Goal: Use online tool/utility: Utilize a website feature to perform a specific function

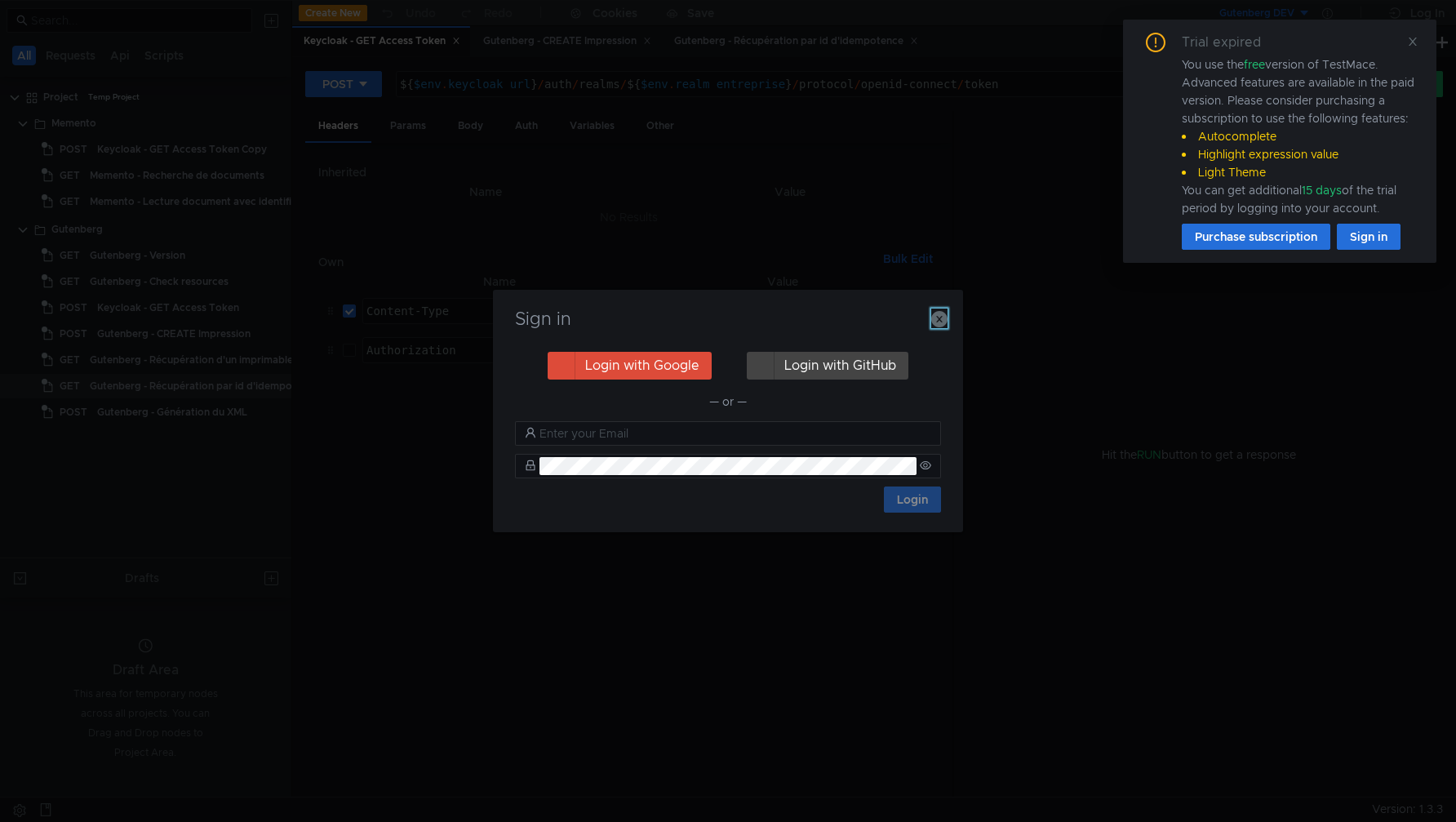
click at [938, 311] on icon "button" at bounding box center [939, 318] width 16 height 16
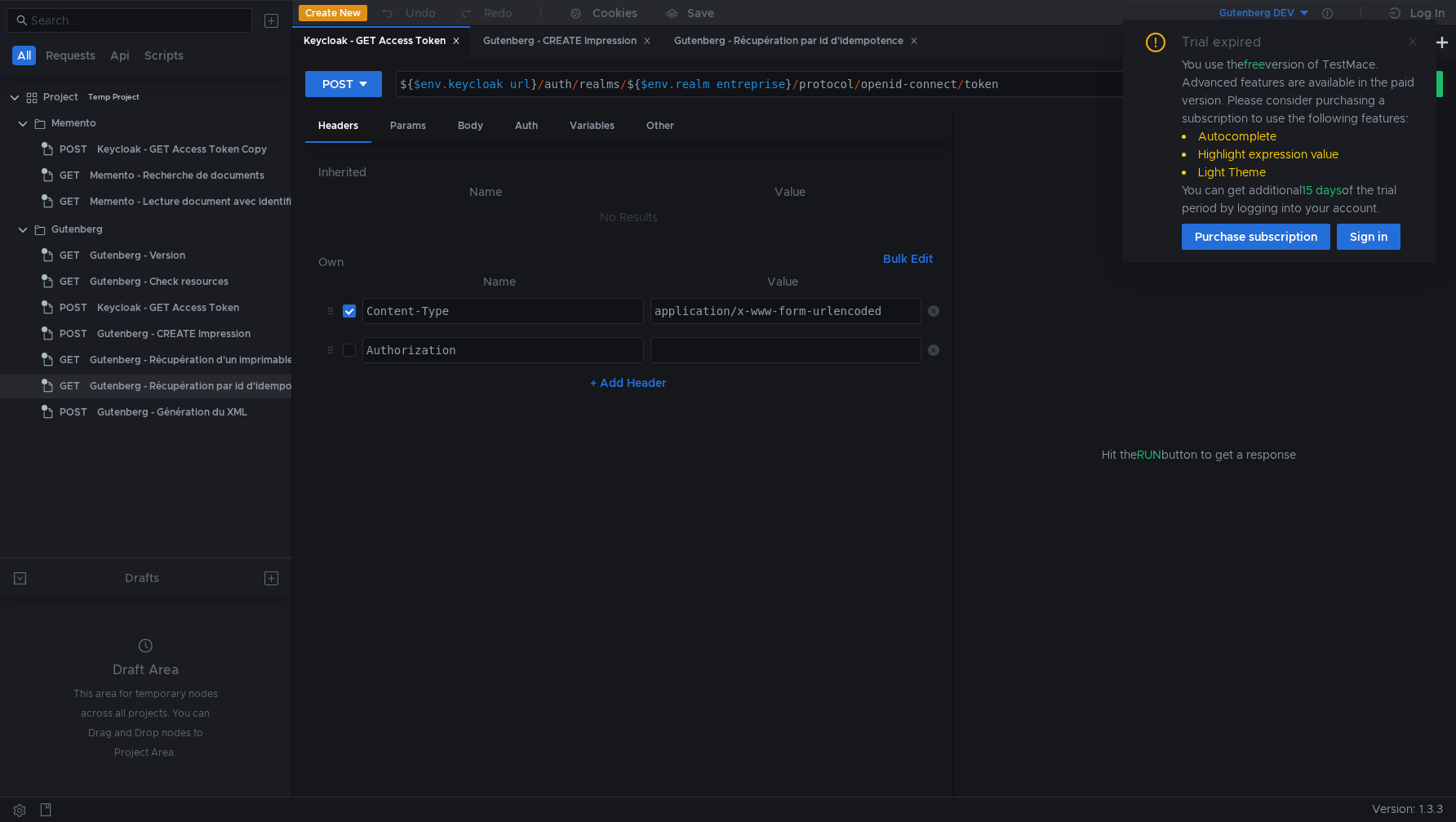
click at [1416, 44] on icon at bounding box center [1413, 41] width 8 height 8
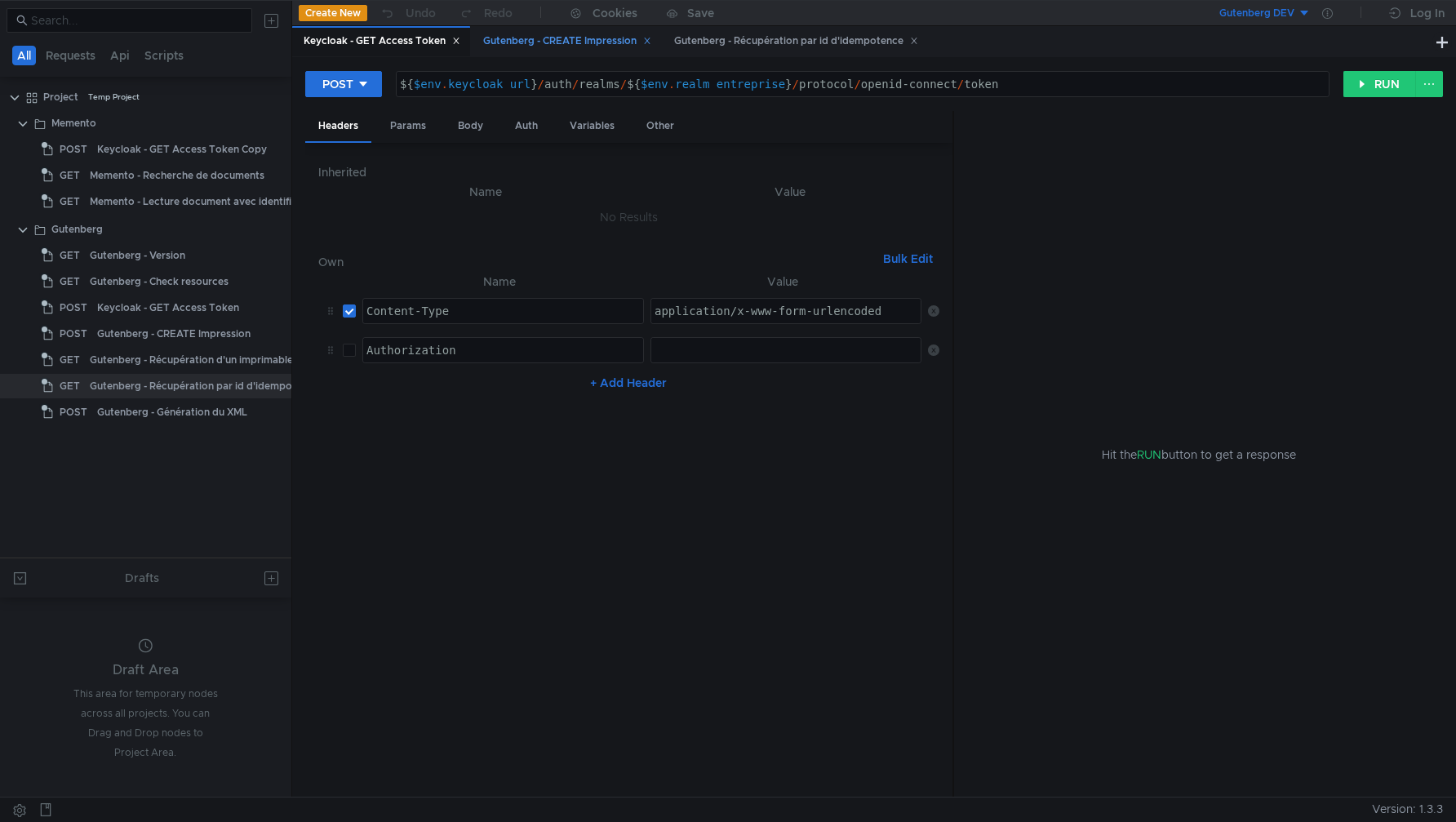
click at [509, 49] on div "Gutenberg - CREATE Impression" at bounding box center [567, 41] width 168 height 17
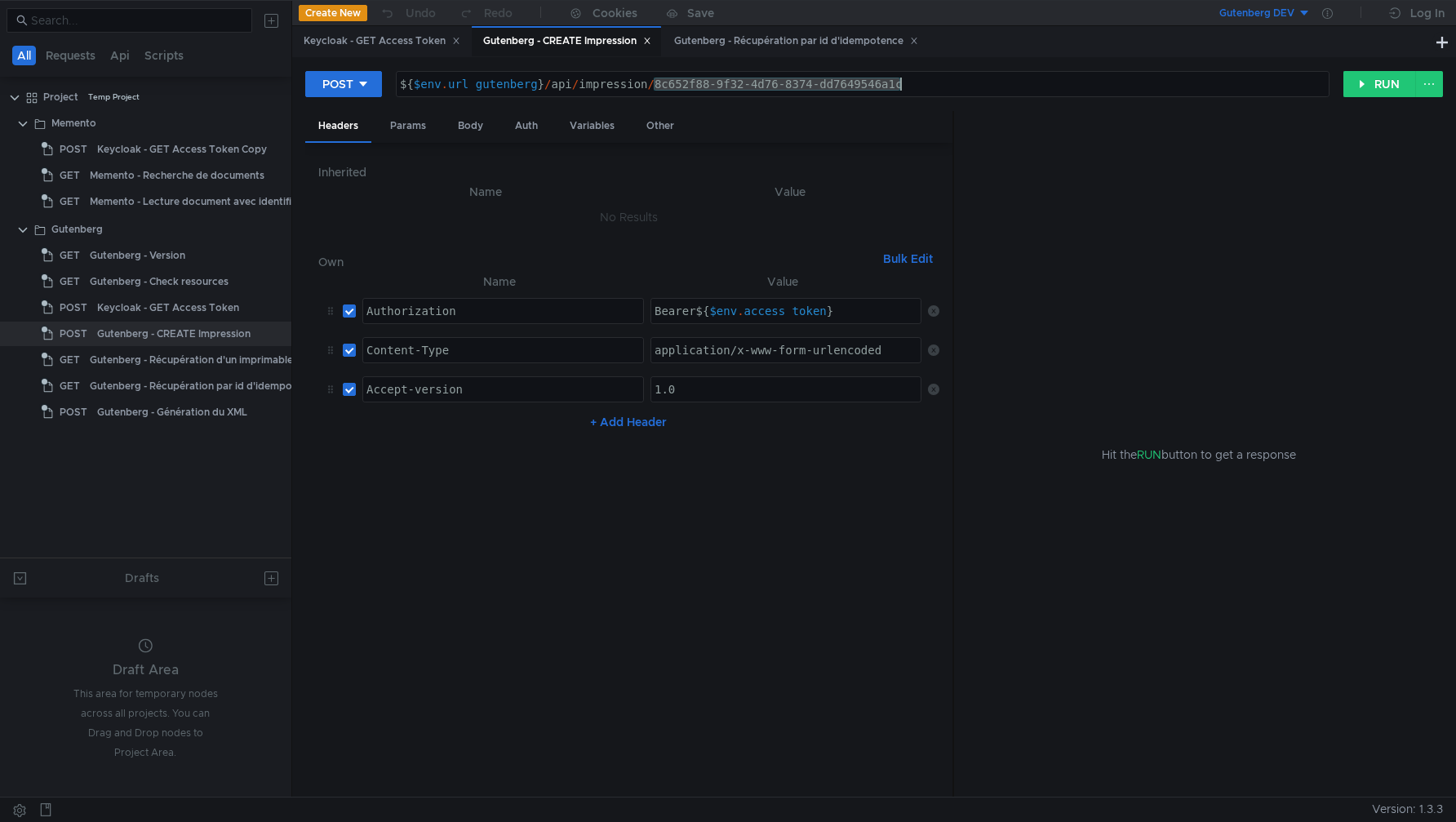
drag, startPoint x: 655, startPoint y: 86, endPoint x: 932, endPoint y: 95, distance: 277.1
click at [932, 96] on div "${$env.url_gutenberg}/api/impression/8c652f88-9f32-4d76-8374-dd7649546a1c ${ $e…" at bounding box center [863, 84] width 934 height 26
paste textarea "fe5c5999-c6f1-4c46-9425-b7e84f47be6f"
type textarea "${$env.url_gutenberg}/api/impression/fe5c5999-c6f1-4c46-9425-b7e84f47be6f"
click at [473, 125] on div "Body" at bounding box center [470, 126] width 51 height 30
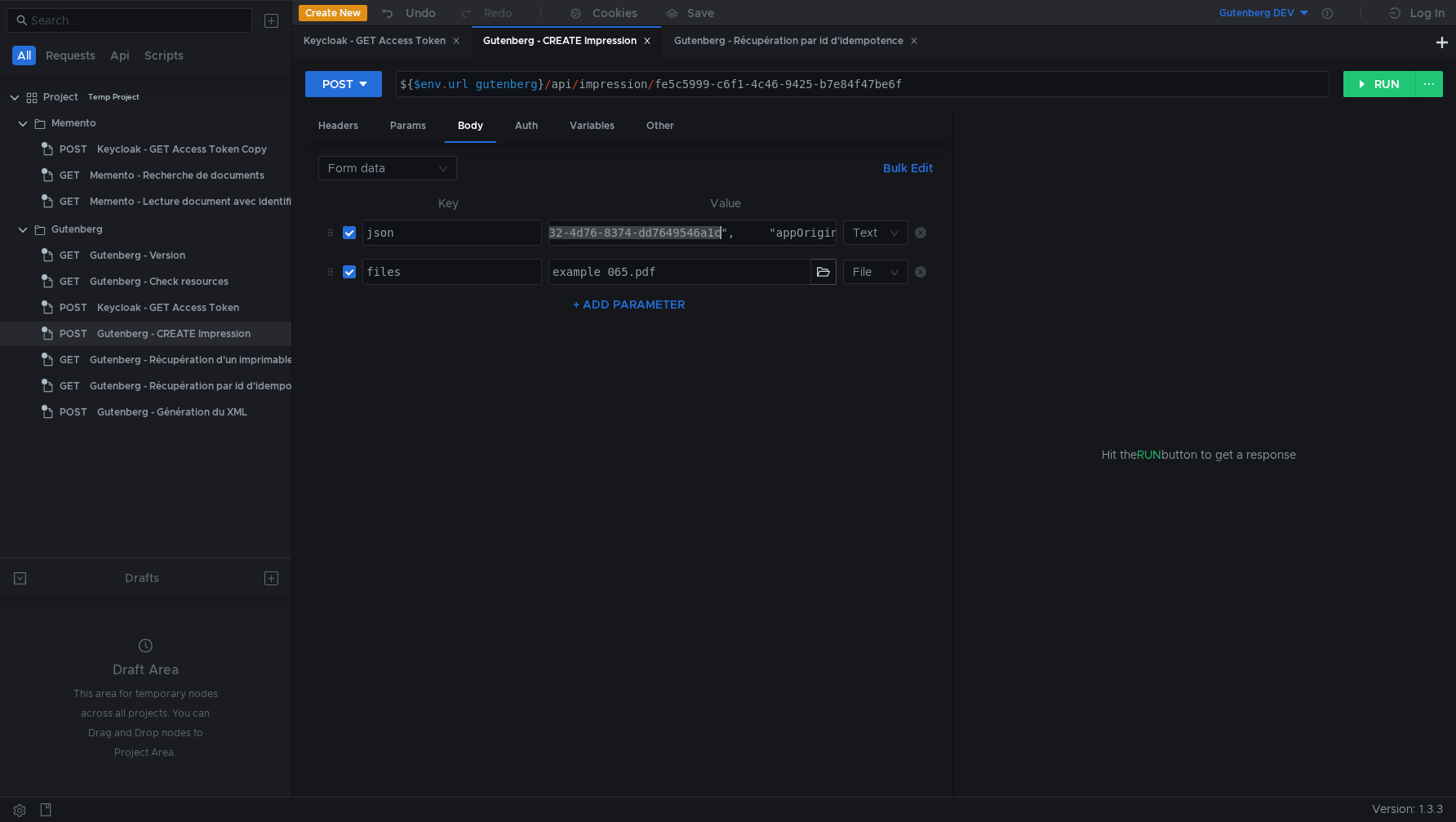
drag, startPoint x: 762, startPoint y: 233, endPoint x: 720, endPoint y: 239, distance: 42.4
paste textarea "fe5c5999-c6f1-4c46-9425-b7e84f47be6f", "appOrigine": "Postman", "rectoVerso": t…"
type textarea "{ "identifiantCourrier": "fe5c5999-c6f1-4c46-9425-b7e84f47be6f", "appOrigine": …"
click at [814, 41] on div "Gutenberg - Récupération par id d'idempotence" at bounding box center [796, 41] width 244 height 17
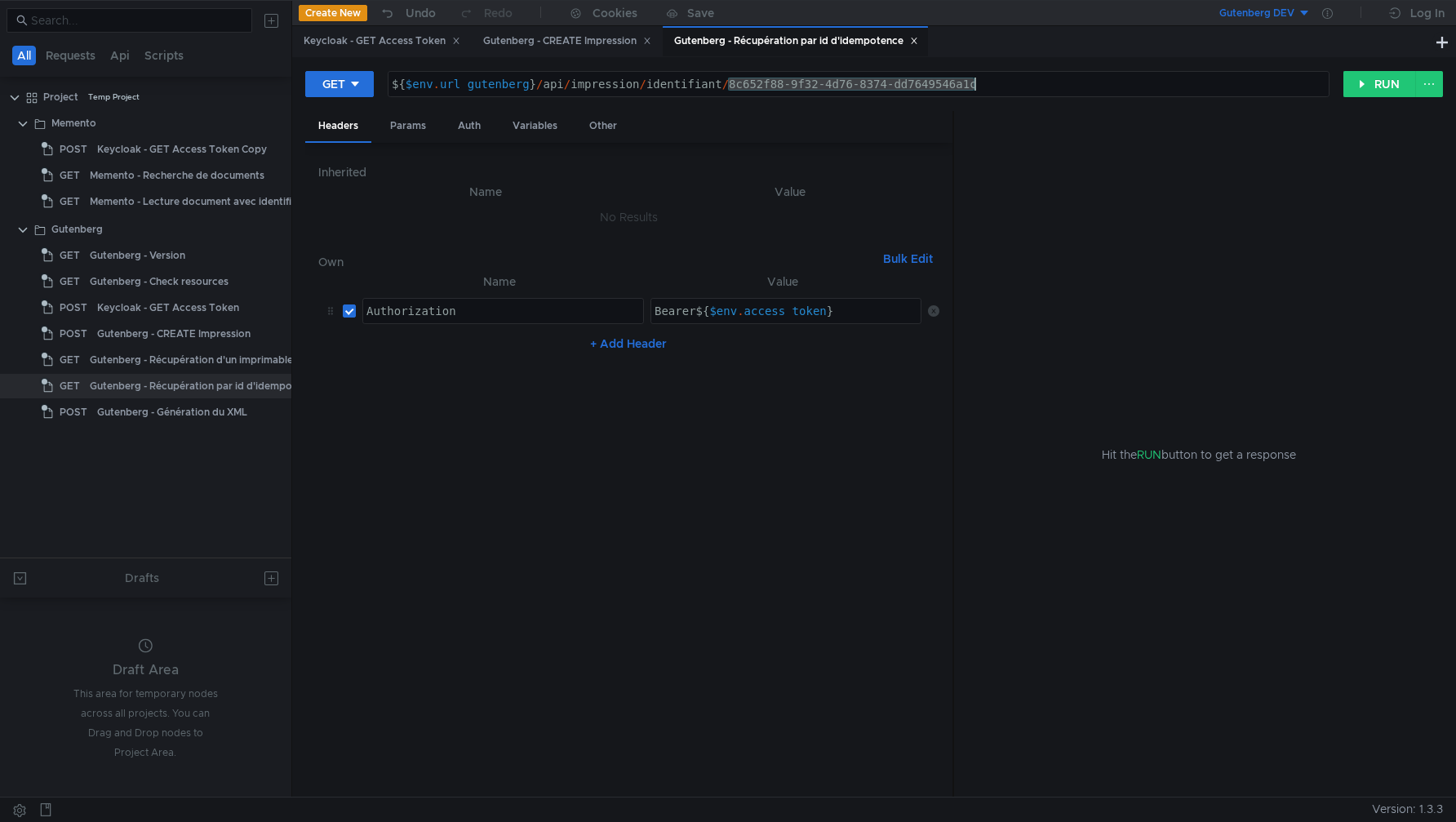
drag, startPoint x: 727, startPoint y: 82, endPoint x: 1013, endPoint y: 81, distance: 286.0
click at [1012, 81] on div "${ $env . url_gutenberg } / api / impression / identifiant / 8c652f88-9f32-4d76…" at bounding box center [858, 97] width 940 height 39
paste textarea "fe5c5999-c6f1-4c46-9425-b7e84f47be6f"
type textarea "${$env.url_gutenberg}/api/impression/identifiant/fe5c5999-c6f1-4c46-9425-b7e84f…"
click at [329, 8] on button "Create New" at bounding box center [332, 12] width 68 height 16
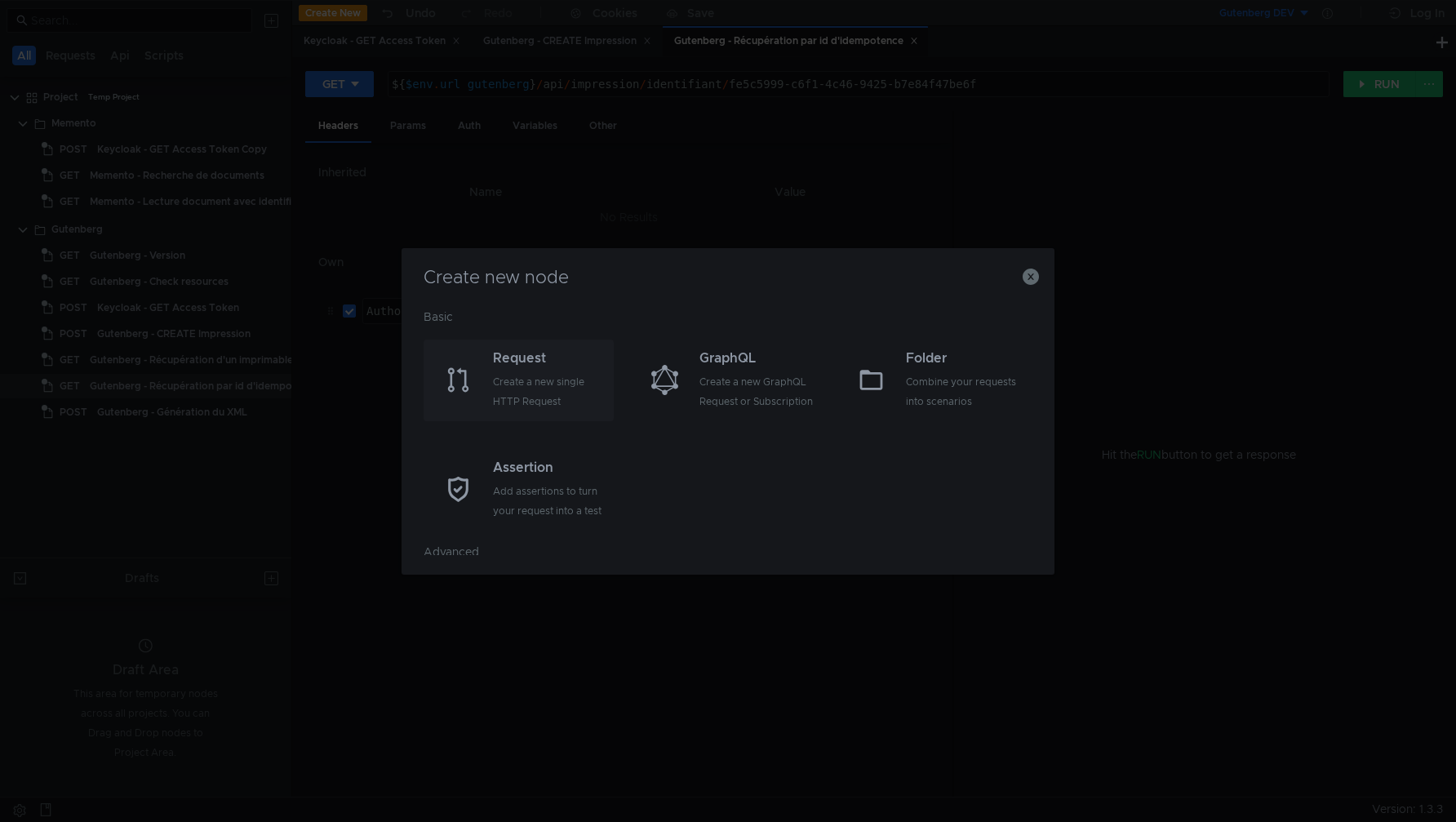
click at [568, 375] on div "Create a new single HTTP Request" at bounding box center [551, 392] width 117 height 39
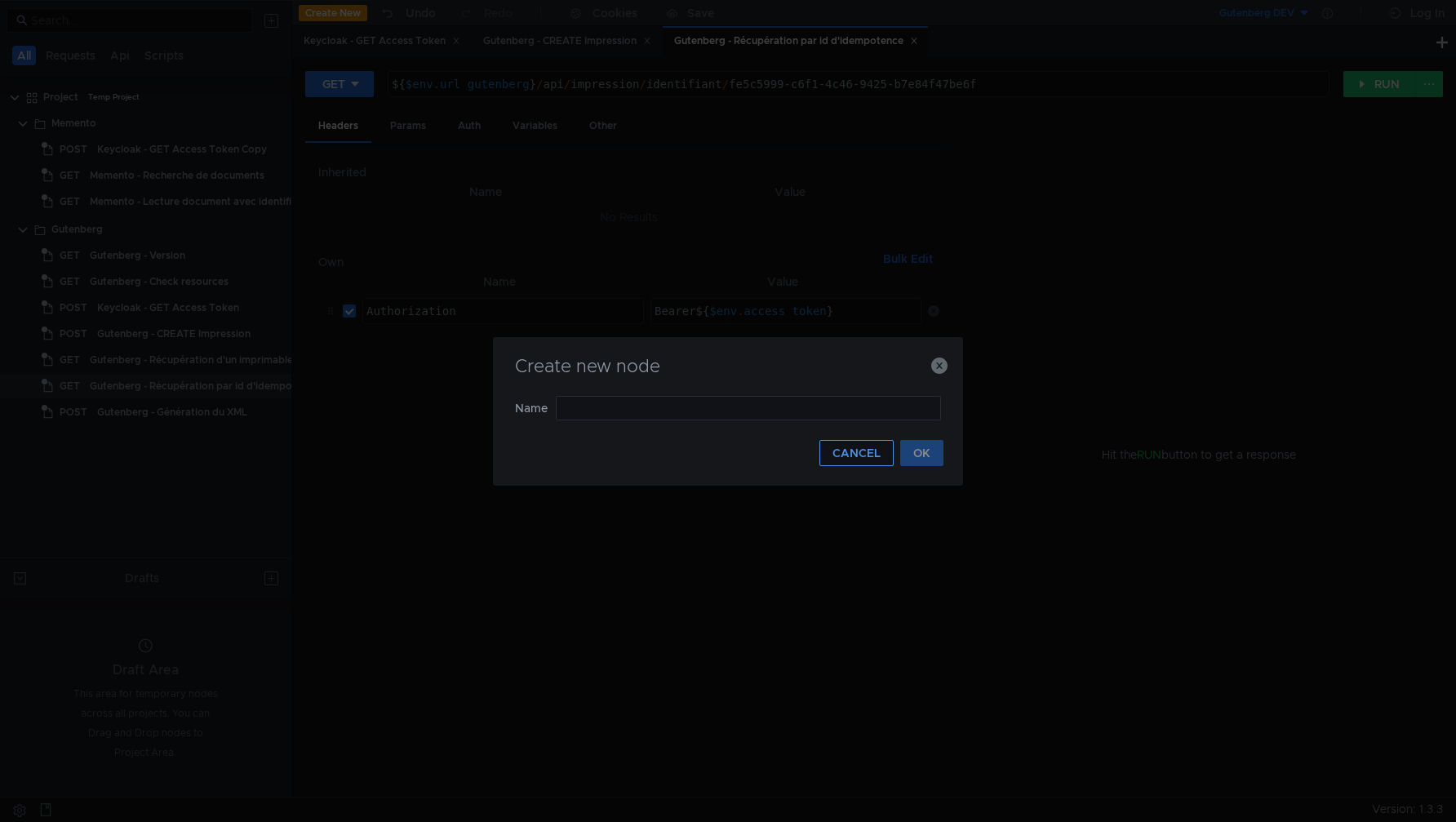
click at [867, 448] on button "CANCEL" at bounding box center [856, 453] width 74 height 26
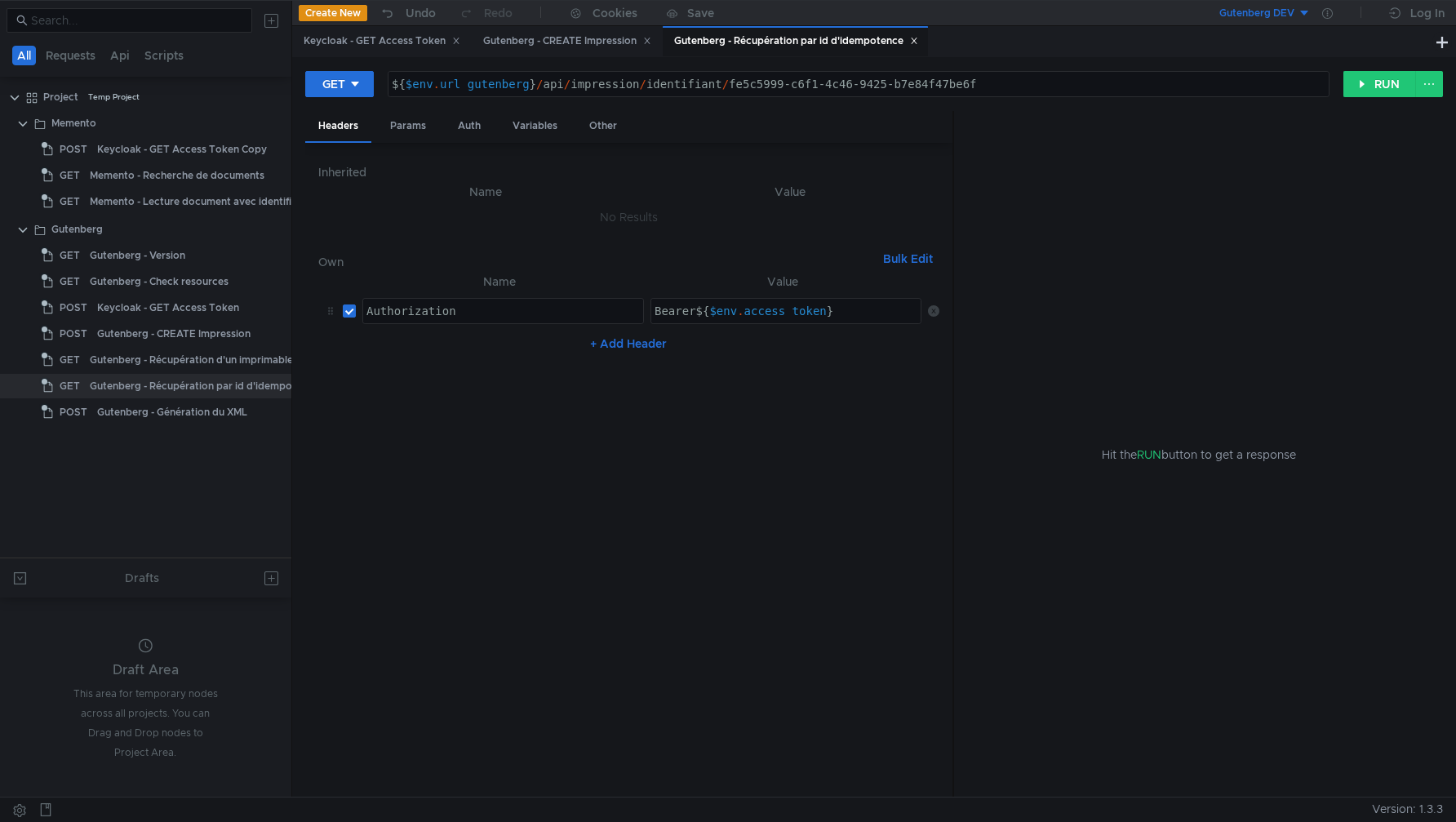
click at [335, 7] on button "Create New" at bounding box center [332, 12] width 68 height 16
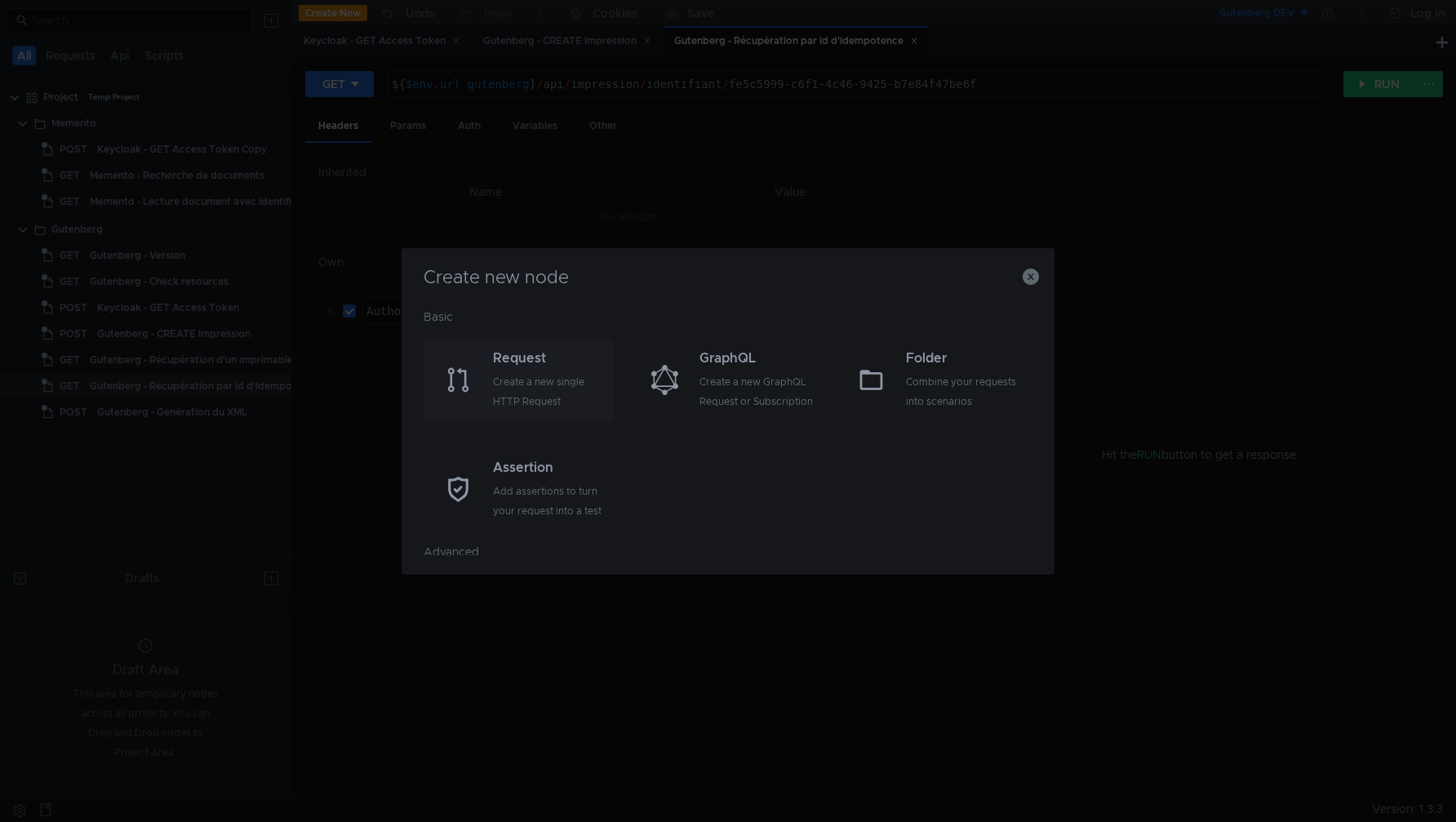
click at [531, 389] on div "Create a new single HTTP Request" at bounding box center [551, 392] width 117 height 39
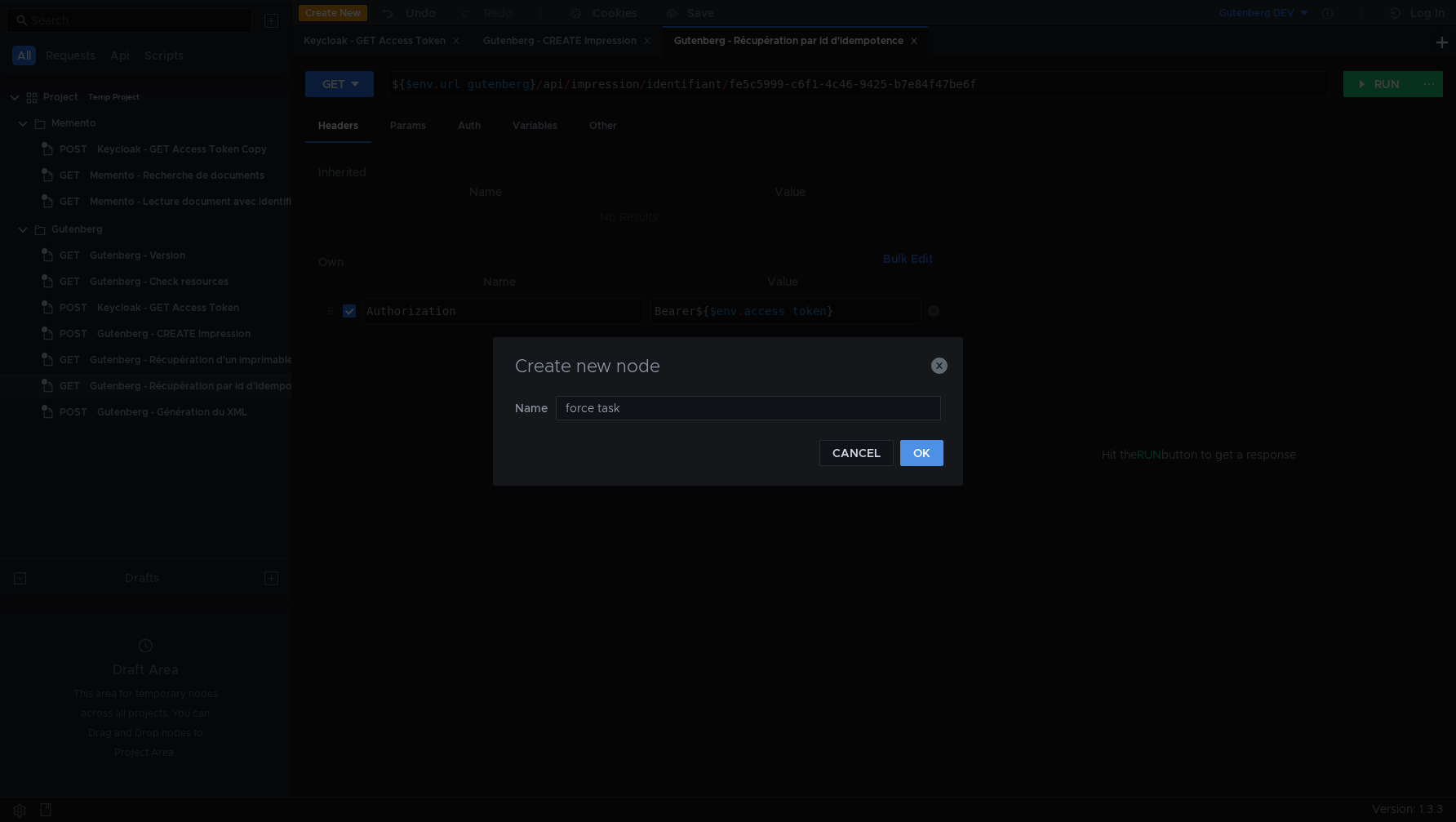
type input "force task"
click at [924, 448] on button "OK" at bounding box center [922, 453] width 43 height 26
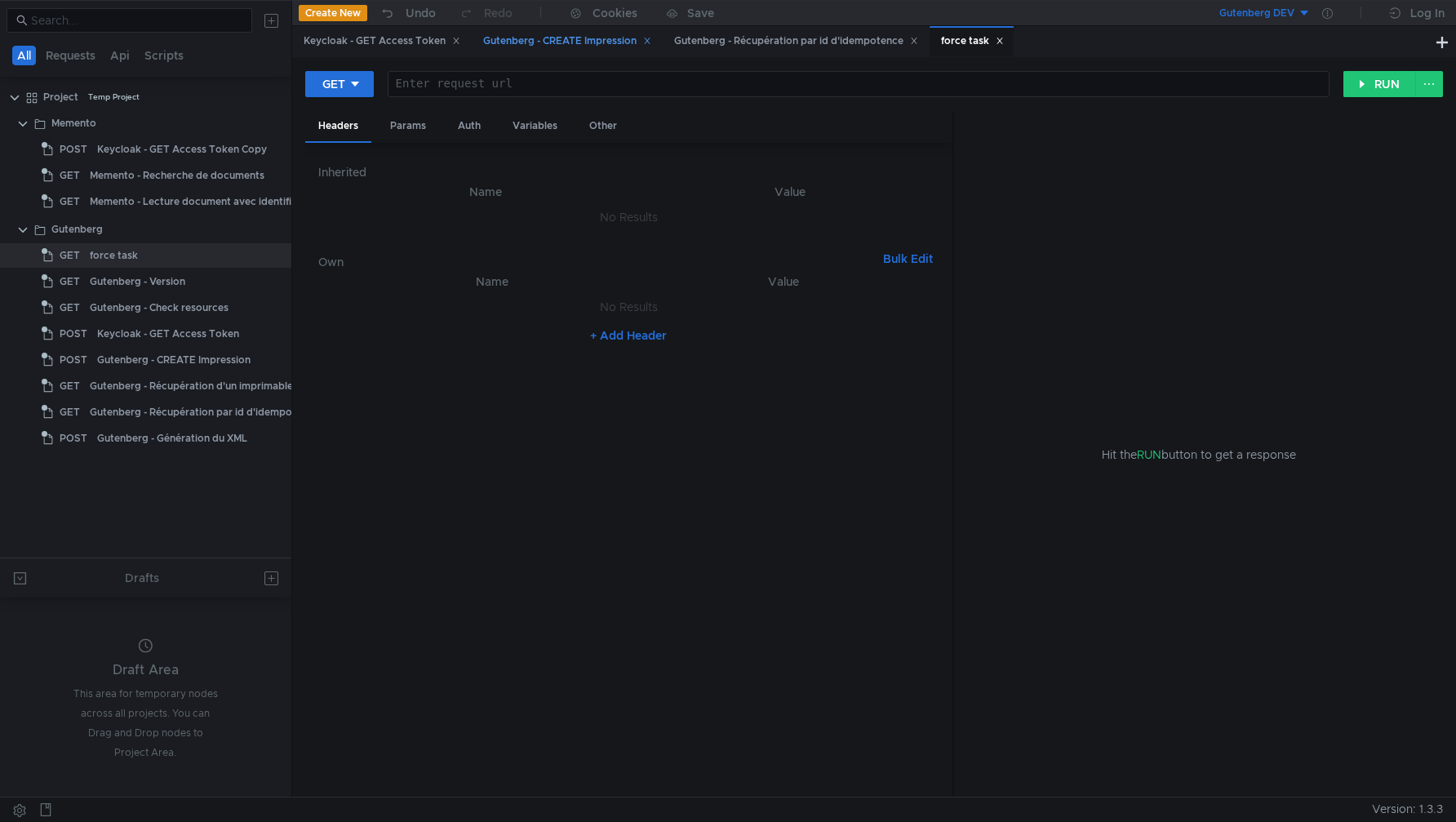
click at [585, 41] on div "Gutenberg - CREATE Impression" at bounding box center [567, 41] width 168 height 17
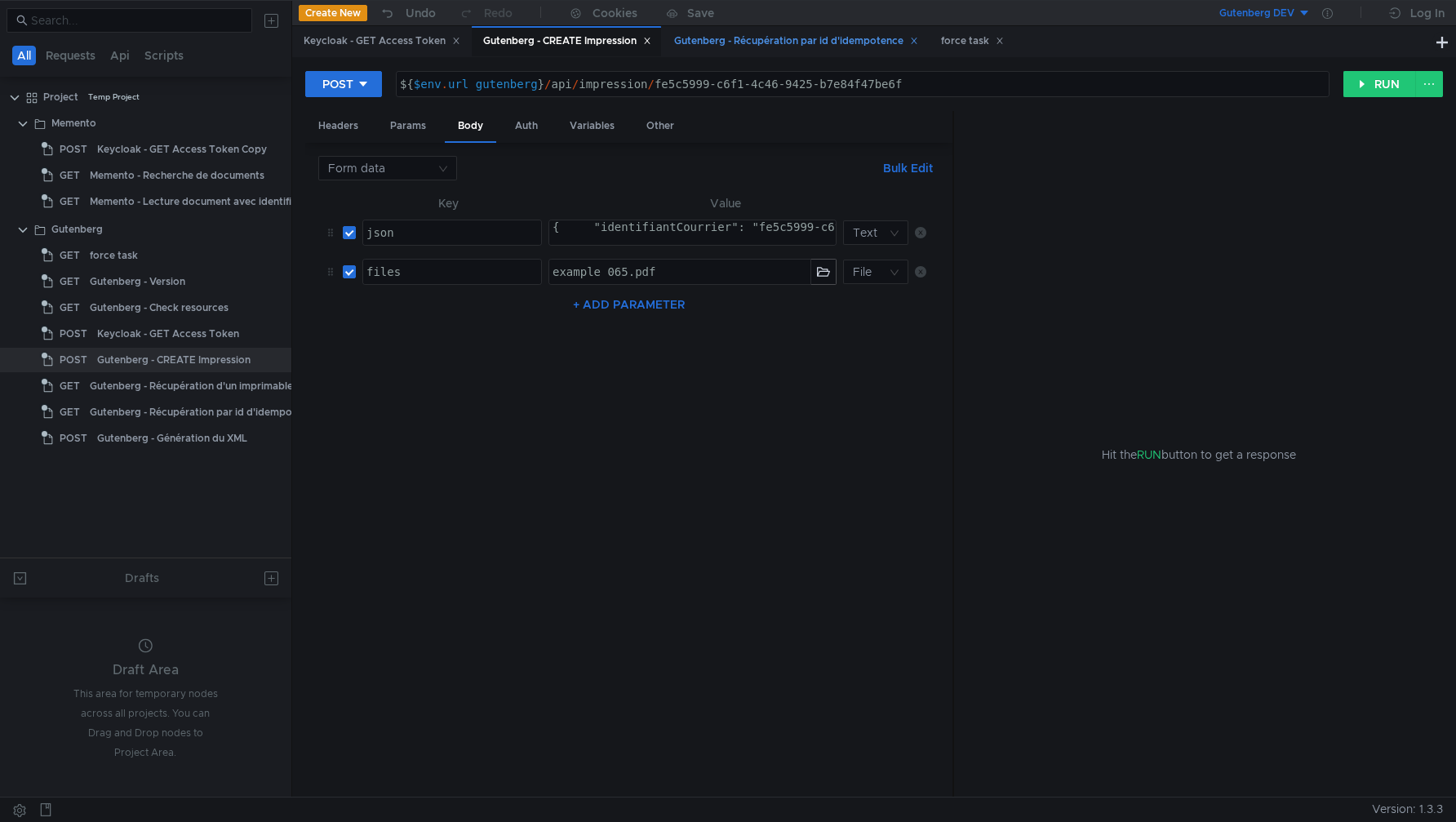
click at [722, 37] on div "Gutenberg - Récupération par id d'idempotence" at bounding box center [796, 41] width 244 height 17
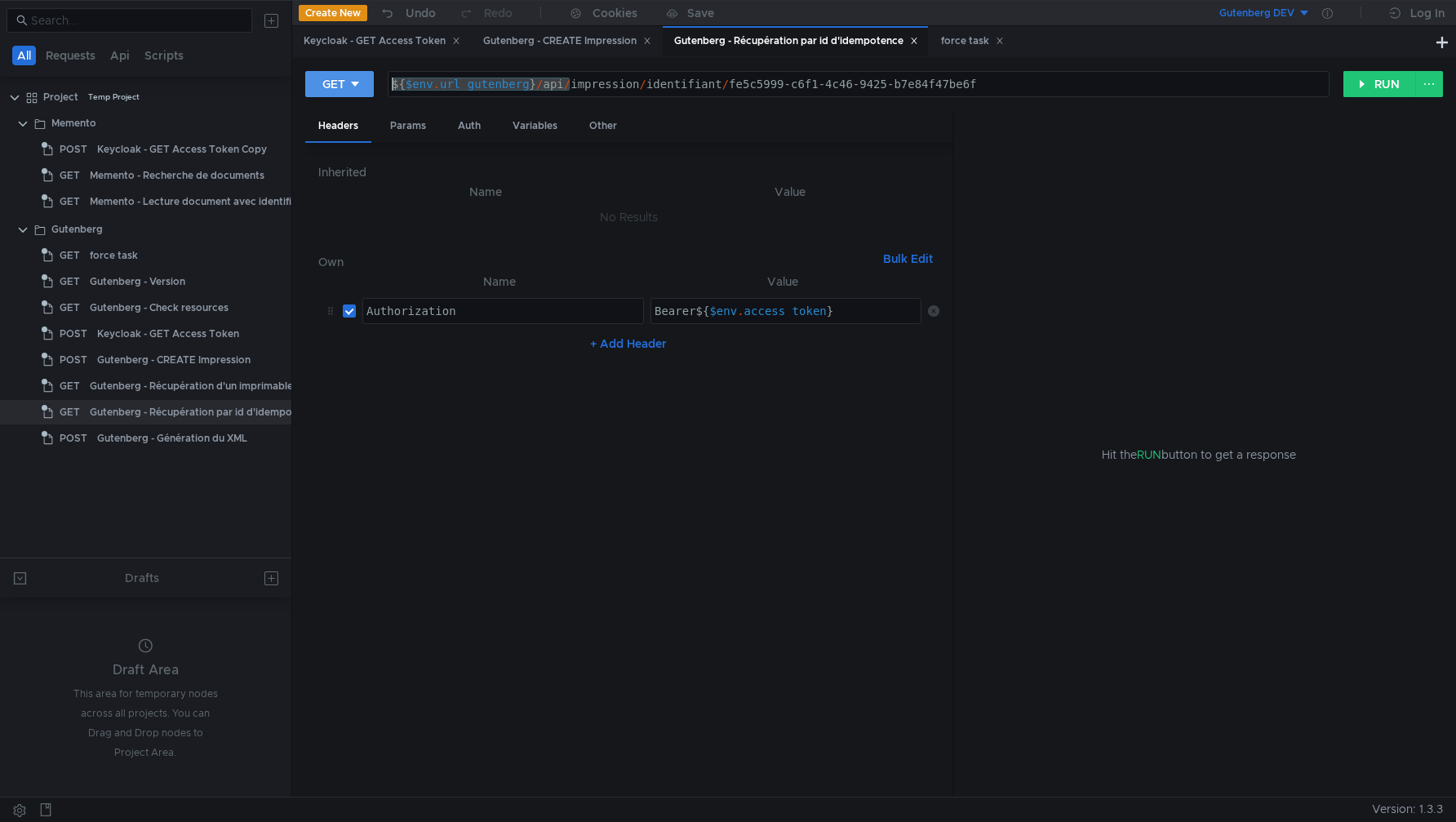
drag, startPoint x: 569, startPoint y: 86, endPoint x: 371, endPoint y: 81, distance: 198.1
click at [371, 80] on div "GET ${$env.url_gutenberg}/api/impression/identifiant/fe5c5999-c6f1-4c46-9425-b7…" at bounding box center [824, 84] width 1039 height 28
click at [965, 44] on div "force task" at bounding box center [972, 41] width 63 height 17
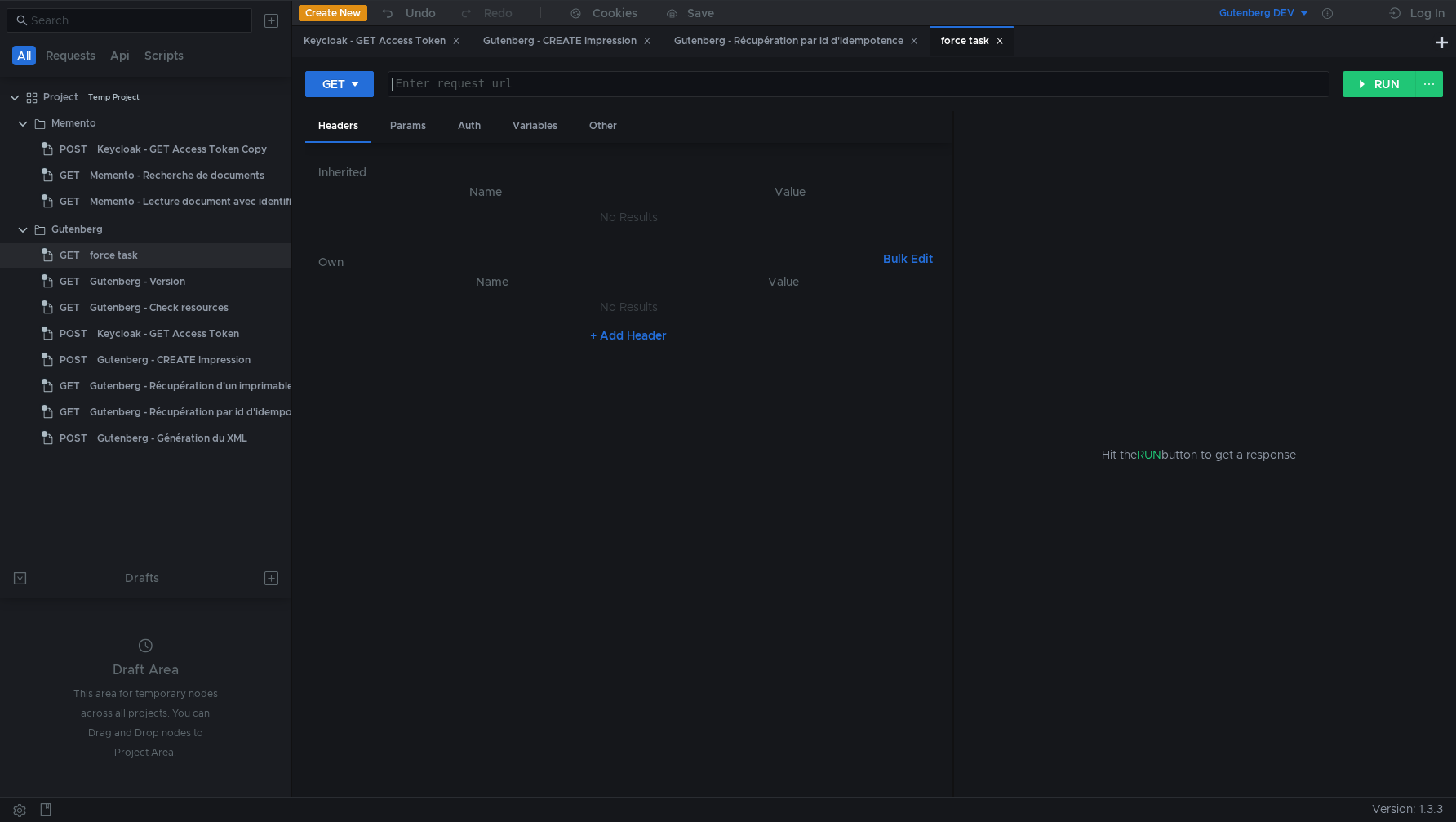
click at [657, 81] on div at bounding box center [858, 97] width 940 height 39
paste textarea "${$env.url_gutenberg}/api/"
paste textarea "import-ENR1-files/"
click at [699, 84] on div "${ $env . url_gutenberg } / api / task / forceTaskRun / import-ENR1-files /" at bounding box center [858, 97] width 940 height 39
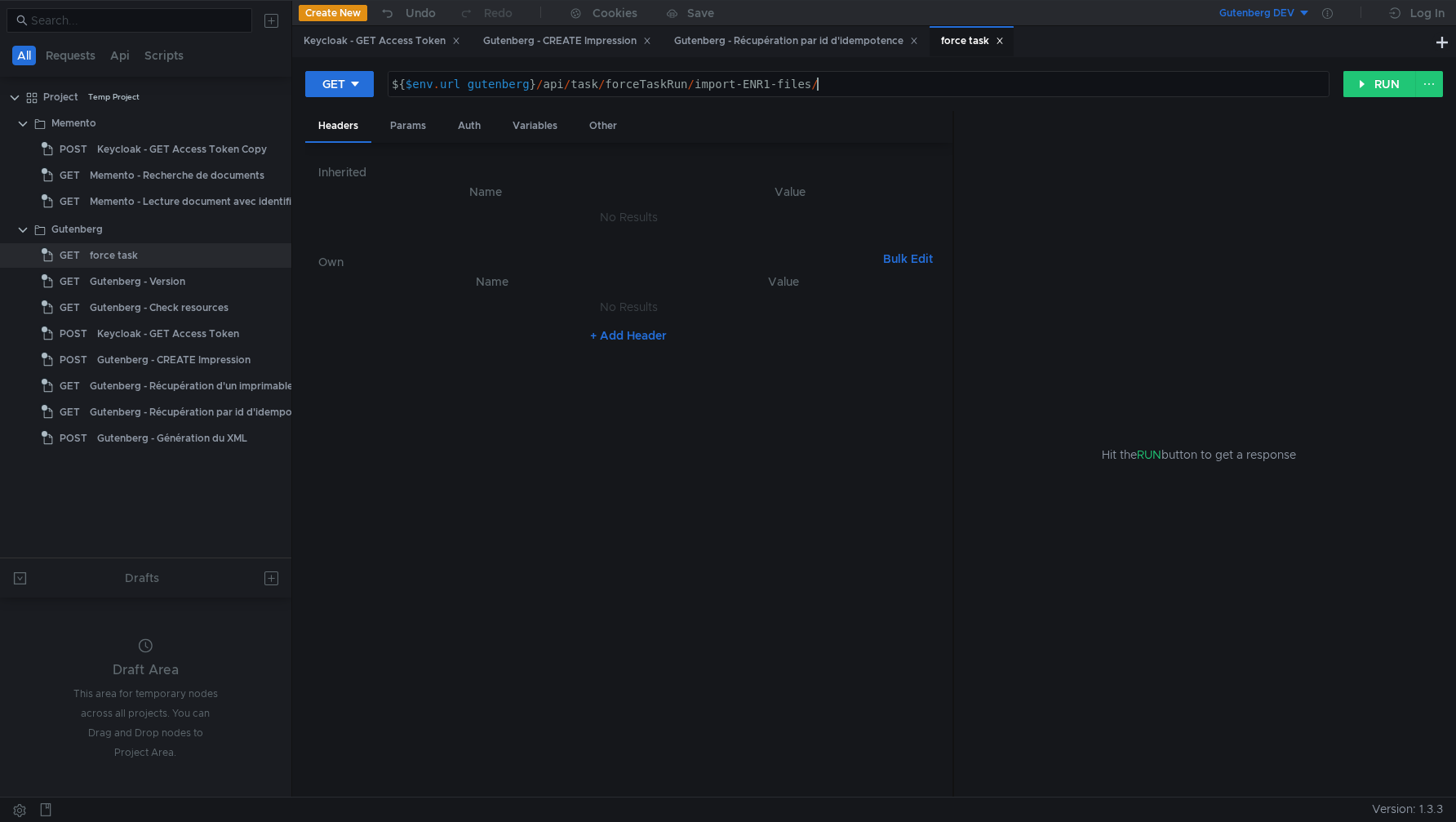
click at [833, 87] on div "${ $env . url_gutenberg } / api / task / forceTaskRun / import-ENR1-files /" at bounding box center [858, 97] width 940 height 39
type textarea "${$env.url_gutenberg}/api/task/forceTaskRun/import-ENR1-files"
click at [328, 95] on button "GET" at bounding box center [339, 84] width 68 height 26
click at [337, 144] on li "POST" at bounding box center [341, 144] width 71 height 26
click at [366, 45] on div "Keycloak - GET Access Token" at bounding box center [382, 41] width 156 height 17
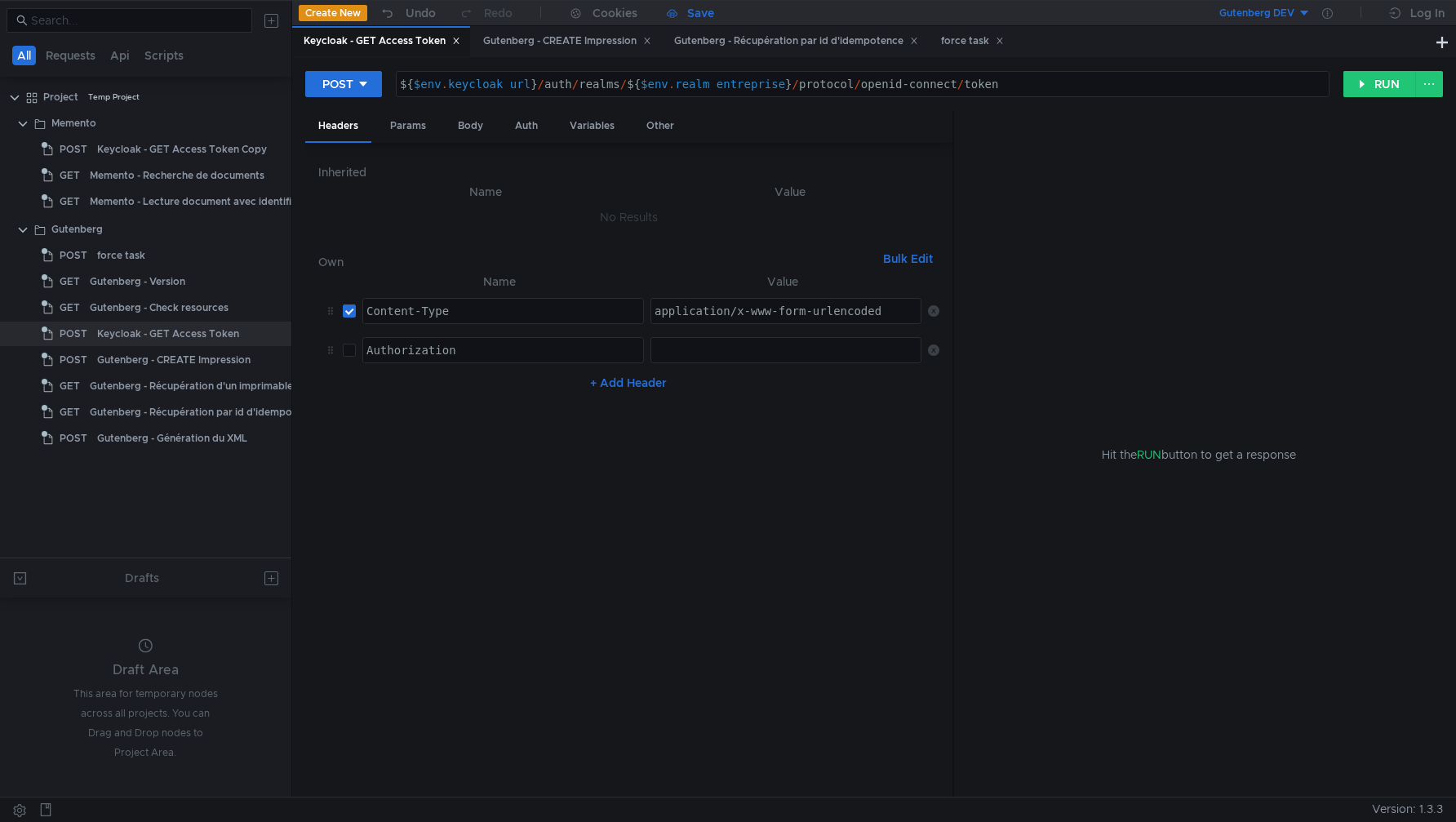
click at [699, 16] on div "Save" at bounding box center [701, 13] width 27 height 11
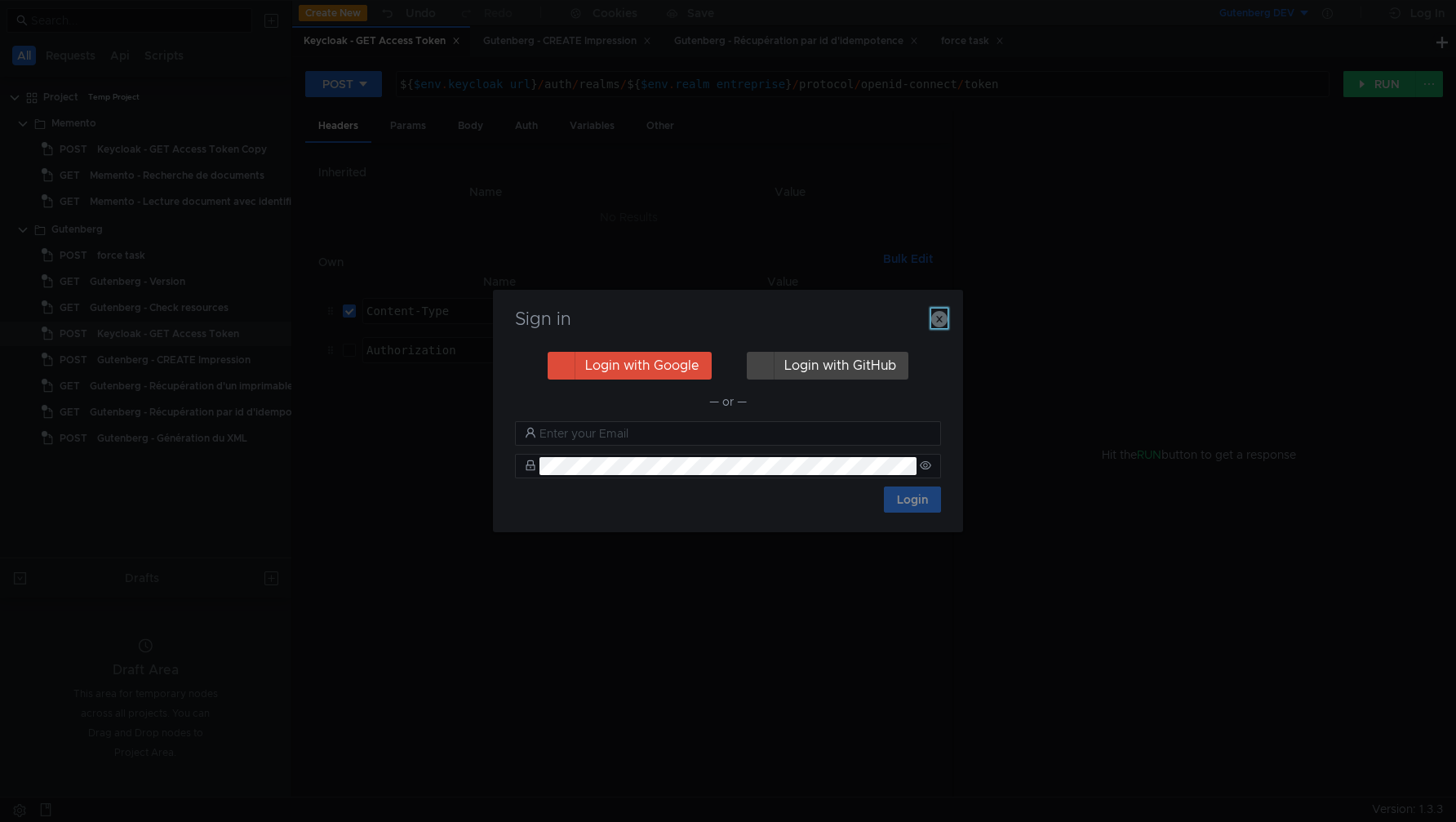
click at [939, 320] on icon "button" at bounding box center [939, 318] width 16 height 16
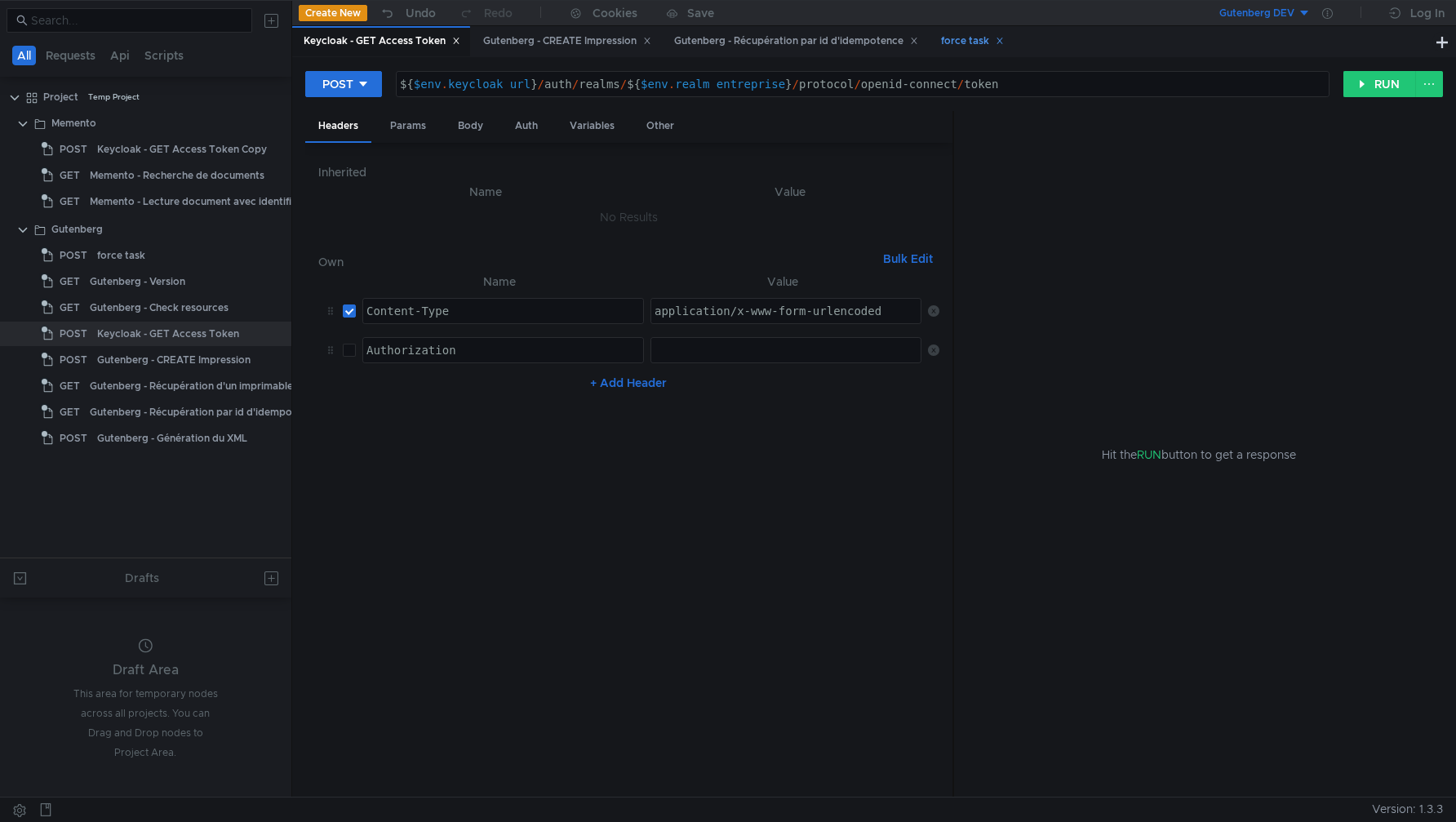
click at [971, 48] on div "force task" at bounding box center [972, 41] width 63 height 17
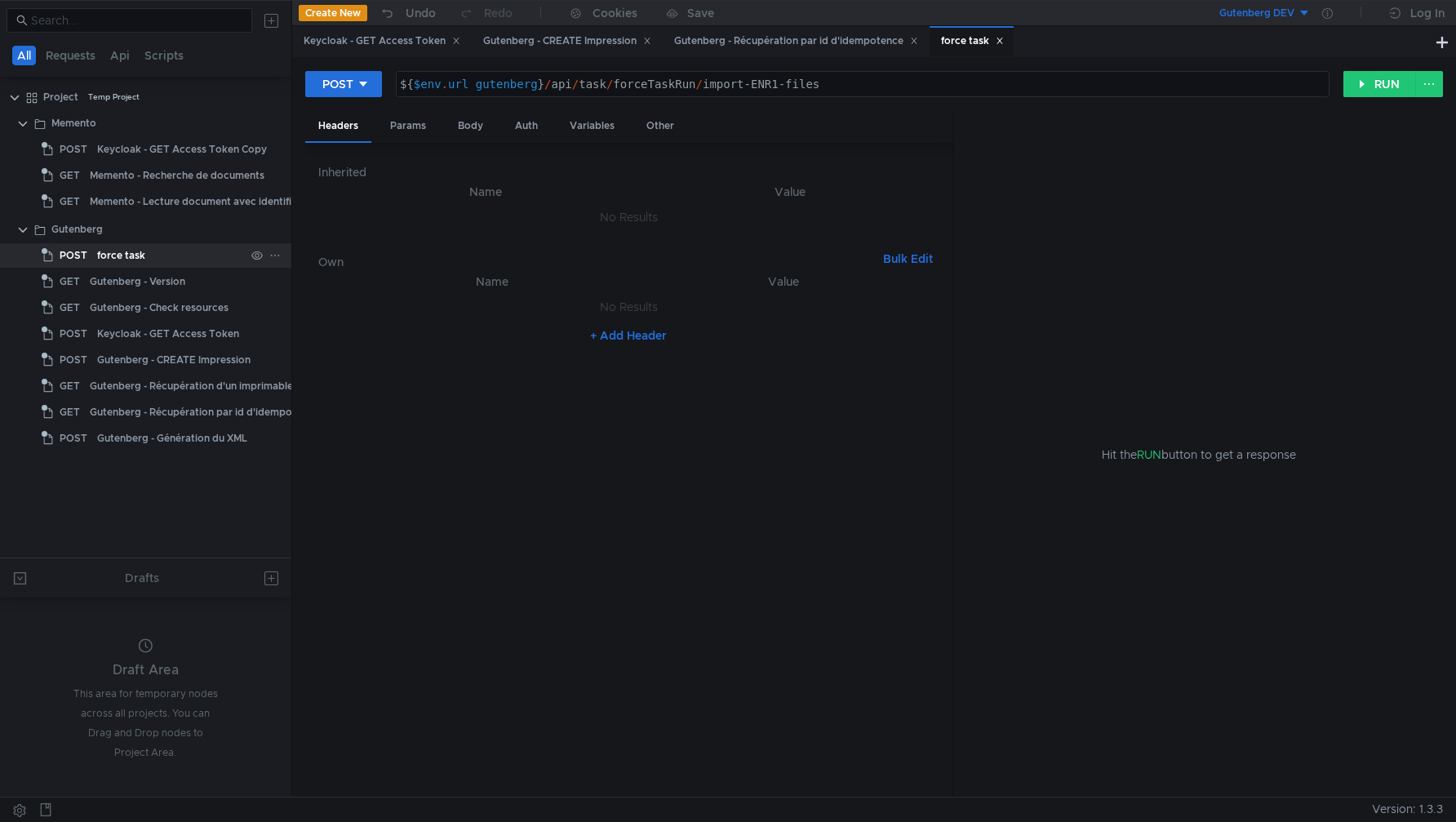
click at [274, 256] on icon at bounding box center [274, 256] width 8 height 2
click at [314, 304] on app-tour-anchor "Rename" at bounding box center [318, 301] width 44 height 20
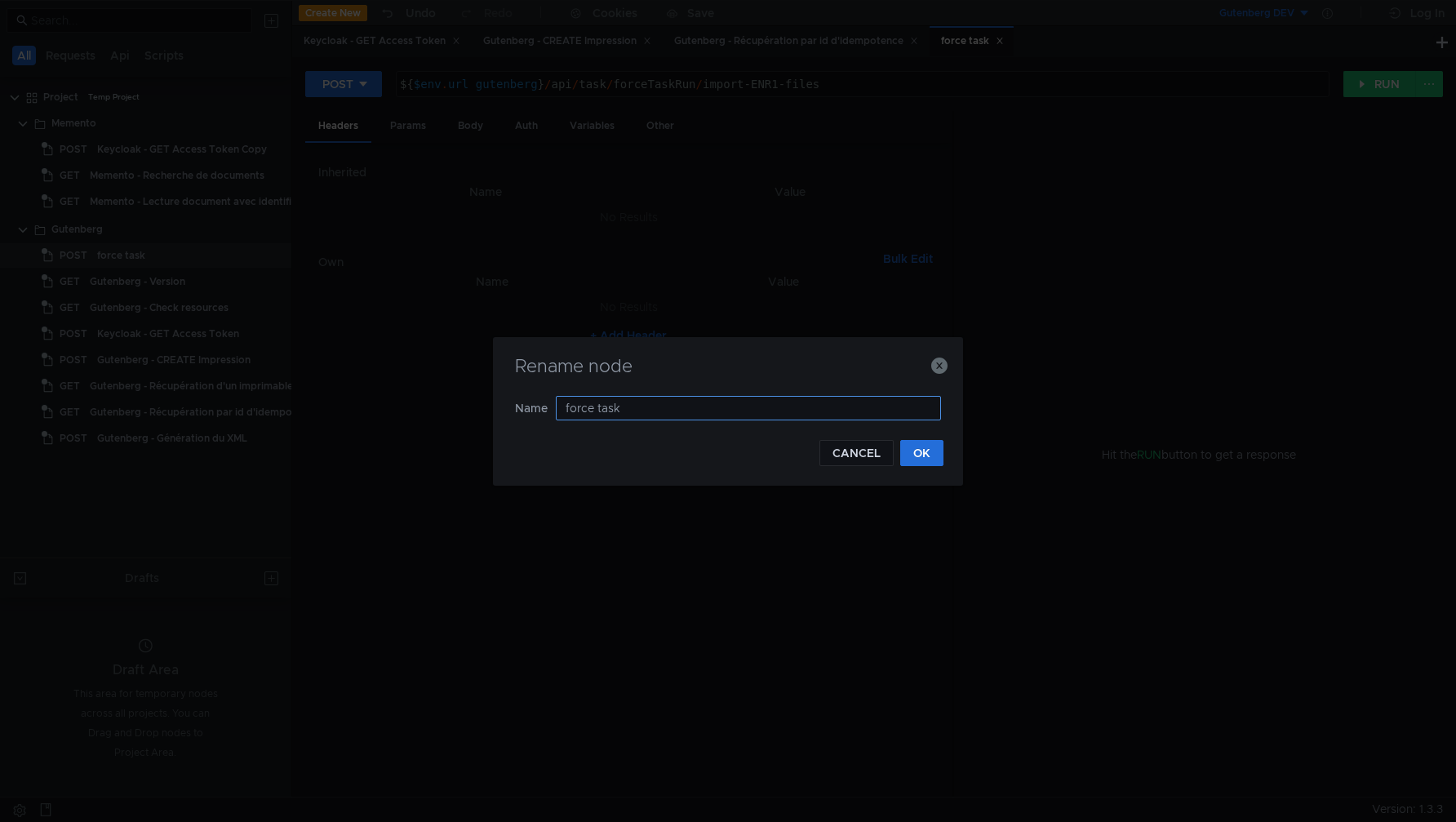
click at [564, 412] on input "force task" at bounding box center [749, 408] width 386 height 24
type input "Gutenberg - force task"
click at [937, 449] on button "OK" at bounding box center [922, 453] width 43 height 26
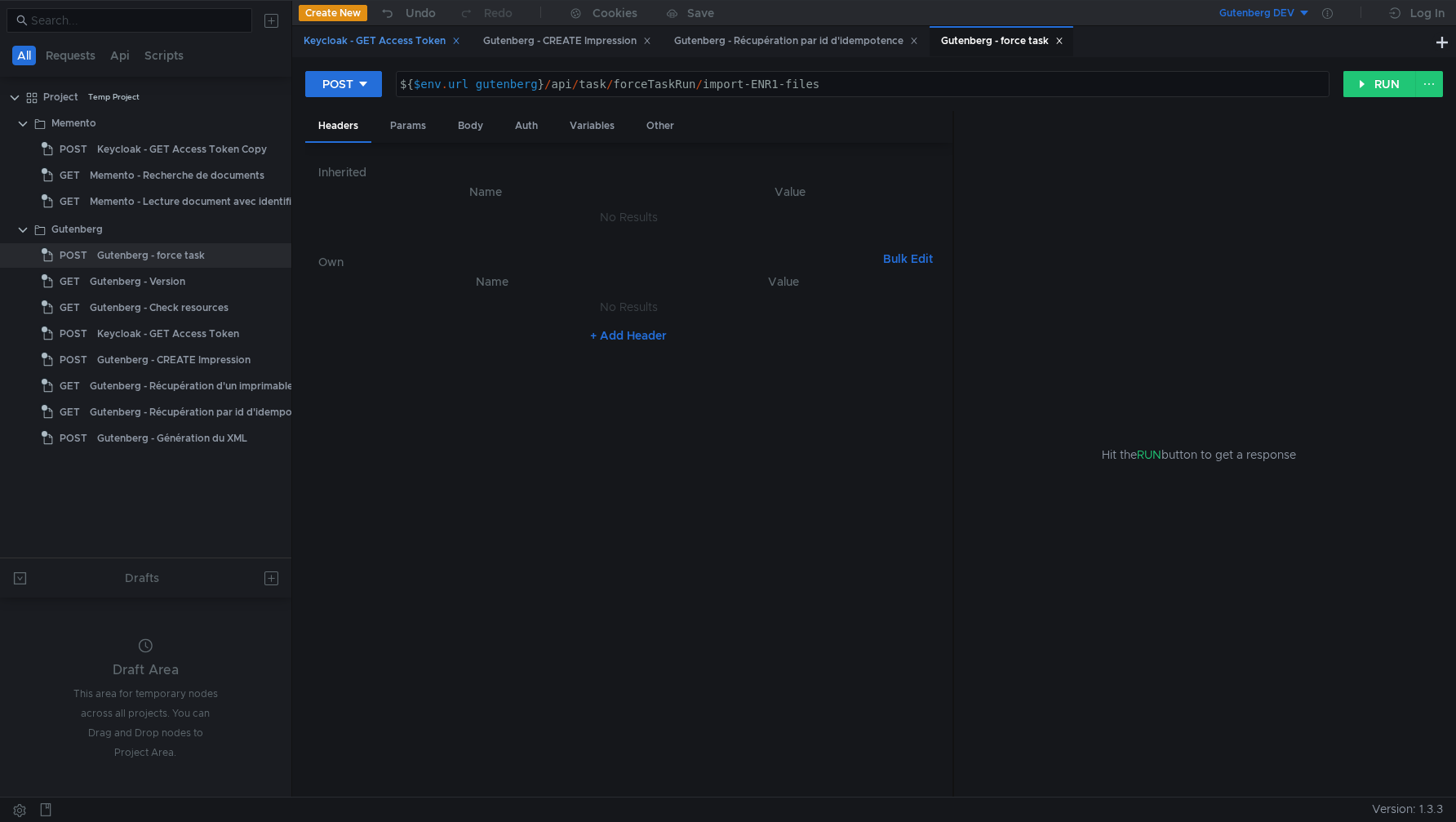
click at [368, 44] on div "Keycloak - GET Access Token" at bounding box center [382, 41] width 156 height 17
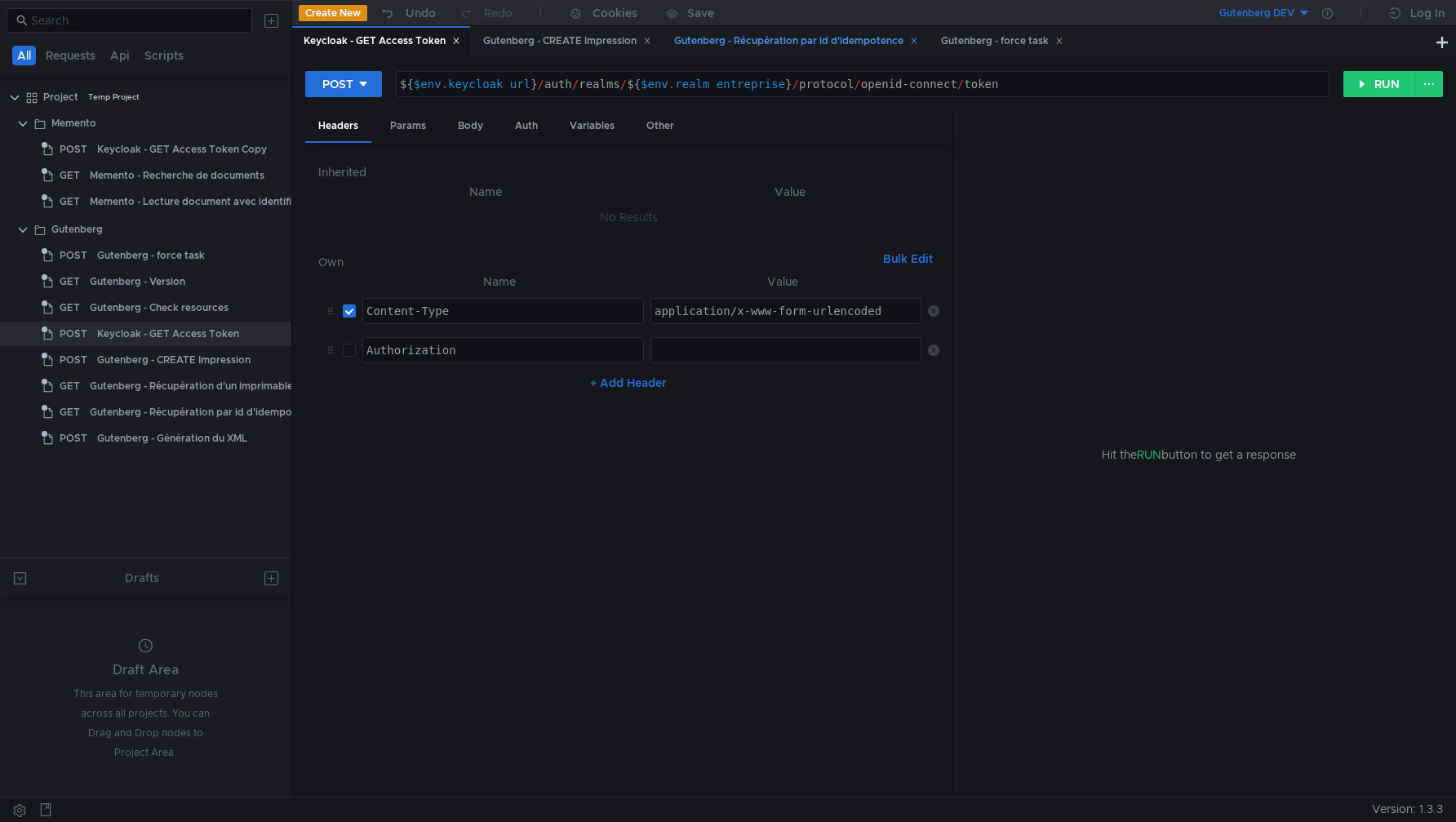
click at [814, 48] on div "Gutenberg - Récupération par id d'idempotence" at bounding box center [796, 41] width 244 height 17
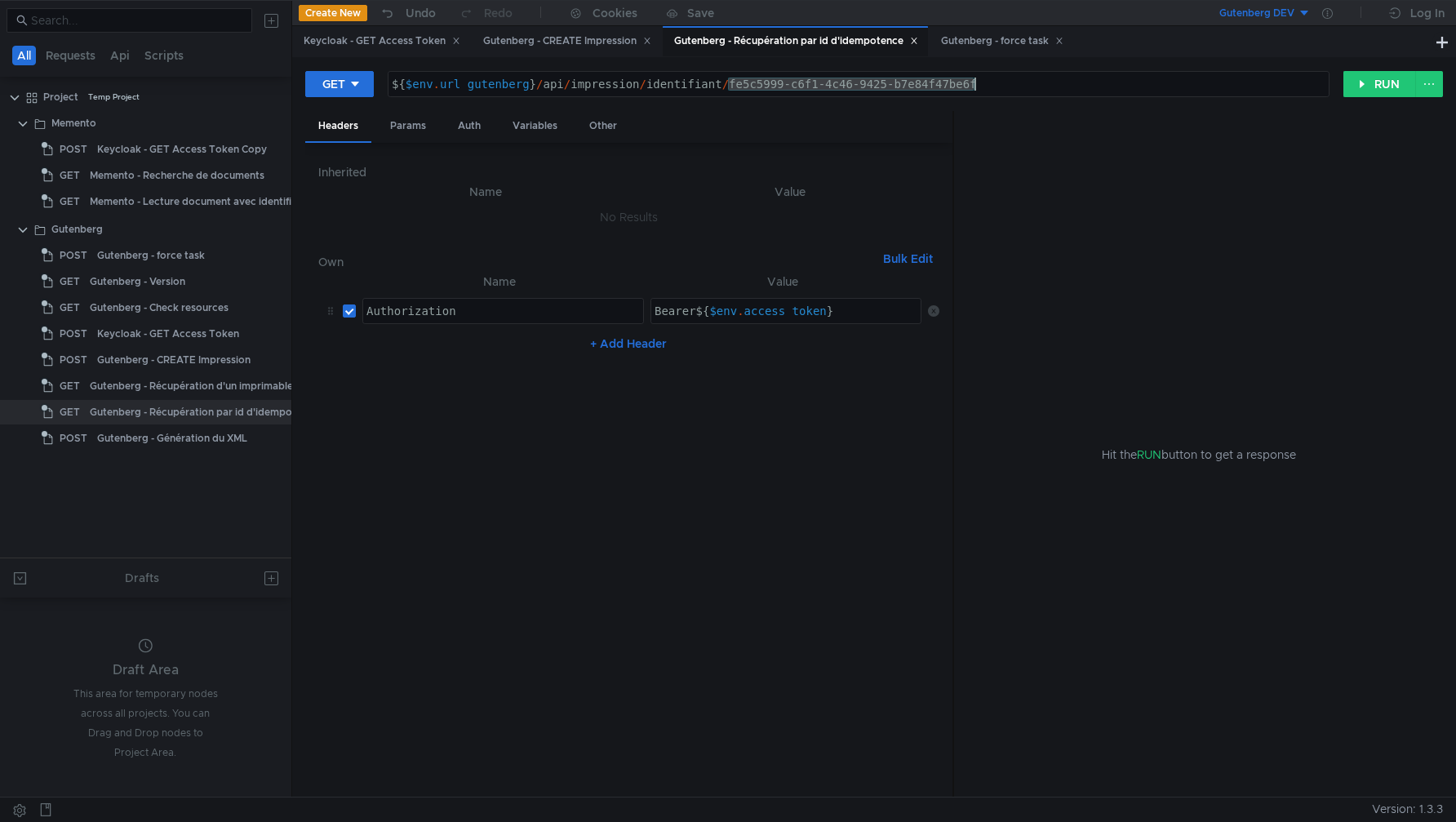
drag, startPoint x: 728, startPoint y: 86, endPoint x: 993, endPoint y: 95, distance: 265.2
click at [993, 96] on div "${$env.url_gutenberg}/api/impression/identifiant/fe5c5999-c6f1-4c46-9425-b7e84f…" at bounding box center [858, 84] width 942 height 26
click at [376, 48] on div "Keycloak - GET Access Token" at bounding box center [382, 41] width 156 height 17
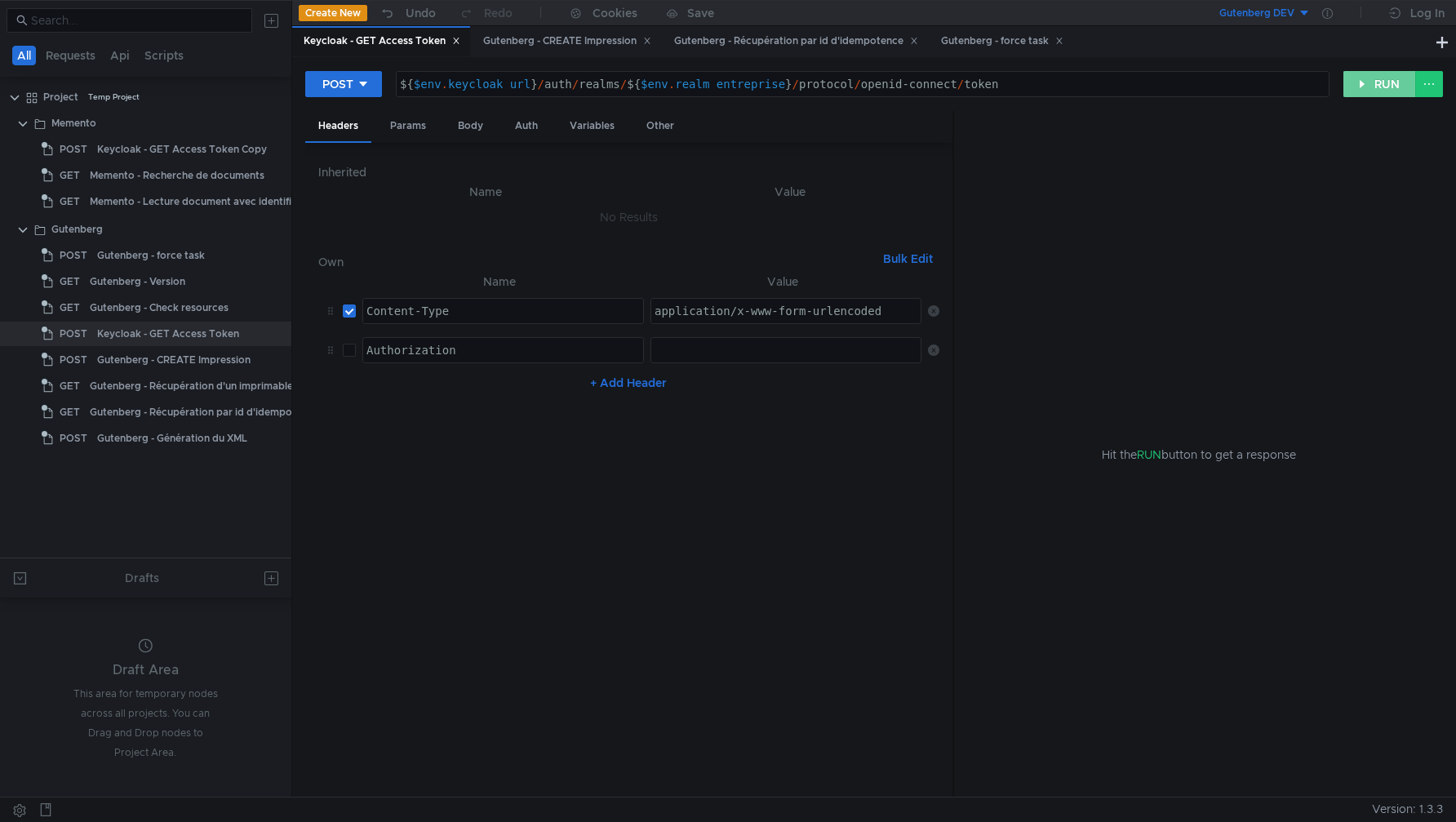
click at [1369, 73] on button "RUN" at bounding box center [1380, 84] width 73 height 26
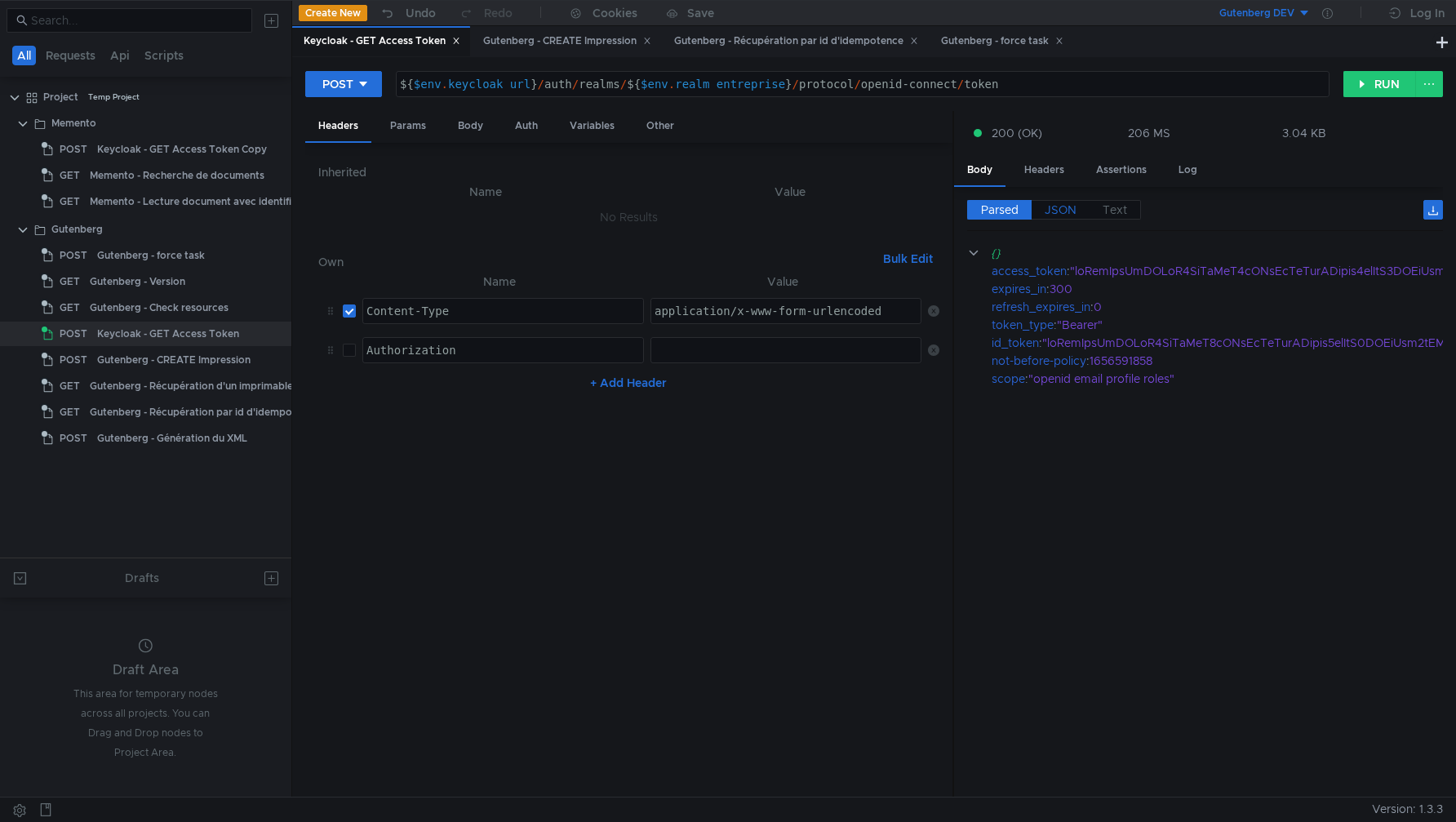
click at [1046, 204] on span "JSON" at bounding box center [1061, 210] width 32 height 15
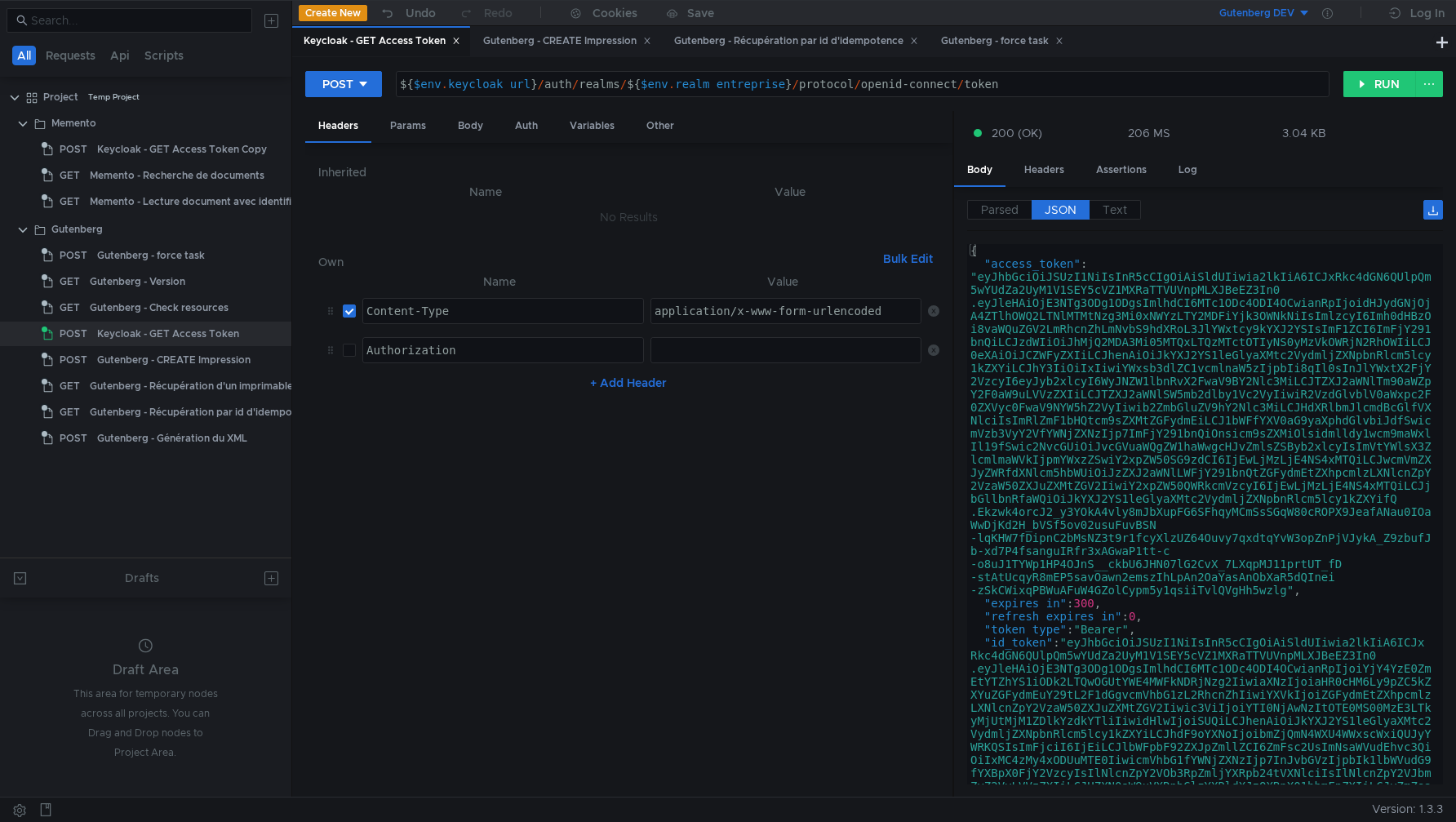
type textarea ""access_token": "eyJhbGciOiJSUzI1NiIsInR5cCIgOiAiSldUIiwia2lkIiA6ICJxRkc4dGN6QU…"
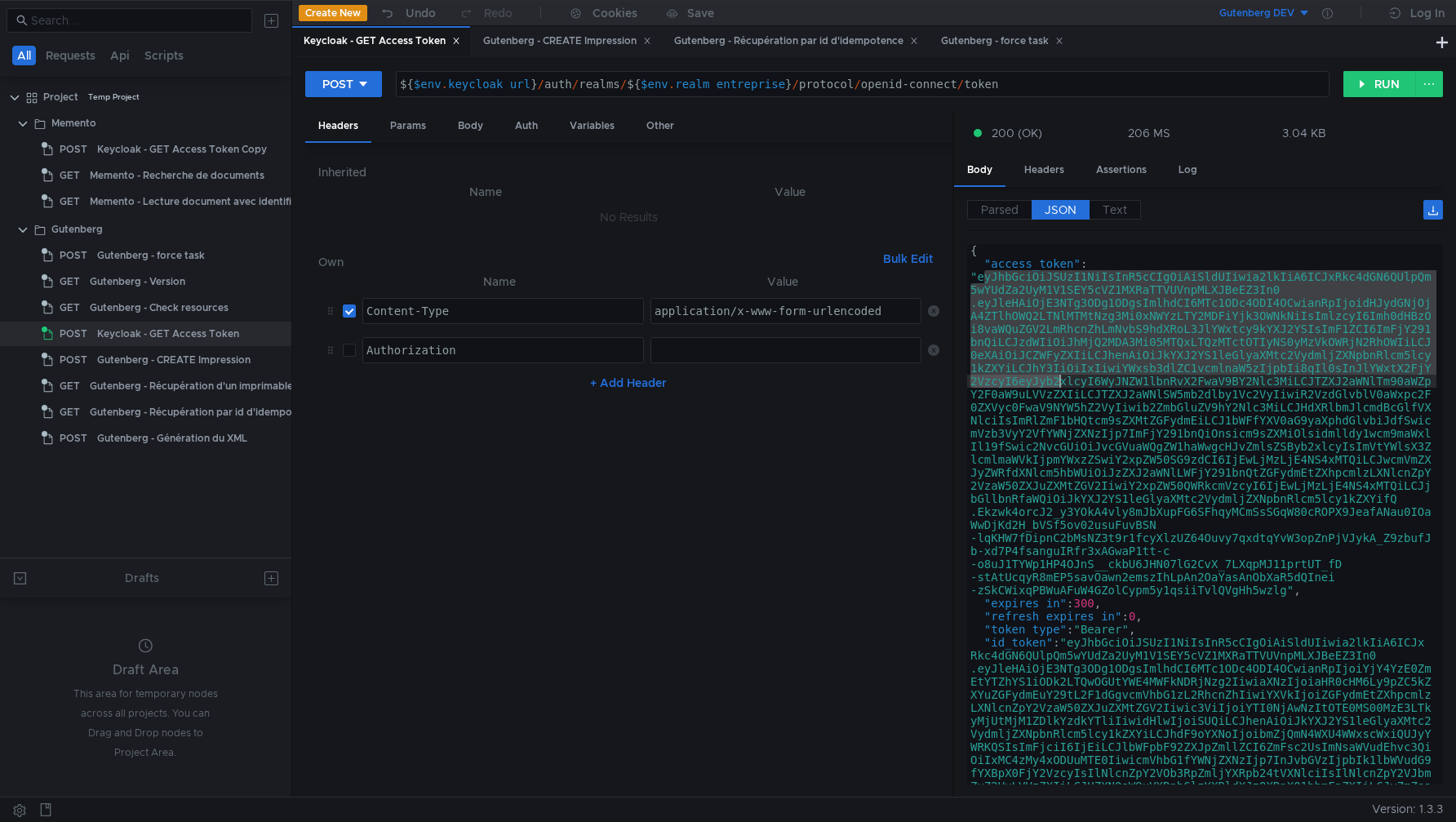
drag, startPoint x: 982, startPoint y: 278, endPoint x: 1063, endPoint y: 376, distance: 127.1
click at [1063, 377] on div "{ "access_token" : "eyJhbGciOiJSUzI1NiIsInR5cCIgOiAiSldUIiwia2lkIiA6ICJxRkc4dGN…" at bounding box center [1202, 671] width 470 height 854
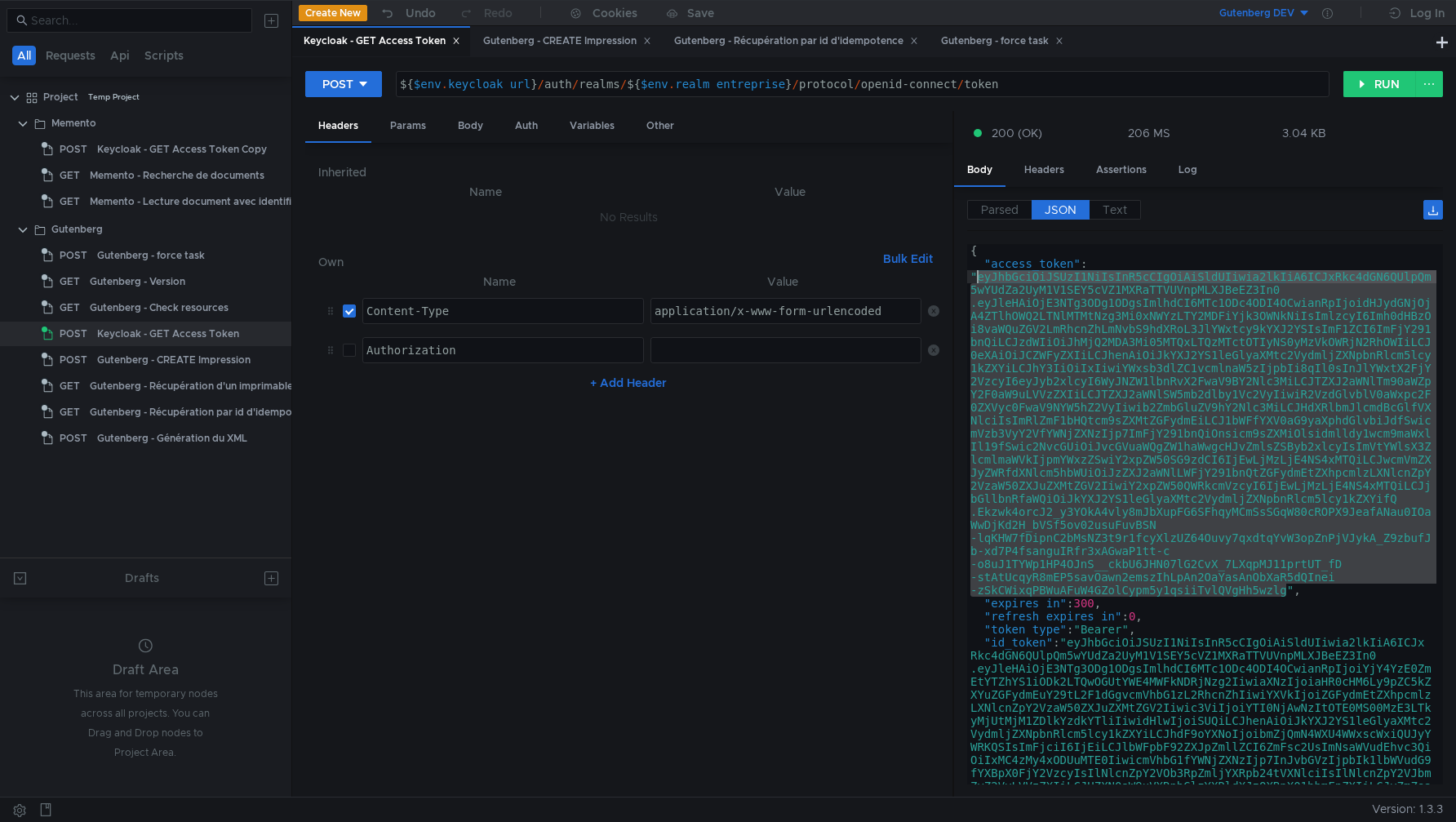
drag, startPoint x: 1287, startPoint y: 592, endPoint x: 978, endPoint y: 279, distance: 439.8
click at [978, 279] on div "{ "access_token" : "eyJhbGciOiJSUzI1NiIsInR5cCIgOiAiSldUIiwia2lkIiA6ICJxRkc4dGN…" at bounding box center [1202, 671] width 470 height 854
click at [1328, 12] on icon at bounding box center [1327, 13] width 10 height 10
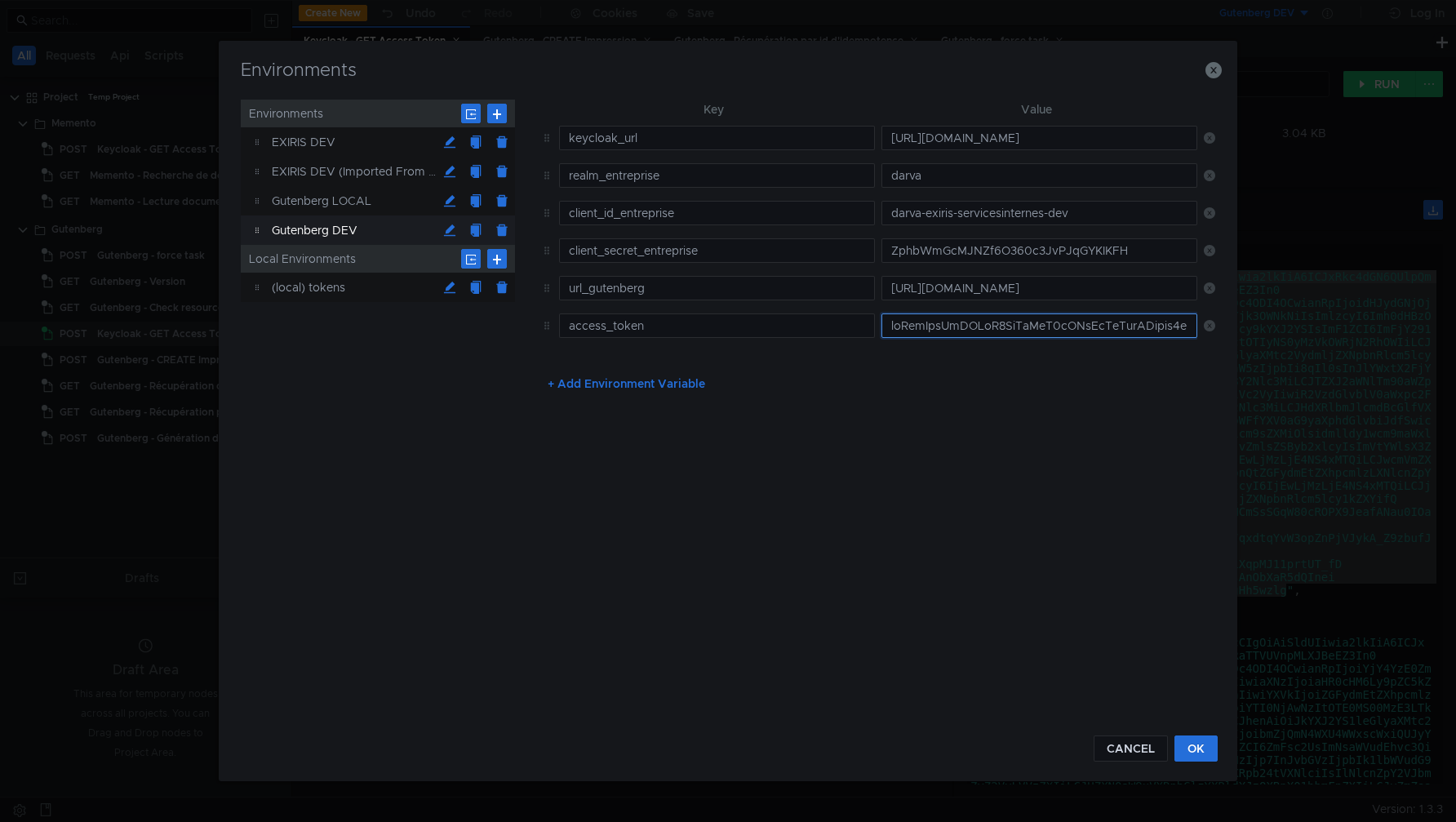
click at [995, 330] on input "text" at bounding box center [1040, 326] width 316 height 24
paste input "eyJhbGciOiJSUzI1NiIsInR5cCIgOiAiSldUIiwia2lkIiA6ICJxRkc4dGN6QUlpQm5wYUdZa2UyM1V…"
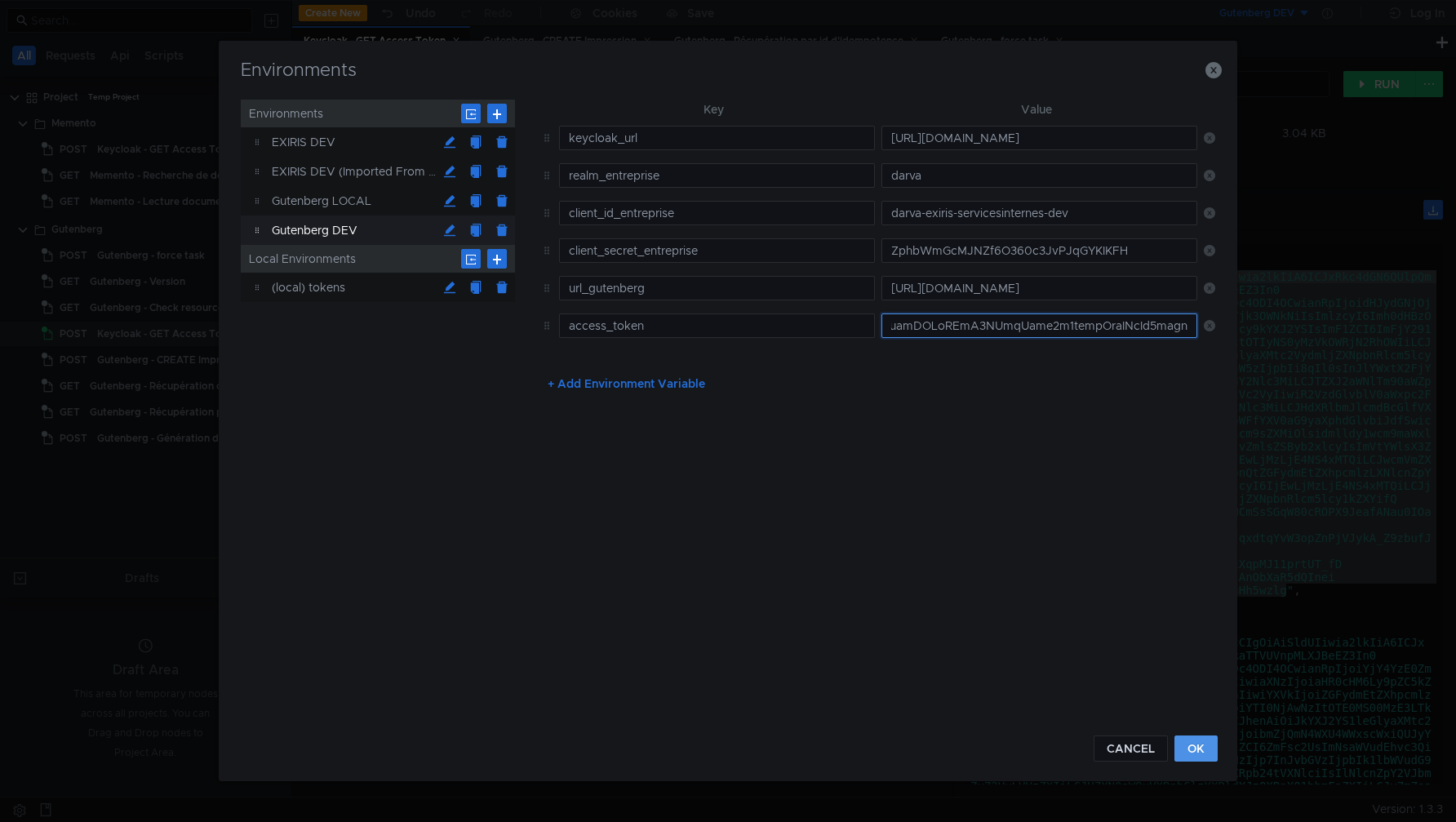
type input "eyJhbGciOiJSUzI1NiIsInR5cCIgOiAiSldUIiwia2lkIiA6ICJxRkc4dGN6QUlpQm5wYUdZa2UyM1V…"
click at [1199, 753] on button "OK" at bounding box center [1196, 749] width 43 height 26
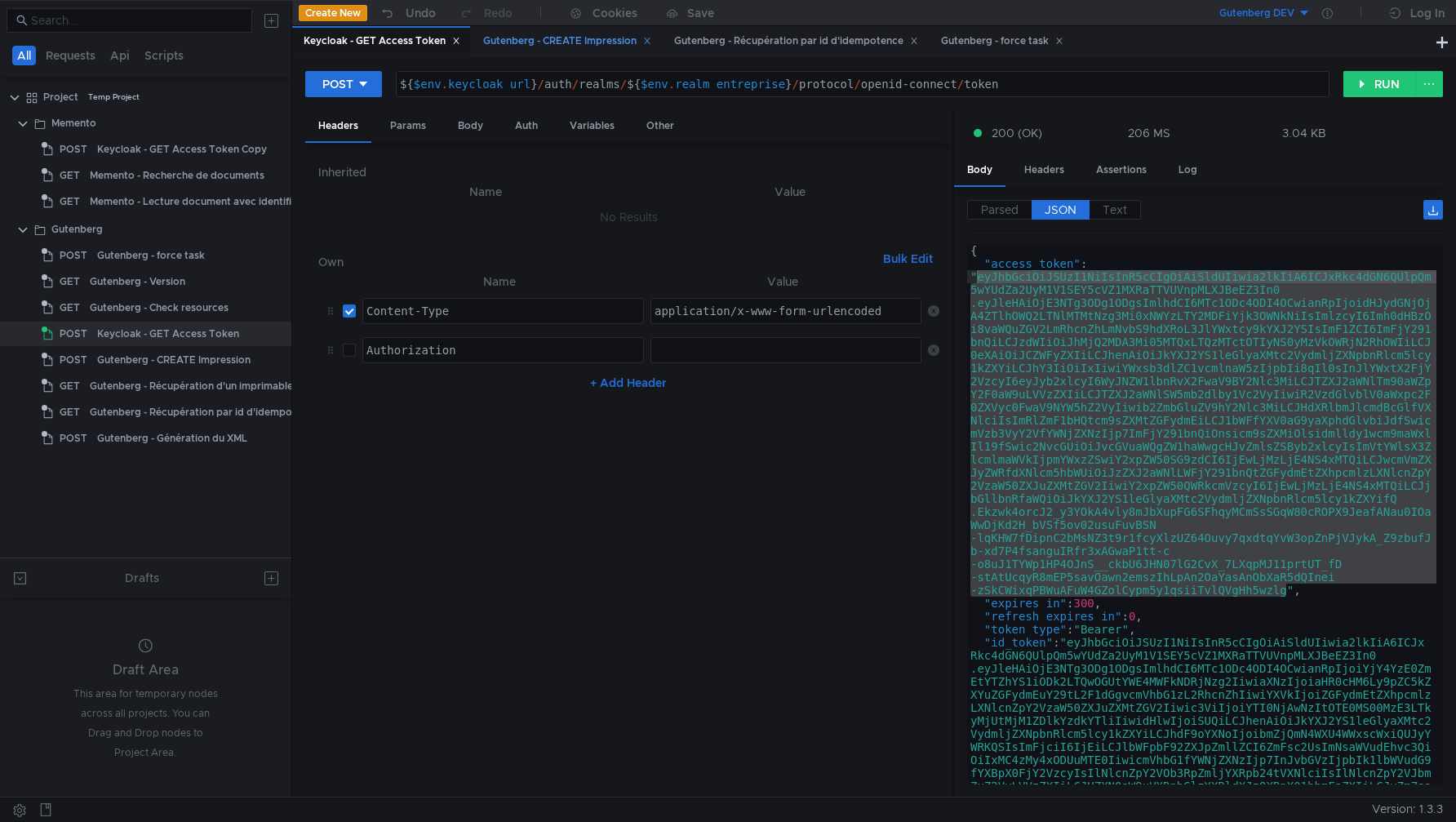
click at [536, 43] on div "Gutenberg - CREATE Impression" at bounding box center [567, 41] width 168 height 17
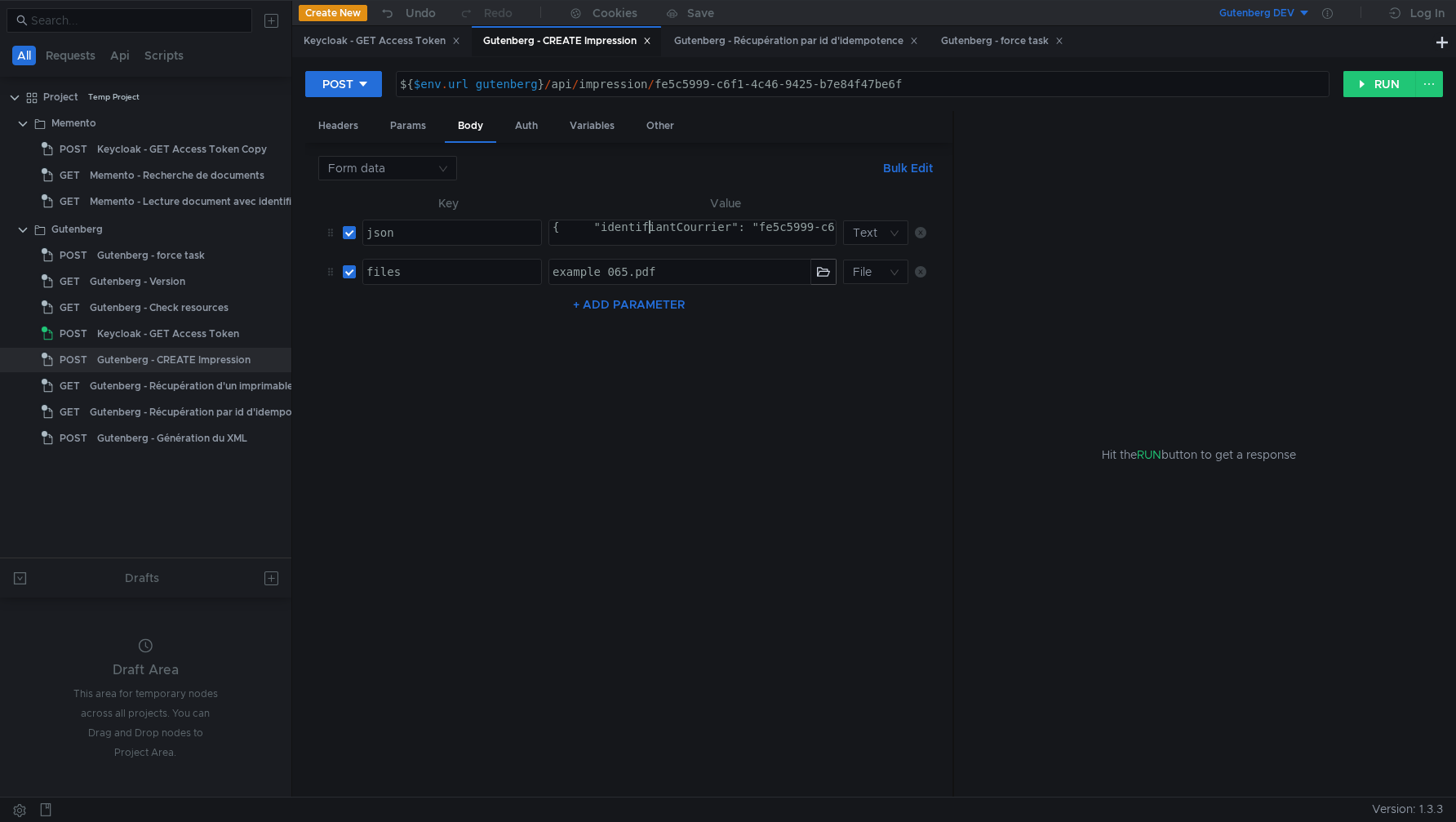
drag, startPoint x: 660, startPoint y: 233, endPoint x: 525, endPoint y: 221, distance: 135.5
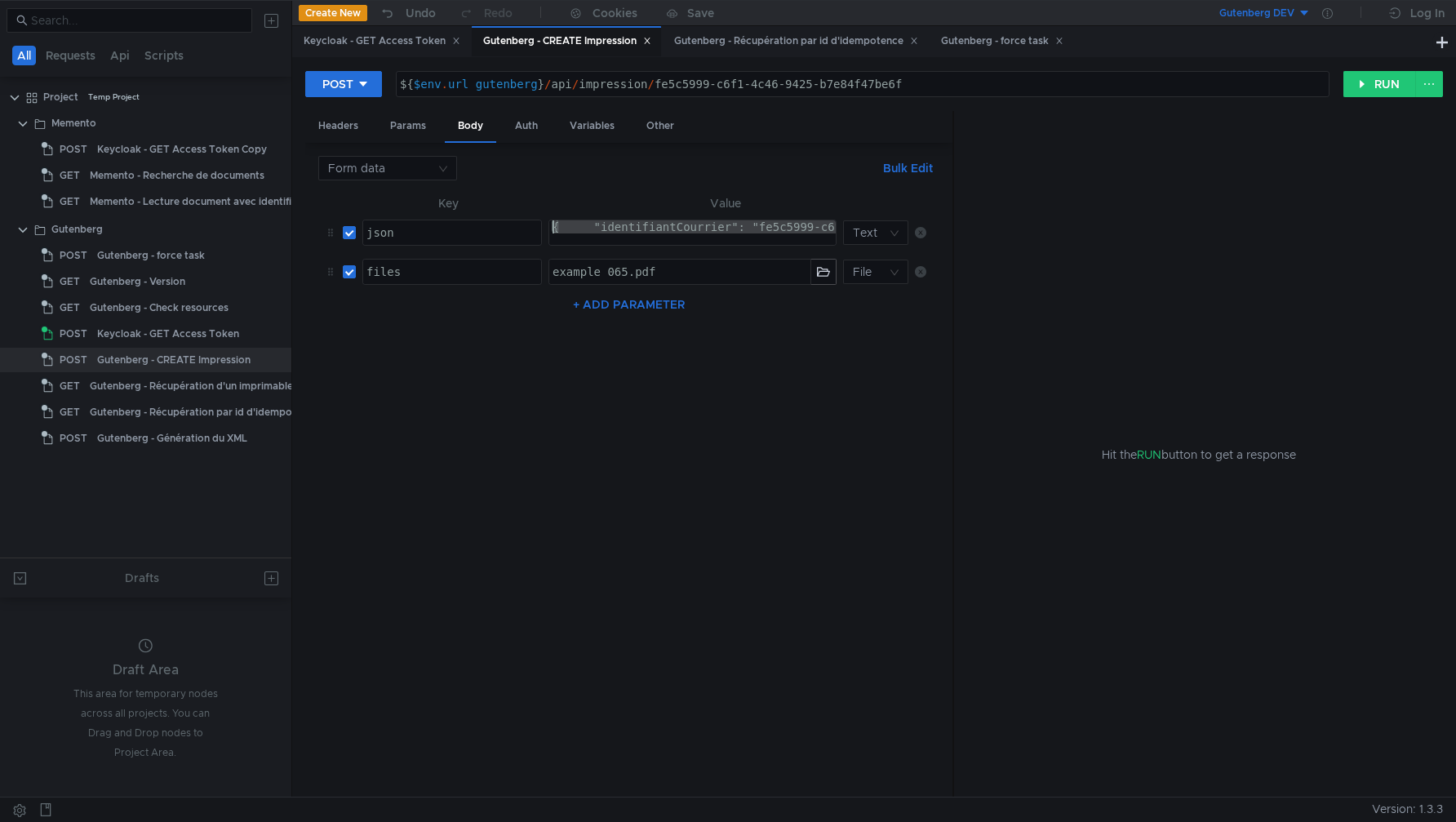
click at [525, 221] on tr "json הההההההההההההההההההההההההההההההההההההההההההההההההההההההההההההההההההההההההה…" at bounding box center [629, 233] width 622 height 39
type textarea "{ "identifiantCourrier": "fe5c5999-c6f1-4c46-9425-b7e84f47be6f", "appOrigine": …"
click at [1376, 85] on button "RUN" at bounding box center [1380, 84] width 73 height 26
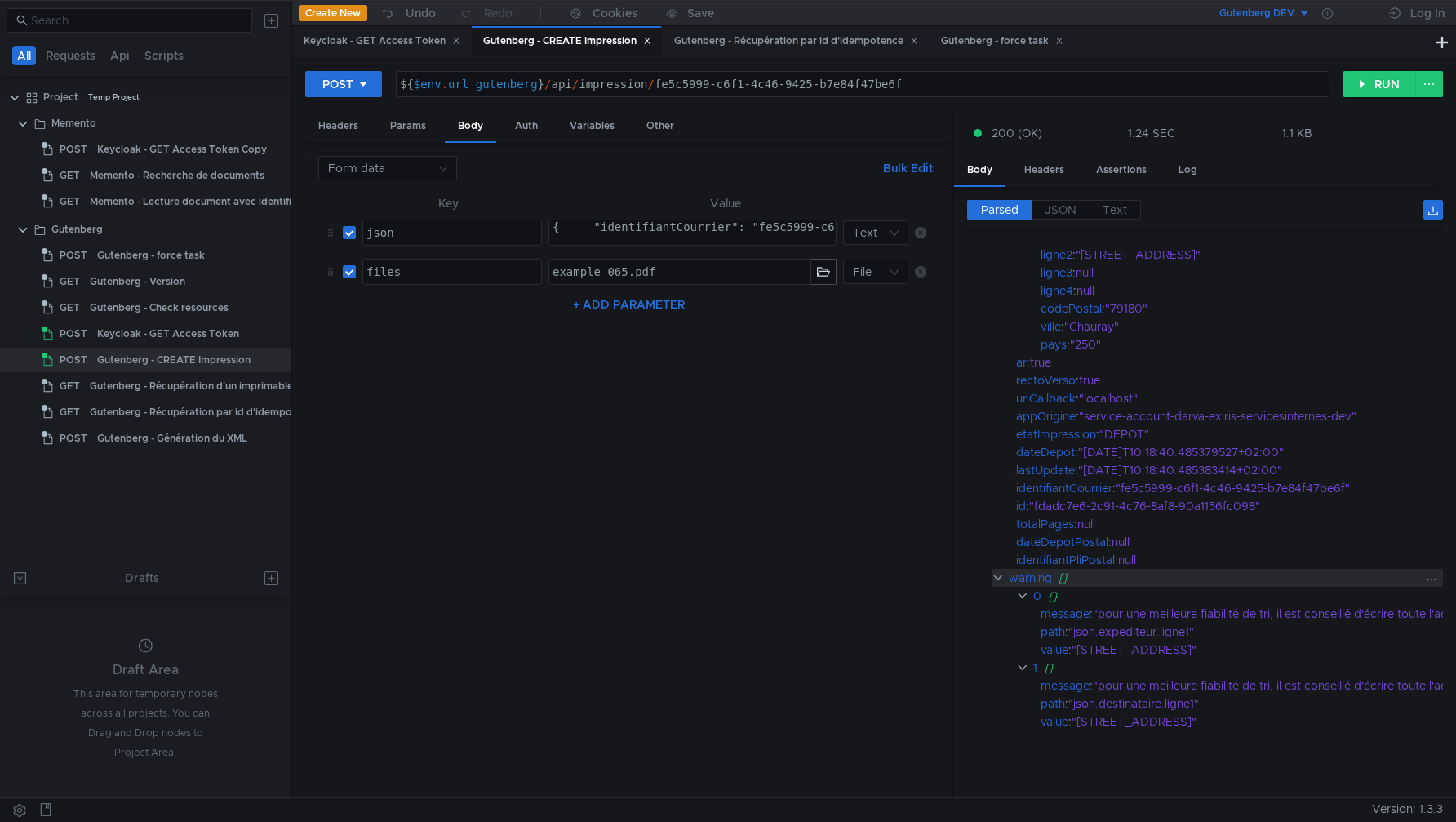
scroll to position [286, 0]
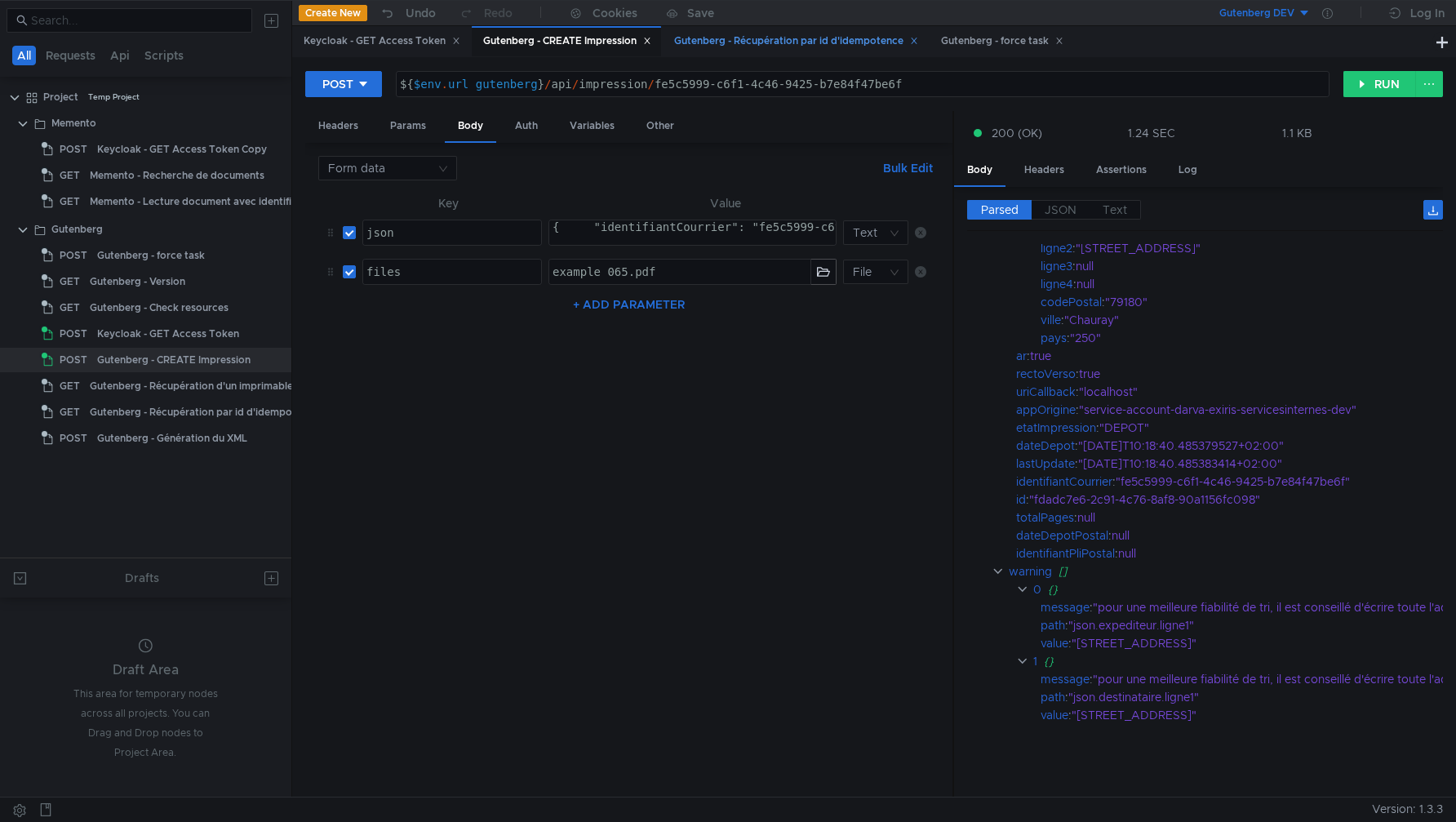
click at [806, 43] on div "Gutenberg - Récupération par id d'idempotence" at bounding box center [796, 41] width 244 height 17
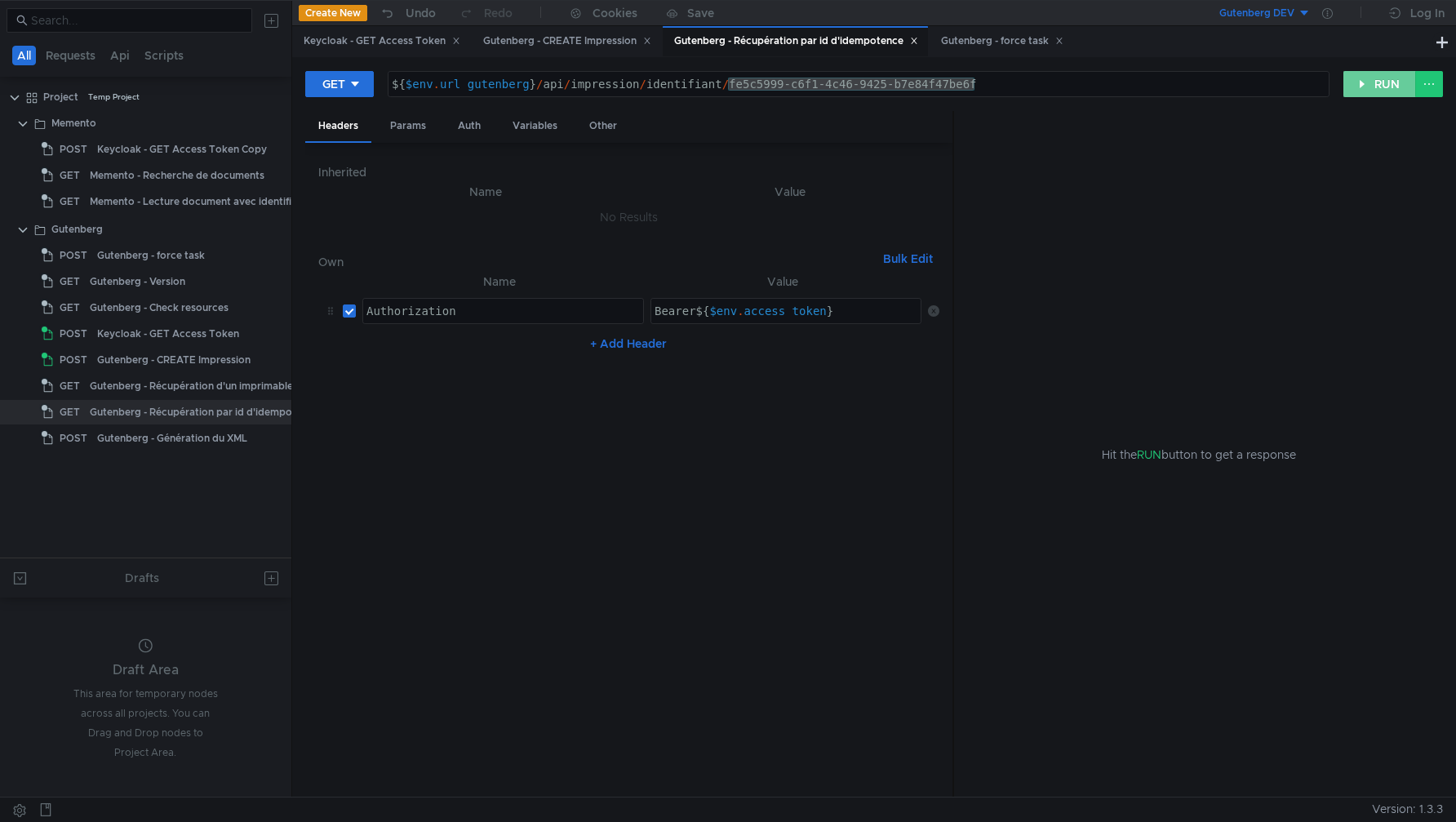
click at [1361, 89] on button "RUN" at bounding box center [1380, 84] width 73 height 26
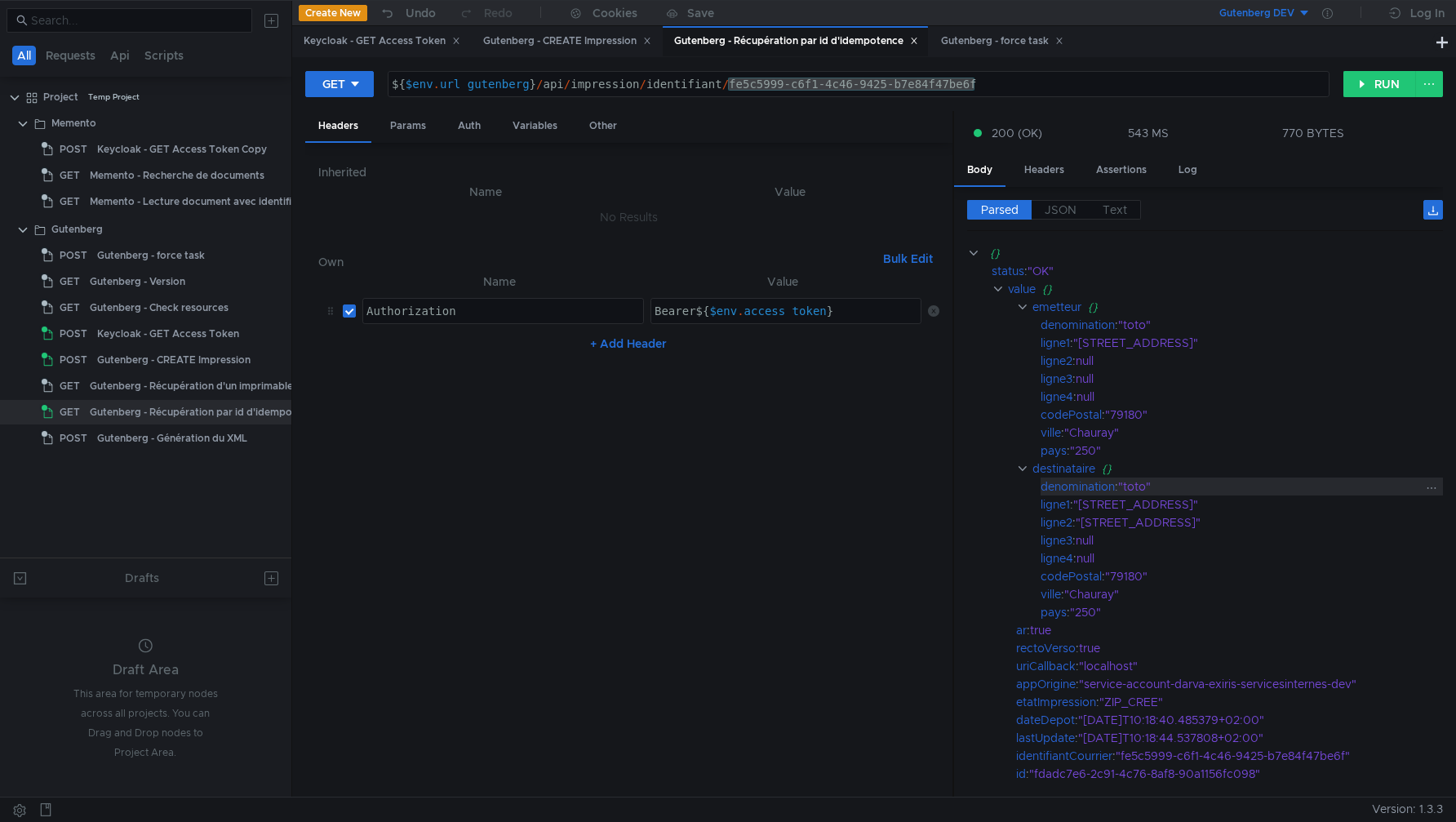
scroll to position [106, 0]
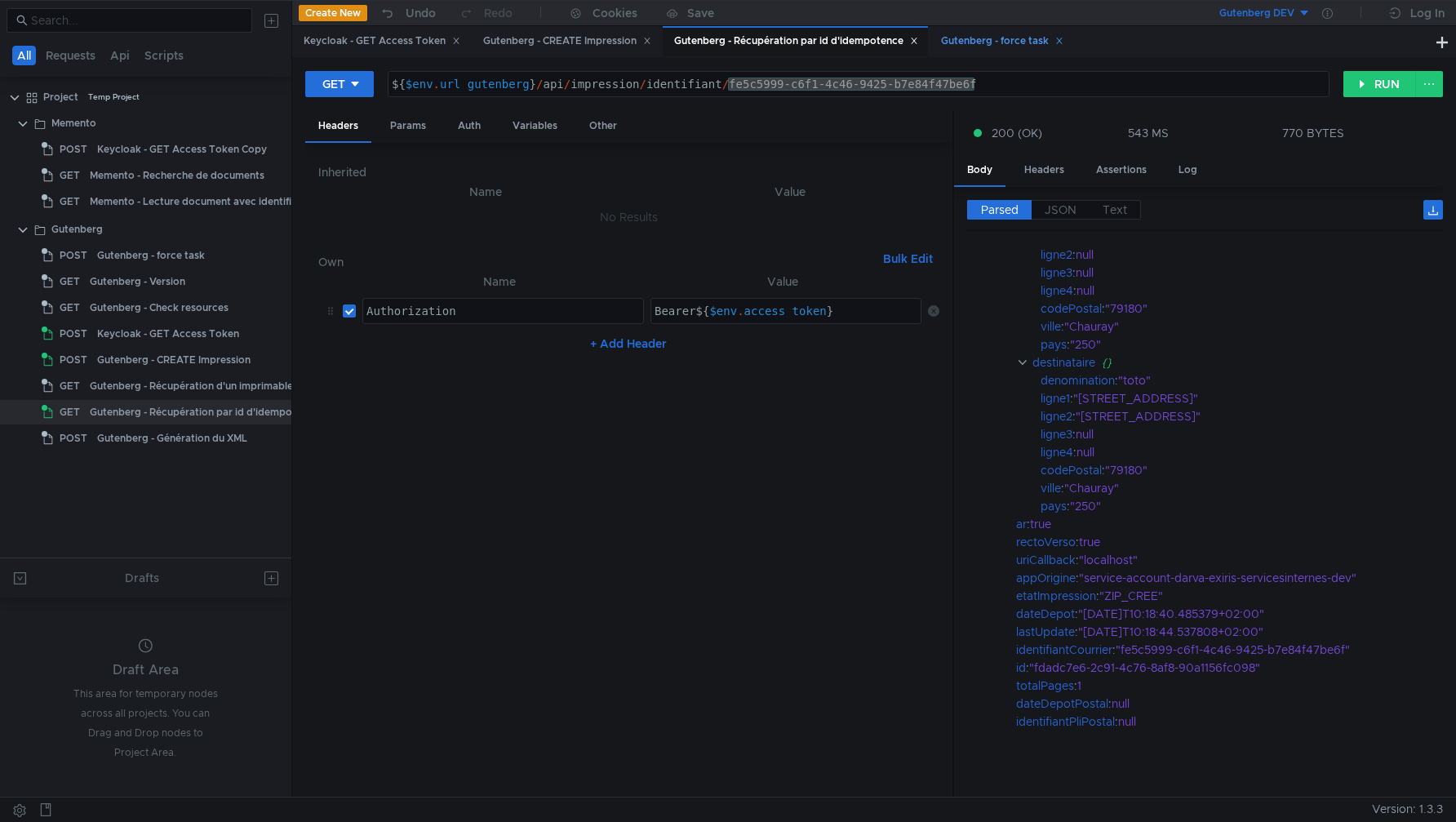
click at [993, 48] on div "Gutenberg - force task" at bounding box center [1002, 41] width 123 height 17
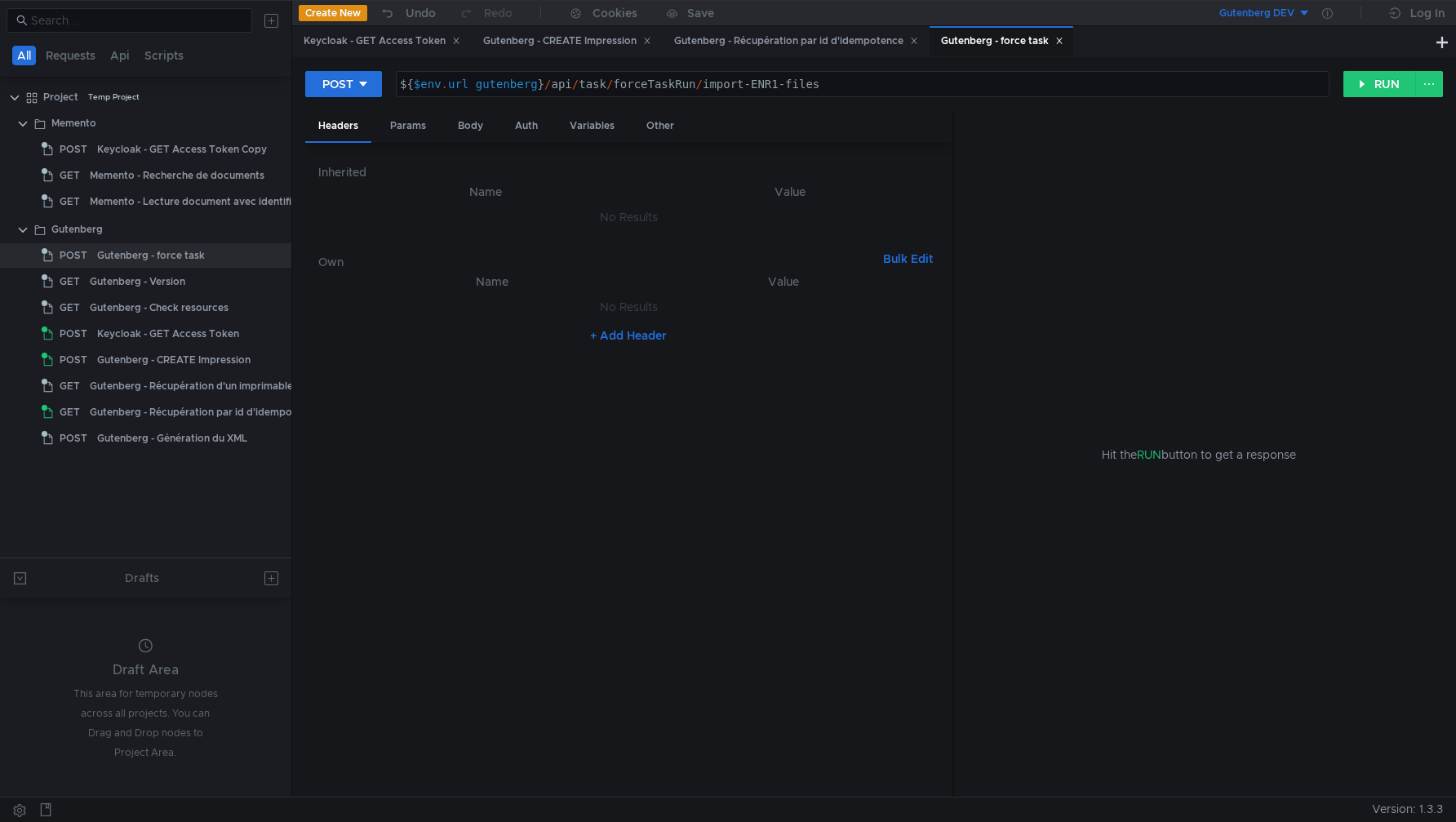
click at [801, 22] on div "Create New Undo Redo Cookies Save" at bounding box center [583, 13] width 582 height 25
click at [804, 35] on div "Gutenberg - Récupération par id d'idempotence" at bounding box center [796, 41] width 244 height 17
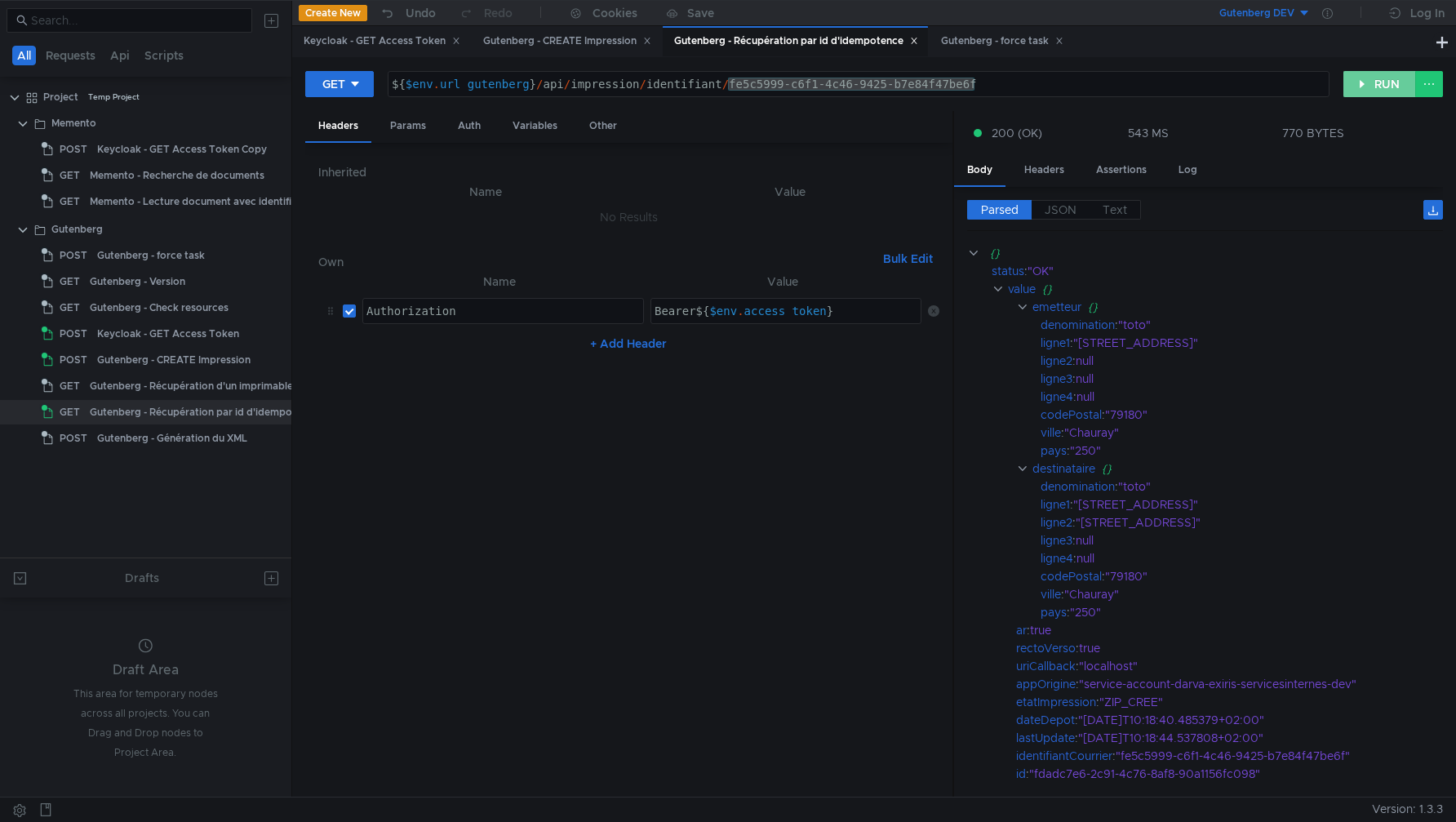
click at [1378, 76] on button "RUN" at bounding box center [1380, 84] width 73 height 26
click at [1370, 83] on button "RUN" at bounding box center [1380, 84] width 73 height 26
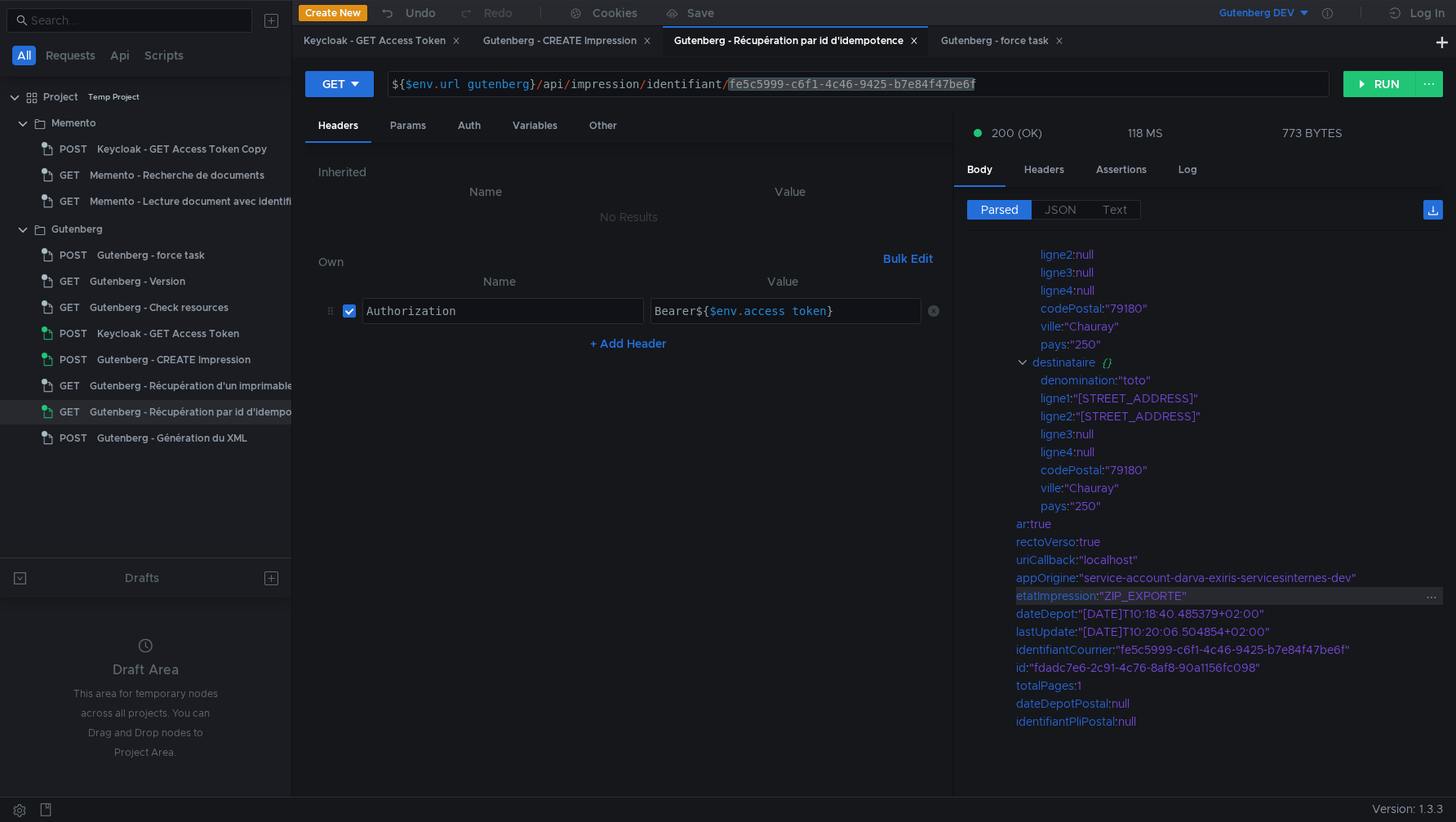
drag, startPoint x: 1100, startPoint y: 595, endPoint x: 1209, endPoint y: 594, distance: 109.0
click at [1209, 594] on div "etatImpression : "ZIP_EXPORTE"" at bounding box center [1230, 595] width 427 height 18
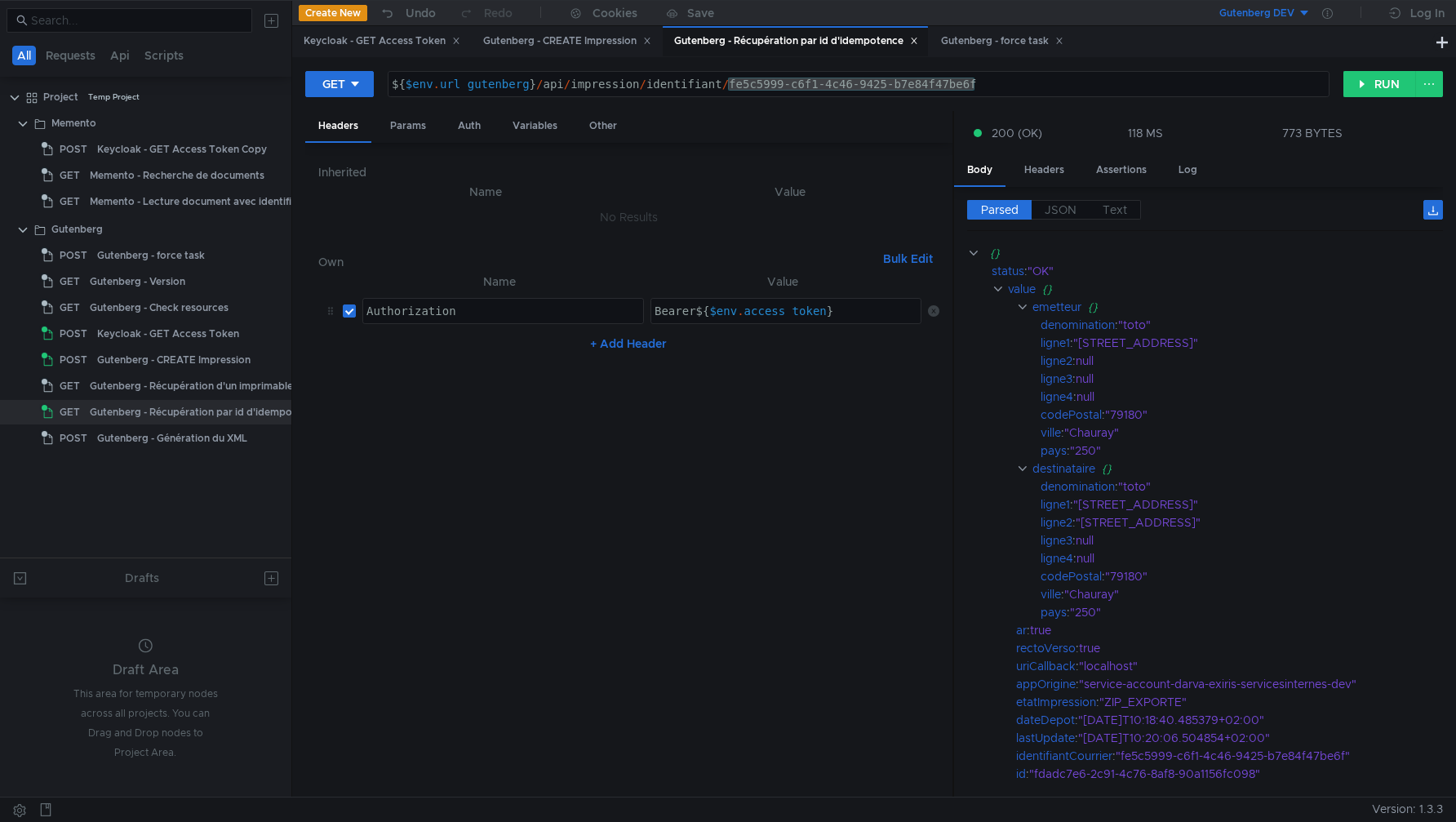
scroll to position [106, 0]
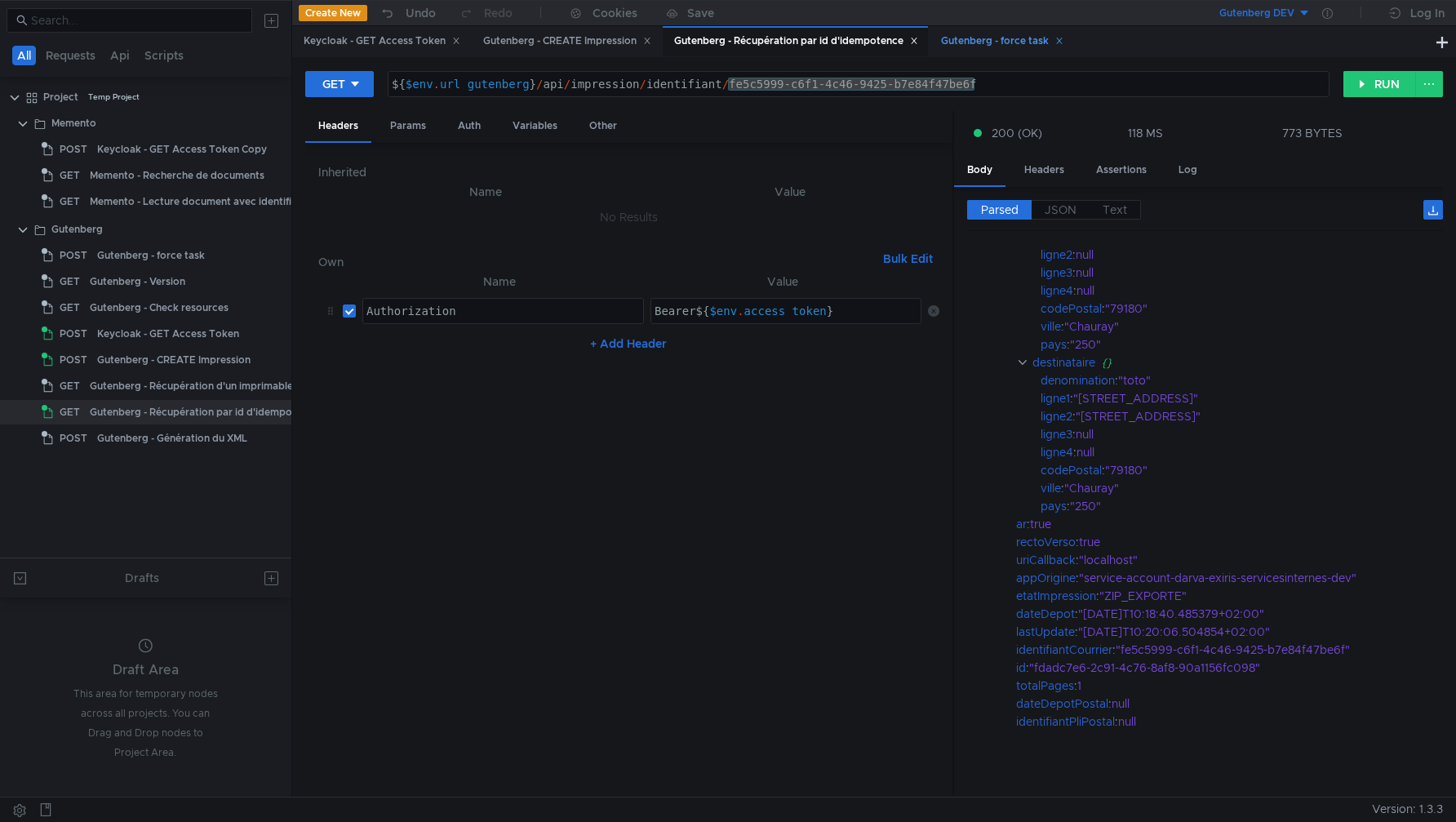
click at [996, 33] on div "Gutenberg - force task" at bounding box center [1002, 41] width 123 height 17
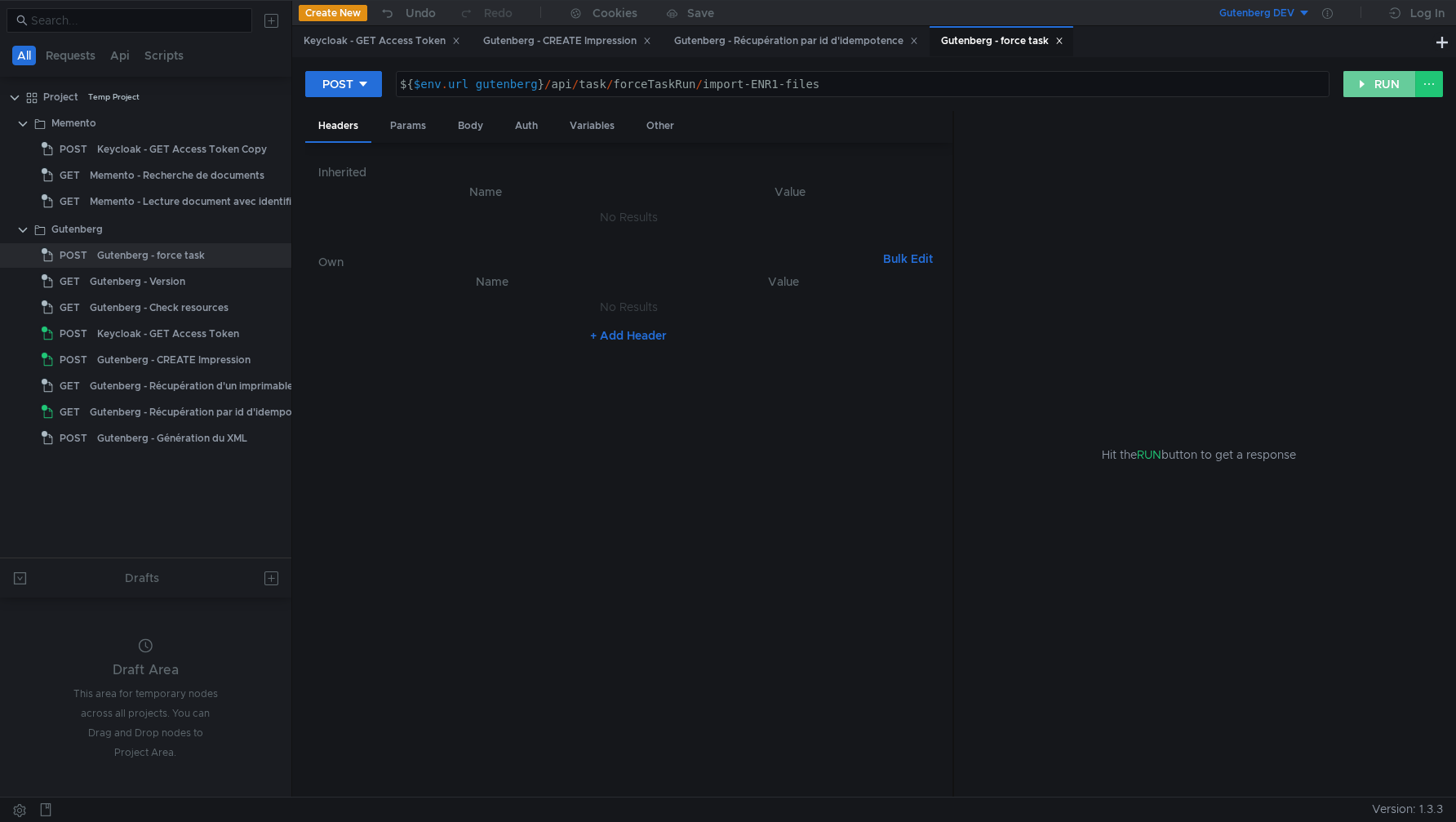
click at [1373, 81] on button "RUN" at bounding box center [1380, 84] width 73 height 26
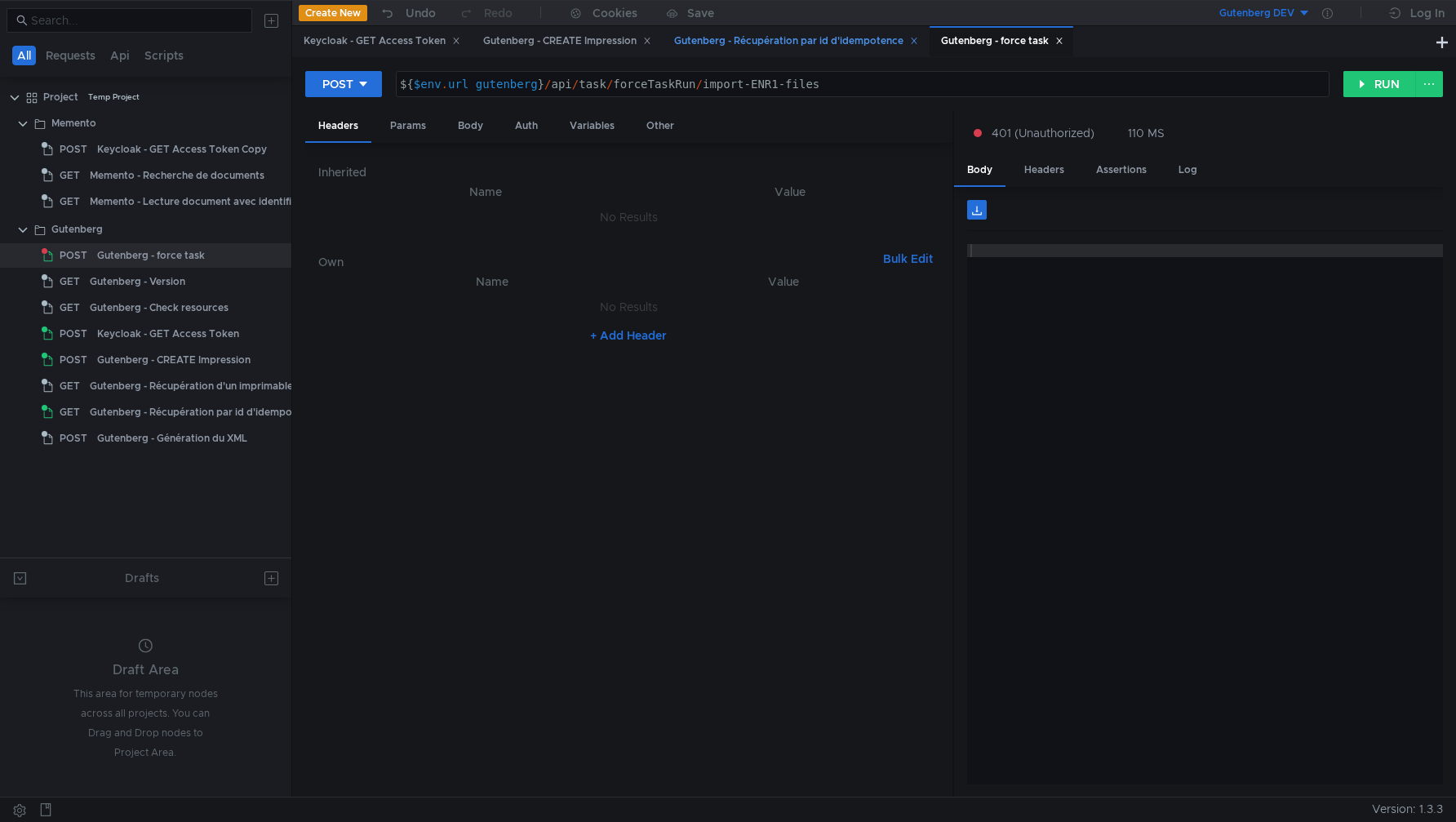
click at [754, 51] on div "Gutenberg - Récupération par id d'idempotence" at bounding box center [795, 41] width 266 height 30
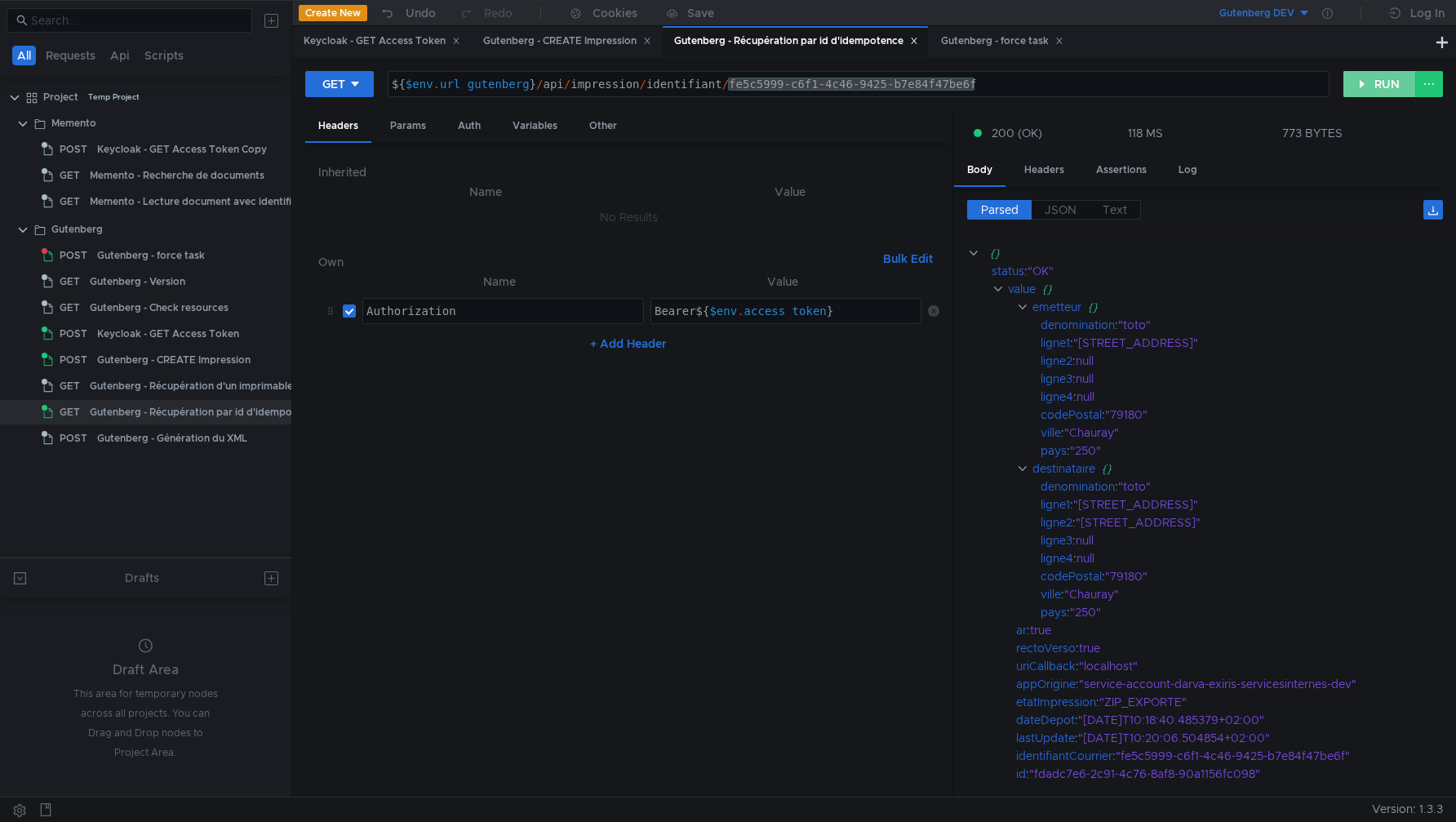
click at [1356, 86] on button "RUN" at bounding box center [1380, 84] width 73 height 26
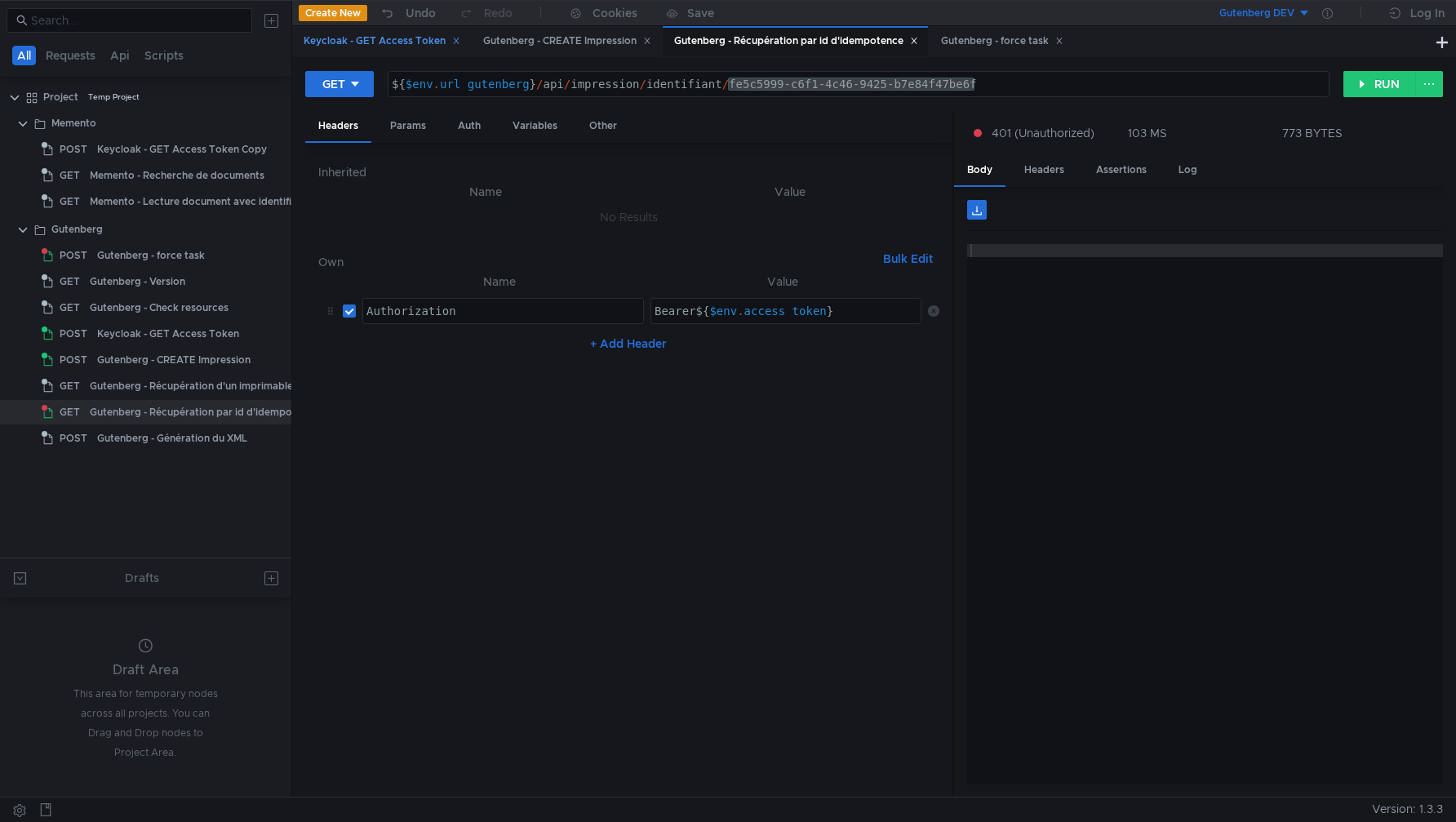
click at [389, 43] on div "Keycloak - GET Access Token" at bounding box center [382, 41] width 156 height 17
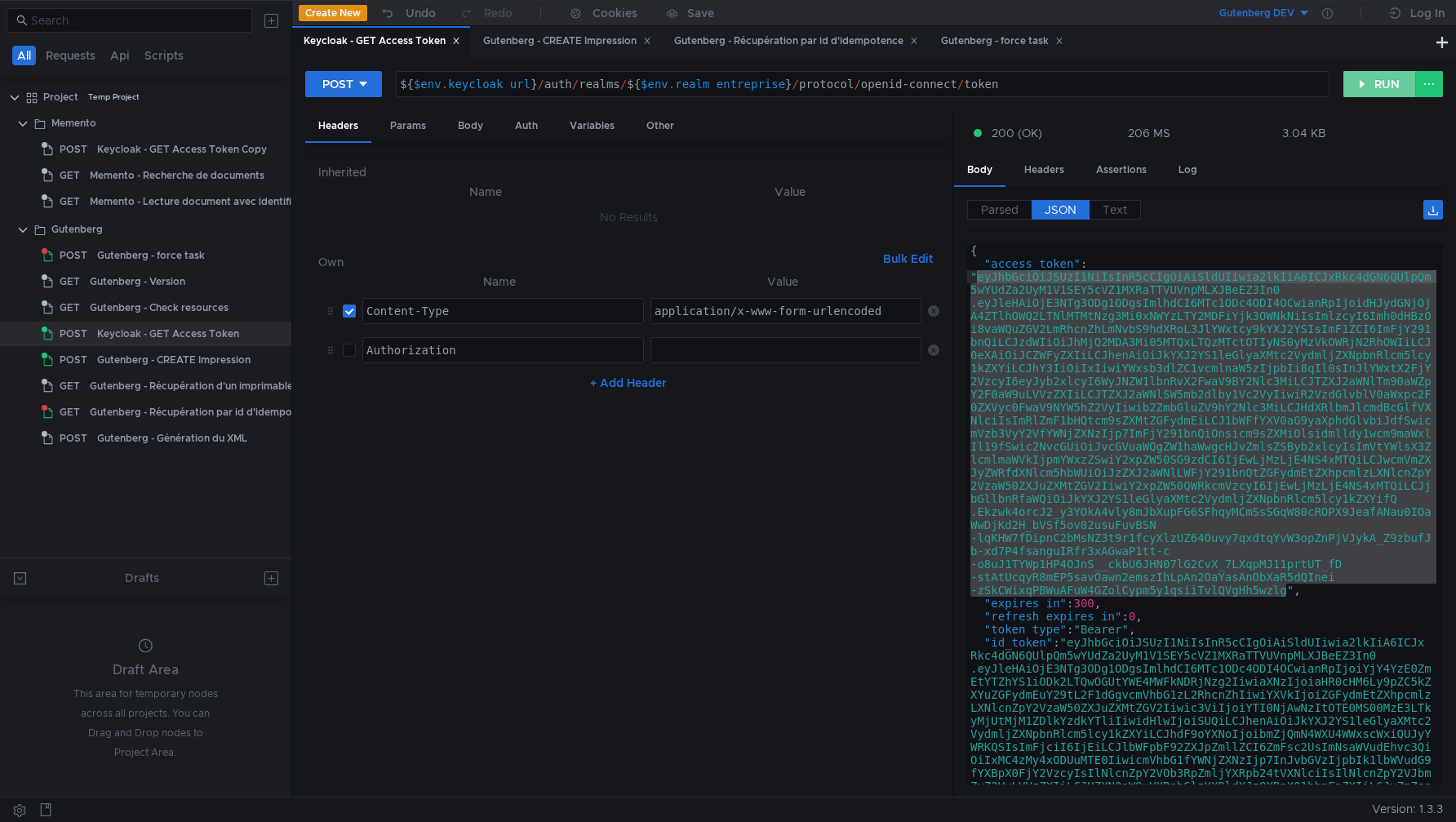
click at [1384, 85] on button "RUN" at bounding box center [1380, 84] width 73 height 26
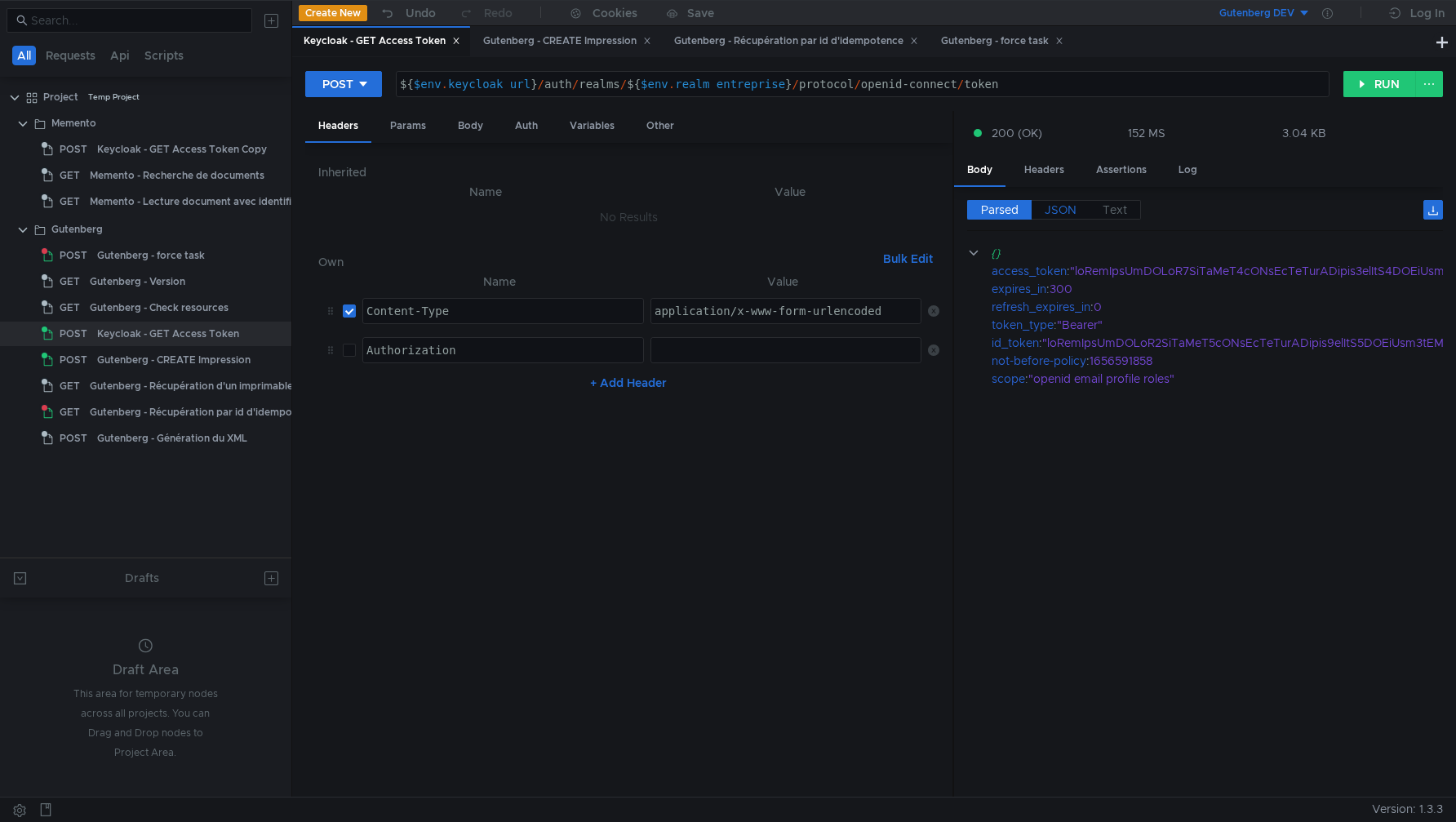
click at [1065, 214] on span "JSON" at bounding box center [1061, 210] width 32 height 15
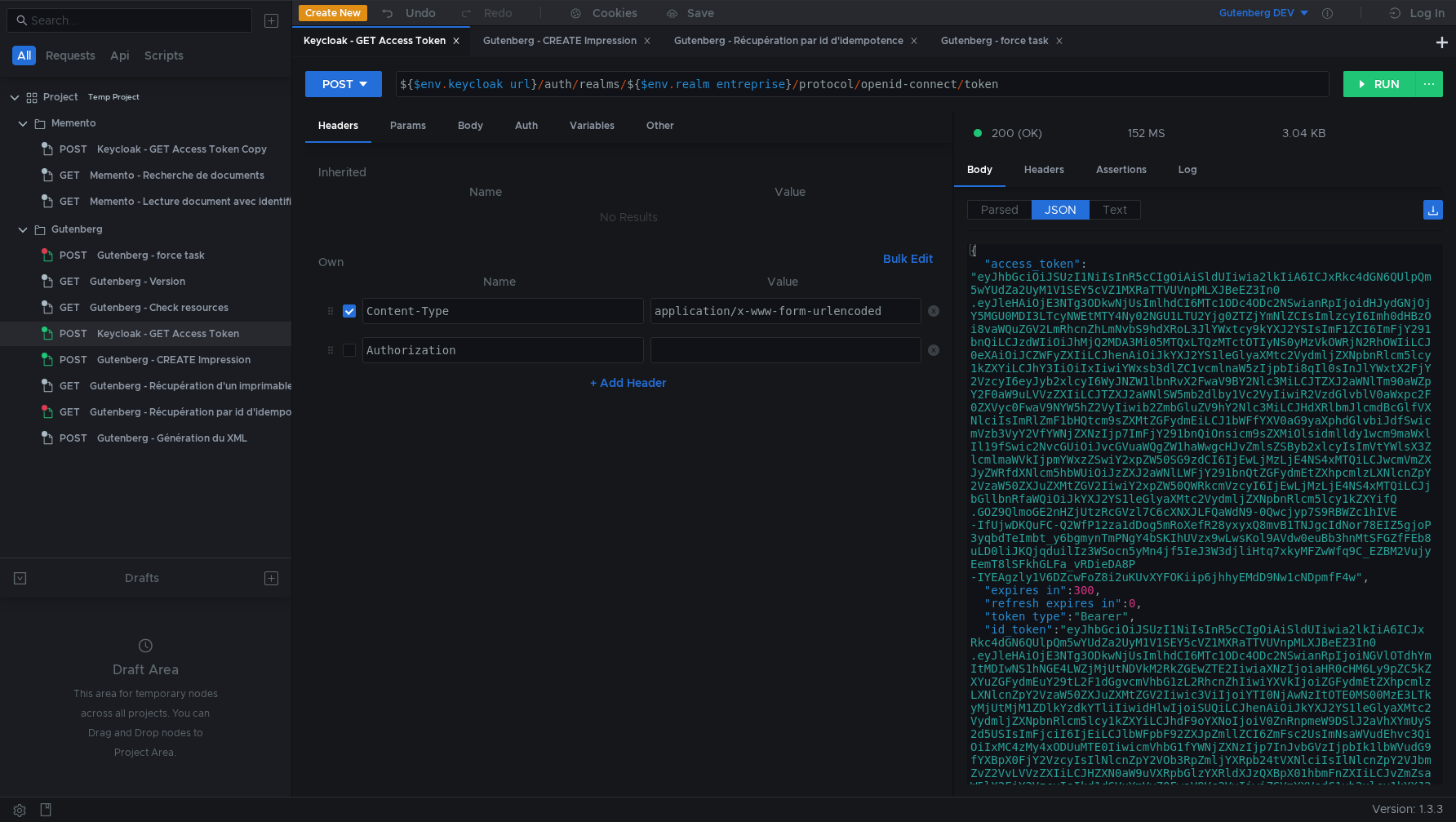
type textarea ""access_token": "eyJhbGciOiJSUzI1NiIsInR5cCIgOiAiSldUIiwia2lkIiA6ICJxRkc4dGN6QU…"
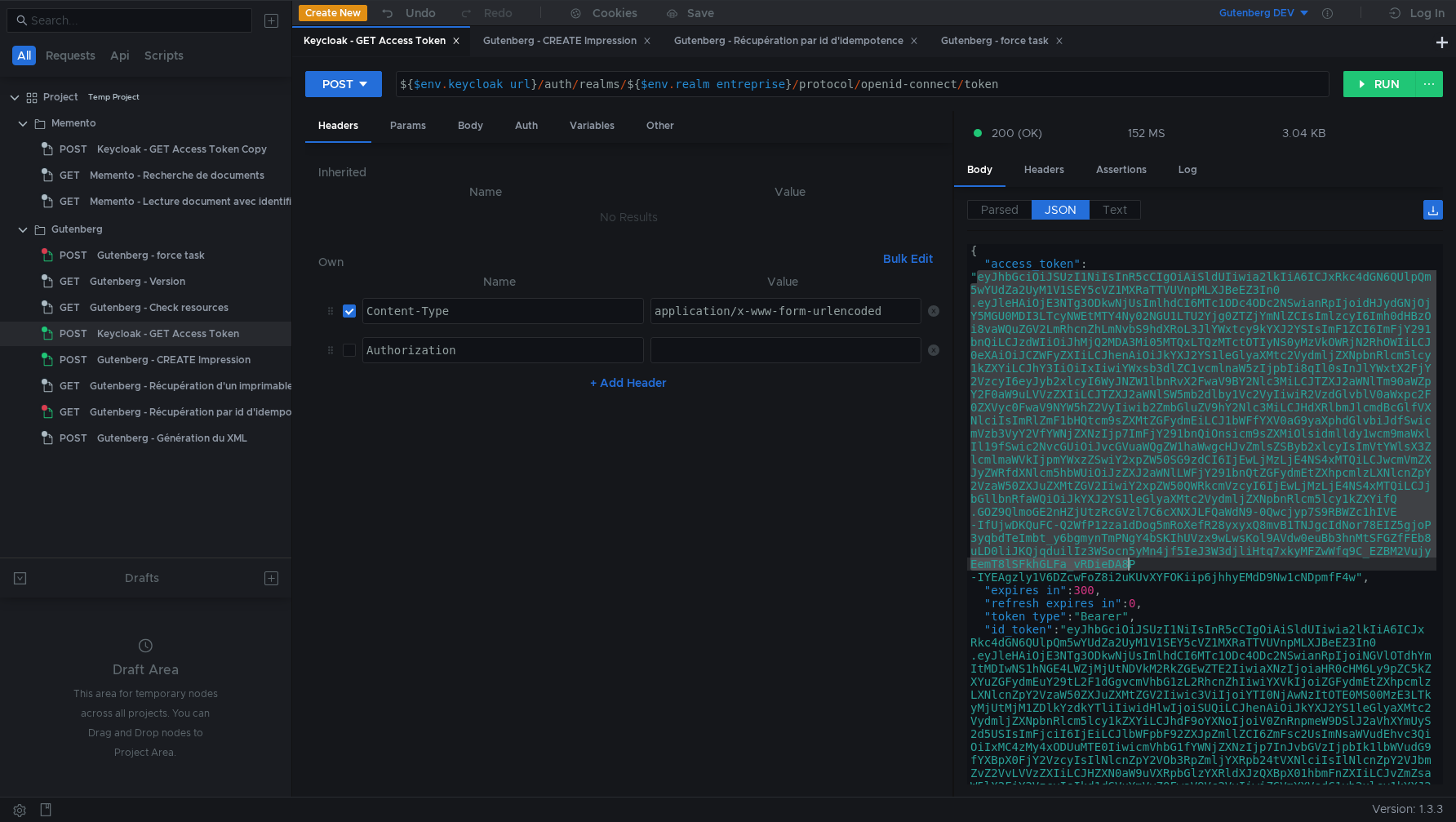
drag, startPoint x: 978, startPoint y: 277, endPoint x: 1160, endPoint y: 559, distance: 335.6
click at [1161, 560] on div "{ "access_token" : "eyJhbGciOiJSUzI1NiIsInR5cCIgOiAiSldUIiwia2lkIiA6ICJxRkc4dGN…" at bounding box center [1202, 671] width 470 height 854
click at [1318, 580] on div "{ "access_token" : "eyJhbGciOiJSUzI1NiIsInR5cCIgOiAiSldUIiwia2lkIiA6ICJxRkc4dGN…" at bounding box center [1202, 671] width 470 height 854
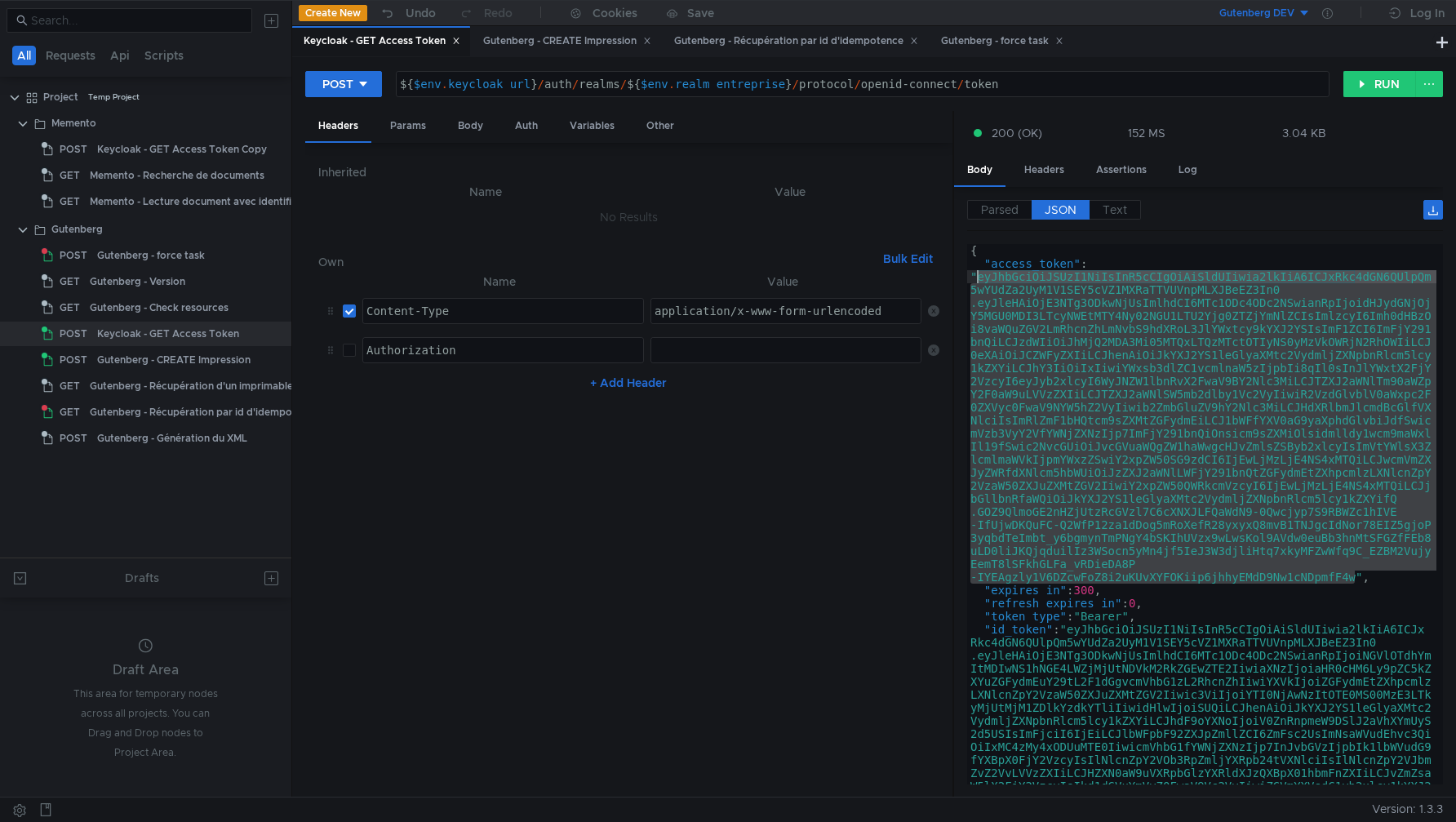
drag, startPoint x: 1353, startPoint y: 579, endPoint x: 982, endPoint y: 282, distance: 475.2
click at [981, 282] on div "{ "access_token" : "eyJhbGciOiJSUzI1NiIsInR5cCIgOiAiSldUIiwia2lkIiA6ICJxRkc4dGN…" at bounding box center [1202, 671] width 470 height 854
click at [1332, 13] on icon at bounding box center [1327, 13] width 10 height 10
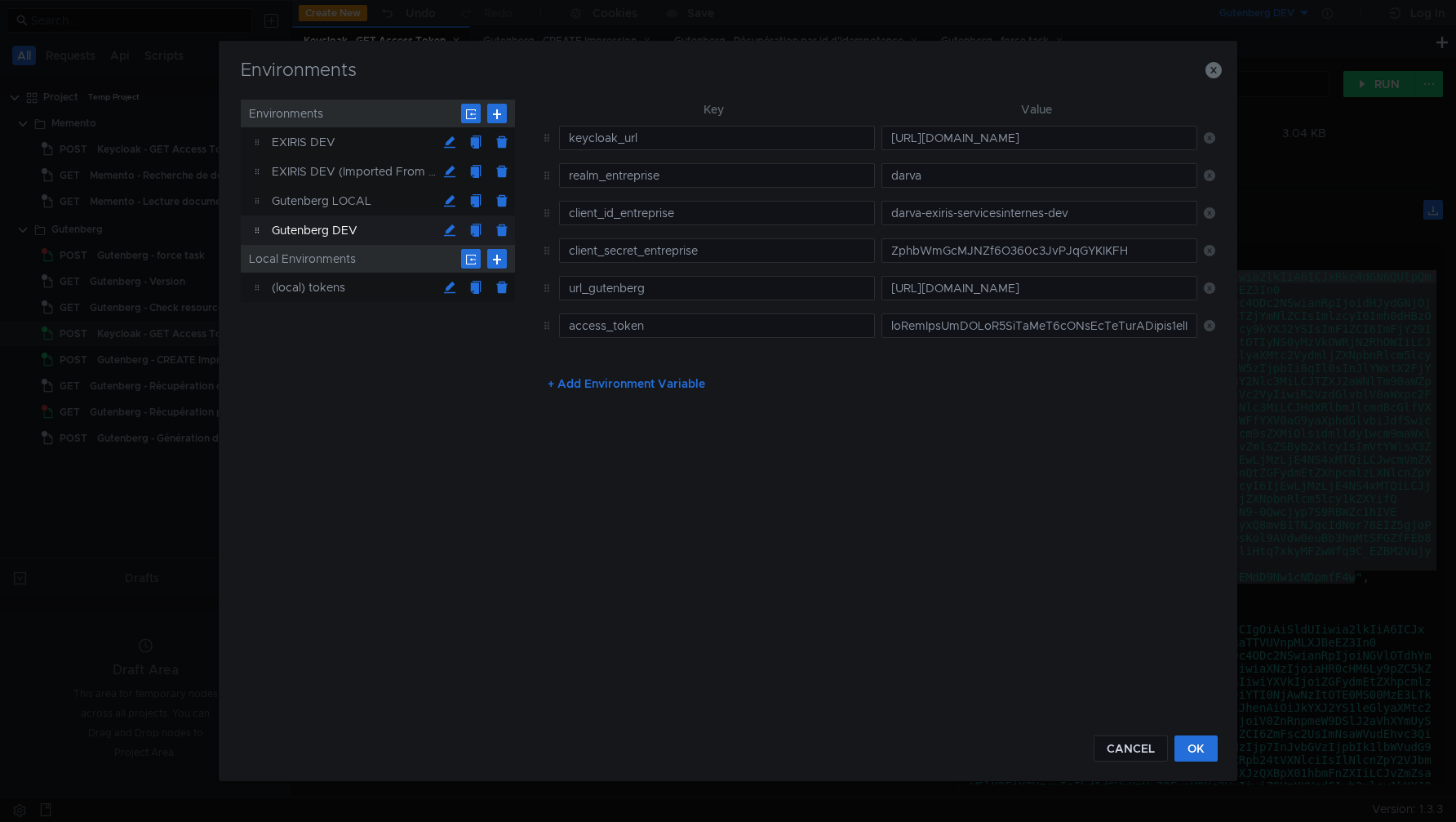
click at [955, 339] on td at bounding box center [1036, 326] width 323 height 37
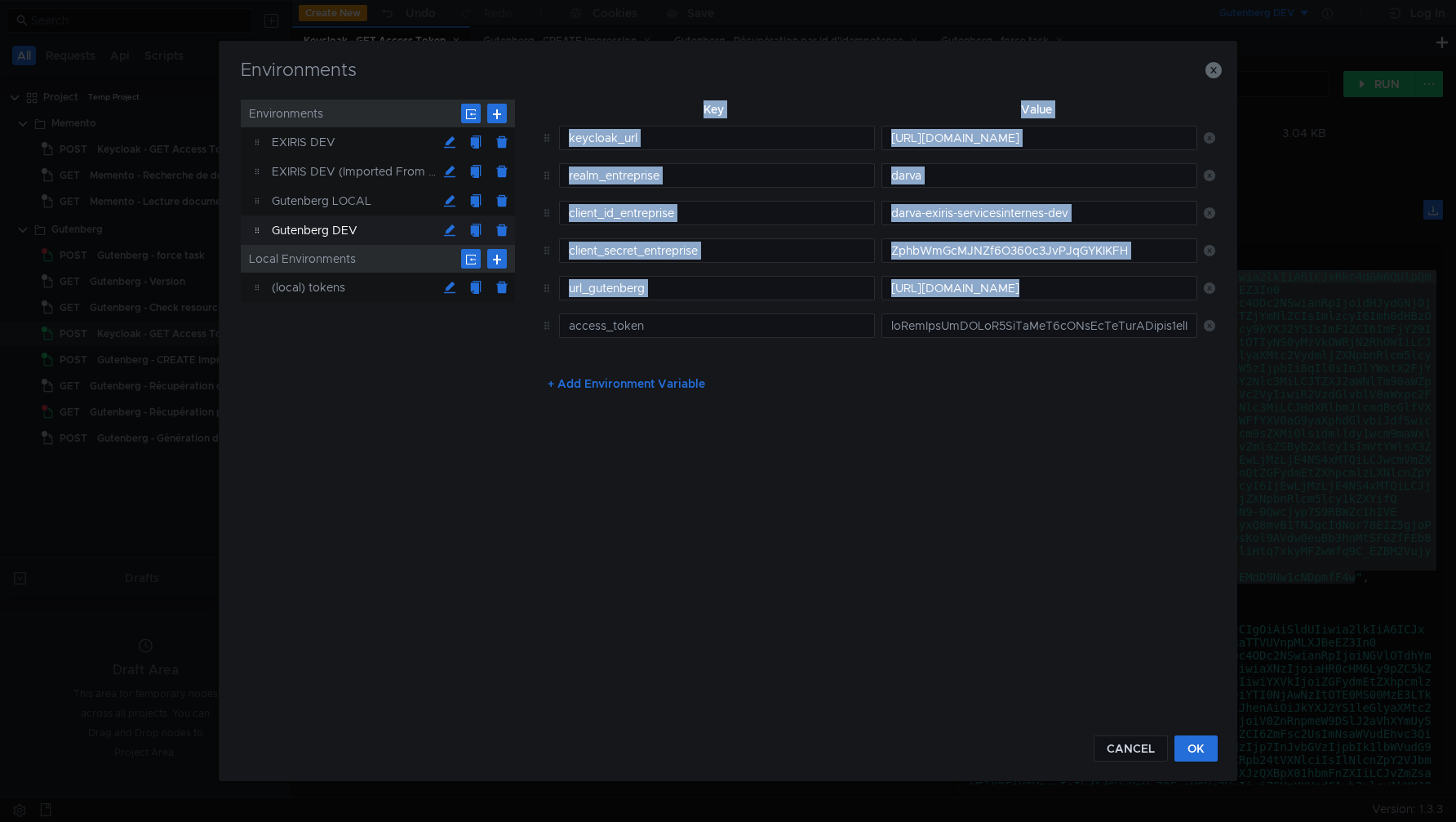
click at [955, 339] on td at bounding box center [1036, 326] width 323 height 37
click at [961, 330] on input "text" at bounding box center [1040, 326] width 316 height 24
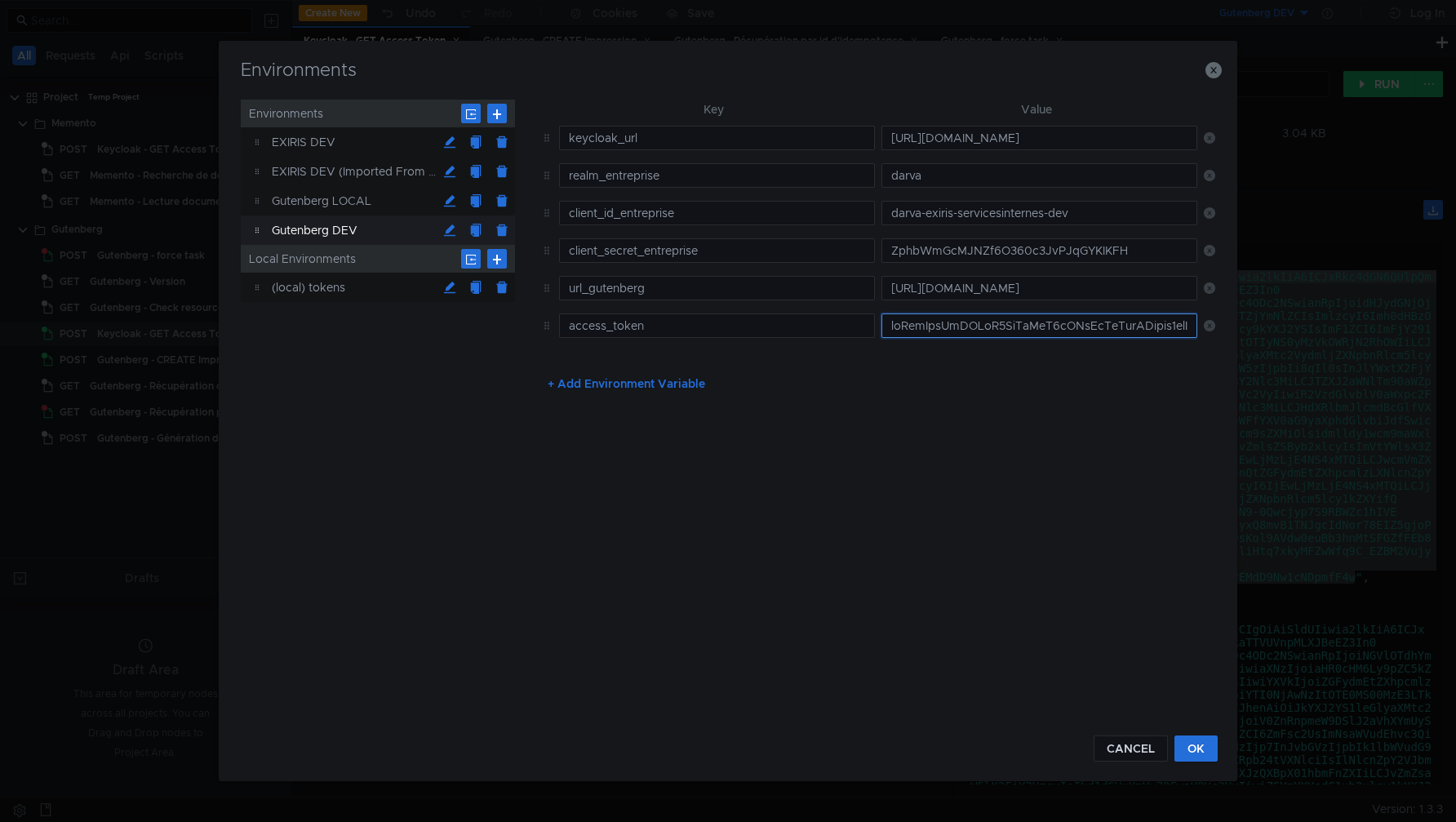
click at [961, 330] on input "text" at bounding box center [1040, 326] width 316 height 24
paste input "eyJhbGciOiJSUzI1NiIsInR5cCIgOiAiSldUIiwia2lkIiA6ICJxRkc4dGN6QUlpQm5wYUdZa2UyM1V…"
type input "eyJhbGciOiJSUzI1NiIsInR5cCIgOiAiSldUIiwia2lkIiA6ICJxRkc4dGN6QUlpQm5wYUdZa2UyM1V…"
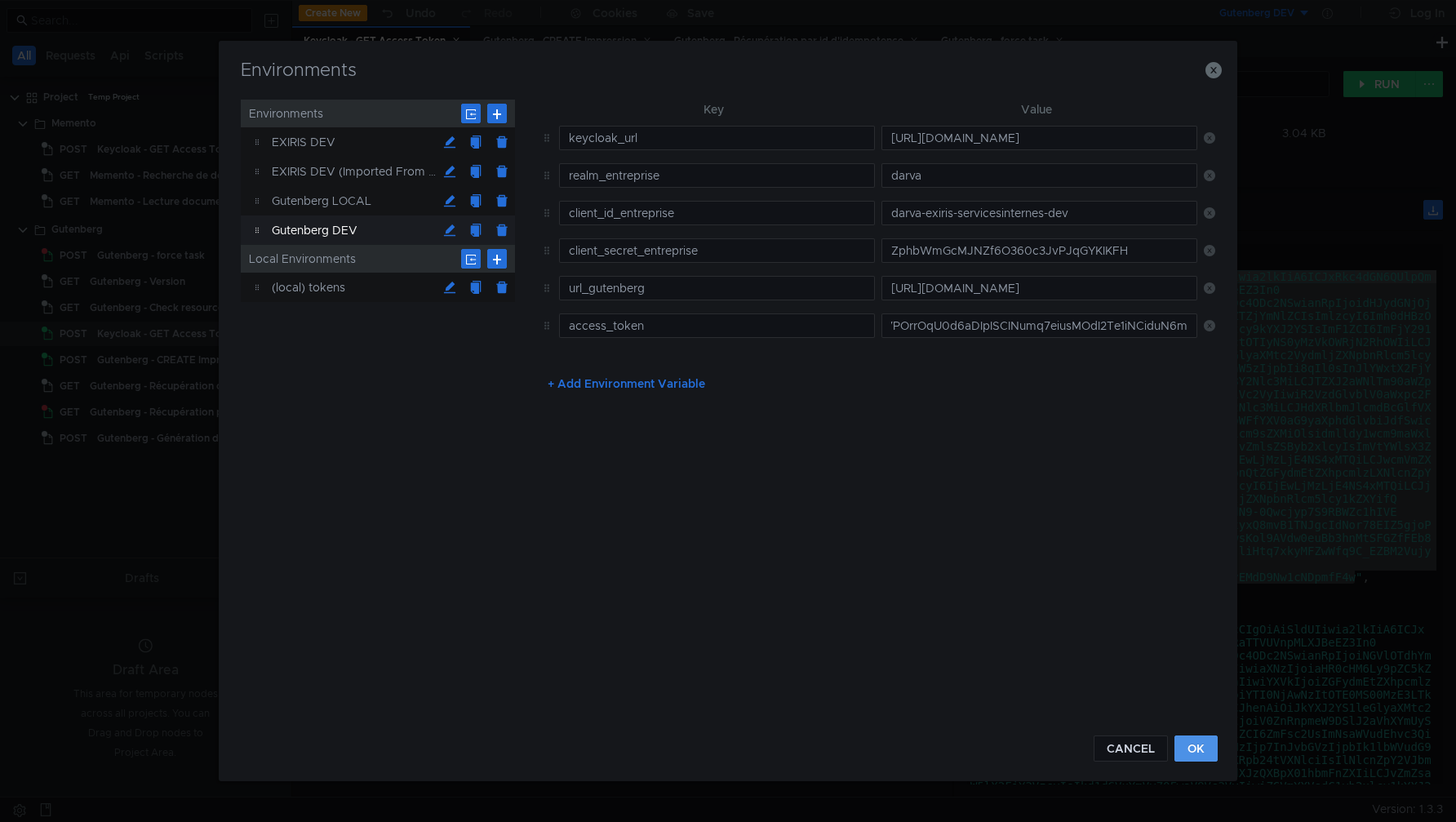
click at [1199, 746] on button "OK" at bounding box center [1196, 749] width 43 height 26
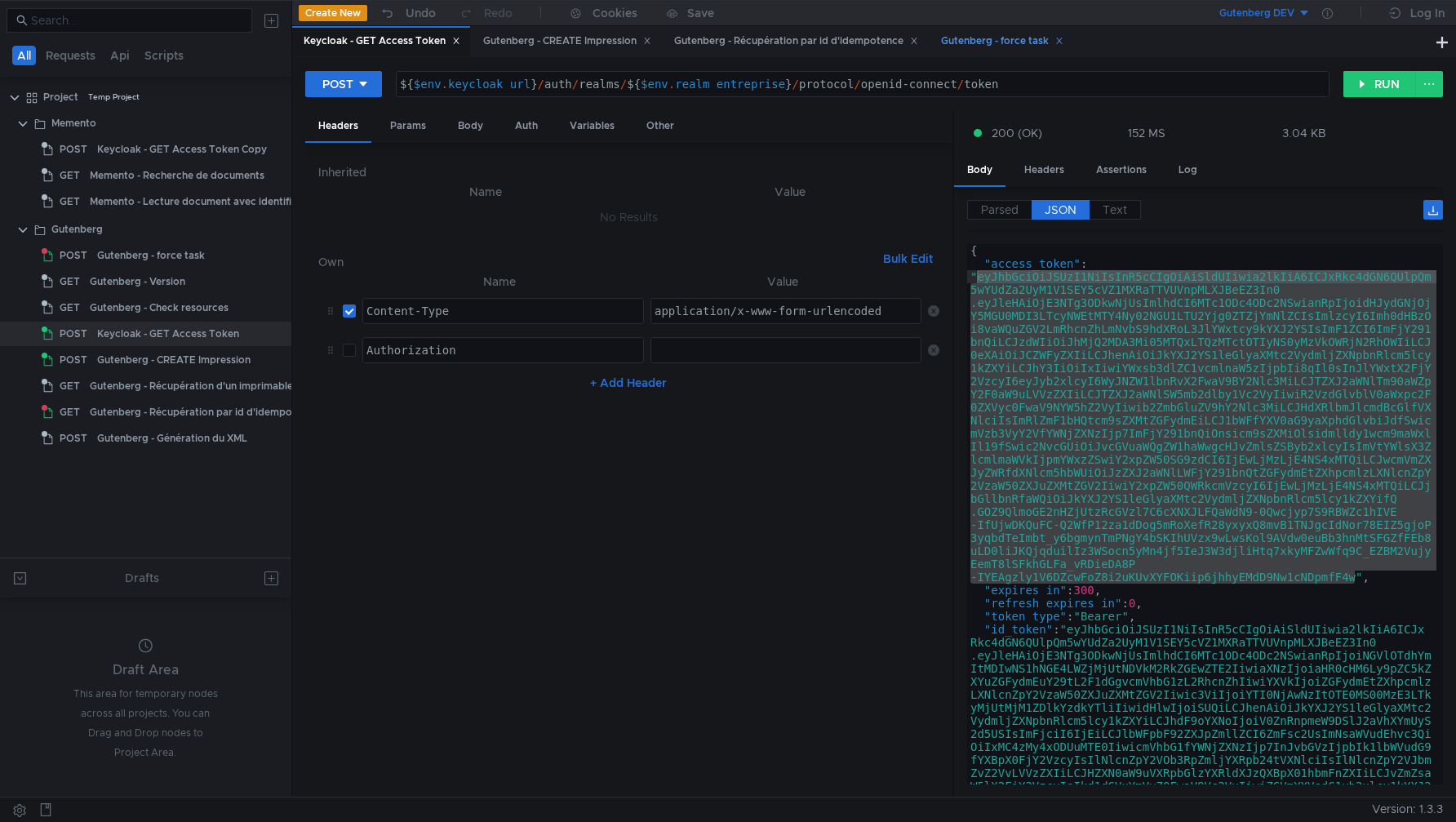
click at [992, 43] on div "Gutenberg - force task" at bounding box center [1002, 41] width 123 height 17
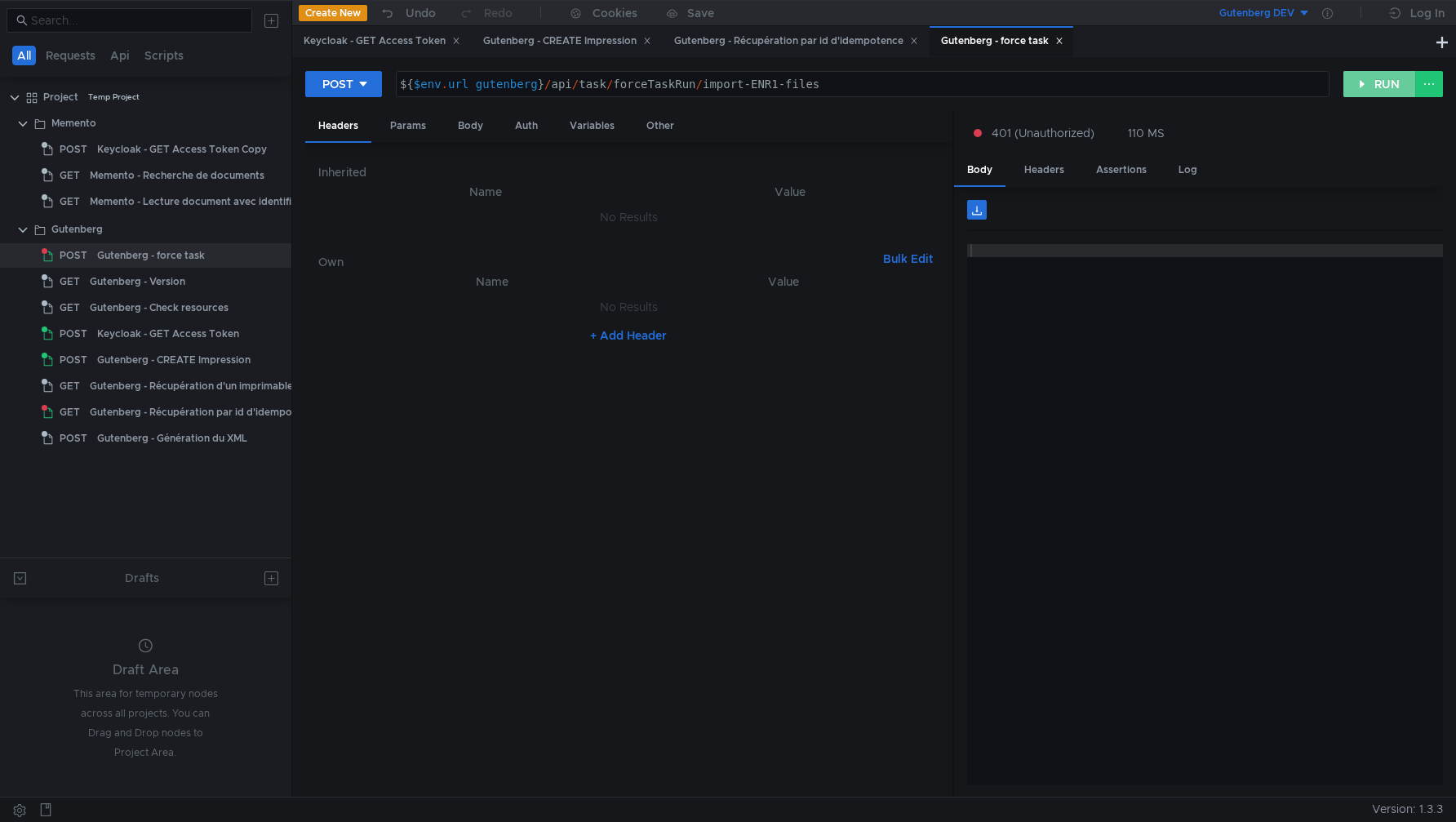
click at [1378, 90] on button "RUN" at bounding box center [1380, 84] width 73 height 26
click at [394, 41] on div "Keycloak - GET Access Token" at bounding box center [382, 41] width 156 height 17
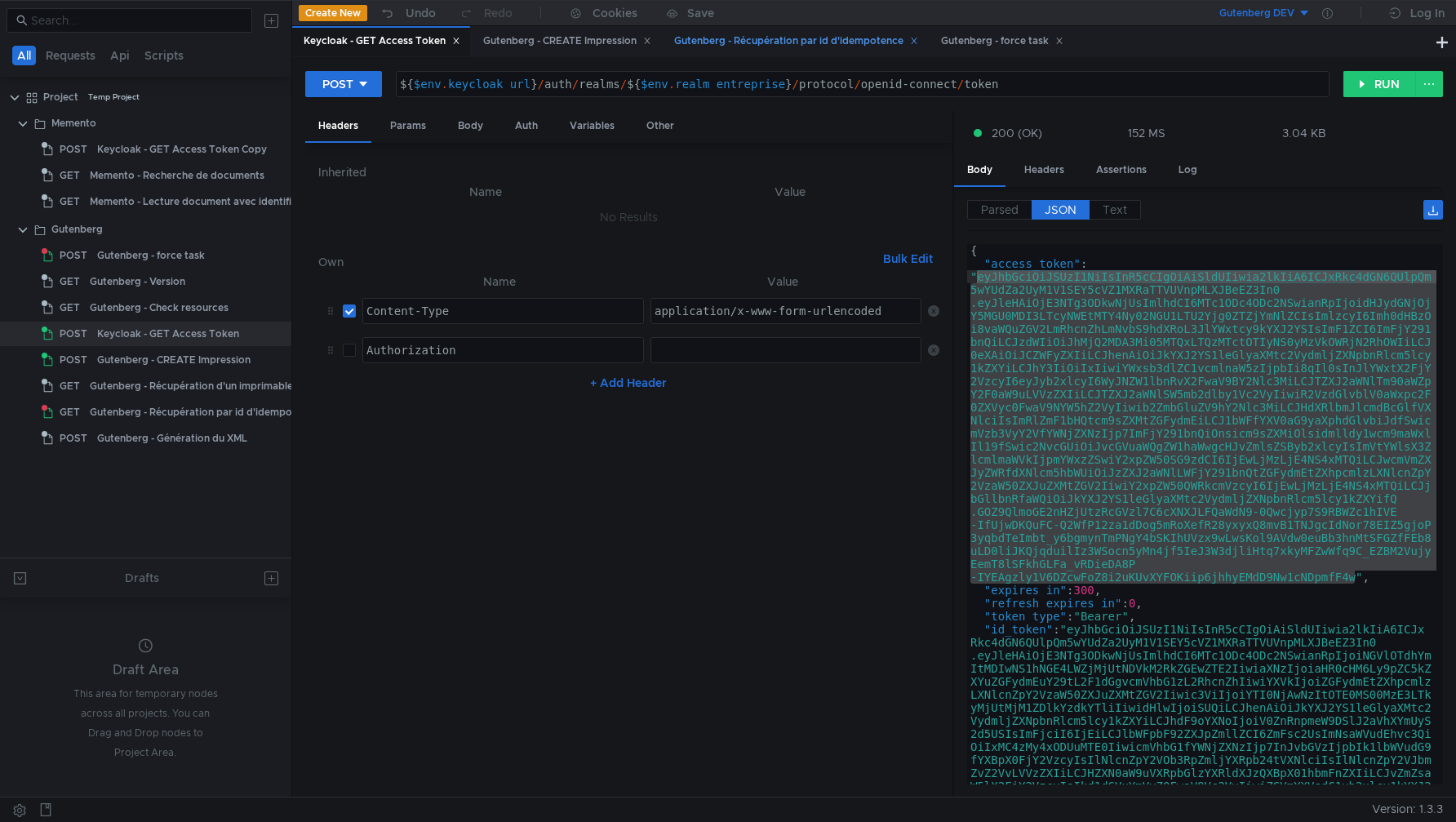
click at [833, 30] on div "Gutenberg - Récupération par id d'idempotence" at bounding box center [795, 41] width 266 height 30
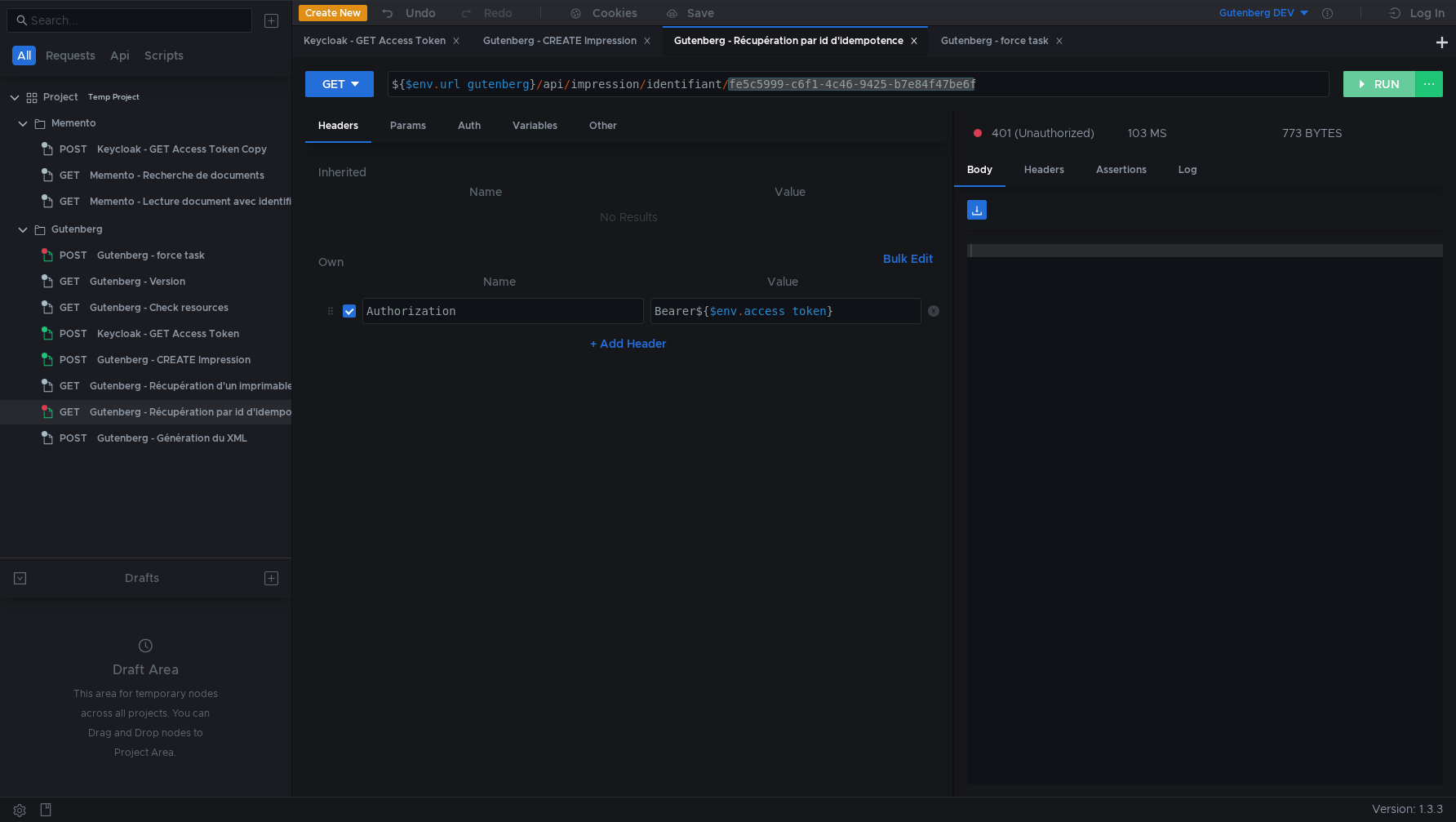
click at [1363, 86] on button "RUN" at bounding box center [1380, 84] width 73 height 26
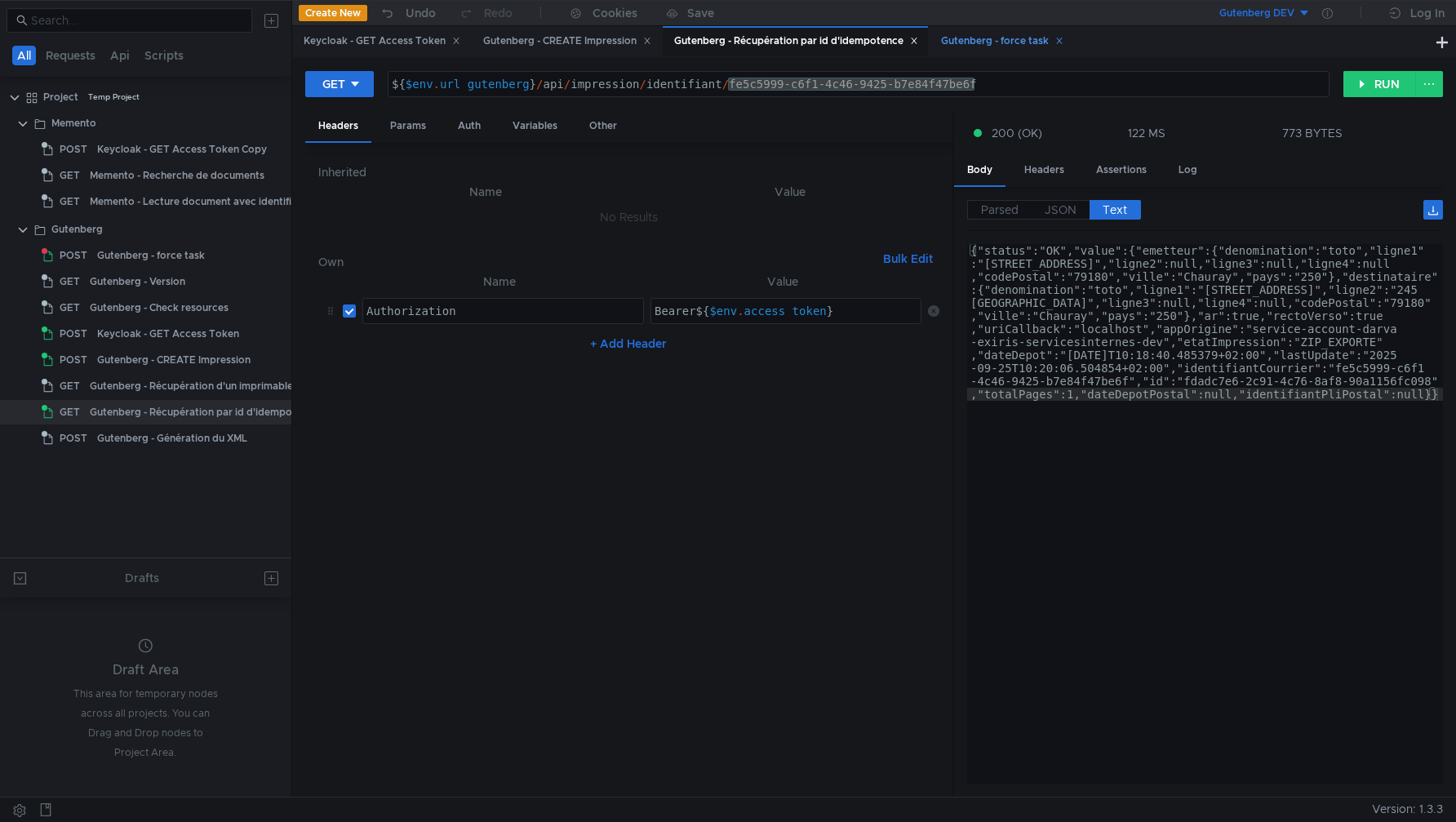
click at [986, 39] on div "Gutenberg - force task" at bounding box center [1002, 41] width 123 height 17
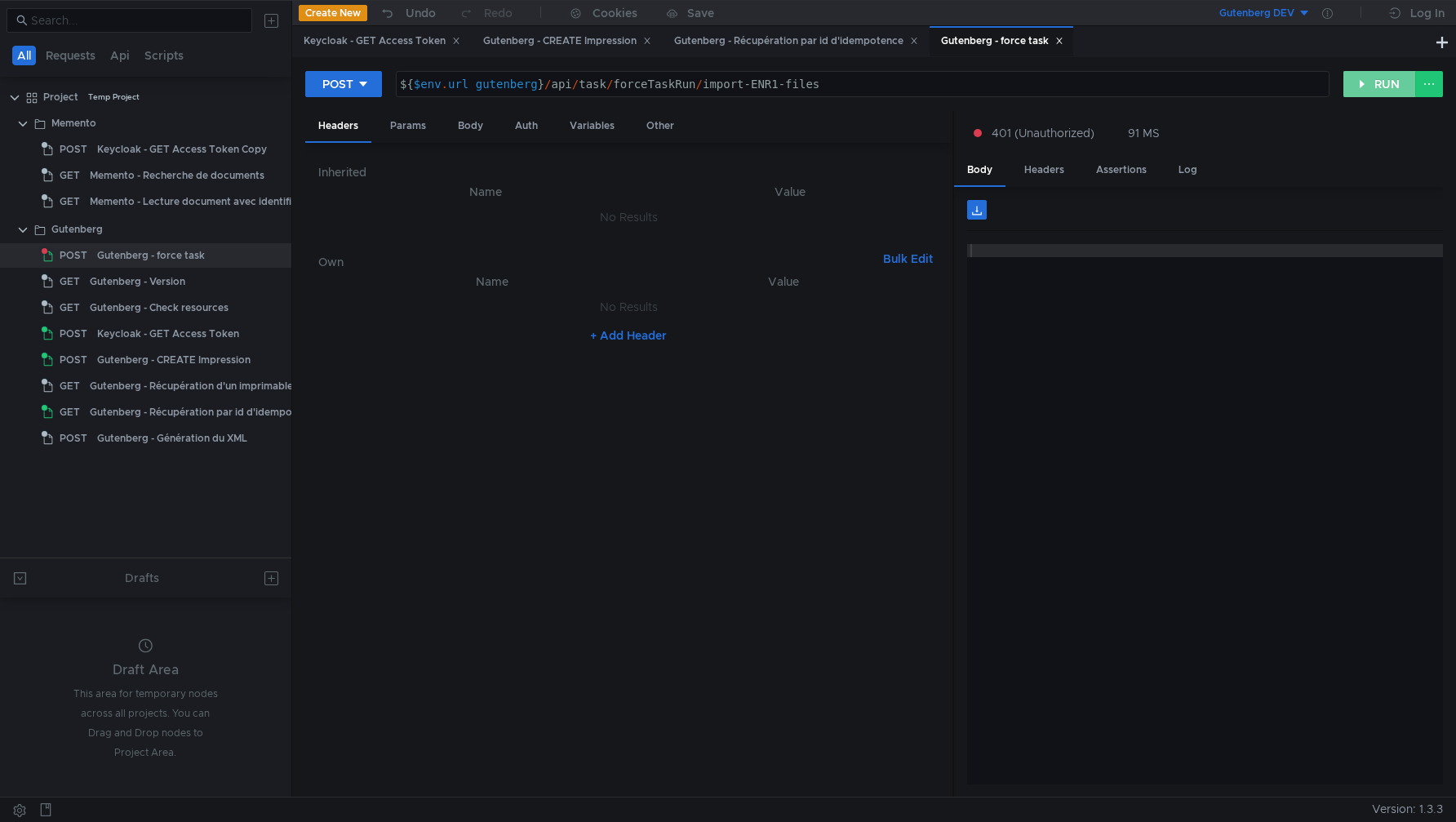
click at [1369, 74] on button "RUN" at bounding box center [1380, 84] width 73 height 26
click at [771, 88] on div "${ $env . url_gutenberg } / api / task / forceTaskRun / import-ENR1-files" at bounding box center [863, 97] width 933 height 39
type textarea "${$env.url_gutenberg}/api/task/forceTaskRun/import-ENR3-files"
click at [1378, 78] on button "RUN" at bounding box center [1380, 84] width 73 height 26
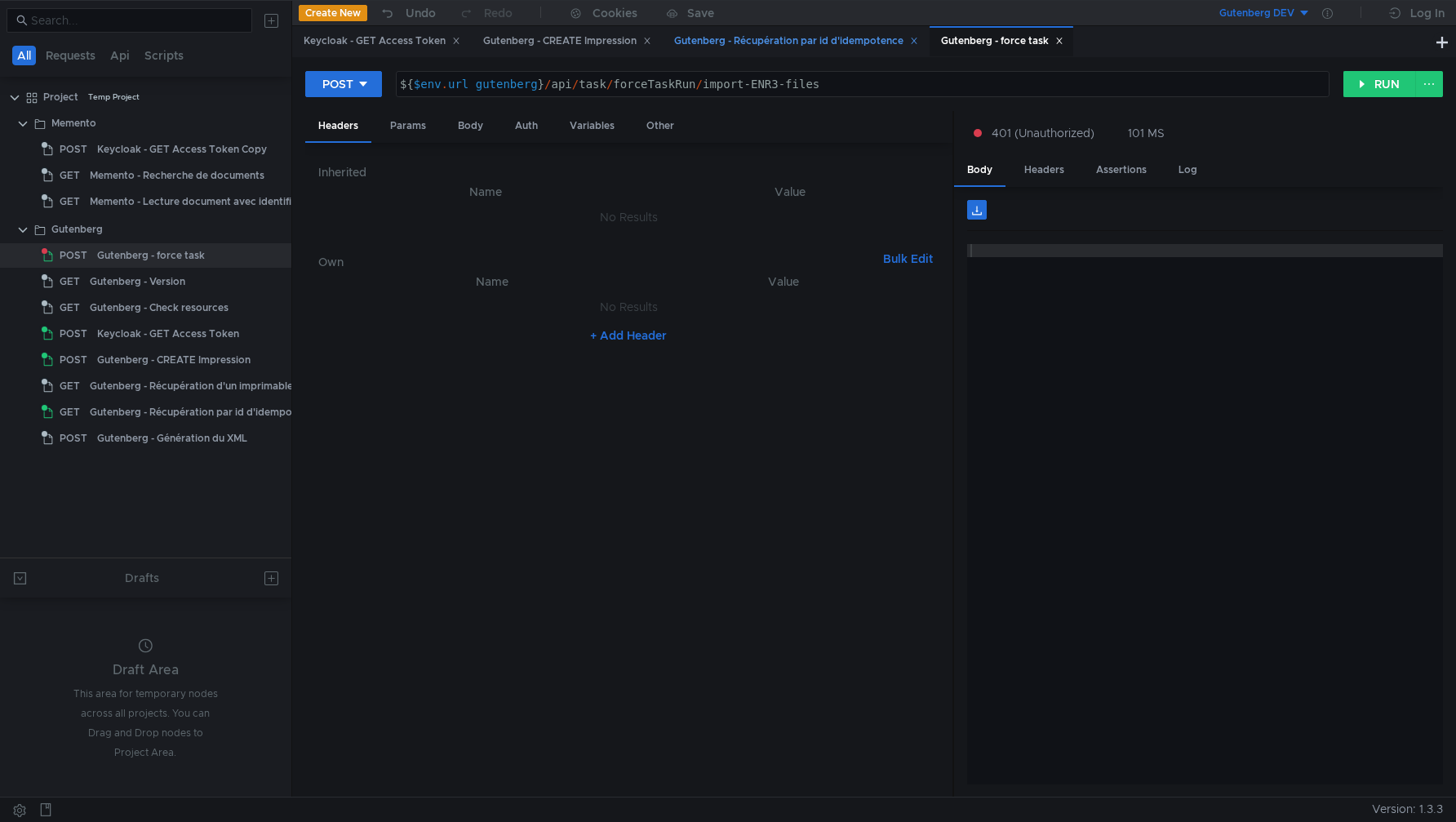
click at [764, 41] on div "Gutenberg - Récupération par id d'idempotence" at bounding box center [796, 41] width 244 height 17
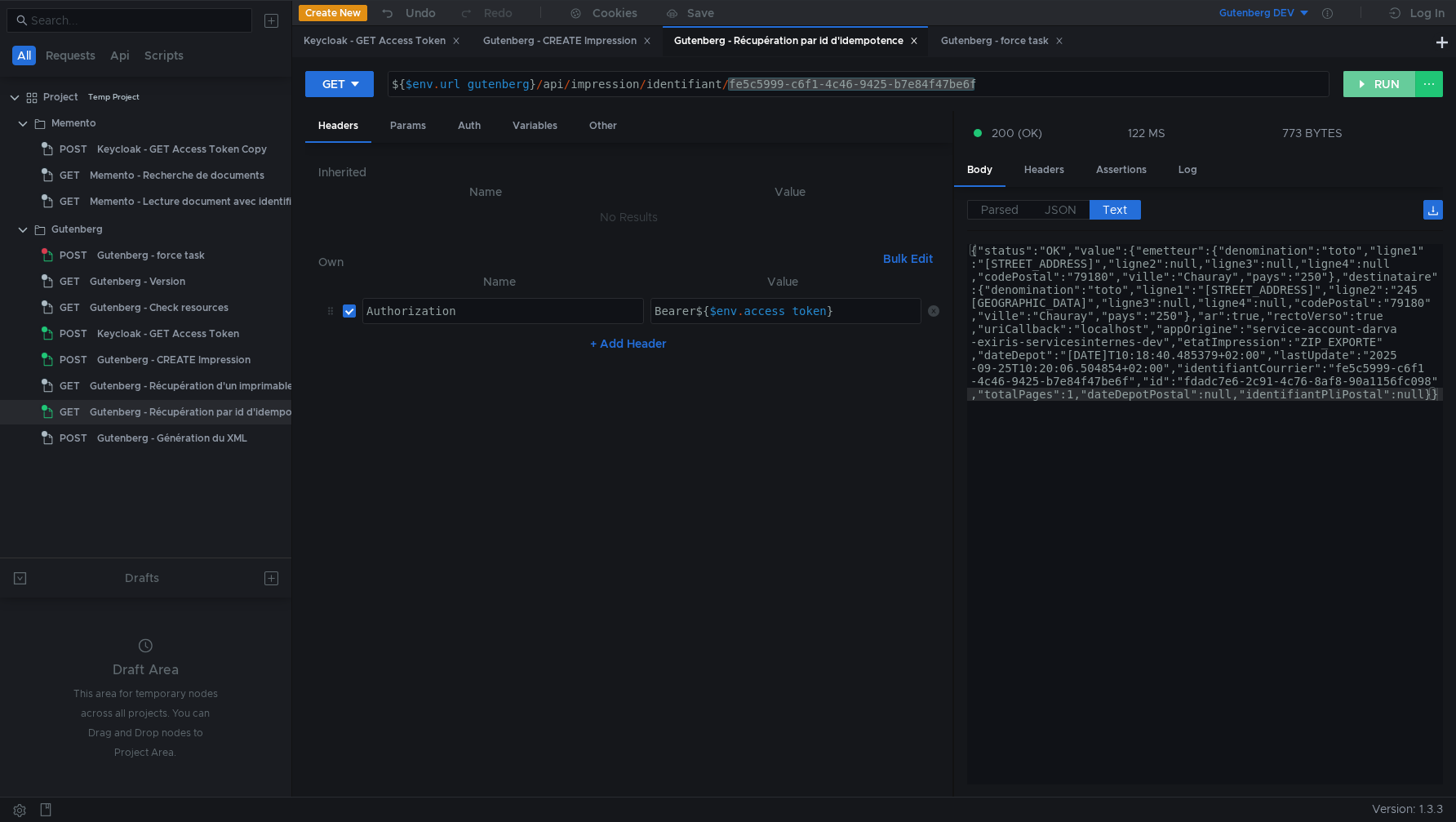
click at [1368, 82] on button "RUN" at bounding box center [1380, 84] width 73 height 26
click at [1076, 214] on span "JSON" at bounding box center [1061, 210] width 32 height 15
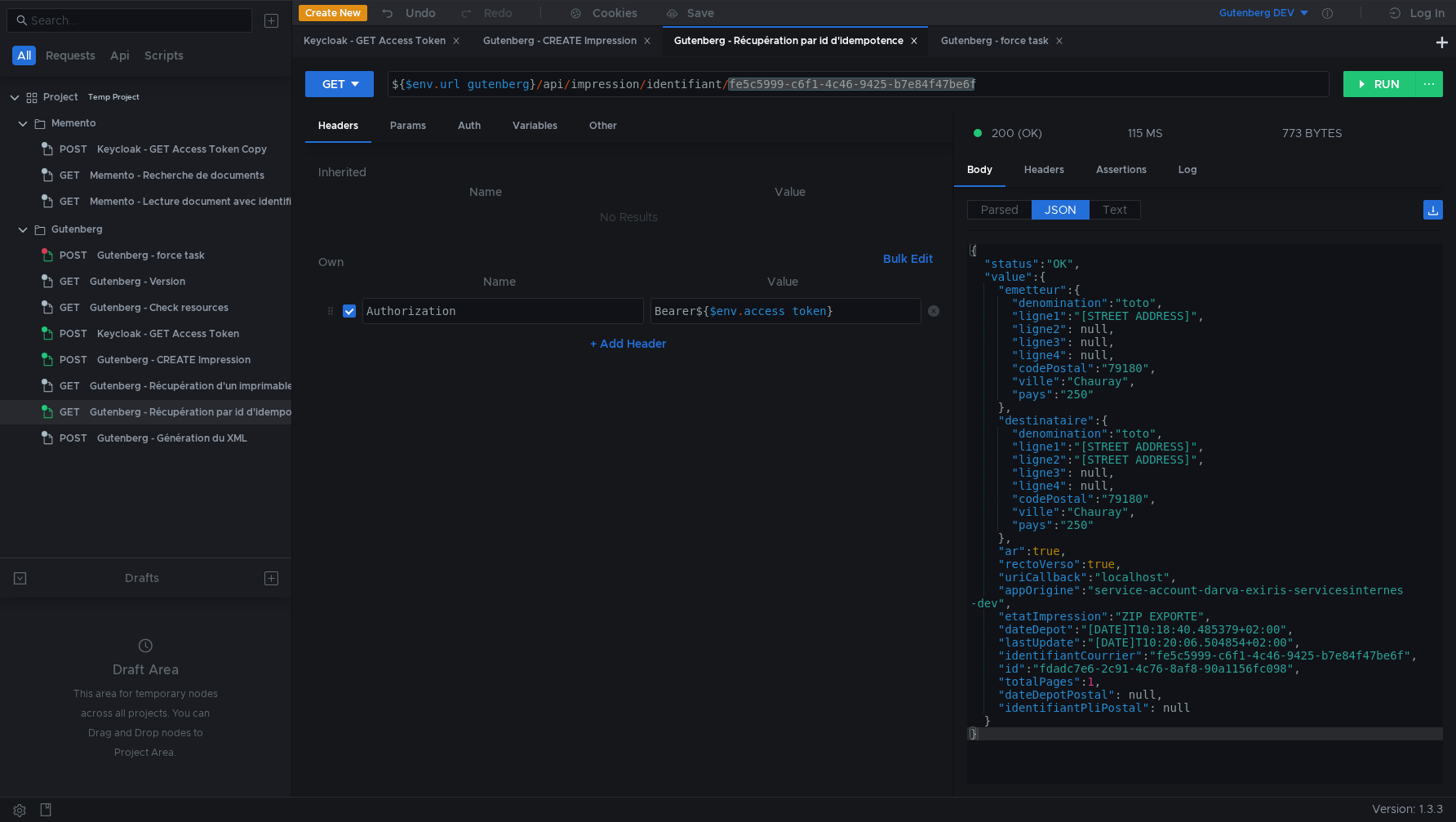
click at [1065, 208] on span "JSON" at bounding box center [1061, 210] width 32 height 15
click at [1091, 711] on div "{ "status" : "OK" , "value" : { "emetteur" : { "denomination" : "toto" , "ligne…" at bounding box center [1205, 527] width 476 height 566
click at [1098, 696] on div "{ "status" : "OK" , "value" : { "emetteur" : { "denomination" : "toto" , "ligne…" at bounding box center [1205, 527] width 476 height 566
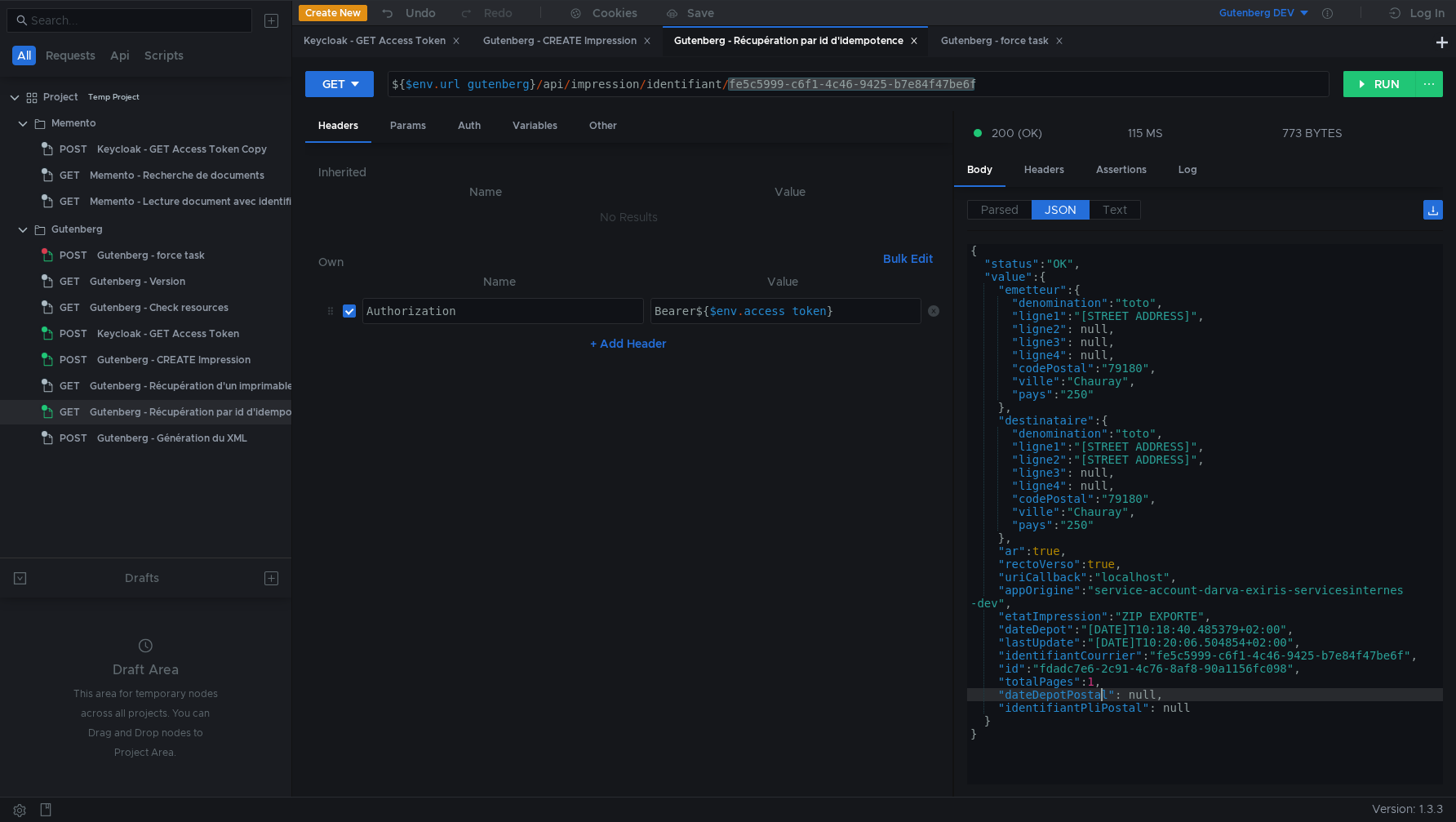
click at [1098, 695] on div "{ "status" : "OK" , "value" : { "emetteur" : { "denomination" : "toto" , "ligne…" at bounding box center [1205, 527] width 476 height 566
click at [1140, 684] on div "{ "status" : "OK" , "value" : { "emetteur" : { "denomination" : "toto" , "ligne…" at bounding box center [1205, 527] width 476 height 566
type textarea ""totalPages": 1,"
click at [737, 81] on div "${ $env . url_gutenberg } / api / impression / identifiant / fe5c5999-c6f1-4c46…" at bounding box center [858, 97] width 940 height 39
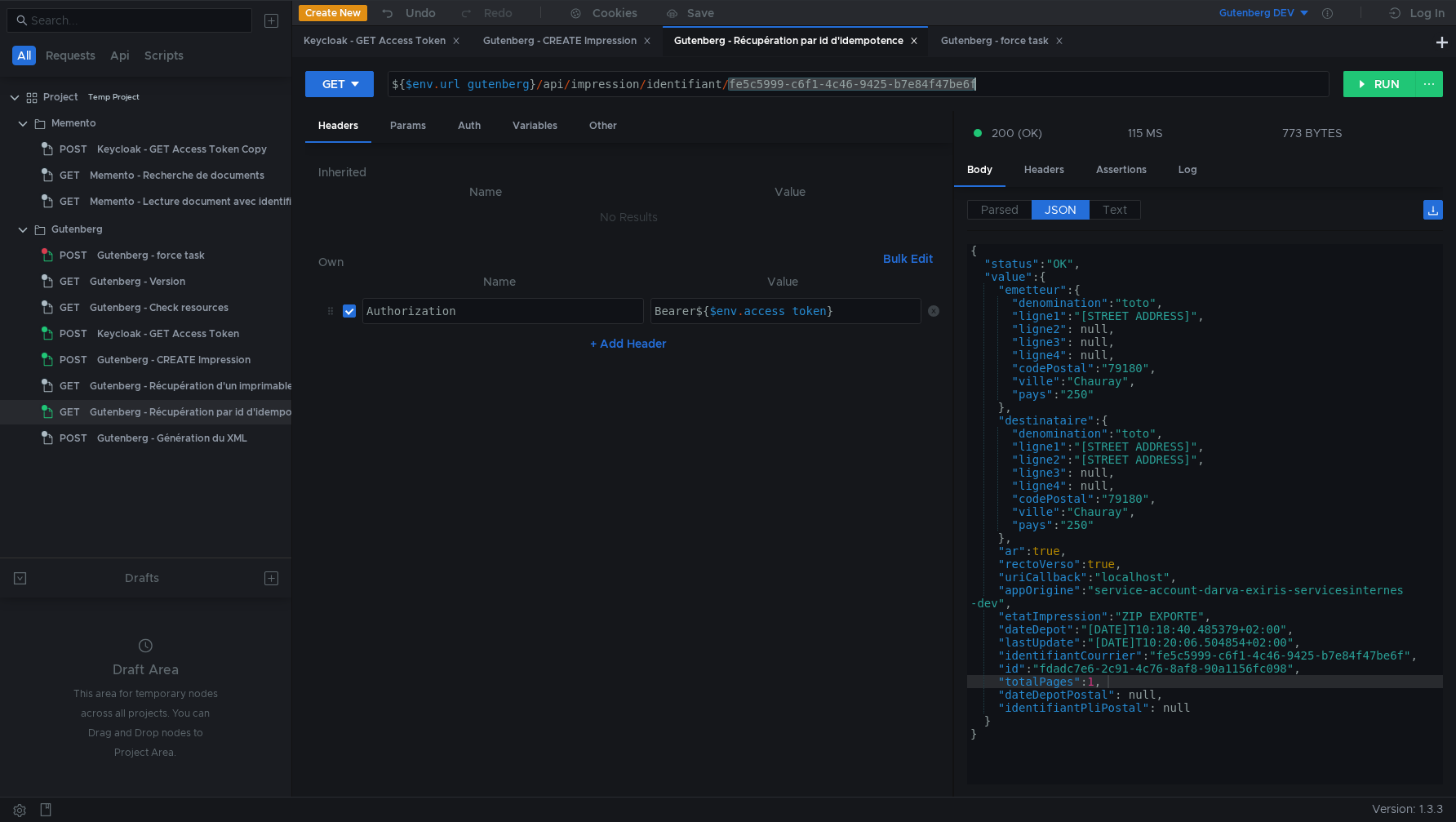
drag, startPoint x: 727, startPoint y: 82, endPoint x: 1019, endPoint y: 130, distance: 295.9
click at [1020, 130] on form "GET ${$env.url_gutenberg}/api/impression/identifiant/fe5c5999-c6f1-4c46-9425-b7…" at bounding box center [874, 433] width 1138 height 727
click at [371, 45] on div "Keycloak - GET Access Token" at bounding box center [382, 41] width 156 height 17
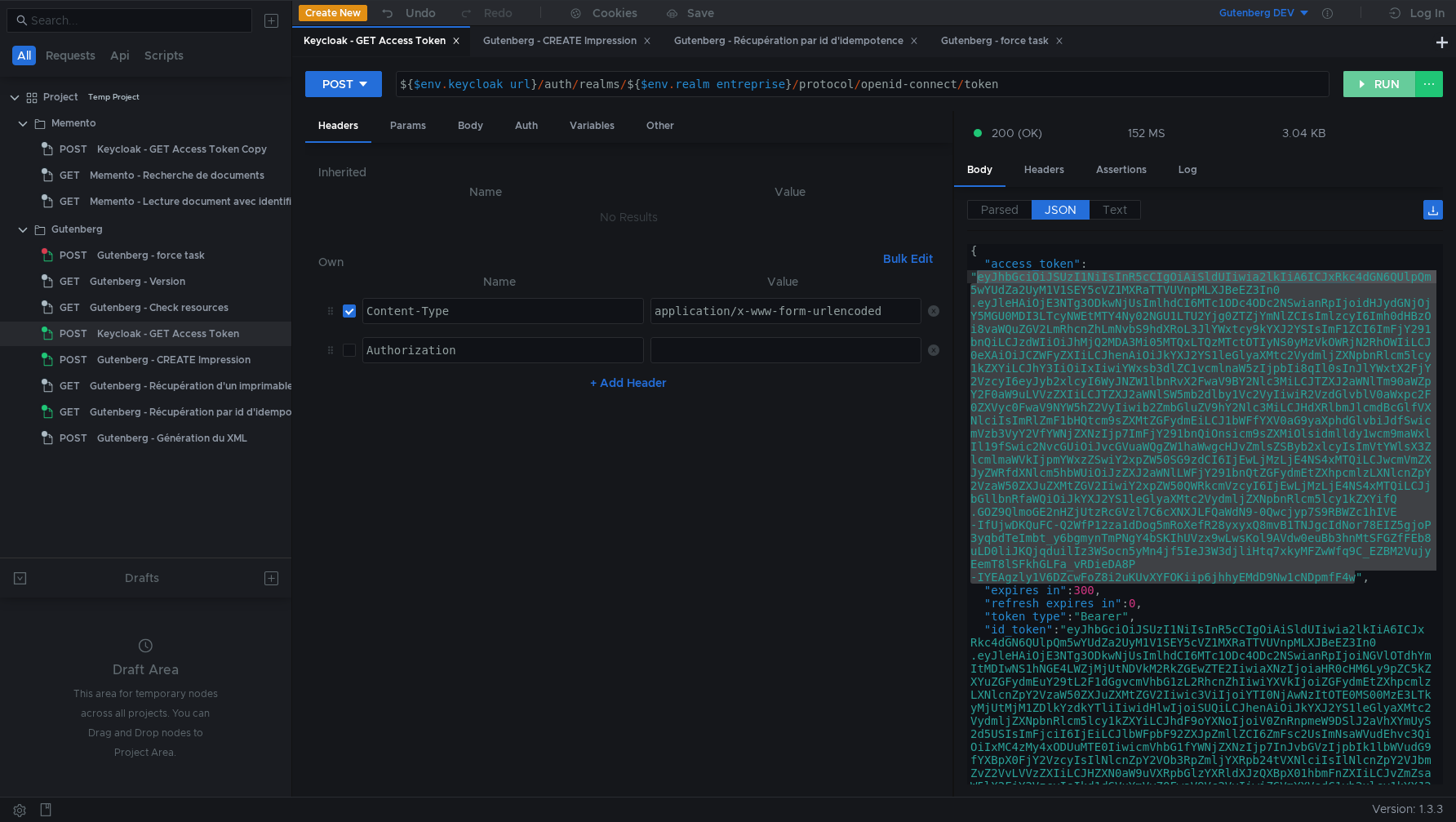
click at [1367, 80] on button "RUN" at bounding box center [1380, 84] width 73 height 26
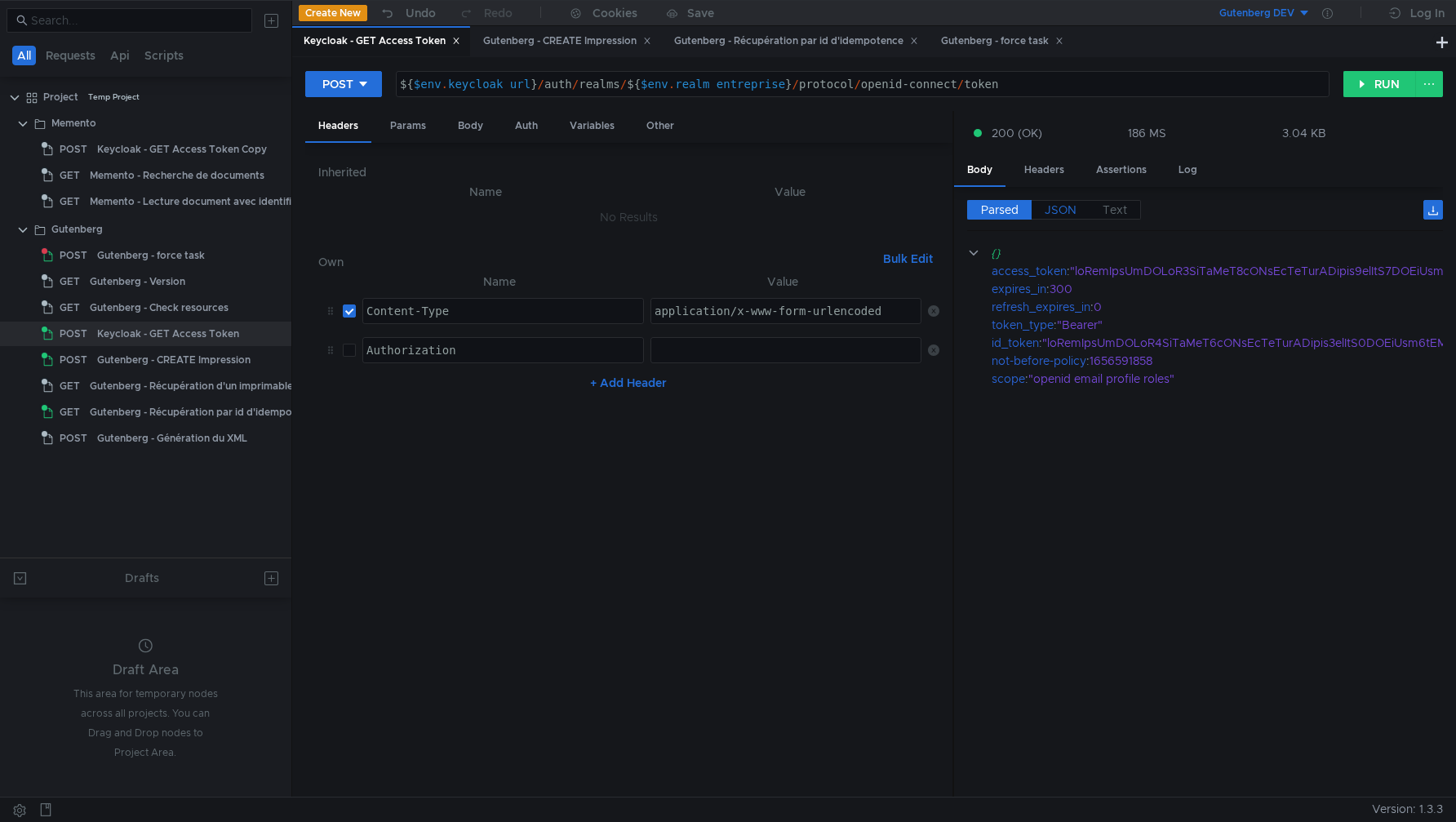
click at [1065, 214] on span "JSON" at bounding box center [1061, 210] width 32 height 15
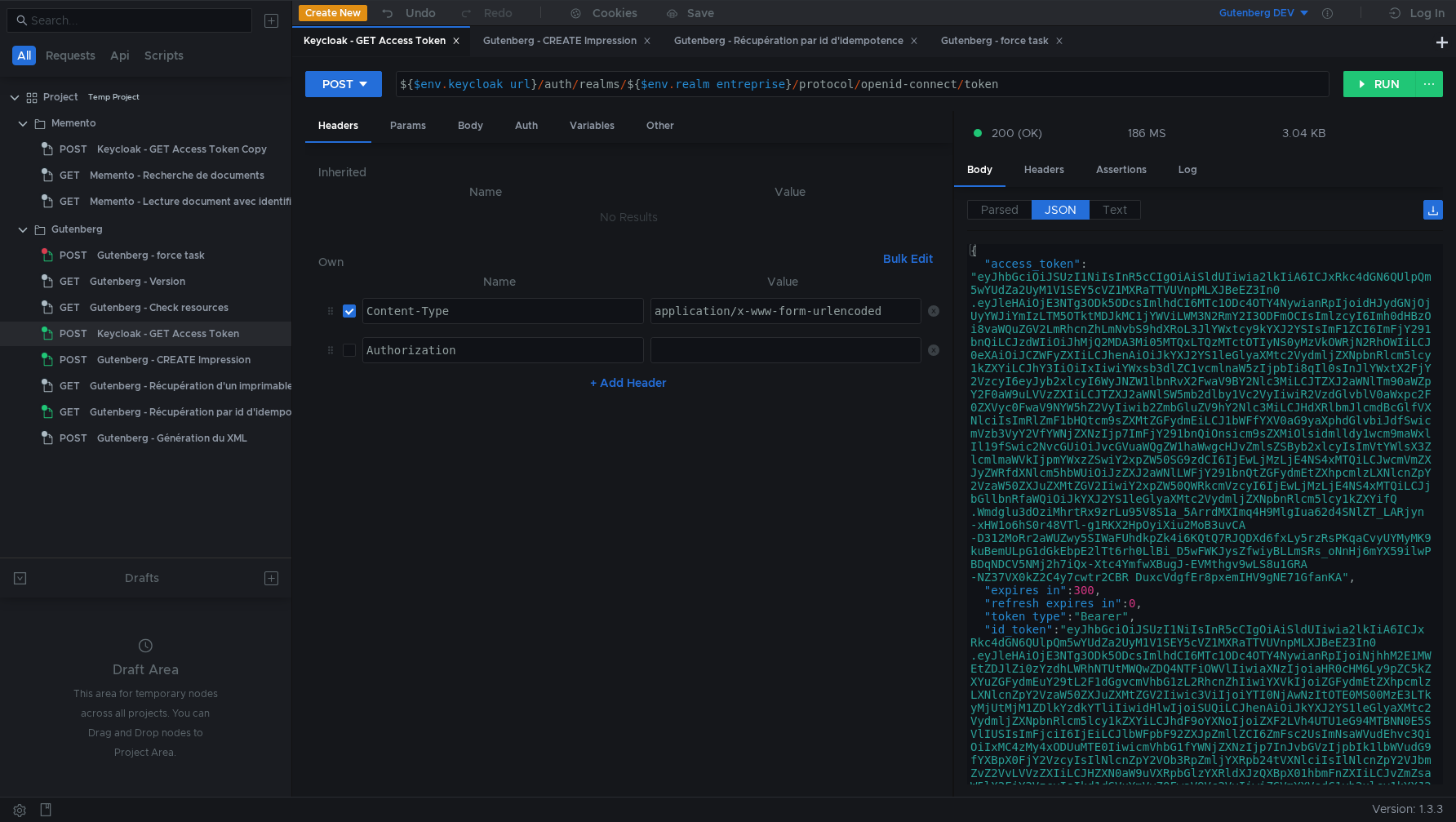
type textarea ""access_token": "eyJhbGciOiJSUzI1NiIsInR5cCIgOiAiSldUIiwia2lkIiA6ICJxRkc4dGN6QU…"
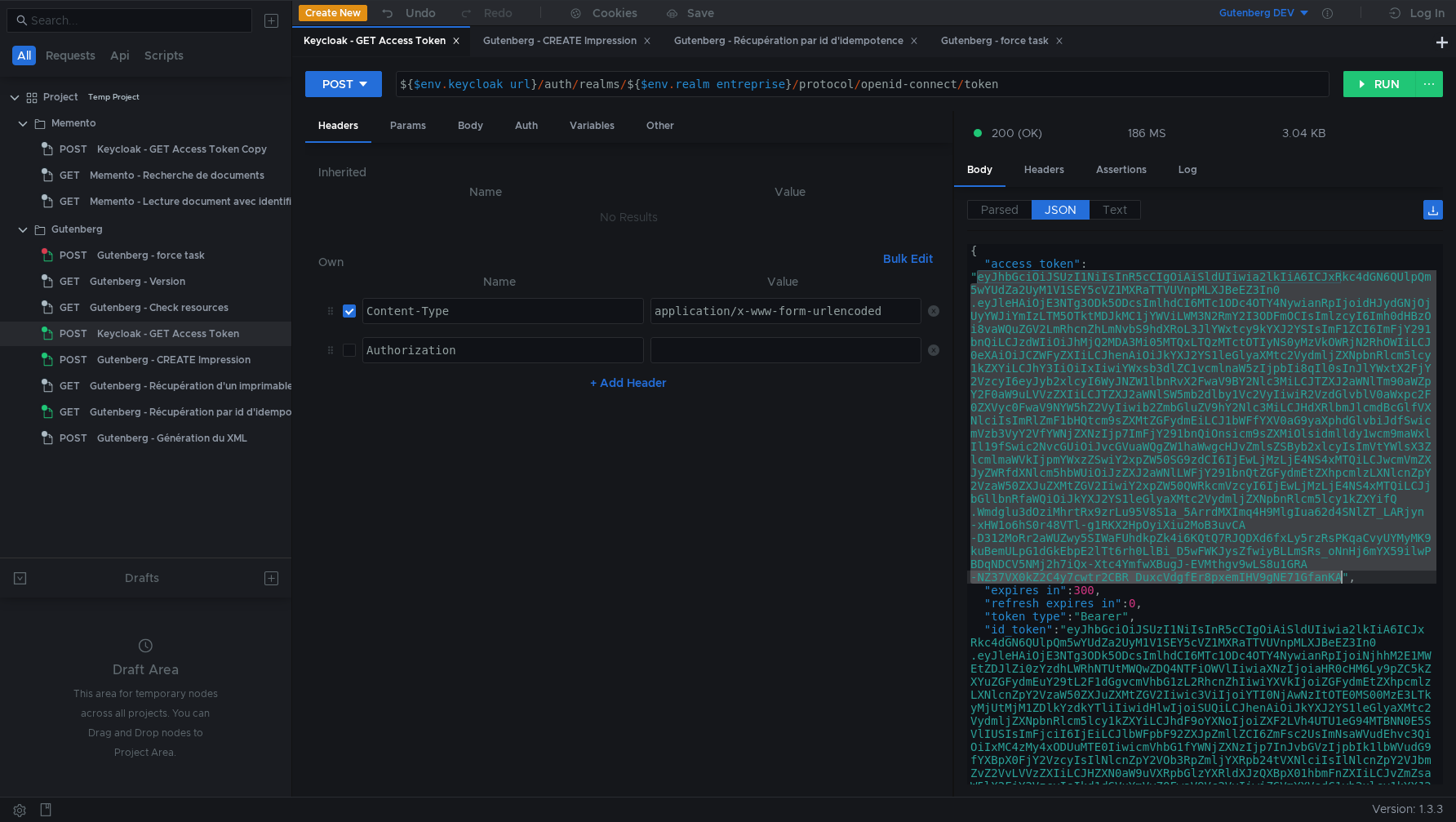
drag, startPoint x: 980, startPoint y: 280, endPoint x: 1345, endPoint y: 574, distance: 468.7
click at [1345, 574] on div "{ "access_token" : "eyJhbGciOiJSUzI1NiIsInR5cCIgOiAiSldUIiwia2lkIiA6ICJxRkc4dGN…" at bounding box center [1202, 671] width 470 height 854
click at [1331, 12] on icon at bounding box center [1327, 13] width 10 height 10
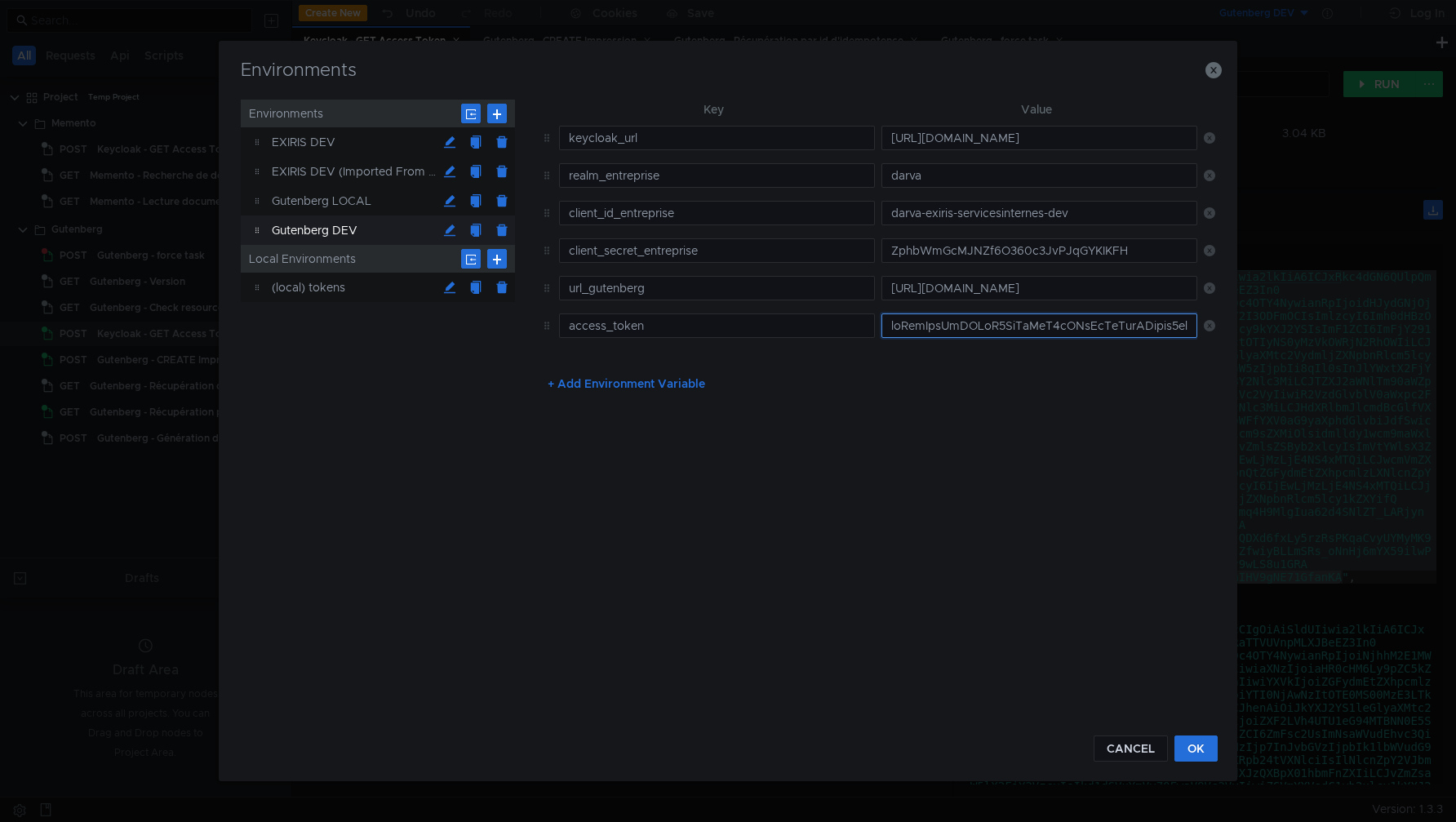
click at [940, 329] on input "text" at bounding box center [1040, 326] width 316 height 24
paste input "eyJhbGciOiJSUzI1NiIsInR5cCIgOiAiSldUIiwia2lkIiA6ICJxRkc4dGN6QUlpQm5wYUdZa2UyM1V…"
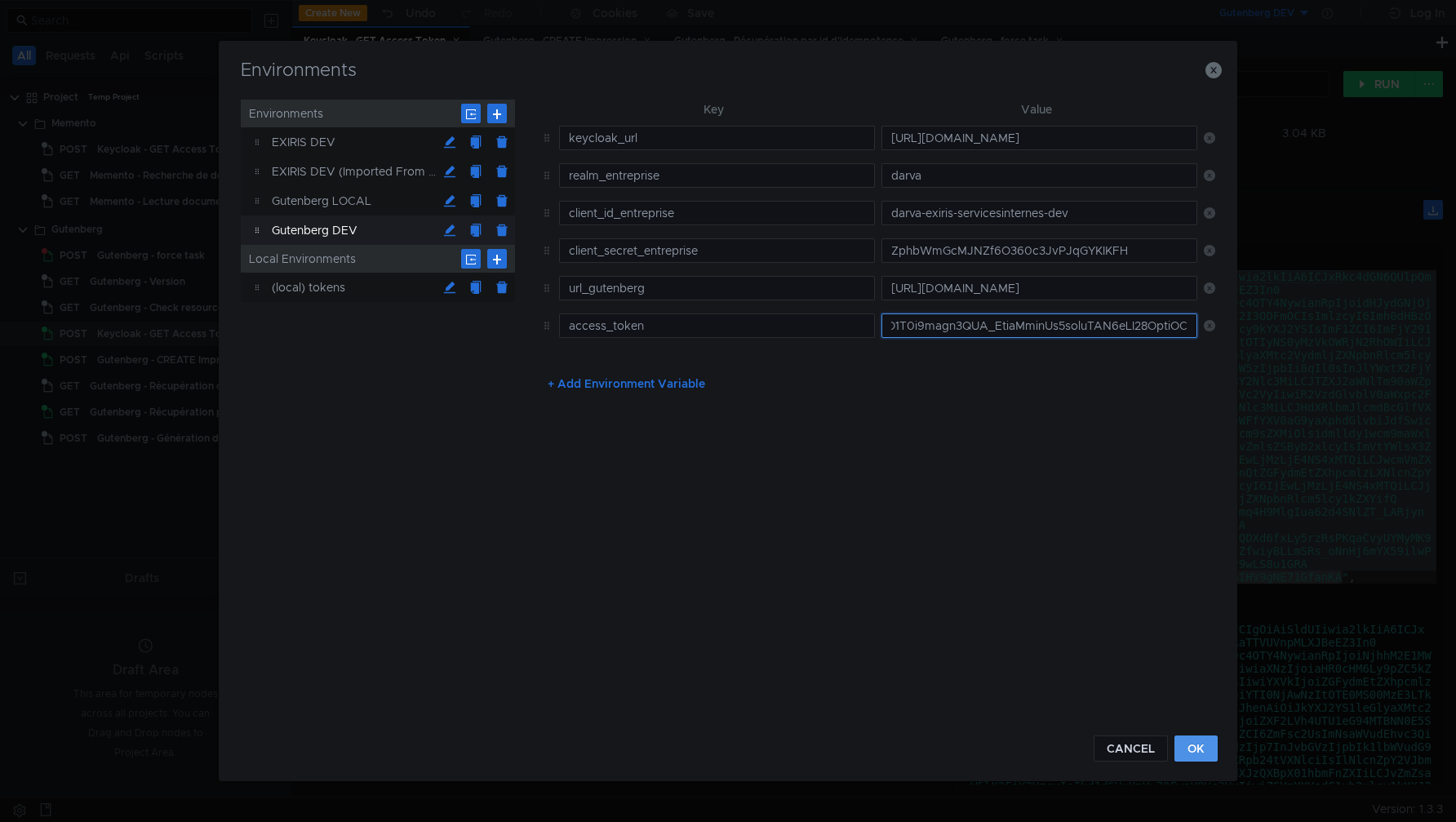
type input "eyJhbGciOiJSUzI1NiIsInR5cCIgOiAiSldUIiwia2lkIiA6ICJxRkc4dGN6QUlpQm5wYUdZa2UyM1V…"
click at [1198, 748] on button "OK" at bounding box center [1196, 749] width 43 height 26
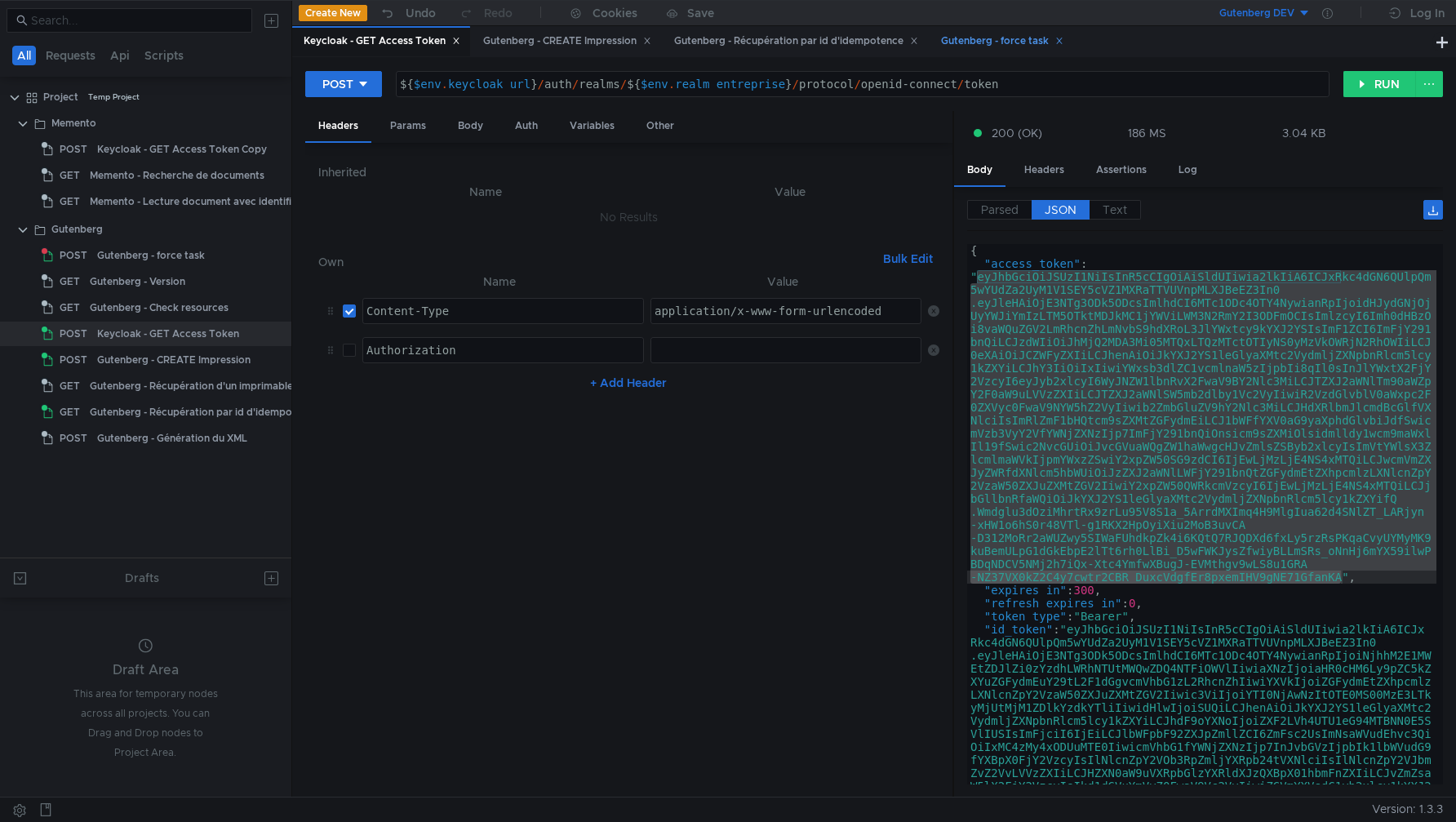
click at [1004, 43] on div "Gutenberg - force task" at bounding box center [1002, 41] width 123 height 17
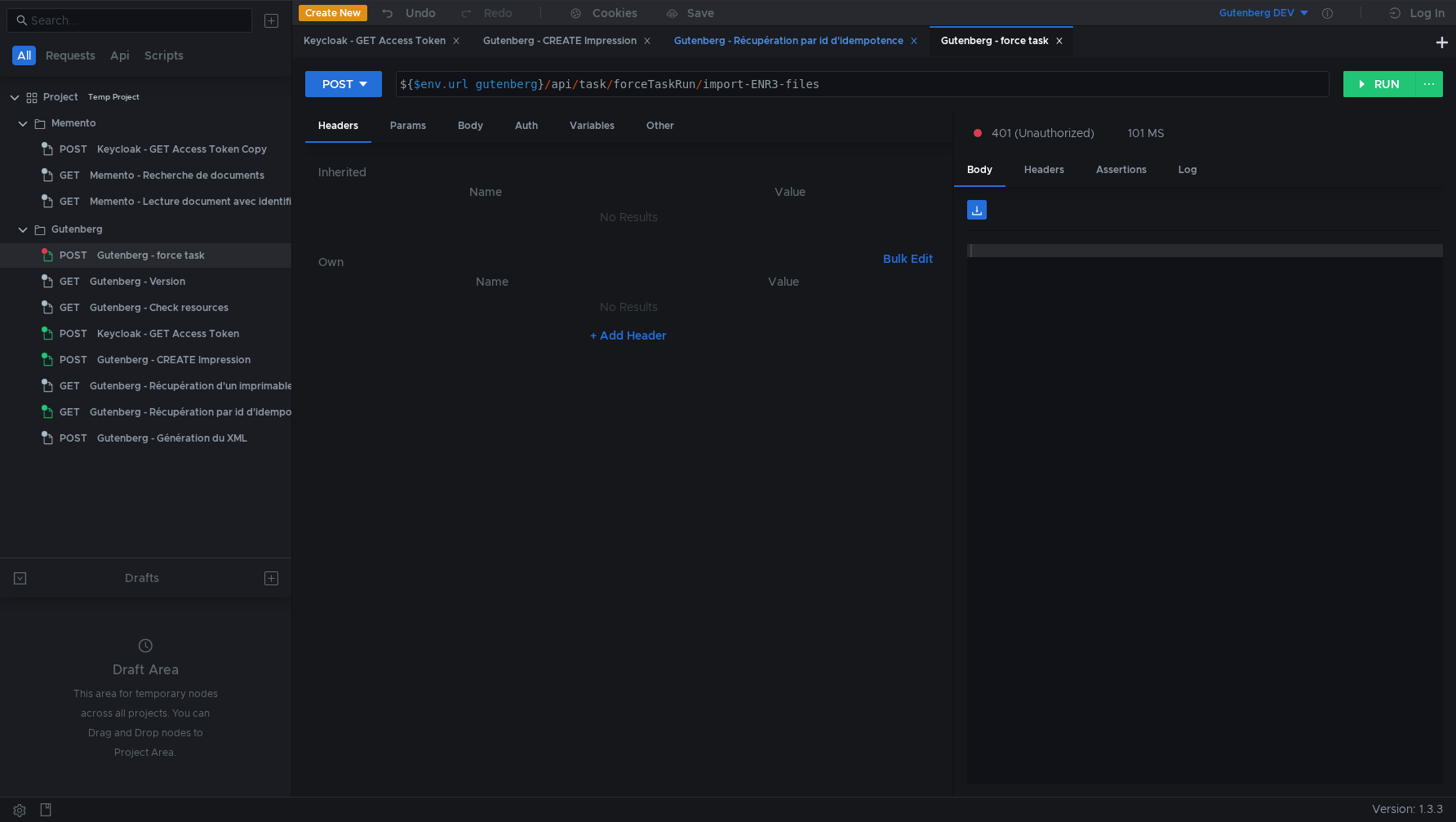
click at [814, 42] on div "Gutenberg - Récupération par id d'idempotence" at bounding box center [796, 41] width 244 height 17
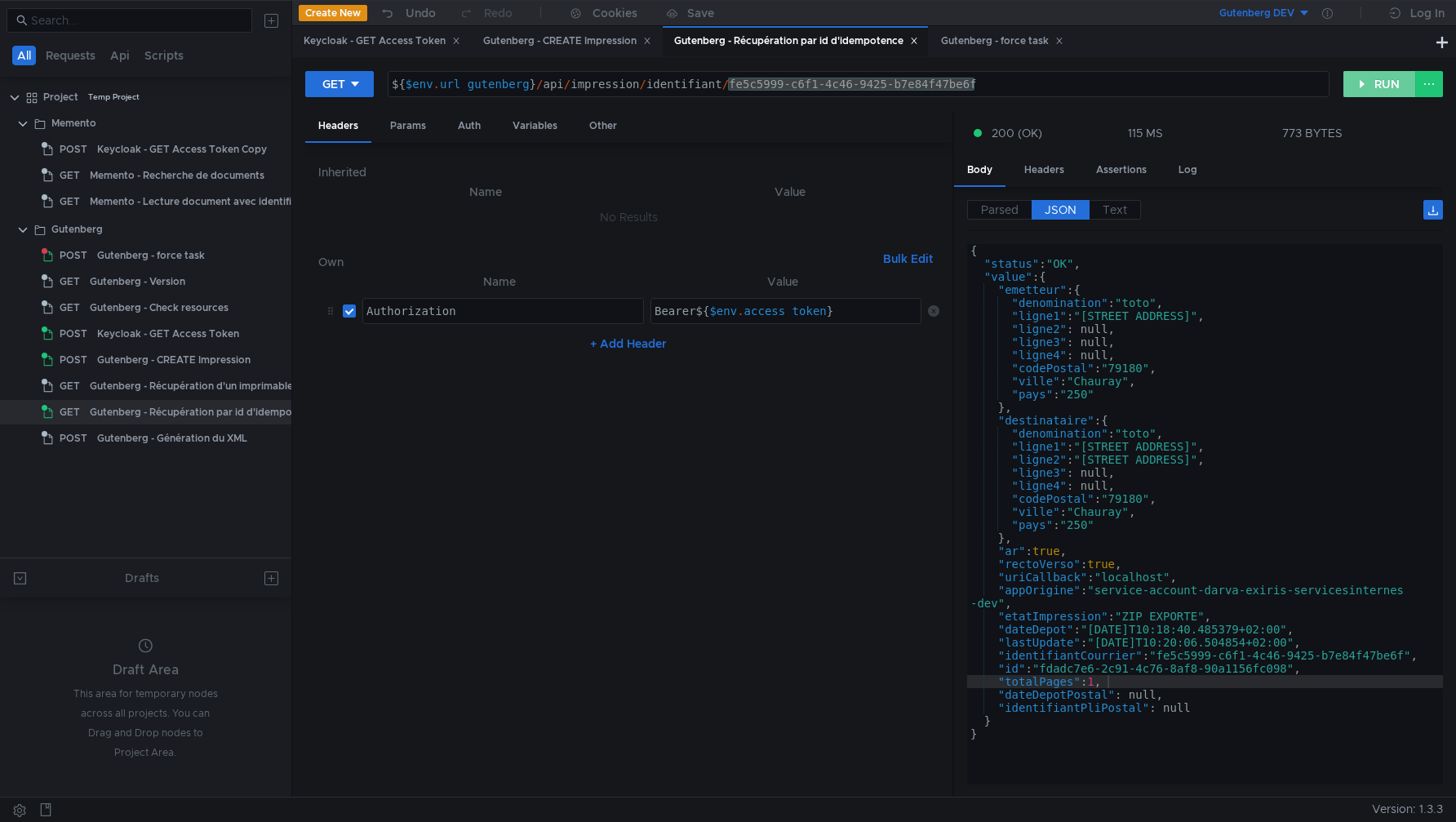
click at [1376, 91] on button "RUN" at bounding box center [1380, 84] width 73 height 26
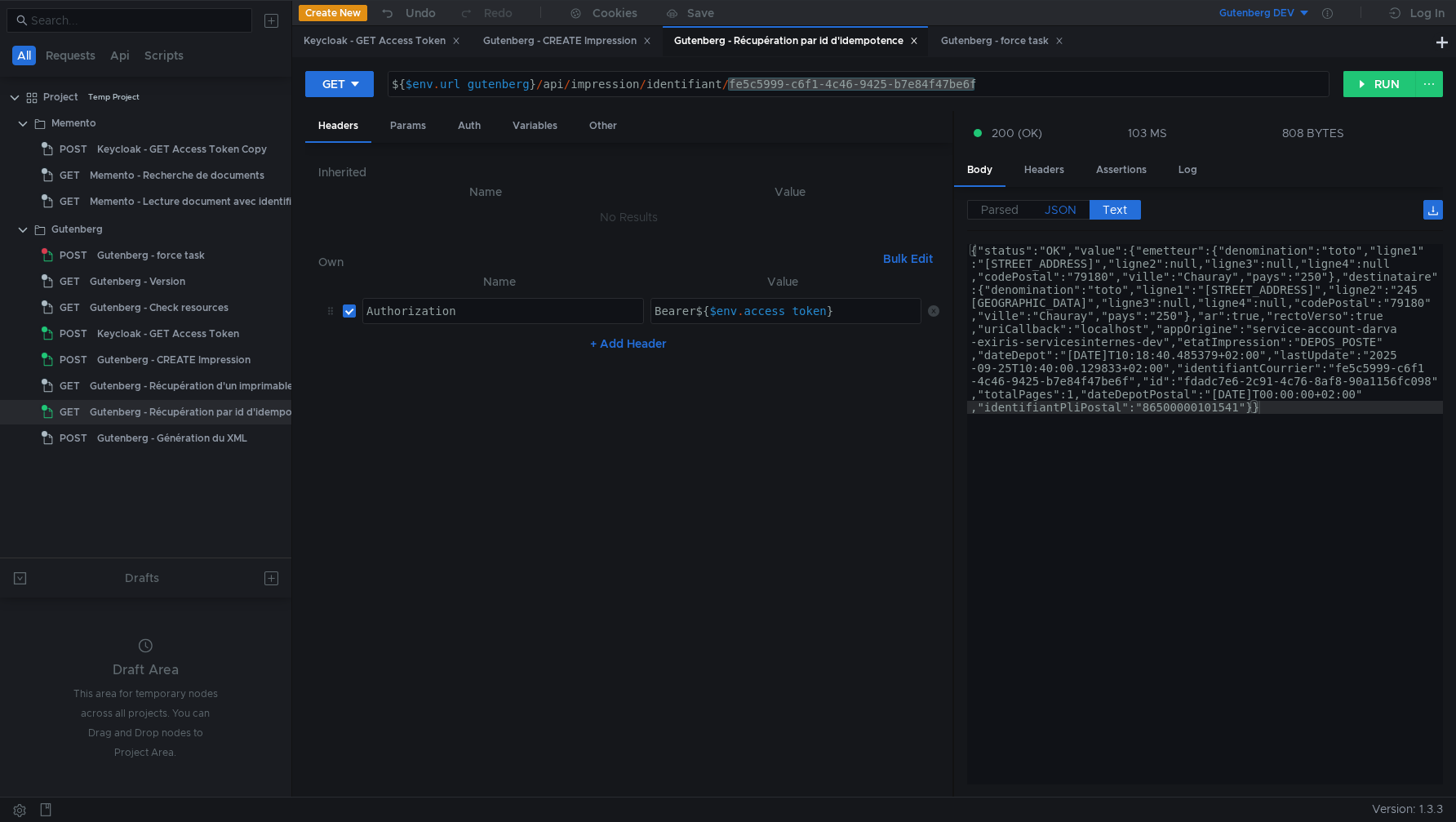
click at [1067, 208] on span "JSON" at bounding box center [1061, 210] width 32 height 15
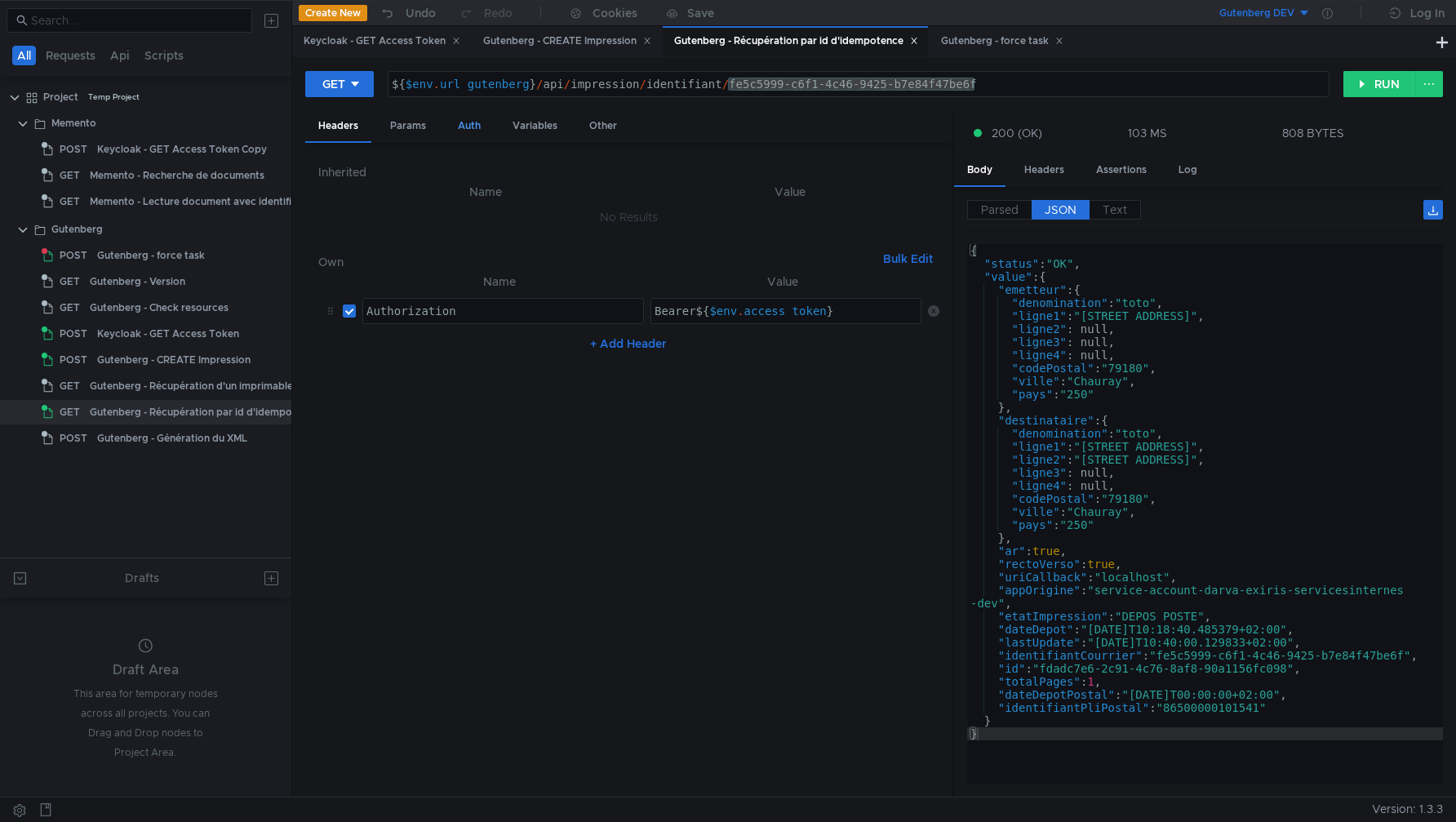
click at [458, 123] on div "Auth" at bounding box center [469, 126] width 49 height 30
click at [333, 122] on div "Headers" at bounding box center [338, 126] width 66 height 30
type textarea "Authorization"
click at [434, 314] on div "Authorization" at bounding box center [502, 324] width 280 height 39
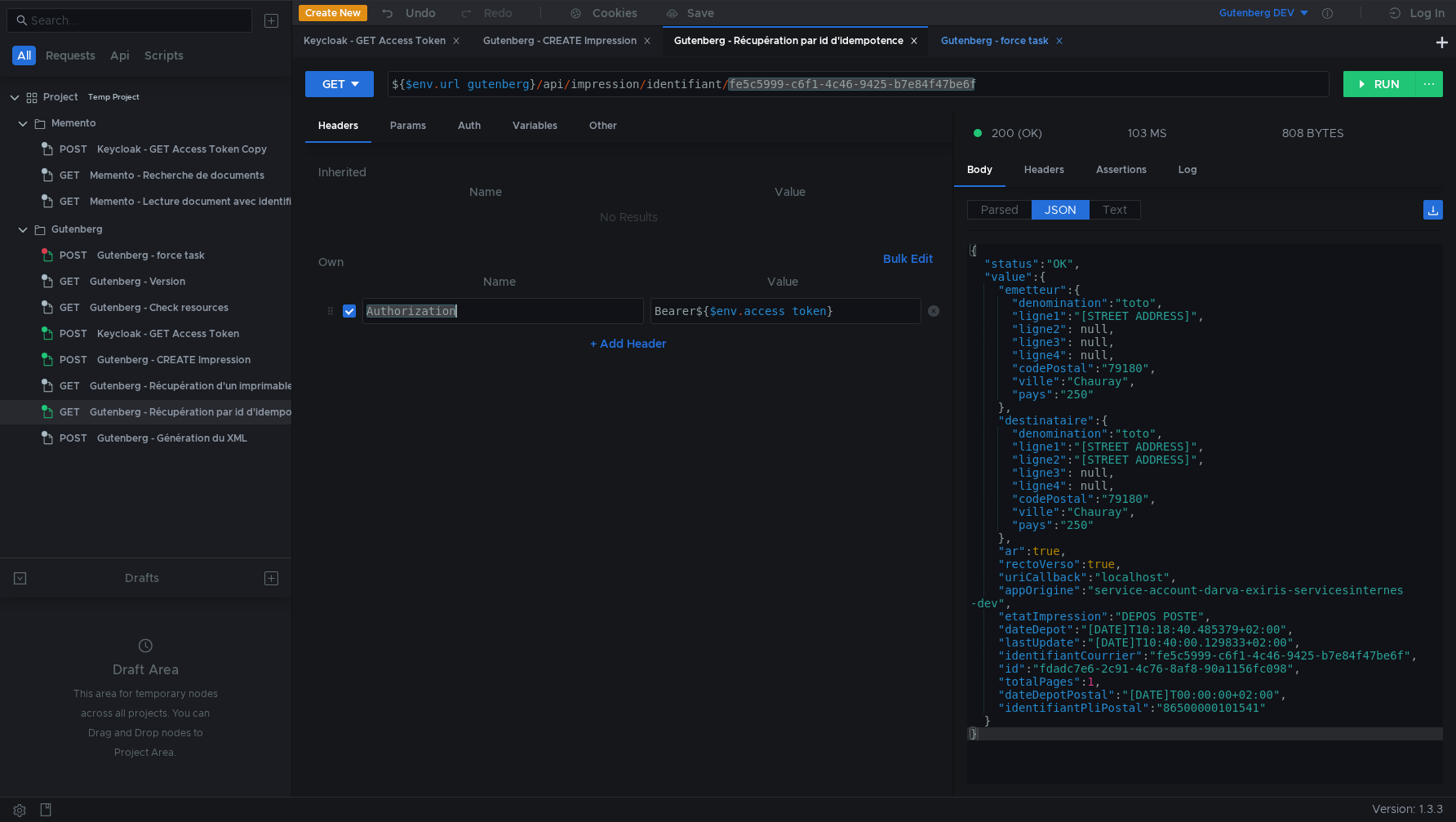
click at [993, 35] on div "Gutenberg - force task" at bounding box center [1002, 41] width 123 height 17
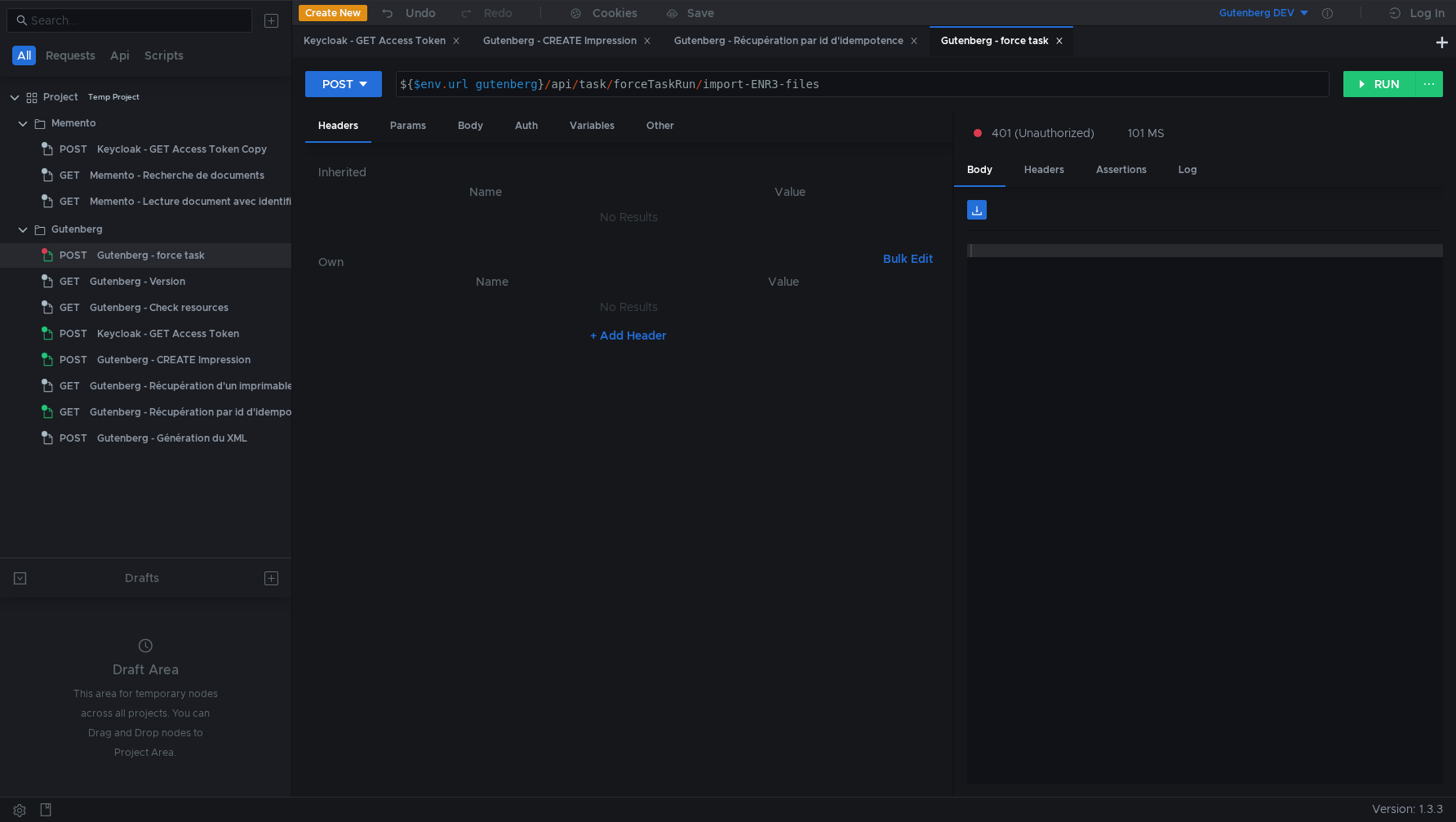
click at [603, 330] on button "+ Add Header" at bounding box center [629, 335] width 90 height 20
click at [407, 323] on div at bounding box center [502, 324] width 280 height 39
paste textarea "Authorization"
type textarea "Authorization"
click at [777, 37] on div "Gutenberg - Récupération par id d'idempotence" at bounding box center [796, 41] width 244 height 17
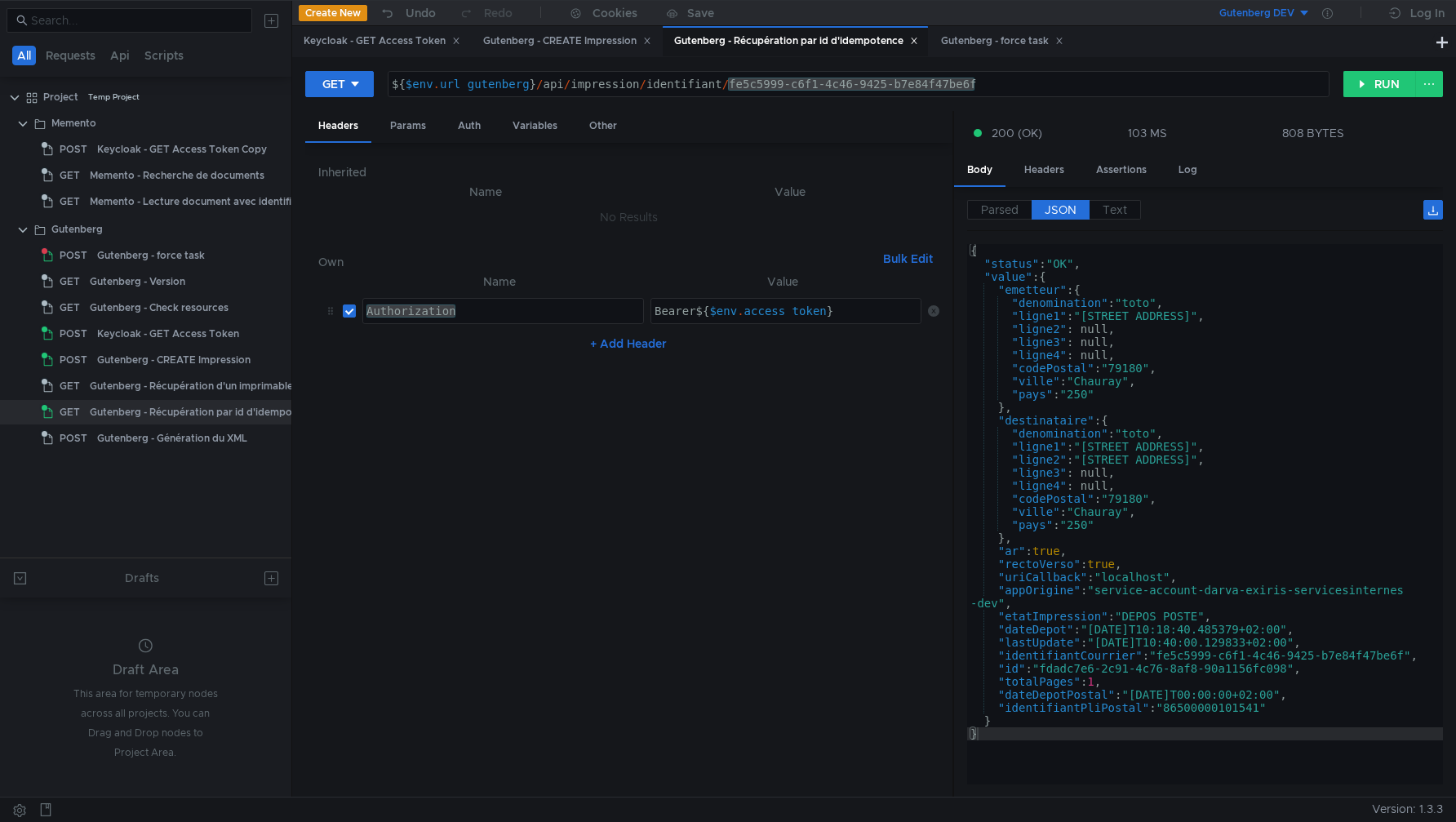
type textarea "Bearer ${$env.access_token}"
click at [671, 308] on div "Bearer ${ $env . access_token }" at bounding box center [787, 324] width 272 height 39
click at [989, 41] on div "Gutenberg - force task" at bounding box center [1002, 41] width 123 height 17
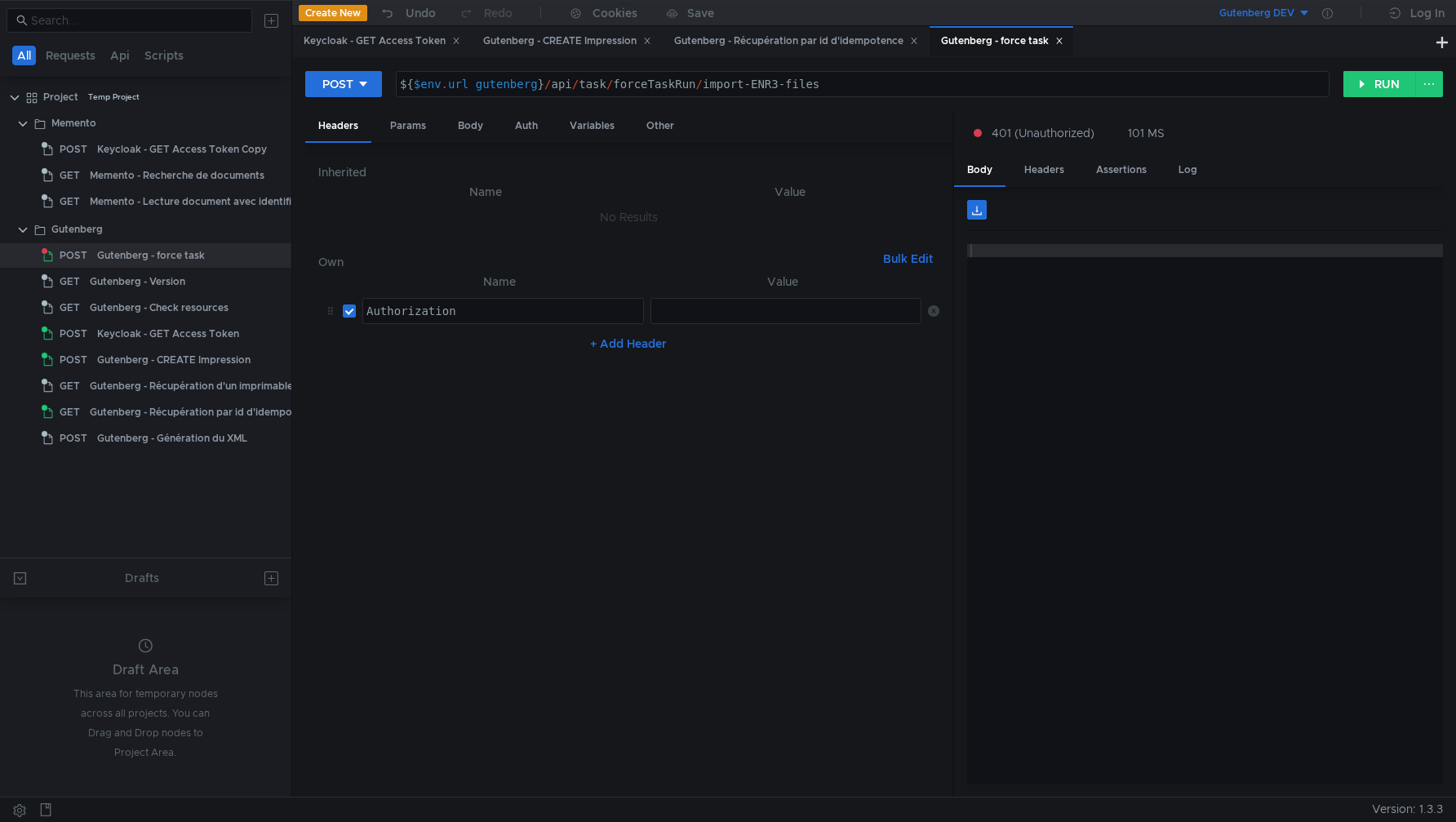
click at [683, 330] on td "ההההההההההההההההההההההההההההההההההההההההההההההההההההההההההההההההההההההההההההההה…" at bounding box center [782, 311] width 278 height 39
click at [685, 319] on div at bounding box center [787, 324] width 272 height 39
paste textarea "Bearer ${$env.access_token}"
type textarea "Bearer ${$env.access_token}"
click at [823, 389] on nz-table "Name Value Authorization Authorization הההההההההההההההההההההההההההההההההההההההה…" at bounding box center [629, 528] width 622 height 513
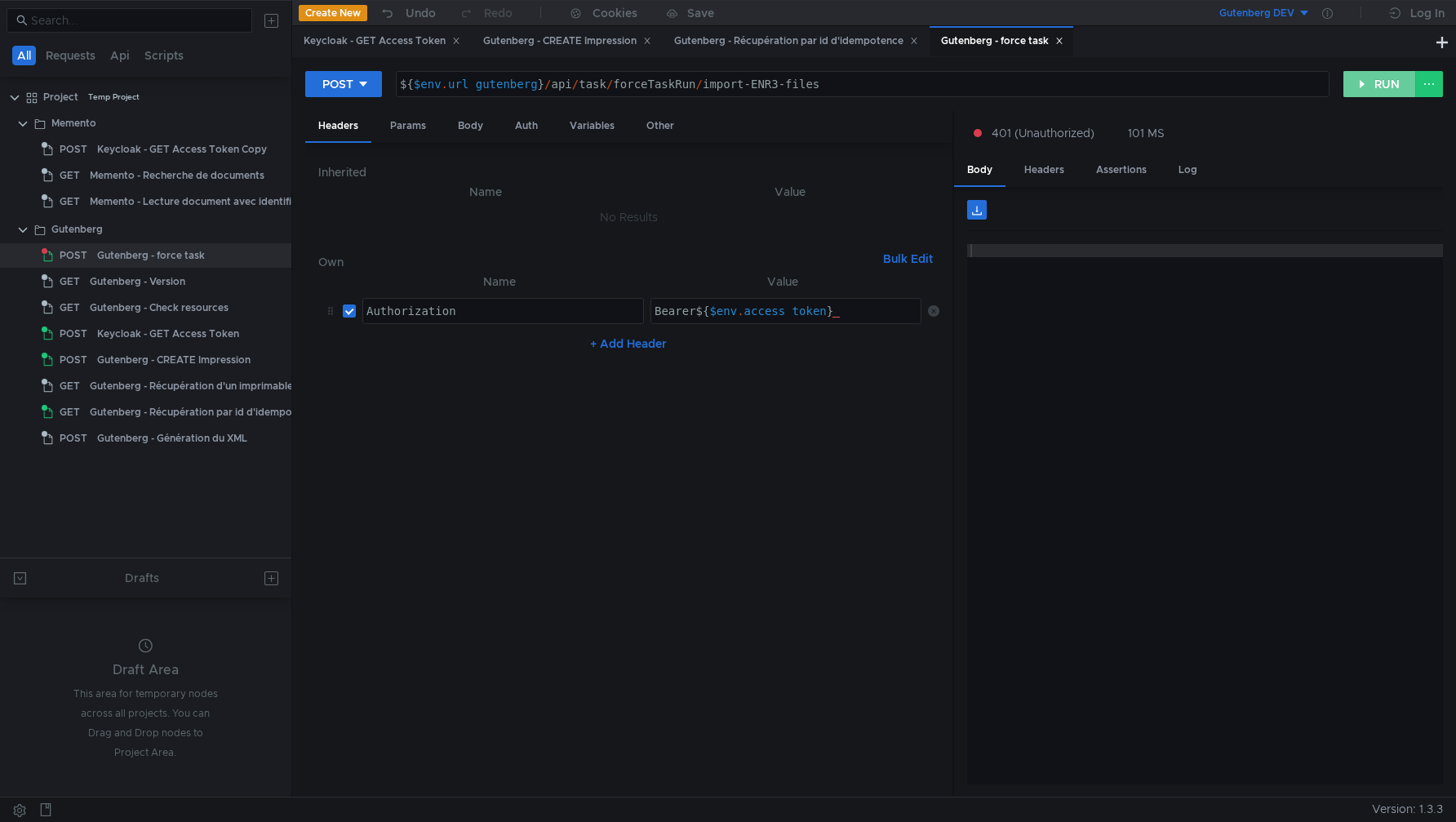
click at [1384, 86] on button "RUN" at bounding box center [1380, 84] width 73 height 26
click at [774, 86] on div "${ $env . url_gutenberg } / api / task / forceTaskRun / import-ENR3-files" at bounding box center [863, 97] width 933 height 39
type textarea "${$env.url_gutenberg}/api/task/forceTaskRun/import-ENR1-files"
click at [1364, 91] on button "RUN" at bounding box center [1380, 84] width 73 height 26
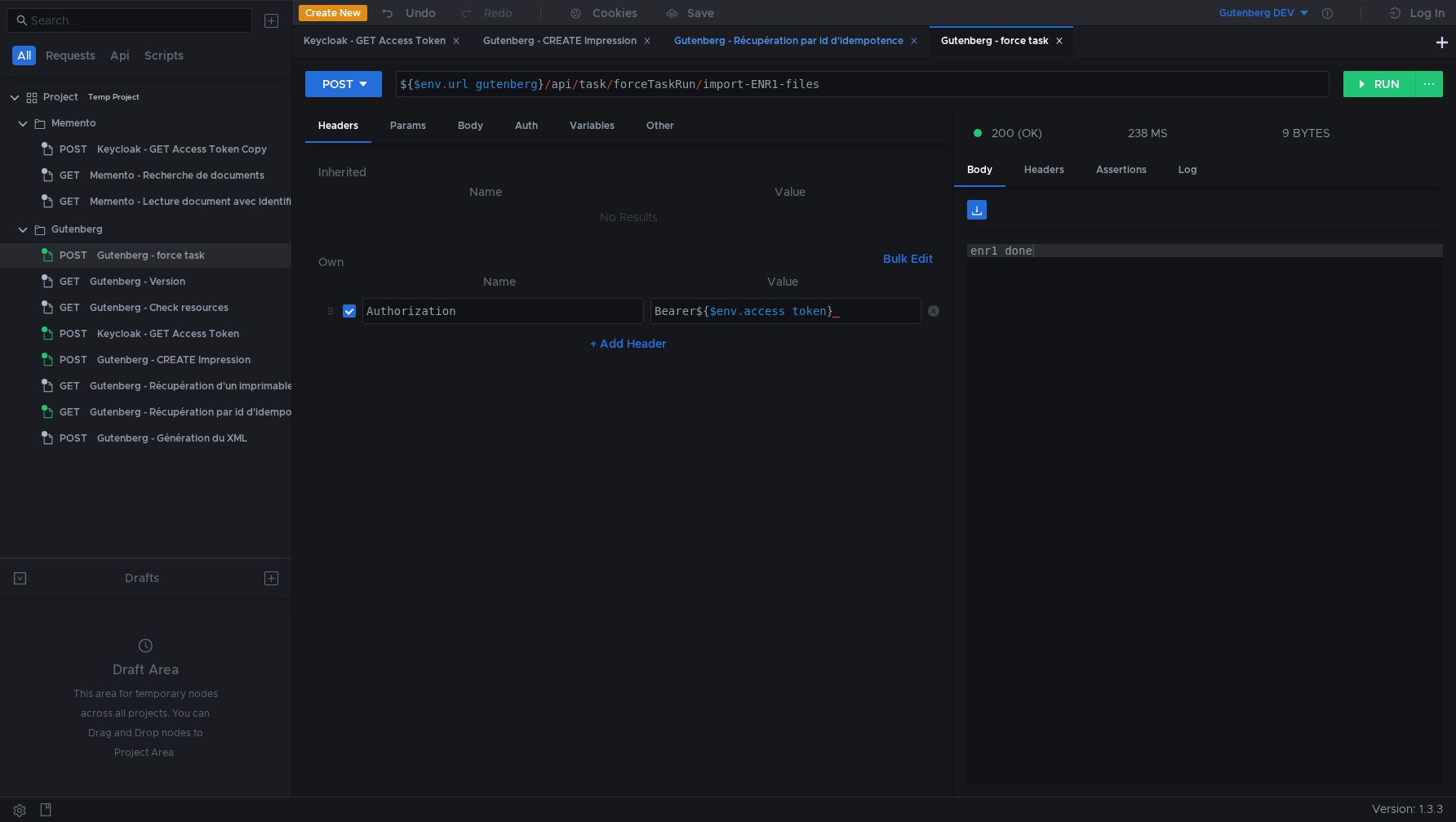
click at [746, 39] on div "Gutenberg - Récupération par id d'idempotence" at bounding box center [796, 41] width 244 height 17
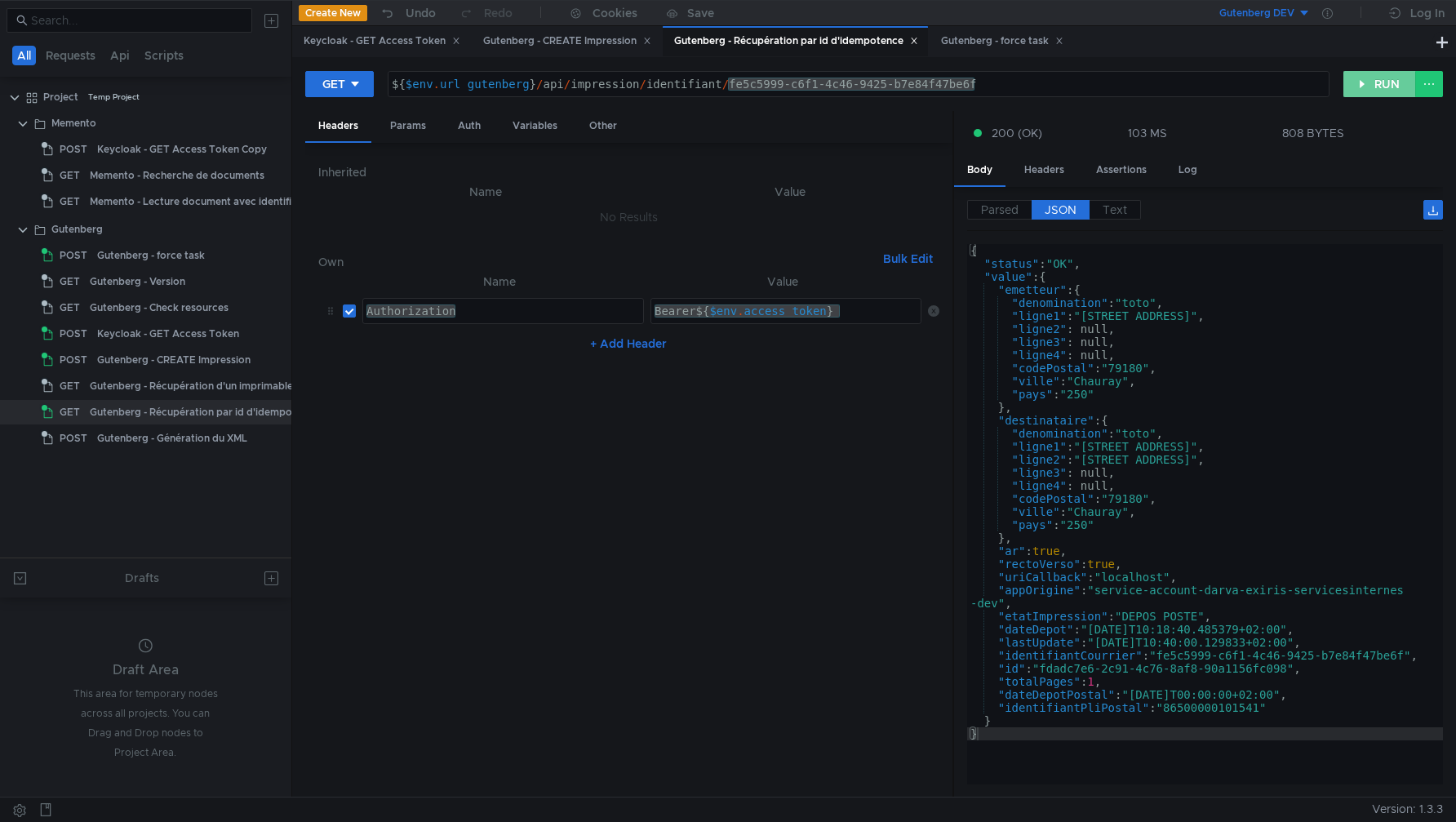
click at [1364, 94] on button "RUN" at bounding box center [1380, 84] width 73 height 26
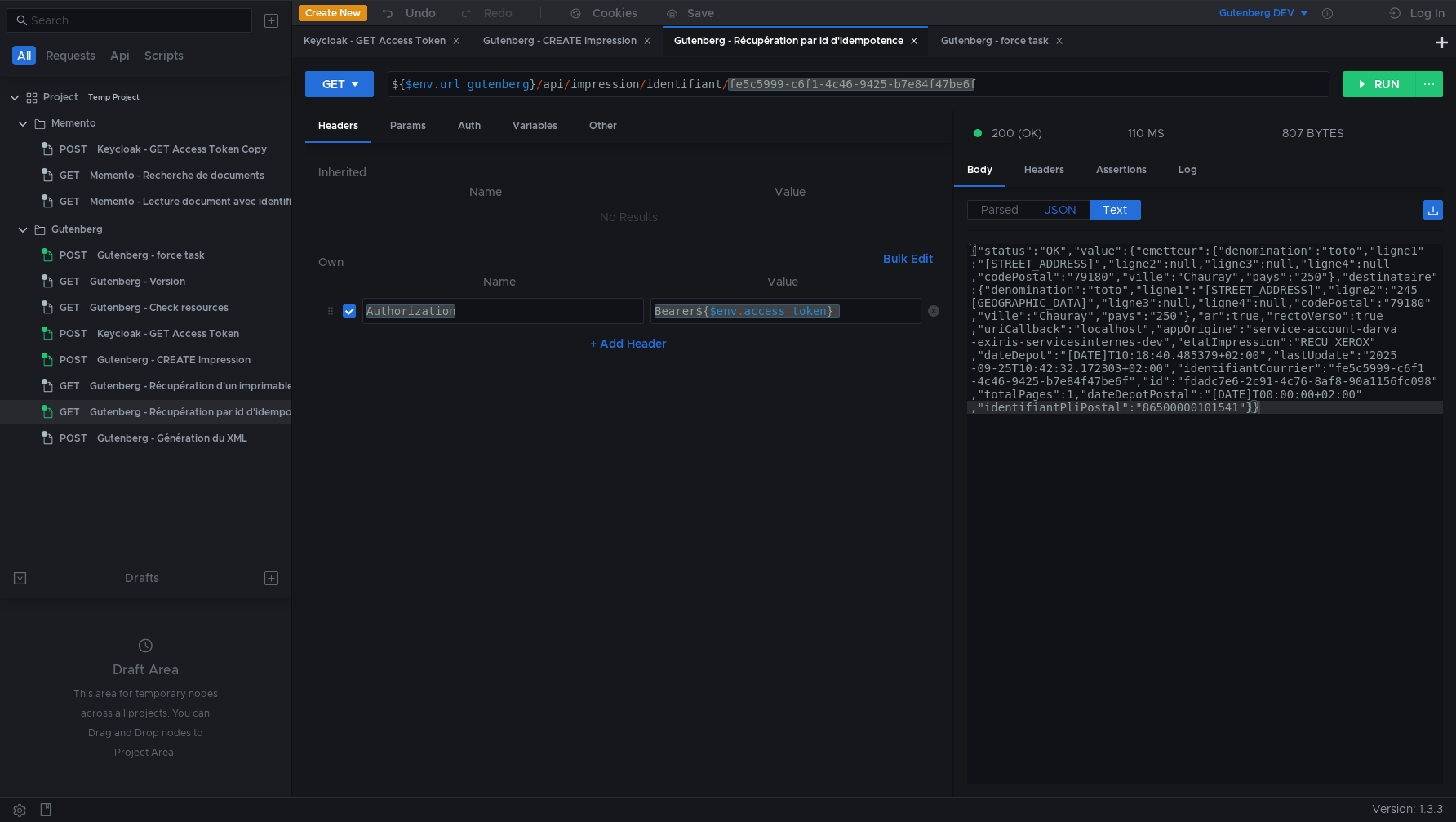
click at [1061, 203] on span "JSON" at bounding box center [1061, 210] width 32 height 15
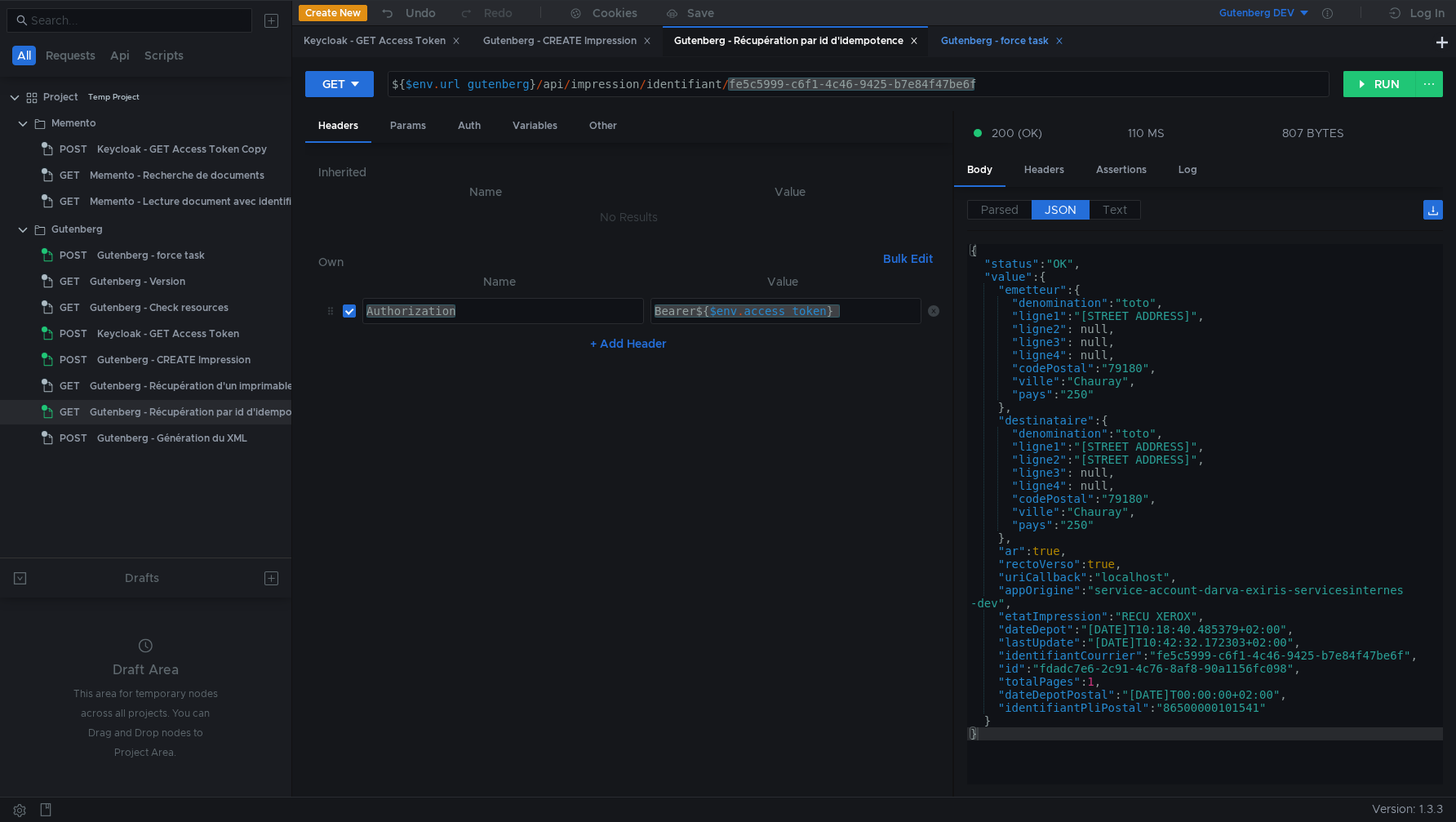
click at [993, 35] on div "Gutenberg - force task" at bounding box center [1002, 41] width 123 height 17
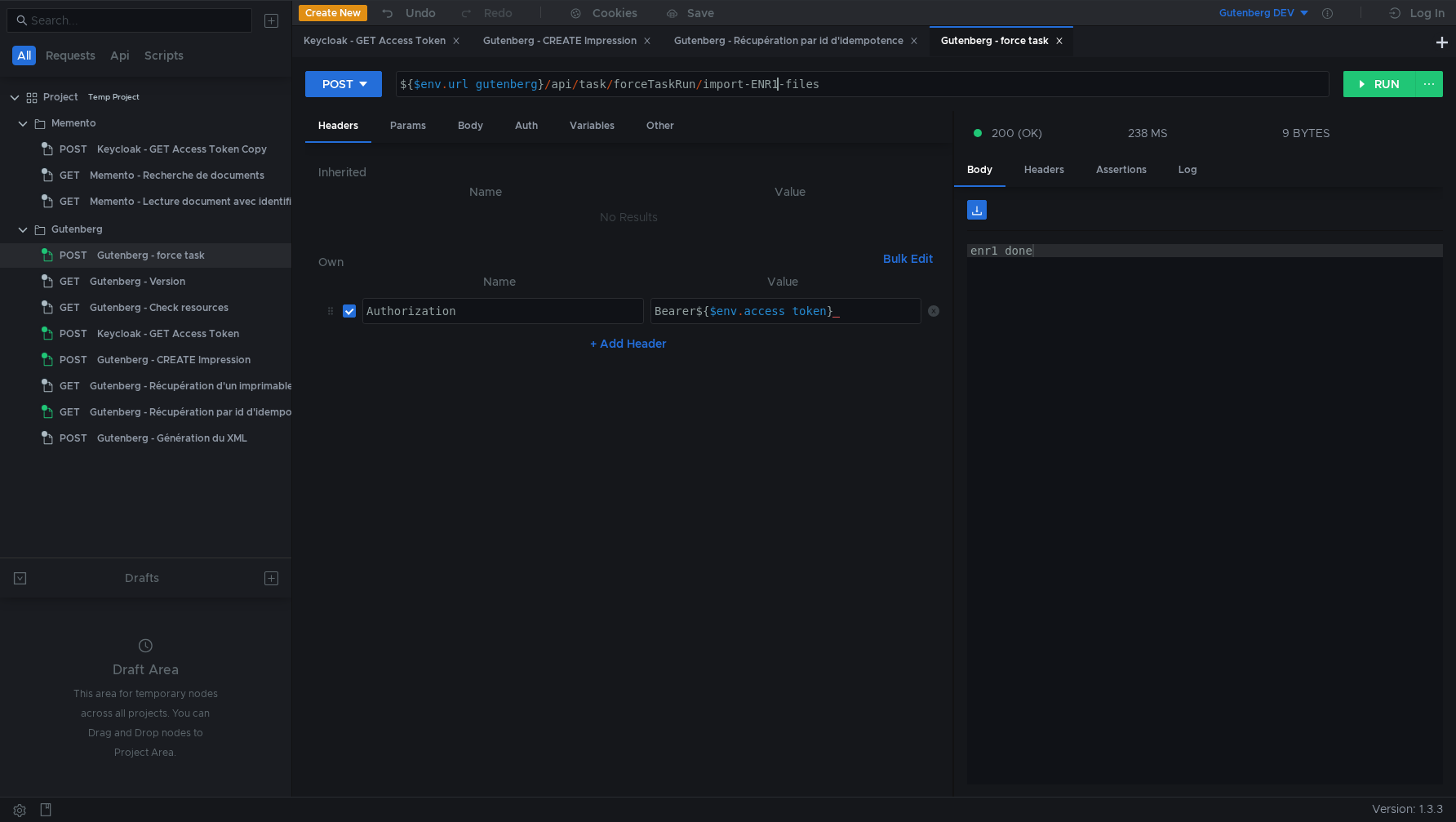
click at [780, 84] on div "${ $env . url_gutenberg } / api / task / forceTaskRun / import-ENR1-files" at bounding box center [863, 97] width 933 height 39
click at [777, 84] on div "${ $env . url_gutenberg } / api / task / forceTaskRun / import-ENR1-files" at bounding box center [863, 97] width 933 height 39
type textarea "${$env.url_gutenberg}/api/task/forceTaskRun/import-ENR3-files"
click at [1360, 89] on button "RUN" at bounding box center [1380, 84] width 73 height 26
click at [849, 35] on div "Gutenberg - Récupération par id d'idempotence" at bounding box center [796, 41] width 244 height 17
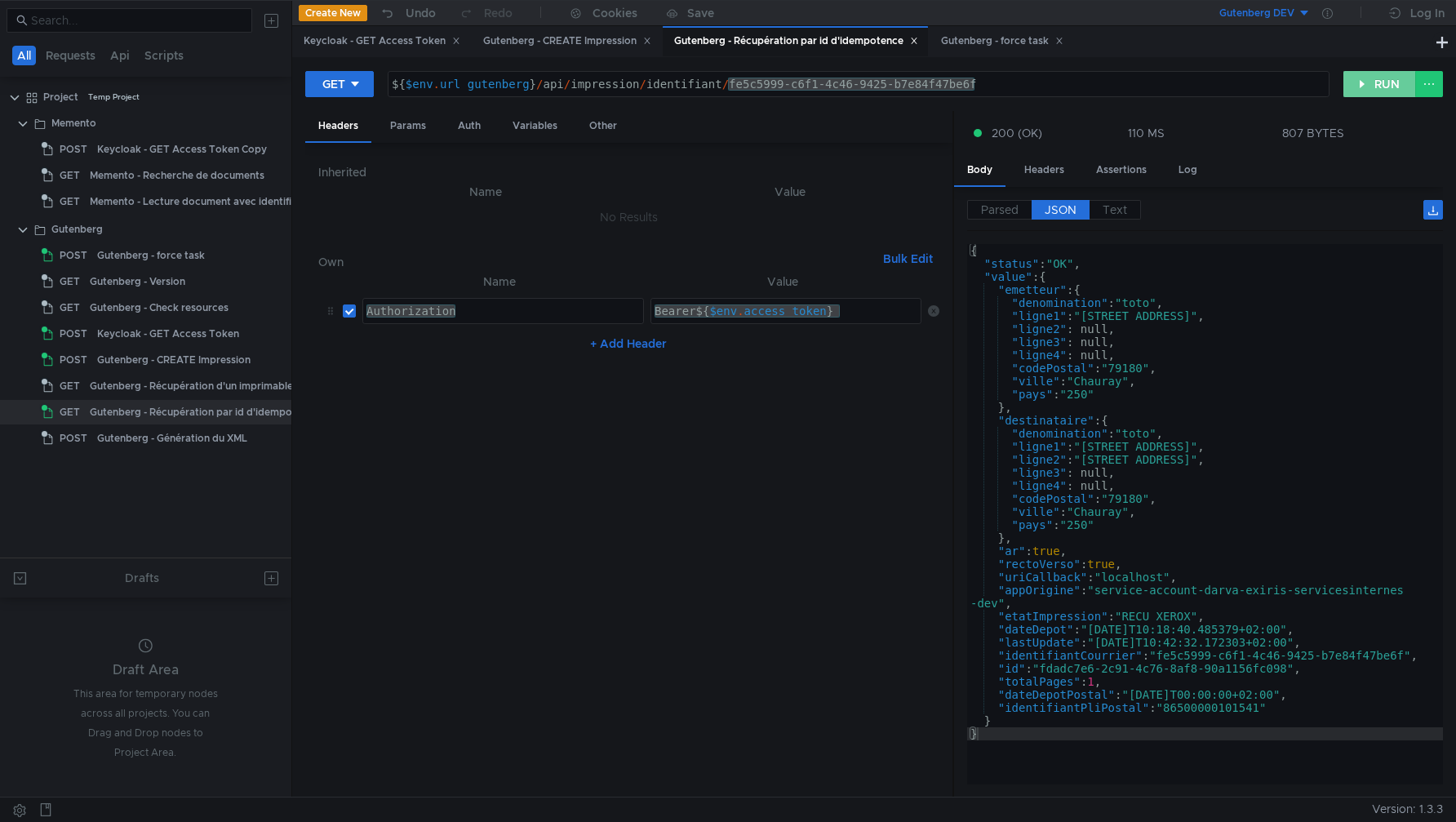
click at [1384, 93] on button "RUN" at bounding box center [1380, 84] width 73 height 26
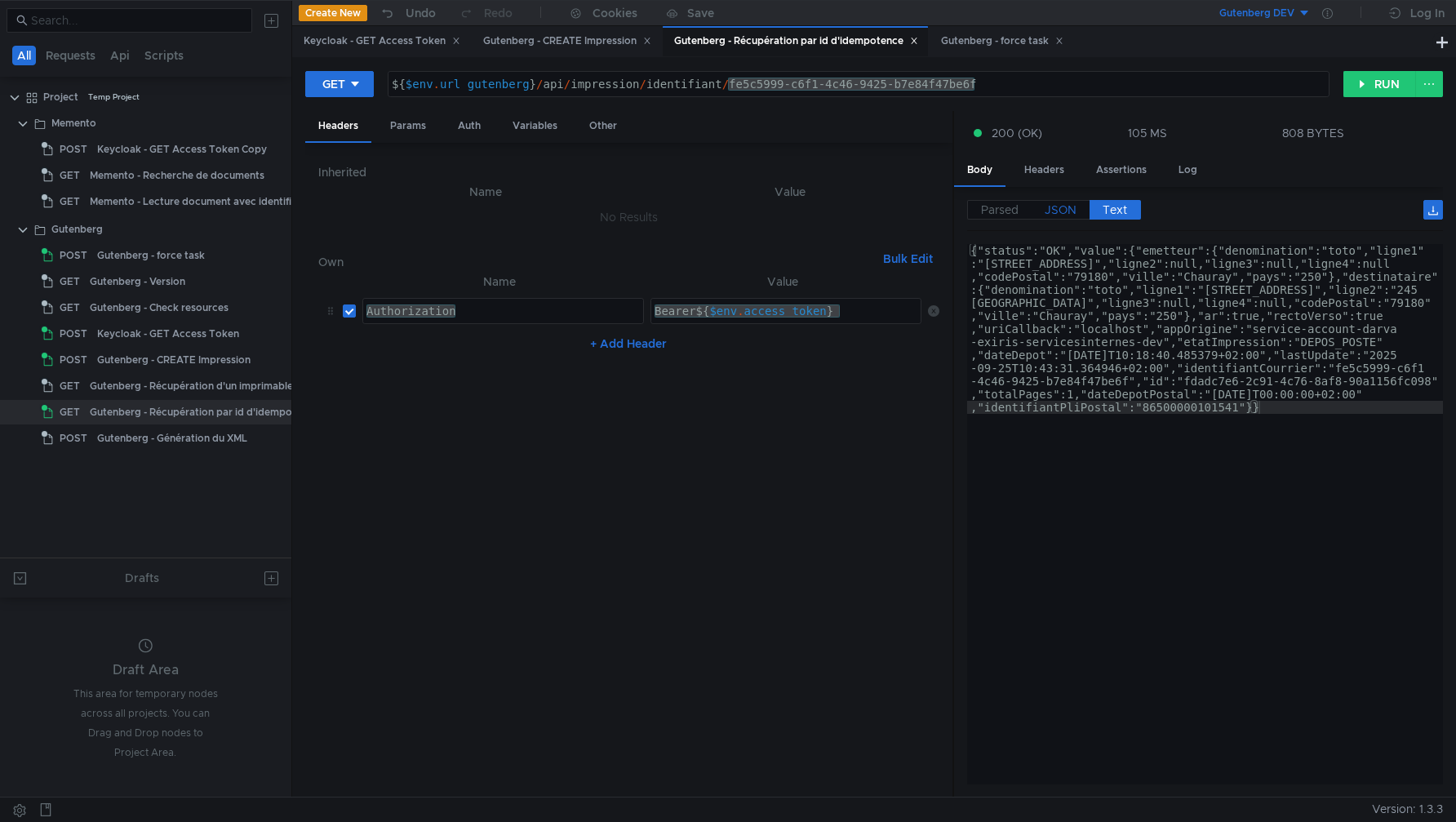
click at [1061, 210] on span "JSON" at bounding box center [1061, 210] width 32 height 15
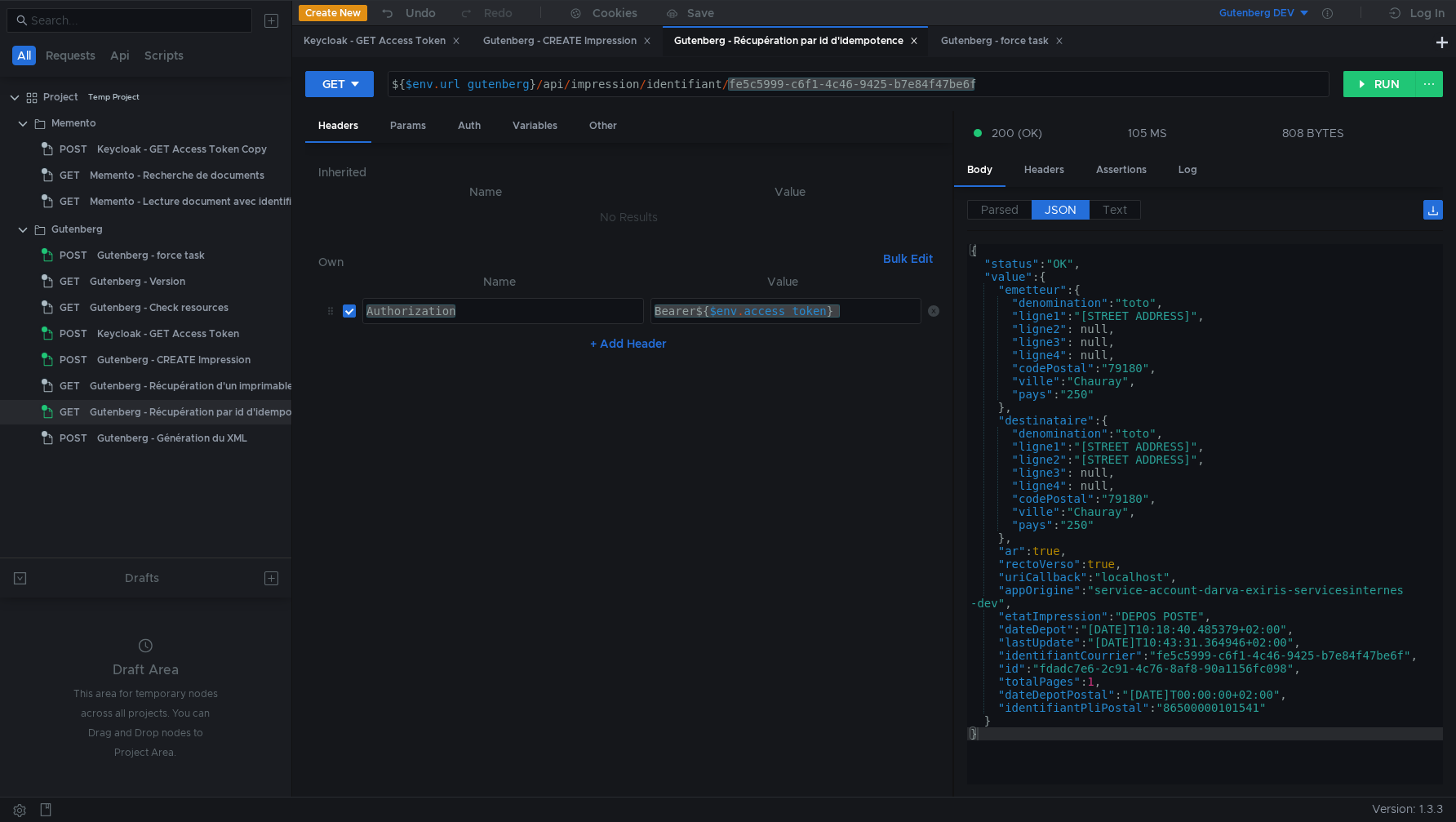
click at [1141, 620] on div "{ "status" : "OK" , "value" : { "emetteur" : { "denomination" : "toto" , "ligne…" at bounding box center [1205, 527] width 476 height 566
click at [1197, 711] on div "{ "status" : "OK" , "value" : { "emetteur" : { "denomination" : "toto" , "ligne…" at bounding box center [1205, 527] width 476 height 566
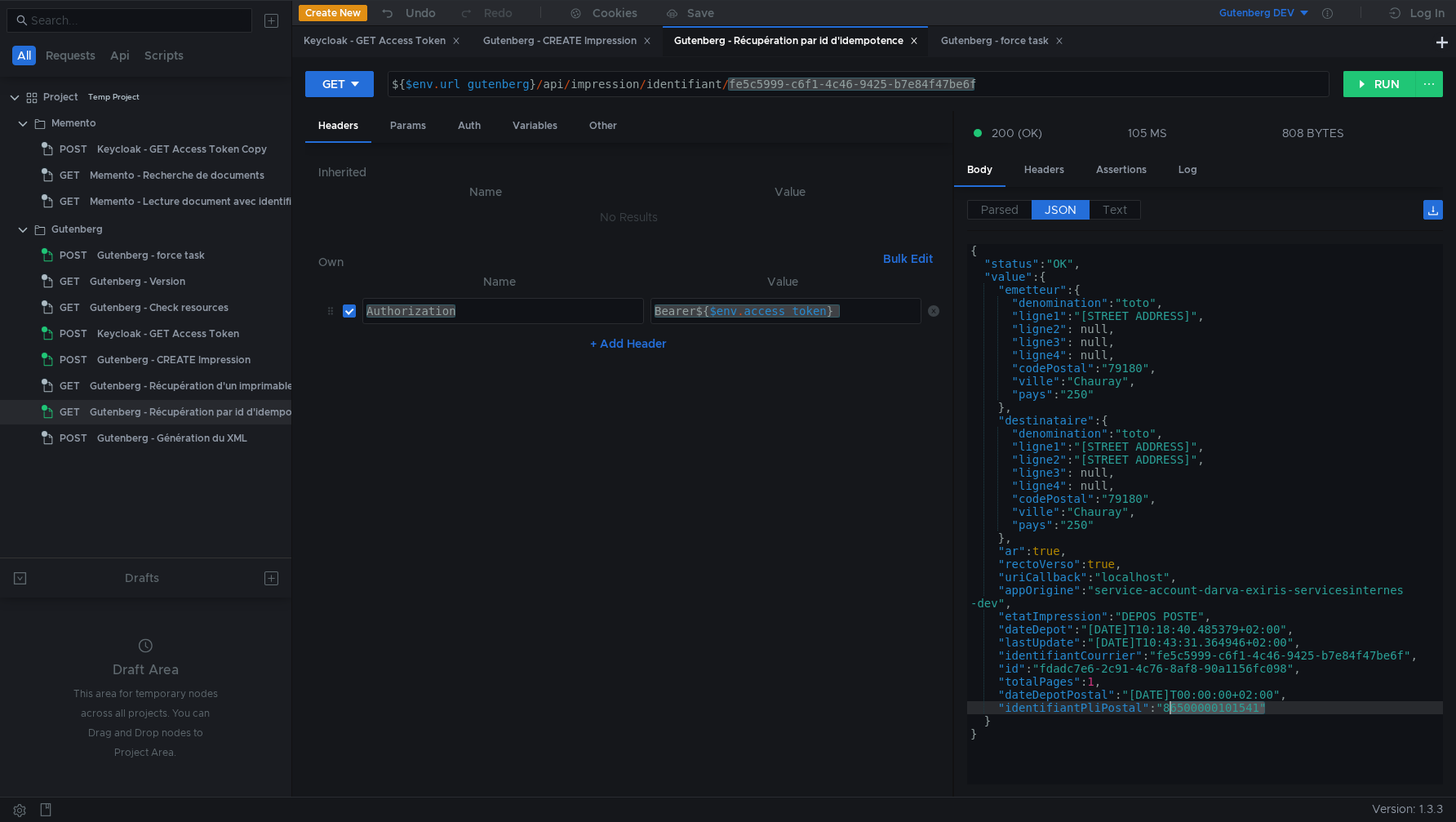
click at [1150, 696] on div "{ "status" : "OK" , "value" : { "emetteur" : { "denomination" : "toto" , "ligne…" at bounding box center [1205, 527] width 476 height 566
type textarea ""dateDepotPostal": "2025-09-15T00:00:00+02:00", "identifiantPliPostal": "865000…"
click at [1053, 90] on div "${ $env . url_gutenberg } / api / impression / identifiant / fe5c5999-c6f1-4c46…" at bounding box center [858, 97] width 940 height 39
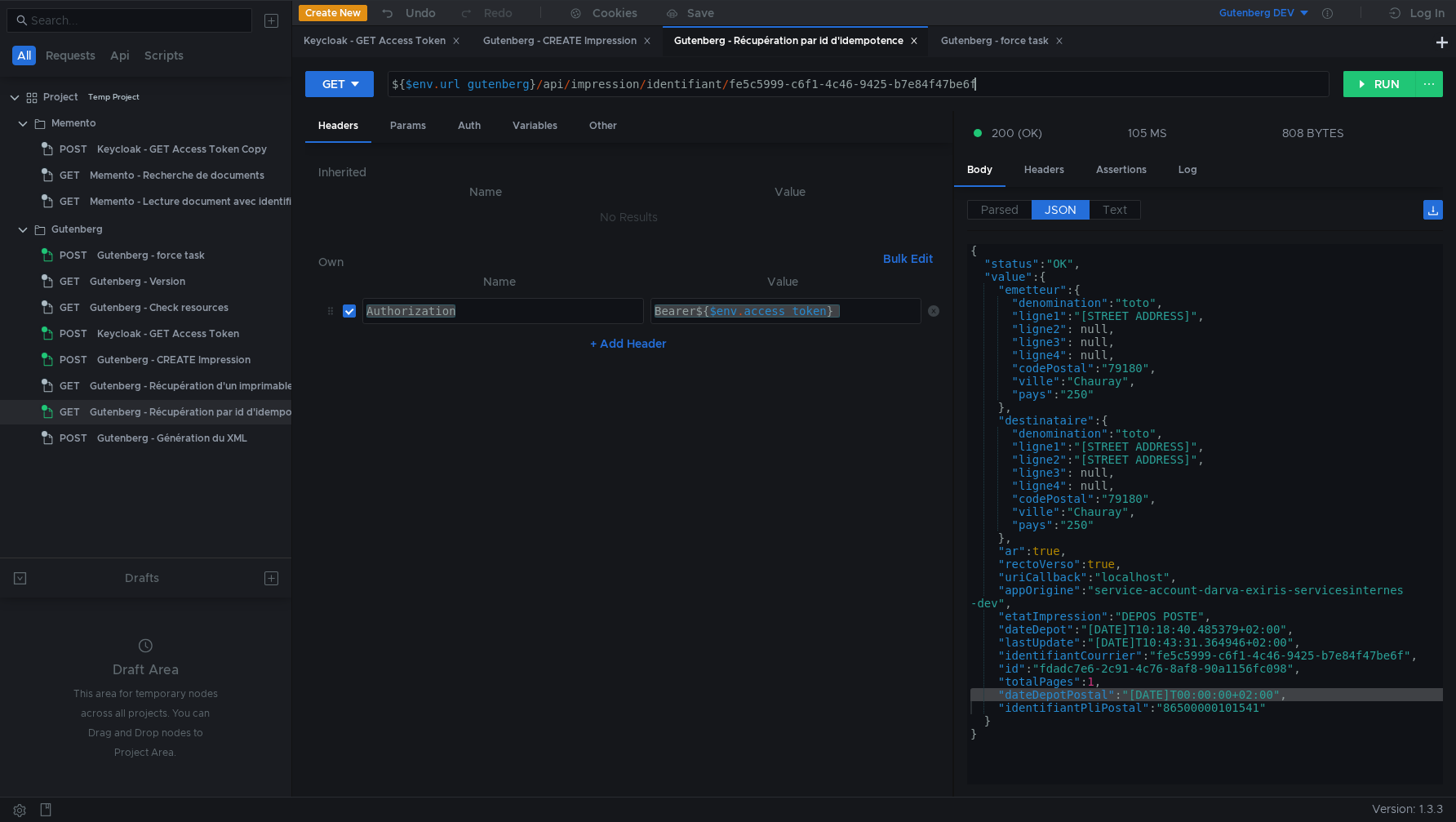
click at [1053, 90] on div "${ $env . url_gutenberg } / api / impression / identifiant / fe5c5999-c6f1-4c46…" at bounding box center [858, 97] width 940 height 39
drag, startPoint x: 731, startPoint y: 87, endPoint x: 1074, endPoint y: 88, distance: 343.0
click at [1074, 87] on div "${ $env . url_gutenberg } / api / impression / identifiant / fe5c5999-c6f1-4c46…" at bounding box center [858, 97] width 940 height 39
paste textarea "8c652f88-9f32-4d76-8374-dd7649546a1c"
type textarea "${$env.url_gutenberg}/api/impression/identifiant/8c652f88-9f32-4d76-8374-dd7649…"
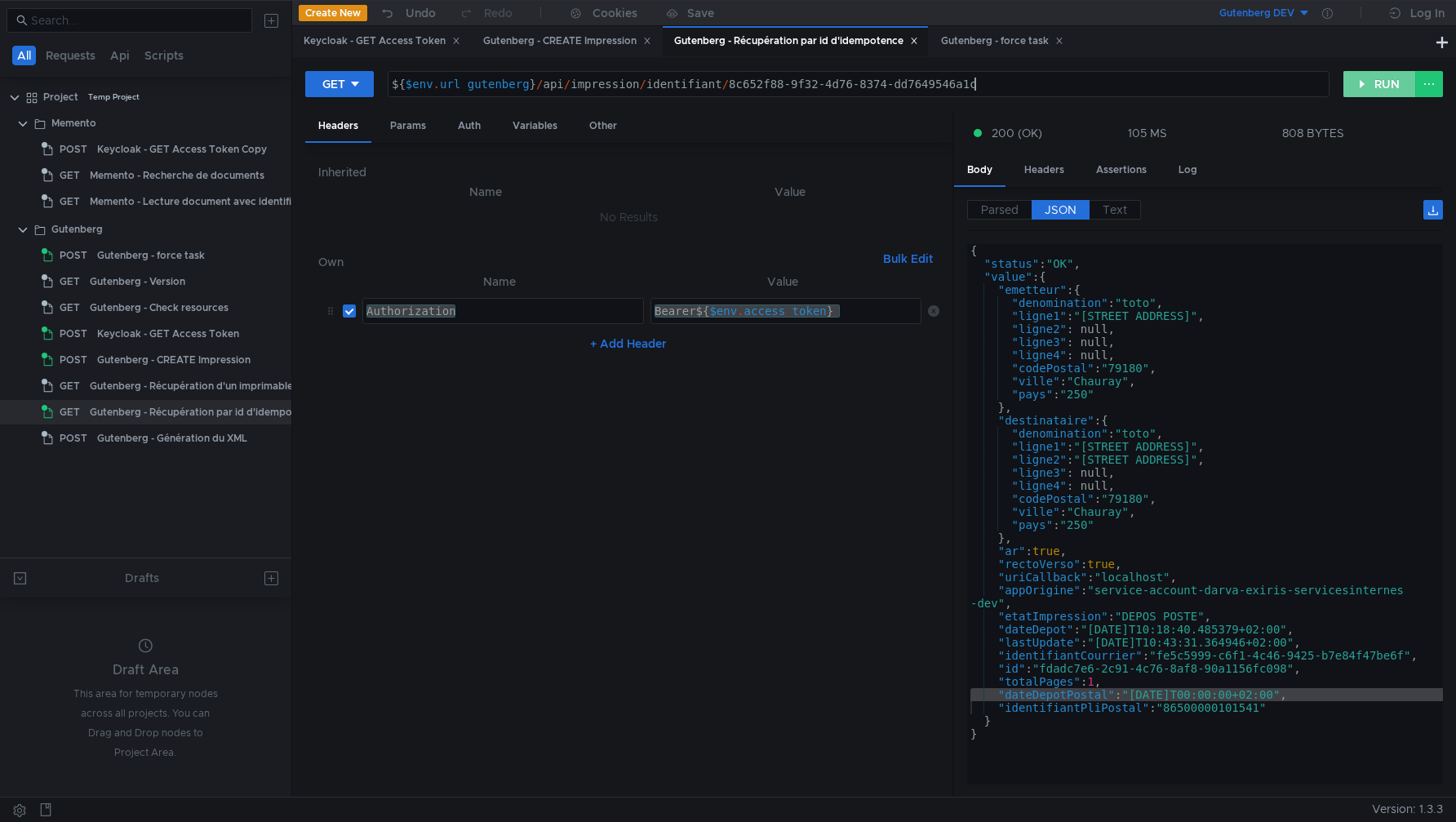
click at [1349, 91] on button "RUN" at bounding box center [1380, 84] width 73 height 26
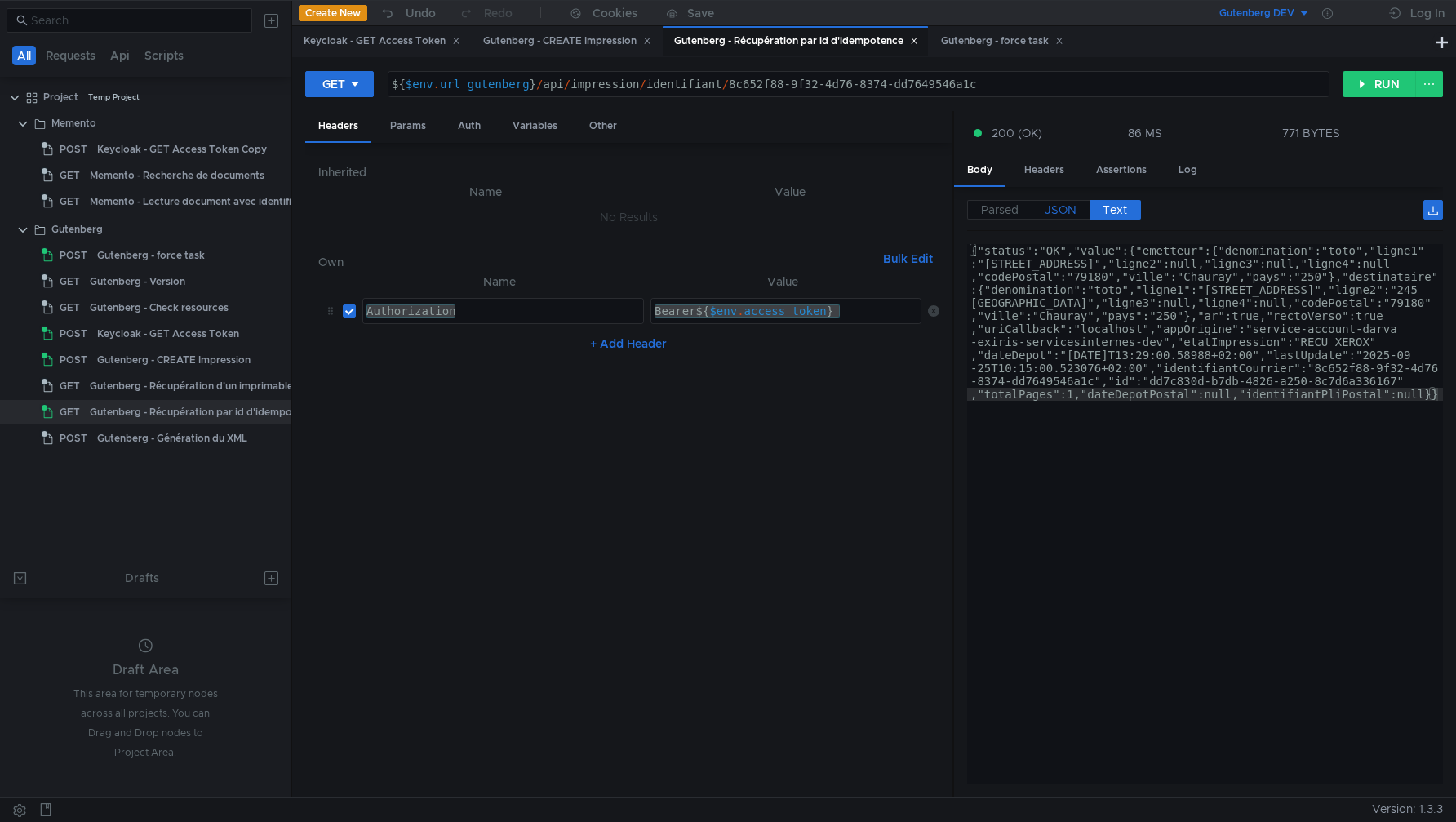
click at [1064, 213] on span "JSON" at bounding box center [1061, 210] width 32 height 15
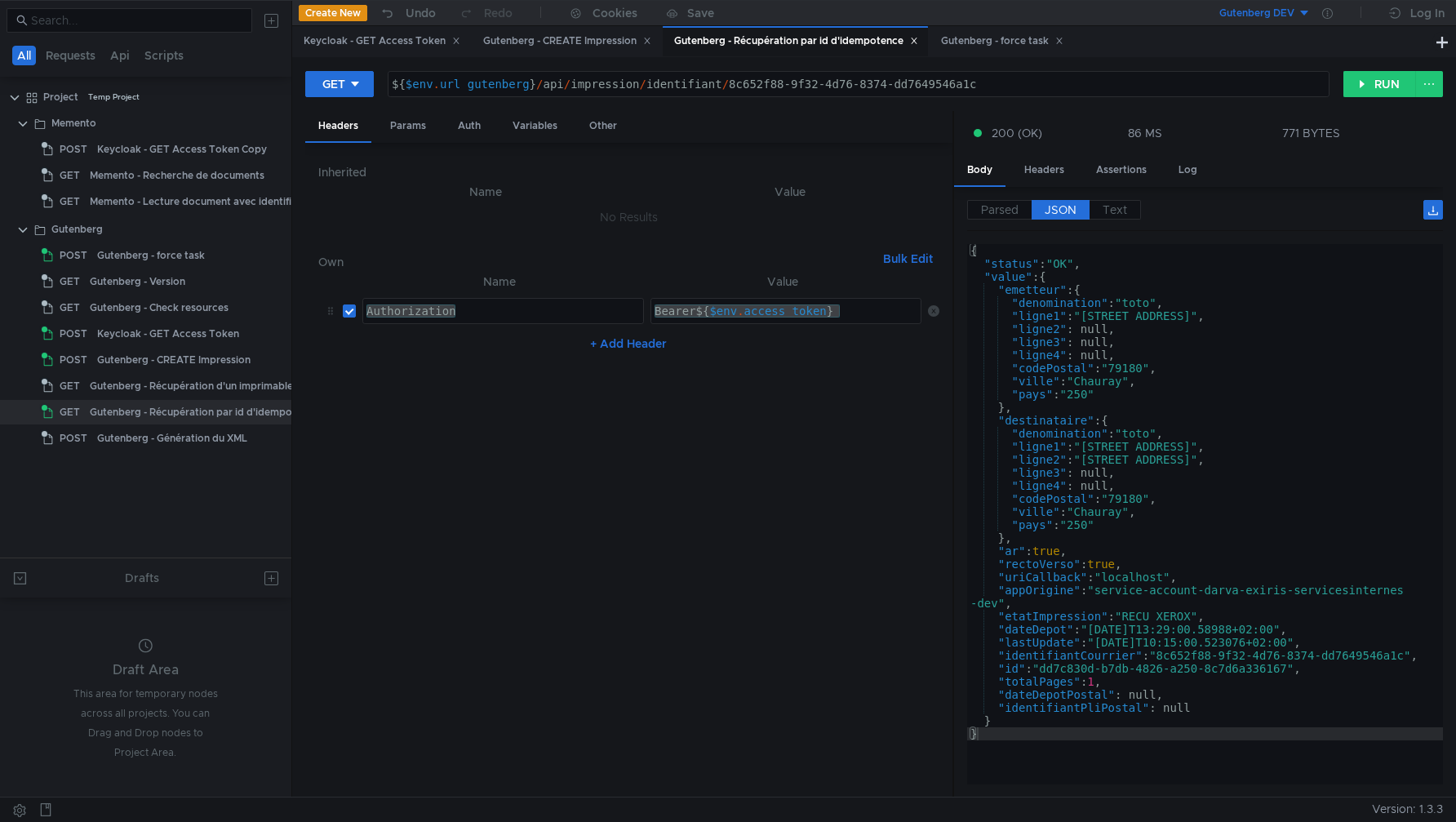
click at [1154, 613] on div "{ "status" : "OK" , "value" : { "emetteur" : { "denomination" : "toto" , "ligne…" at bounding box center [1205, 527] width 476 height 566
type textarea ""etatImpression": "RECU_XEROX", "dateDepot": "2025-09-24T13:29:00.58988+02:00","
click at [982, 98] on div "GET ${$env.url_gutenberg}/api/impression/identifiant/8c652f88-9f32-4d76-8374-dd…" at bounding box center [874, 91] width 1138 height 41
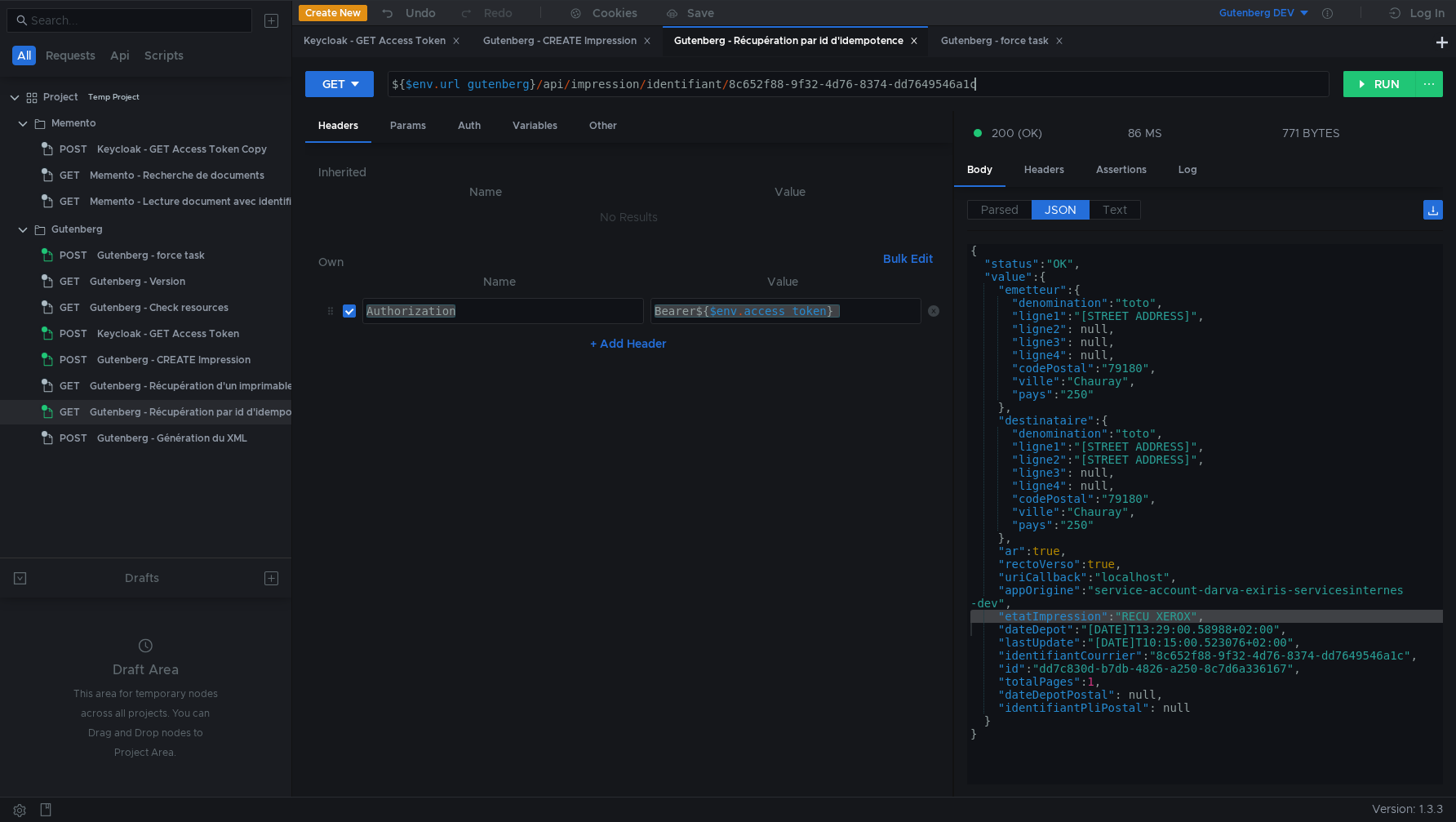
click at [987, 85] on div "${ $env . url_gutenberg } / api / impression / identifiant / 8c652f88-9f32-4d76…" at bounding box center [858, 97] width 940 height 39
type textarea "${$env.url_gutenberg}/api/impression/identifiant/fe5c5999-c6f1-4c46-9425-b7e84f…"
click at [1361, 94] on button "RUN" at bounding box center [1380, 84] width 73 height 26
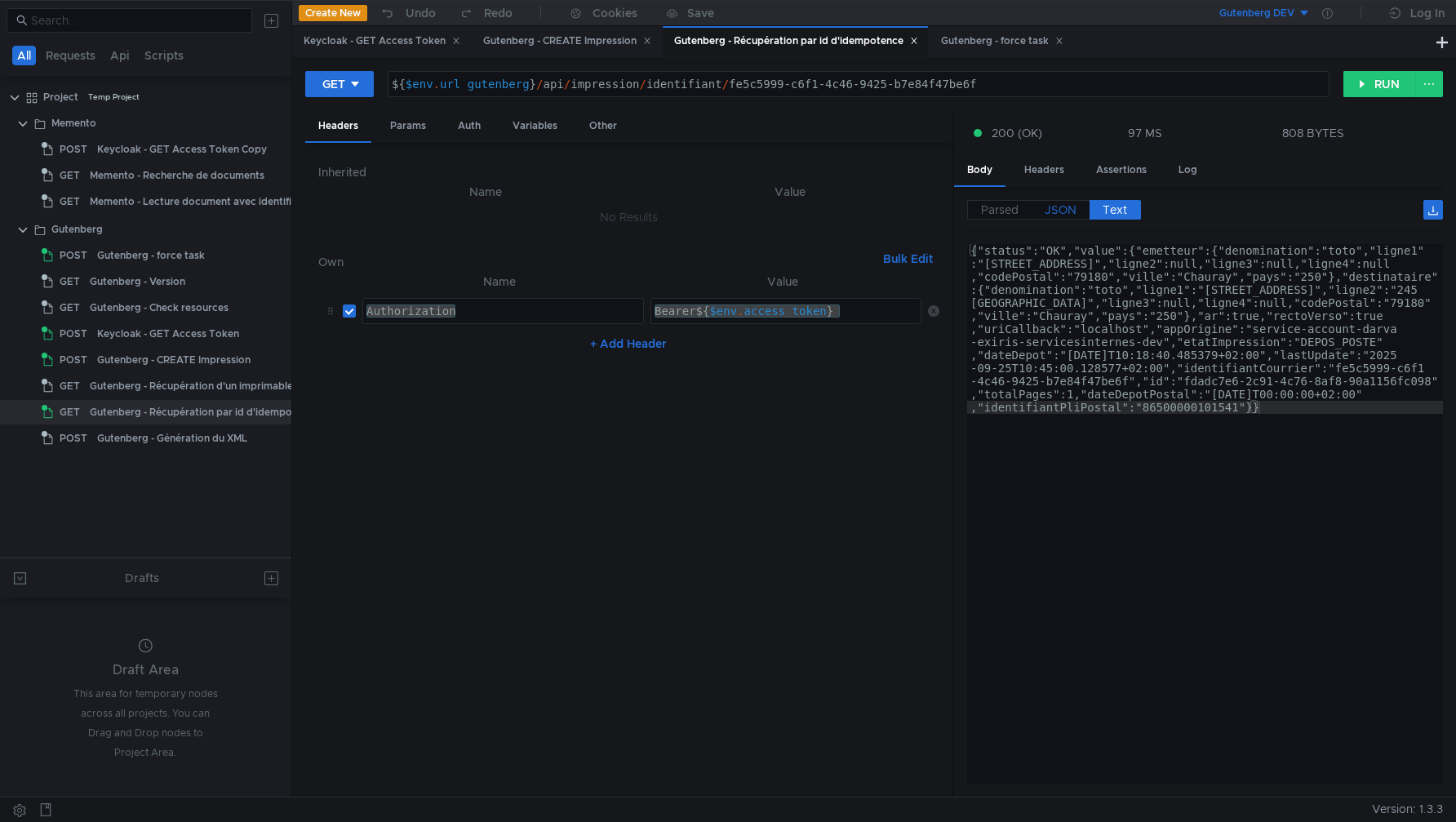
click at [1070, 207] on span "JSON" at bounding box center [1061, 210] width 32 height 15
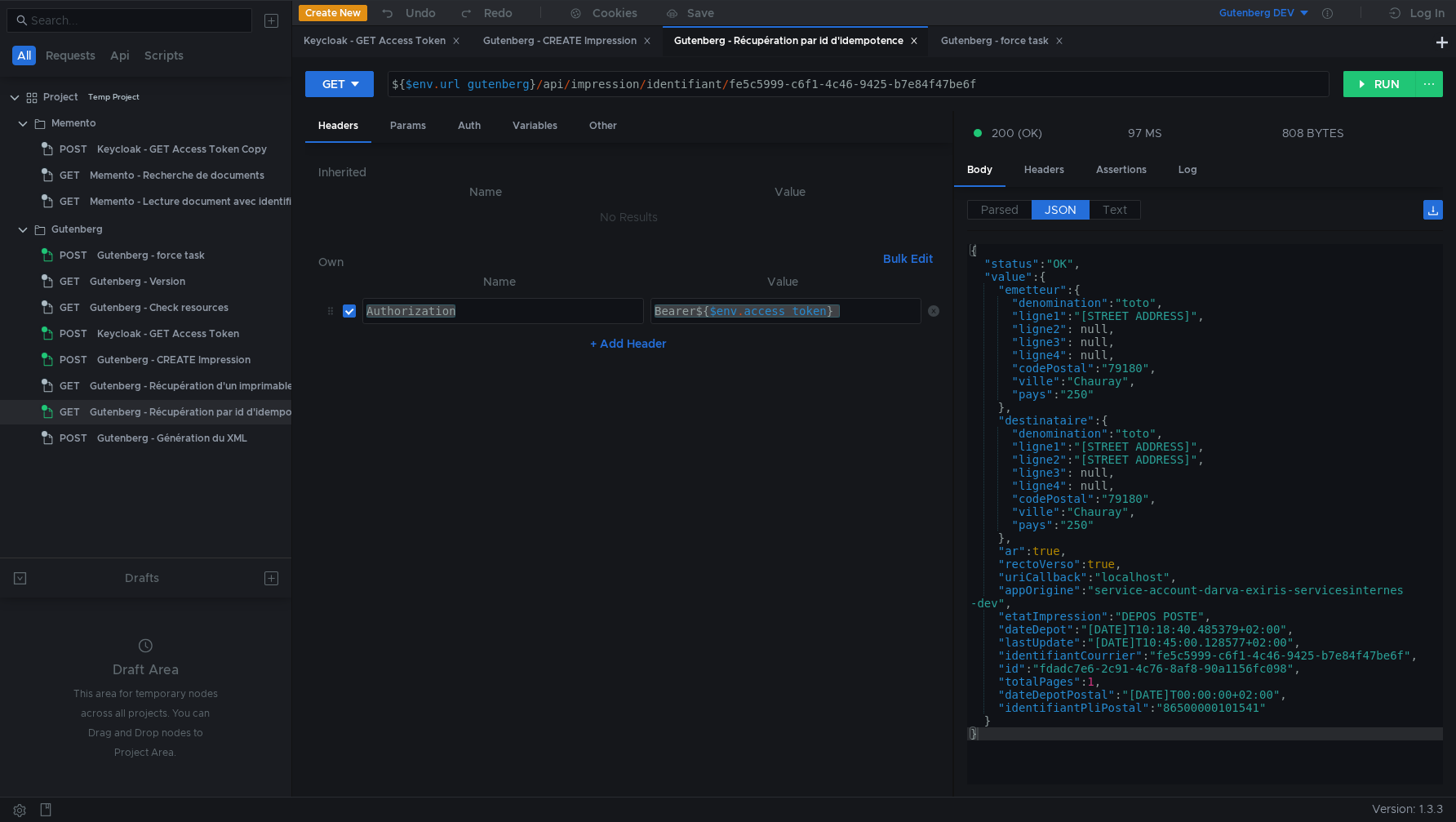
click at [1137, 614] on div "{ "status" : "OK" , "value" : { "emetteur" : { "denomination" : "toto" , "ligne…" at bounding box center [1205, 527] width 476 height 566
click at [1140, 697] on div "{ "status" : "OK" , "value" : { "emetteur" : { "denomination" : "toto" , "ligne…" at bounding box center [1205, 527] width 476 height 566
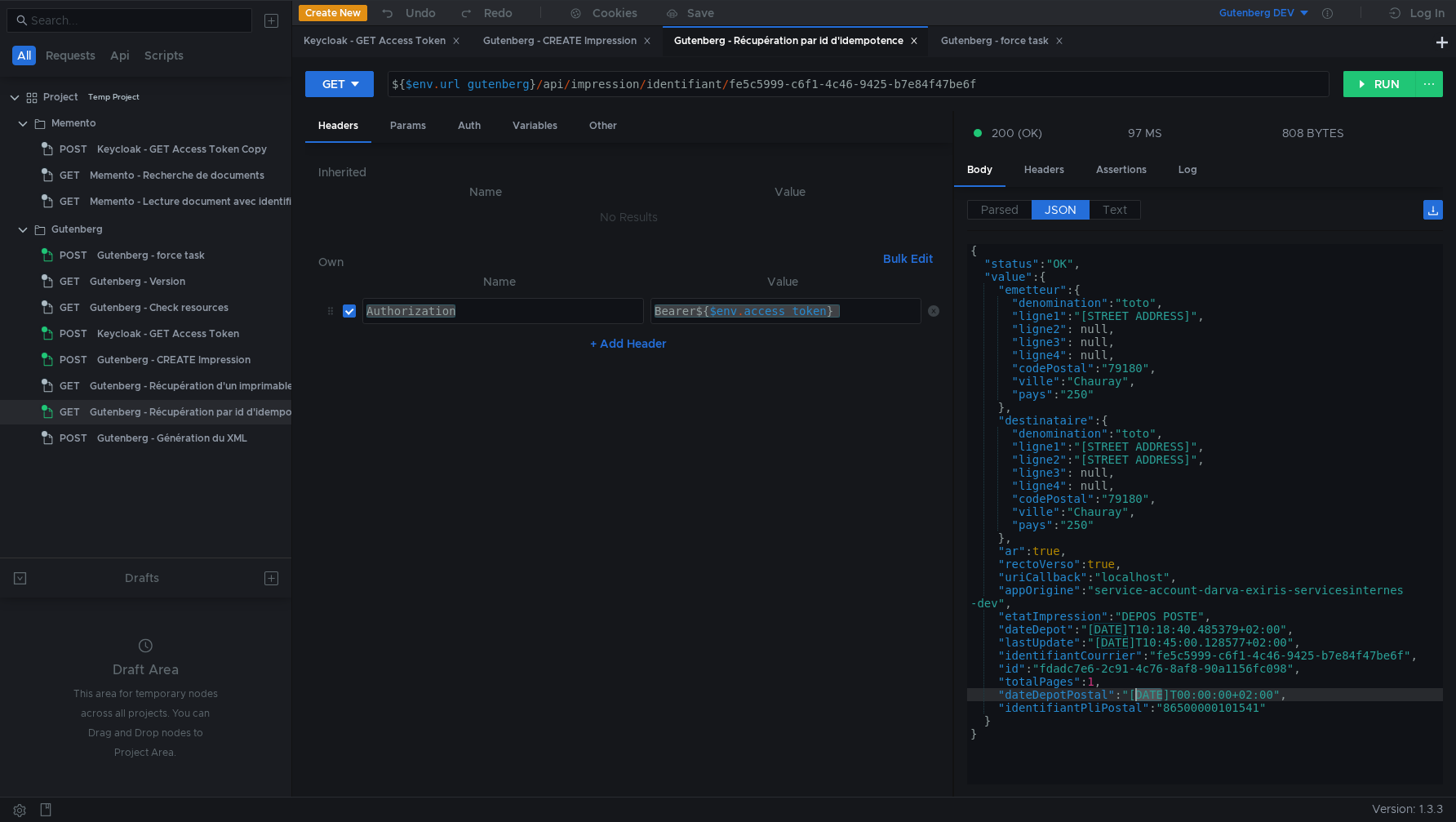
click at [1157, 713] on div "{ "status" : "OK" , "value" : { "emetteur" : { "denomination" : "toto" , "ligne…" at bounding box center [1205, 527] width 476 height 566
click at [1187, 708] on div "{ "status" : "OK" , "value" : { "emetteur" : { "denomination" : "toto" , "ligne…" at bounding box center [1205, 527] width 476 height 566
click at [1196, 697] on div "{ "status" : "OK" , "value" : { "emetteur" : { "denomination" : "toto" , "ligne…" at bounding box center [1205, 527] width 476 height 566
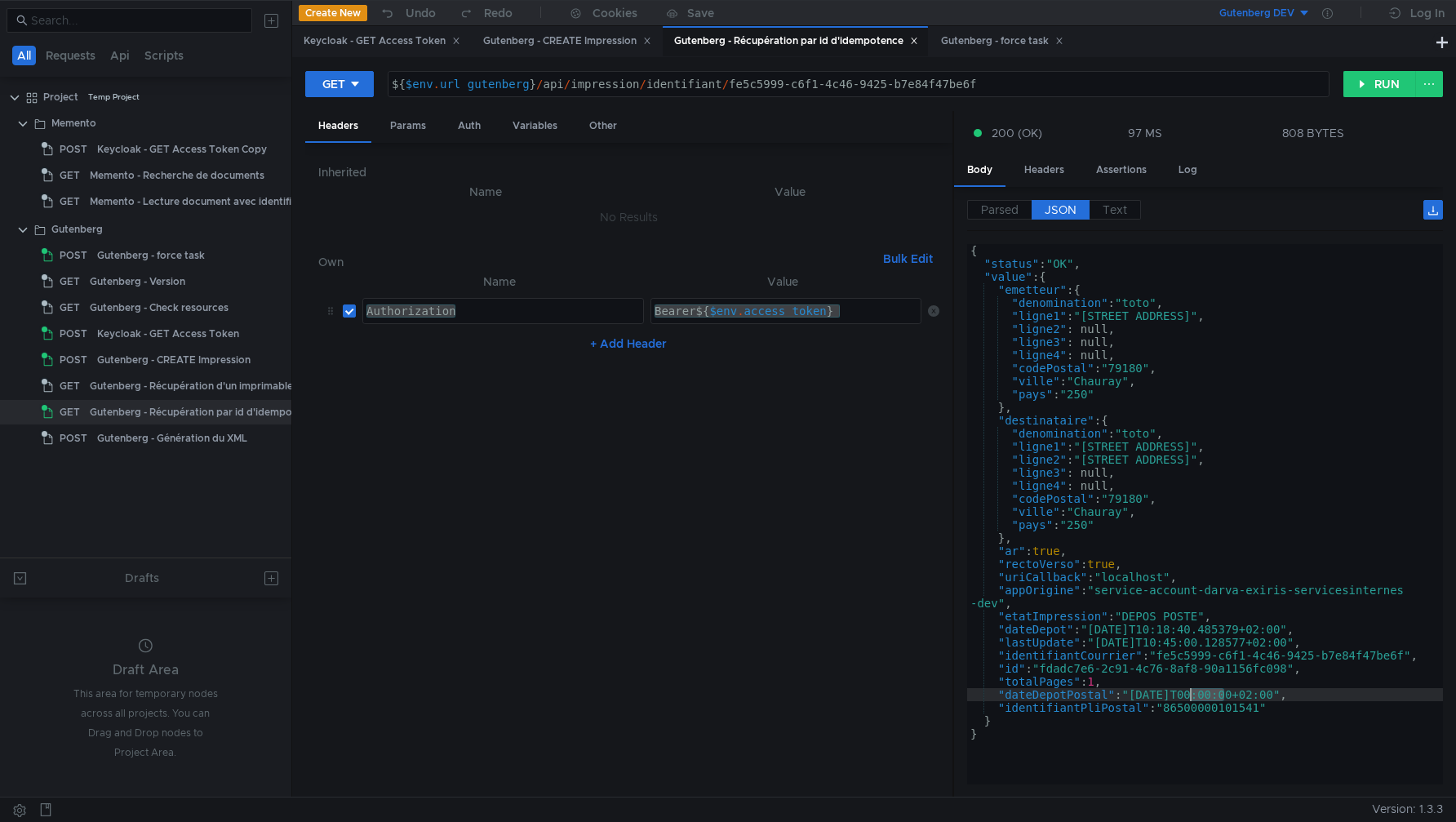
click at [1195, 697] on div "{ "status" : "OK" , "value" : { "emetteur" : { "denomination" : "toto" , "ligne…" at bounding box center [1205, 527] width 476 height 566
click at [1128, 639] on div "{ "status" : "OK" , "value" : { "emetteur" : { "denomination" : "toto" , "ligne…" at bounding box center [1205, 527] width 476 height 566
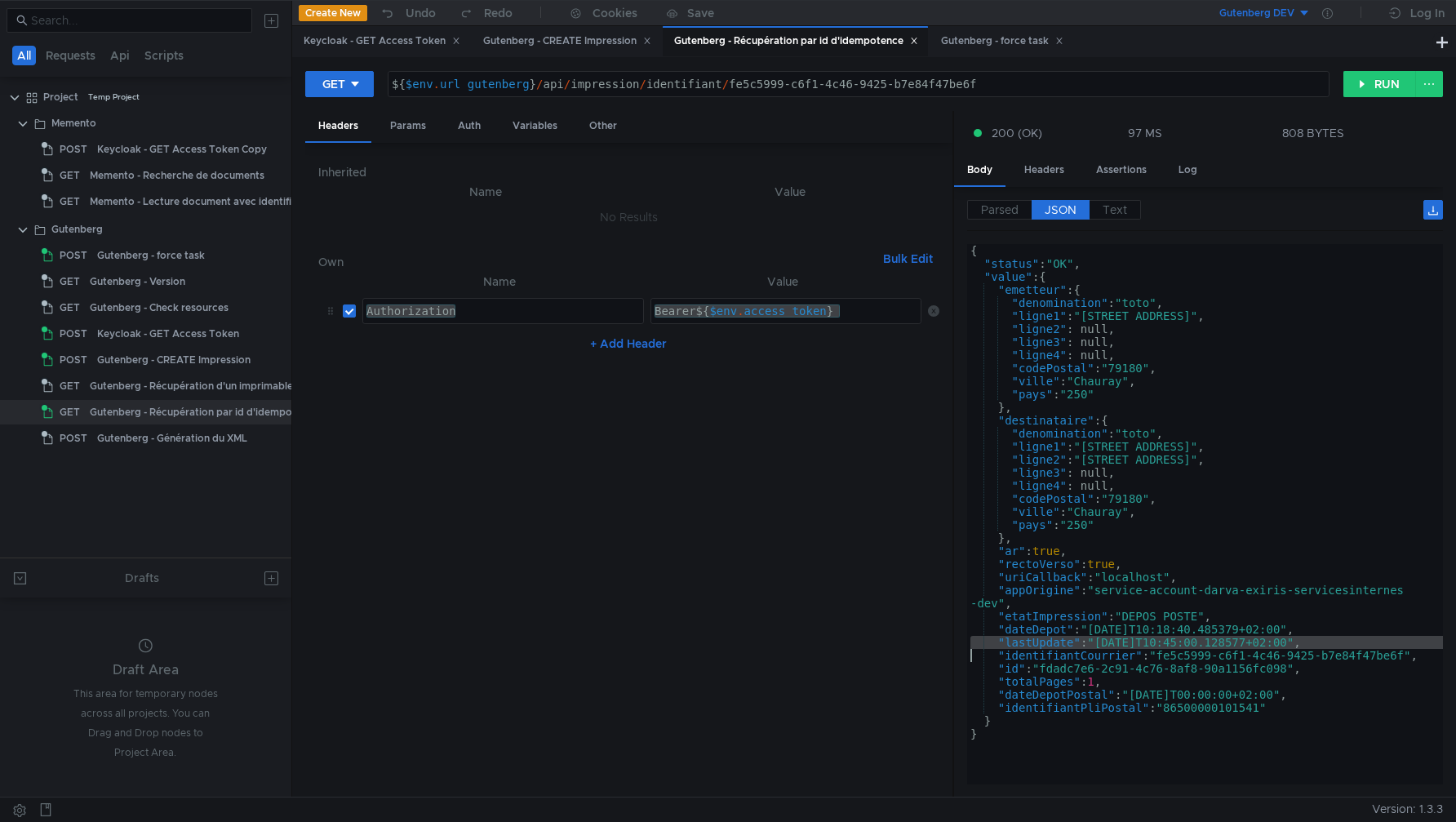
click at [984, 630] on div "{ "status" : "OK" , "value" : { "emetteur" : { "denomination" : "toto" , "ligne…" at bounding box center [1205, 527] width 476 height 566
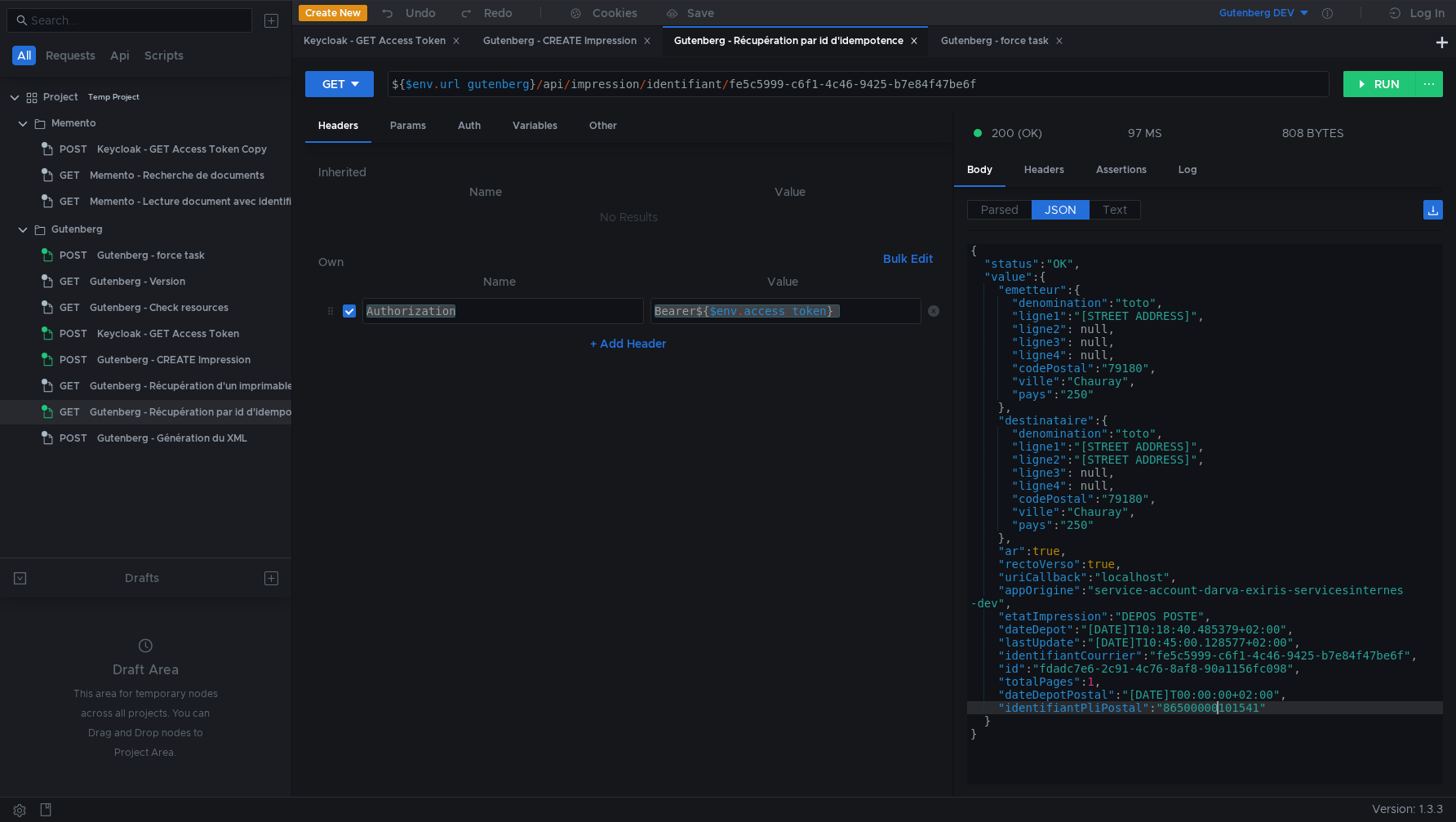
click at [1218, 704] on div "{ "status" : "OK" , "value" : { "emetteur" : { "denomination" : "toto" , "ligne…" at bounding box center [1205, 527] width 476 height 566
type textarea ""identifiantPliPostal": "86500000101541""
click at [1218, 704] on div "{ "status" : "OK" , "value" : { "emetteur" : { "denomination" : "toto" , "ligne…" at bounding box center [1205, 527] width 476 height 566
click at [706, 733] on nz-table "Name Value Authorization Authorization הההההההההההההההההההההההההההההההההההההההה…" at bounding box center [629, 528] width 622 height 513
click at [991, 36] on div "Gutenberg - force task" at bounding box center [1002, 41] width 123 height 17
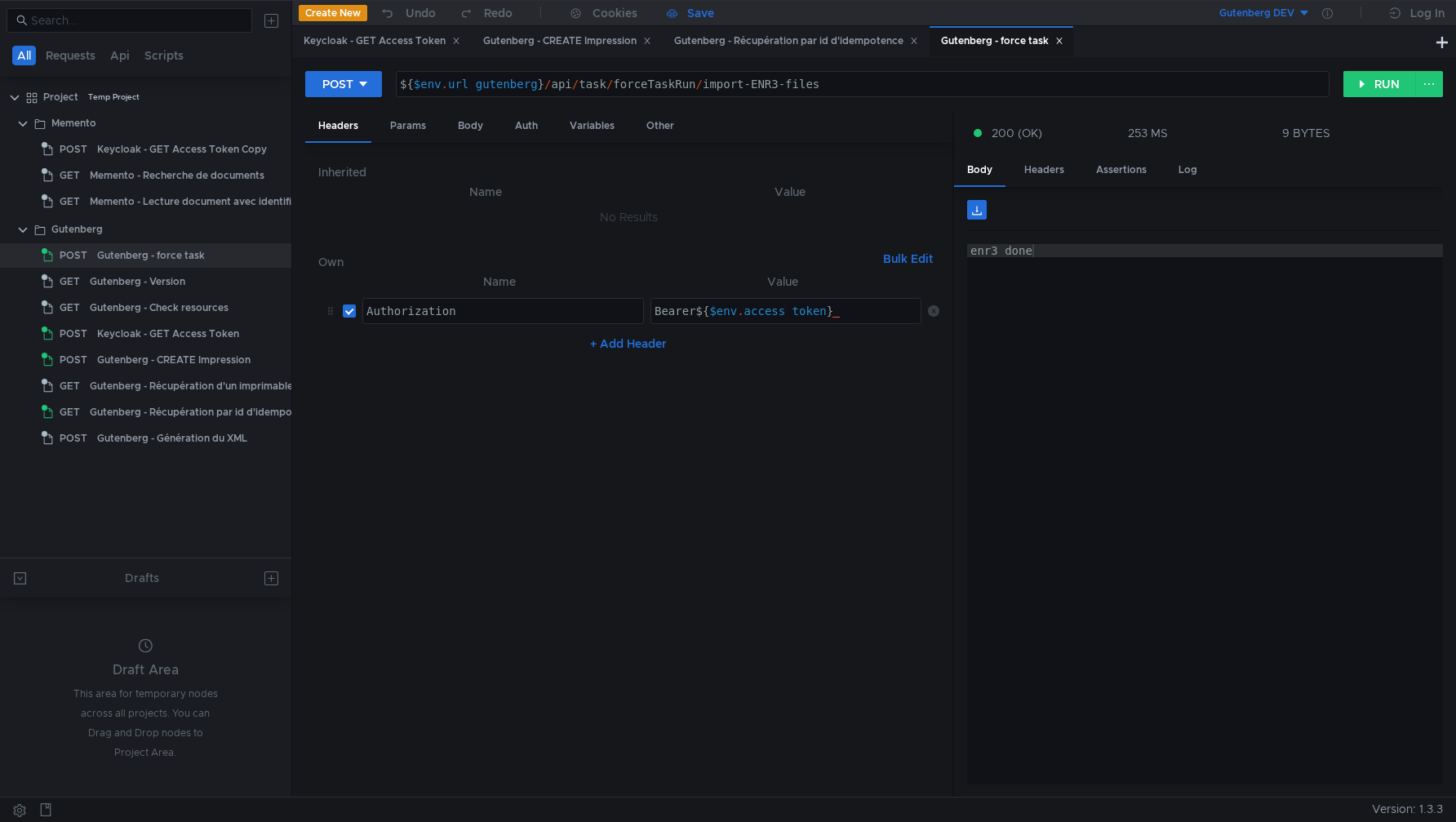
click at [702, 14] on div "Save" at bounding box center [701, 13] width 27 height 11
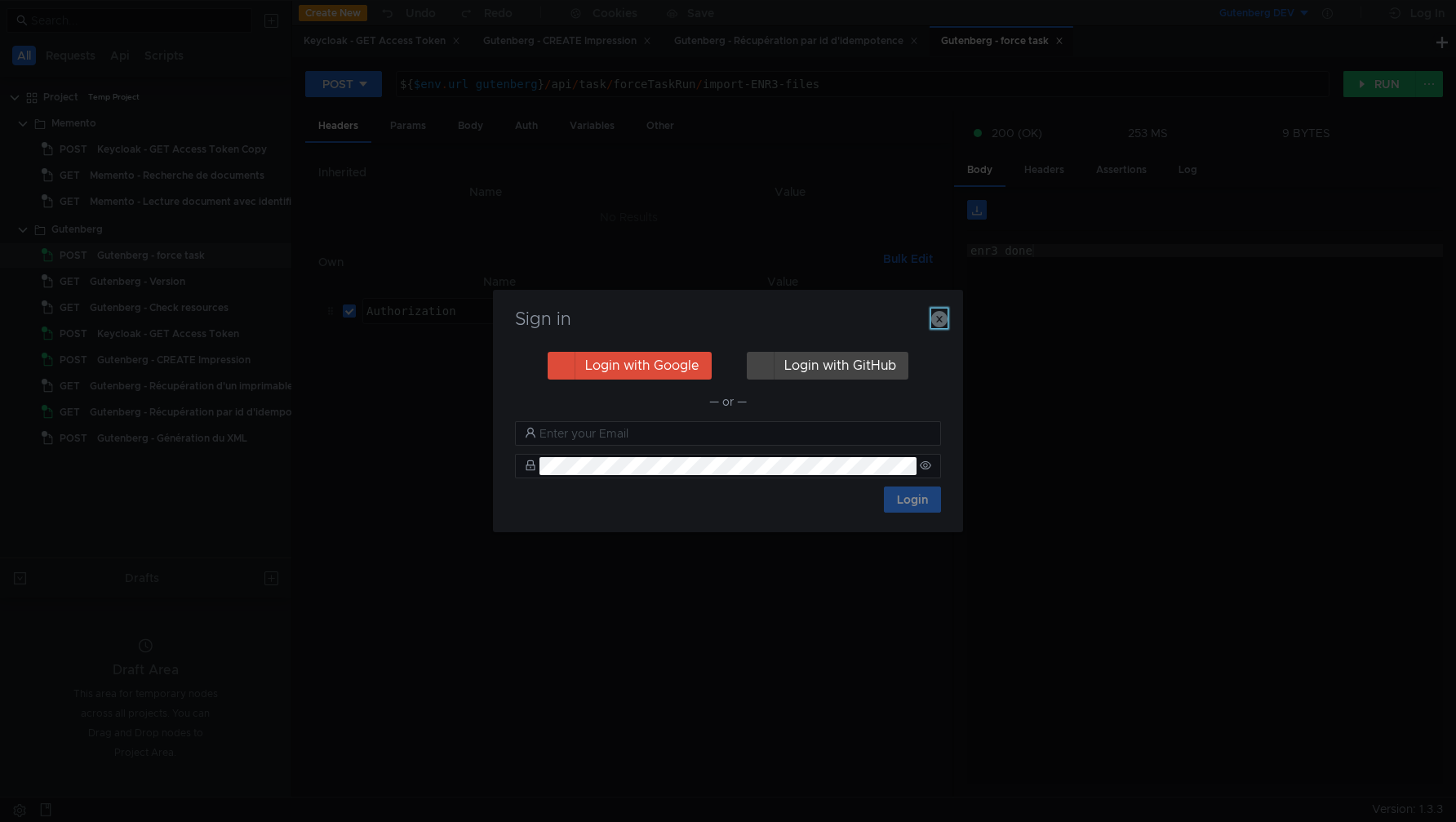
click at [943, 317] on icon "button" at bounding box center [939, 318] width 16 height 16
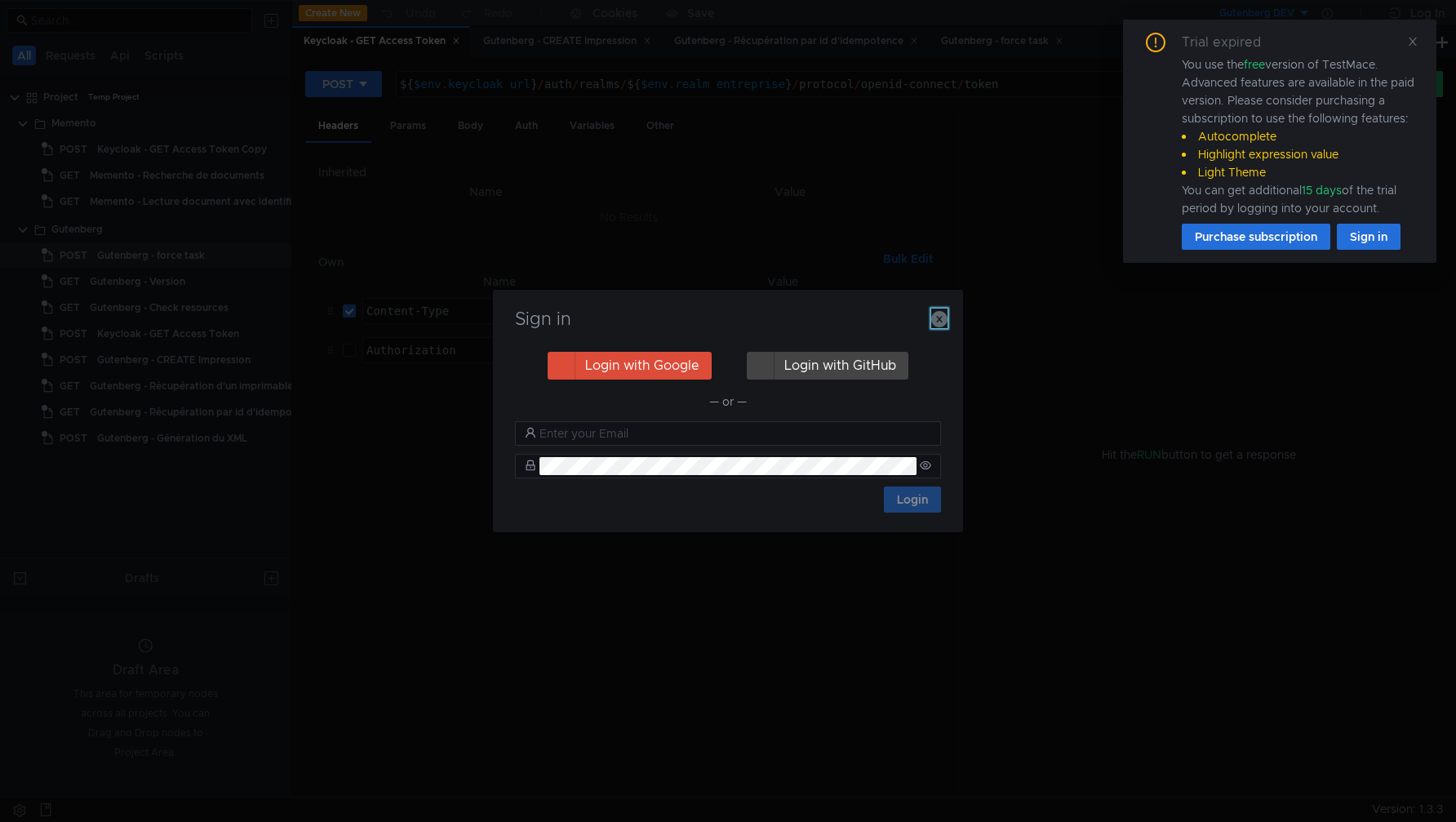
click at [939, 319] on icon "button" at bounding box center [939, 318] width 16 height 16
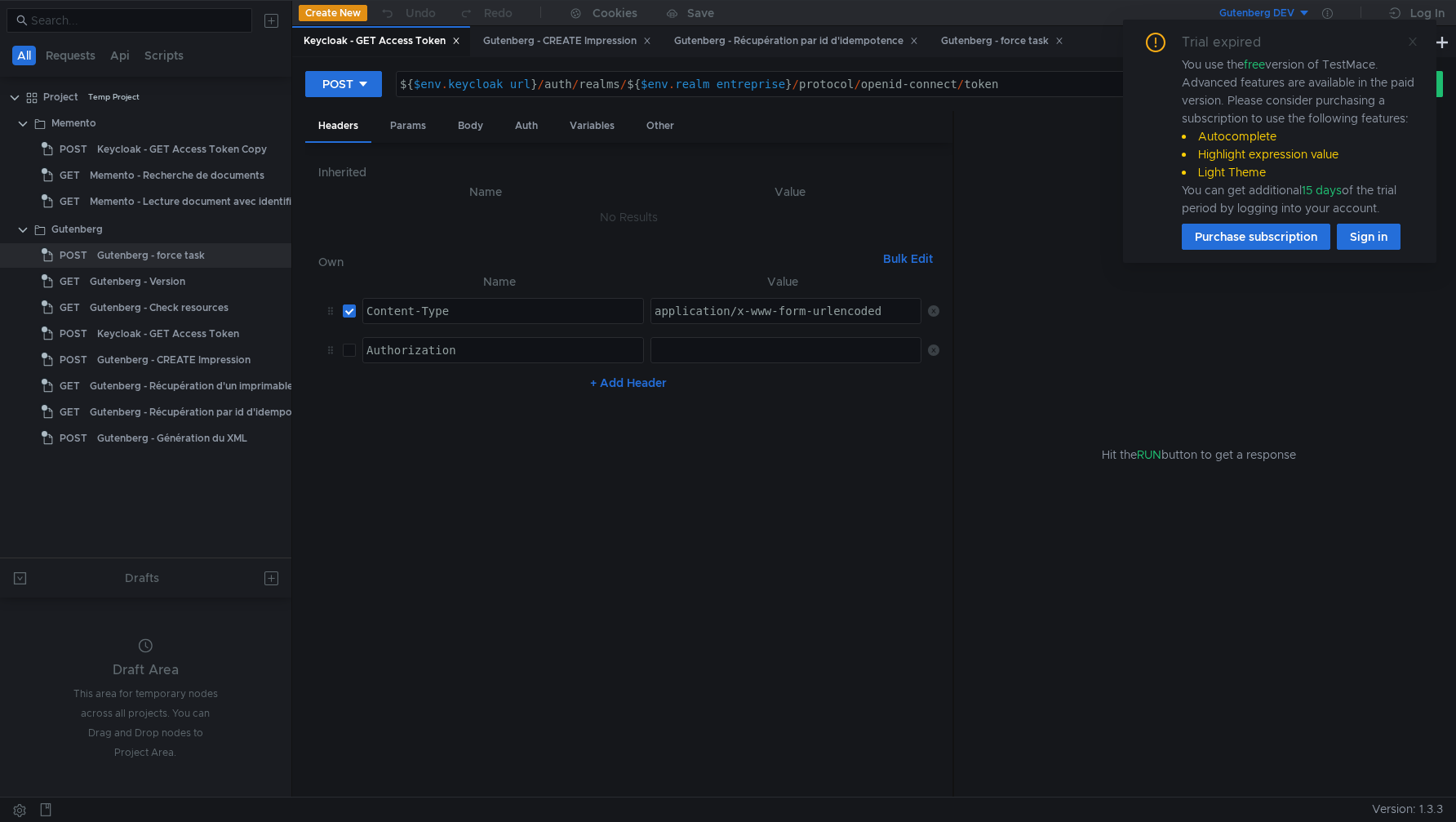
click at [1410, 46] on icon at bounding box center [1413, 41] width 11 height 11
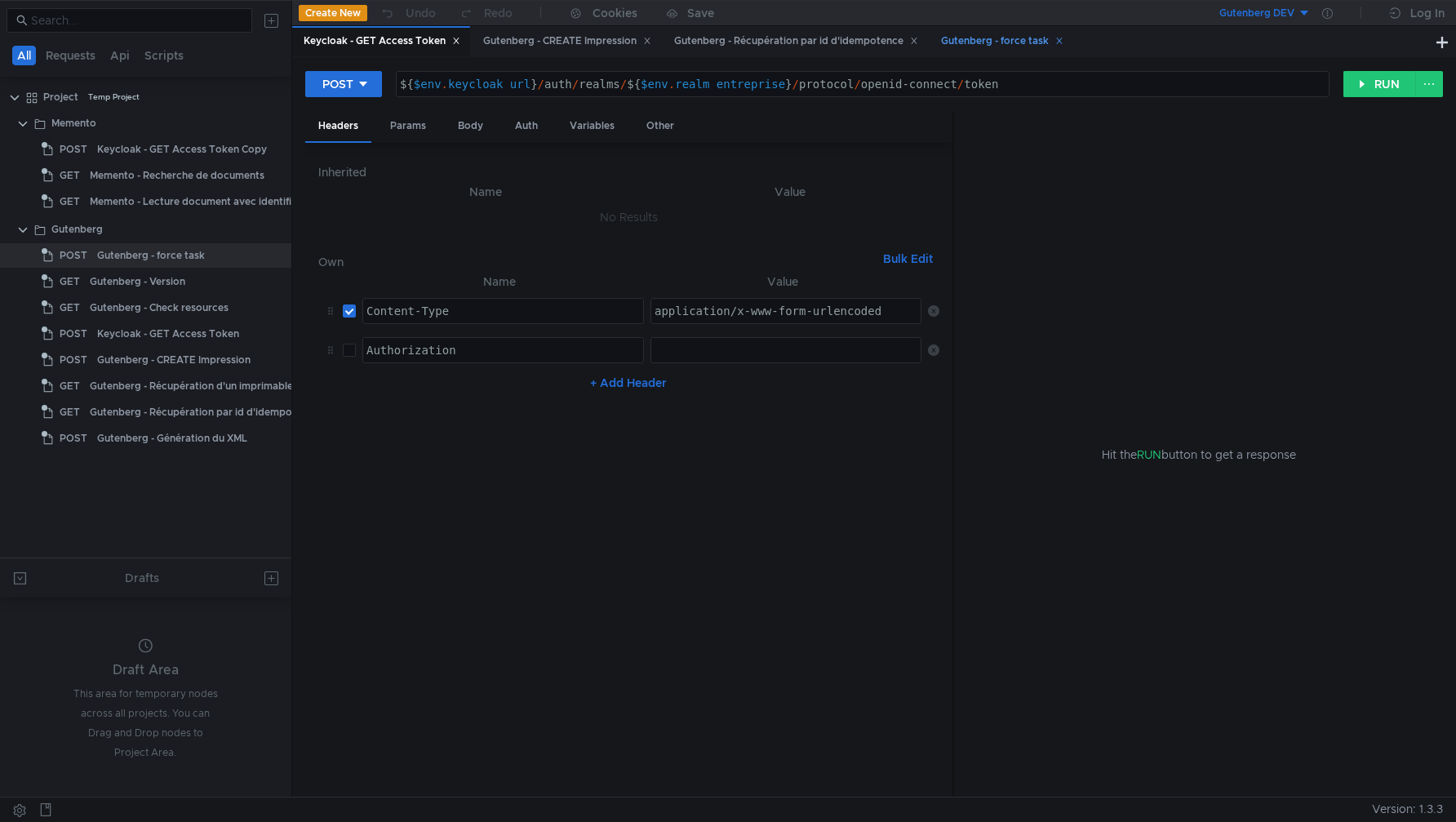
click at [1008, 40] on div "Gutenberg - force task" at bounding box center [1002, 41] width 123 height 17
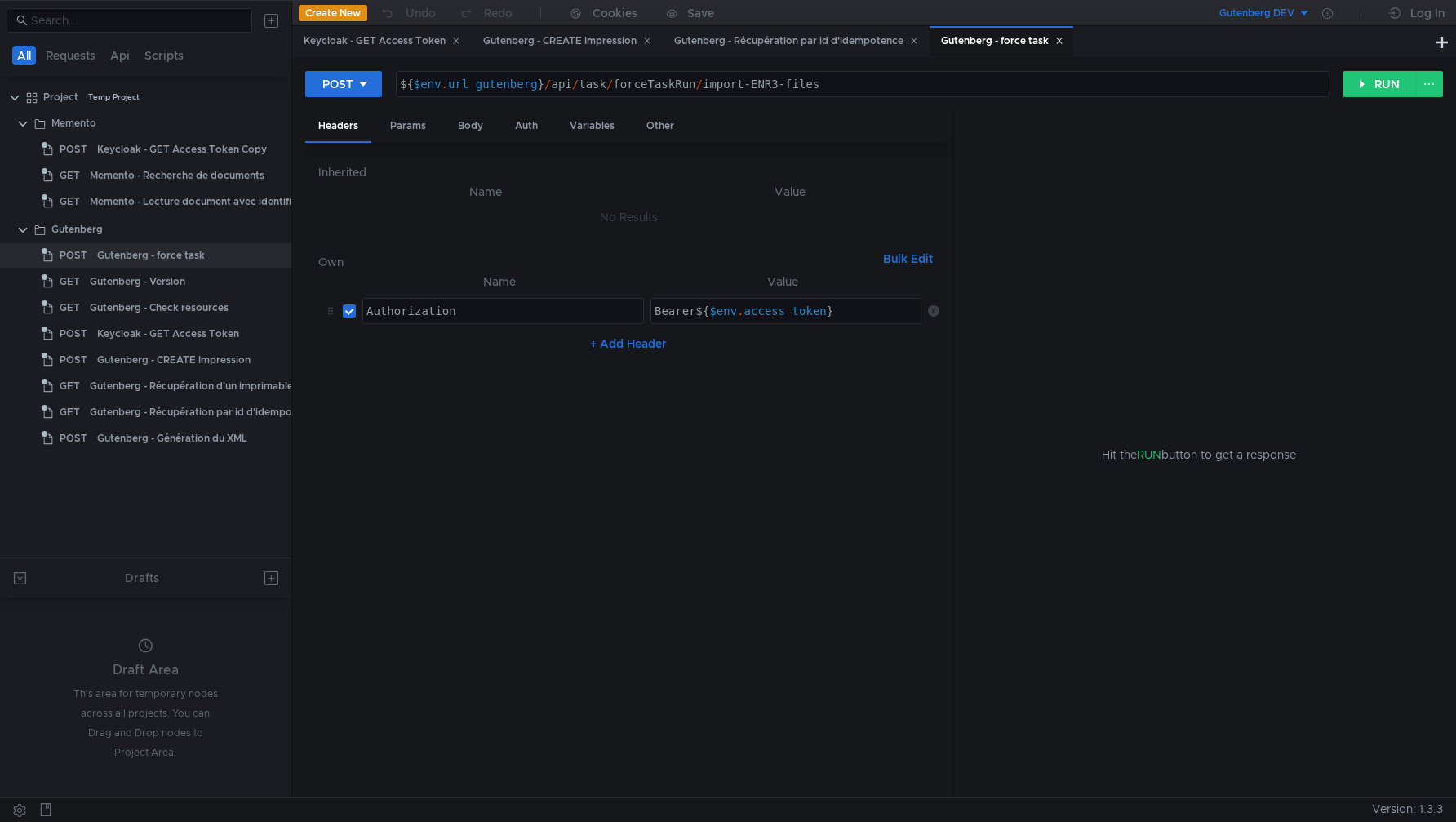
click at [328, 13] on button "Create New" at bounding box center [332, 12] width 68 height 16
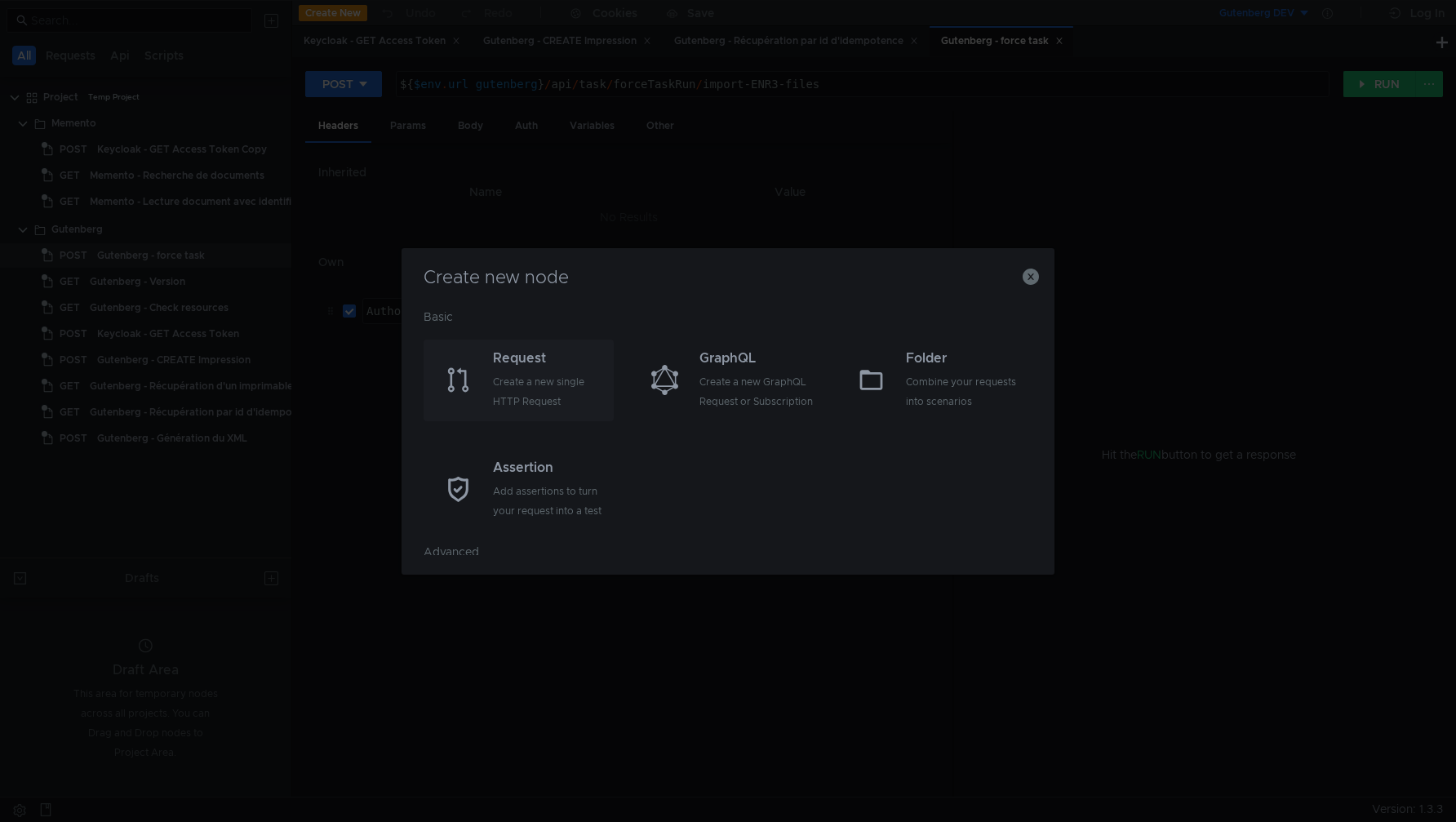
click at [535, 381] on div "Create a new single HTTP Request" at bounding box center [551, 392] width 117 height 39
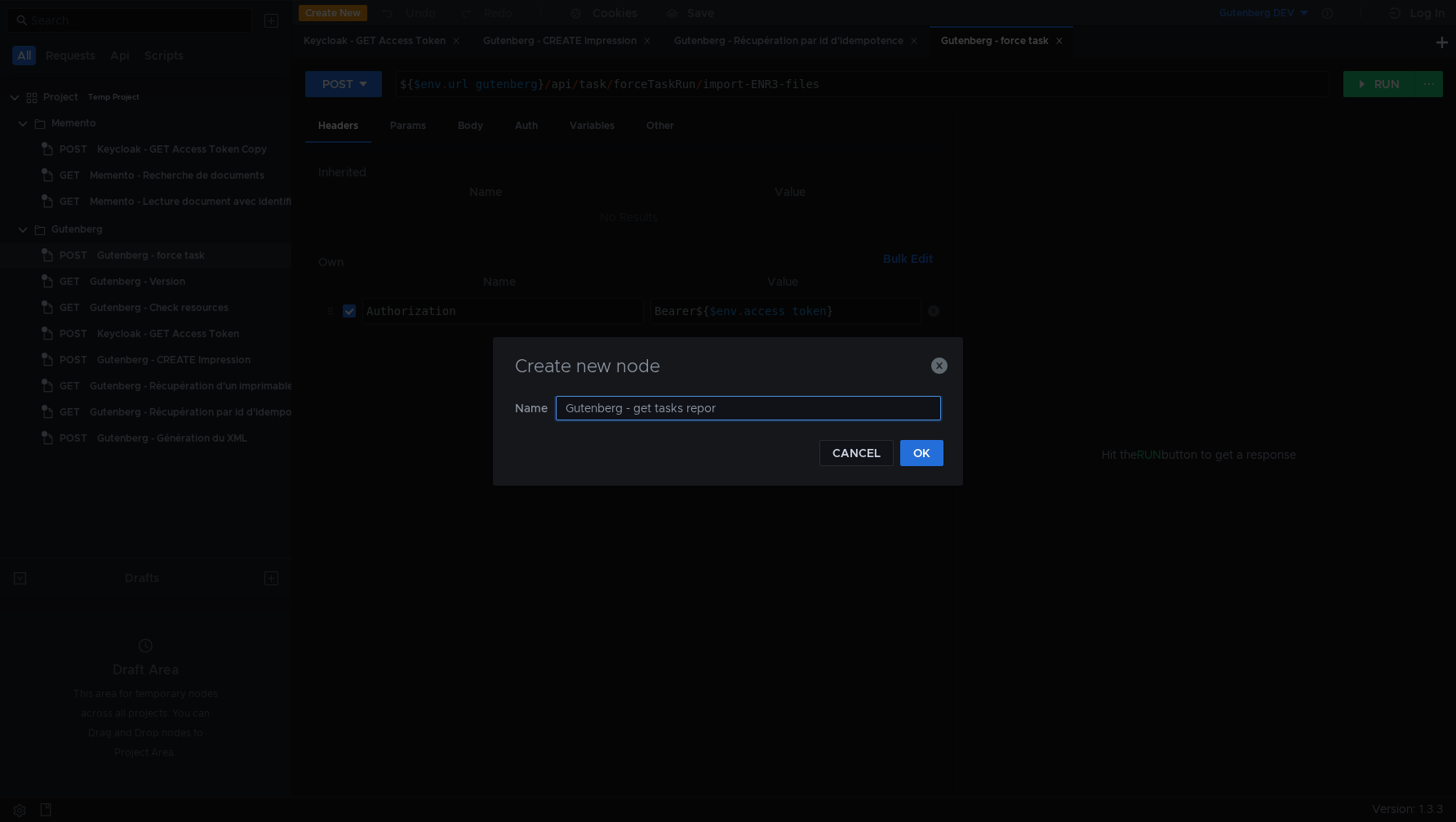
type input "Gutenberg - get tasks report"
click at [925, 460] on button "OK" at bounding box center [922, 453] width 43 height 26
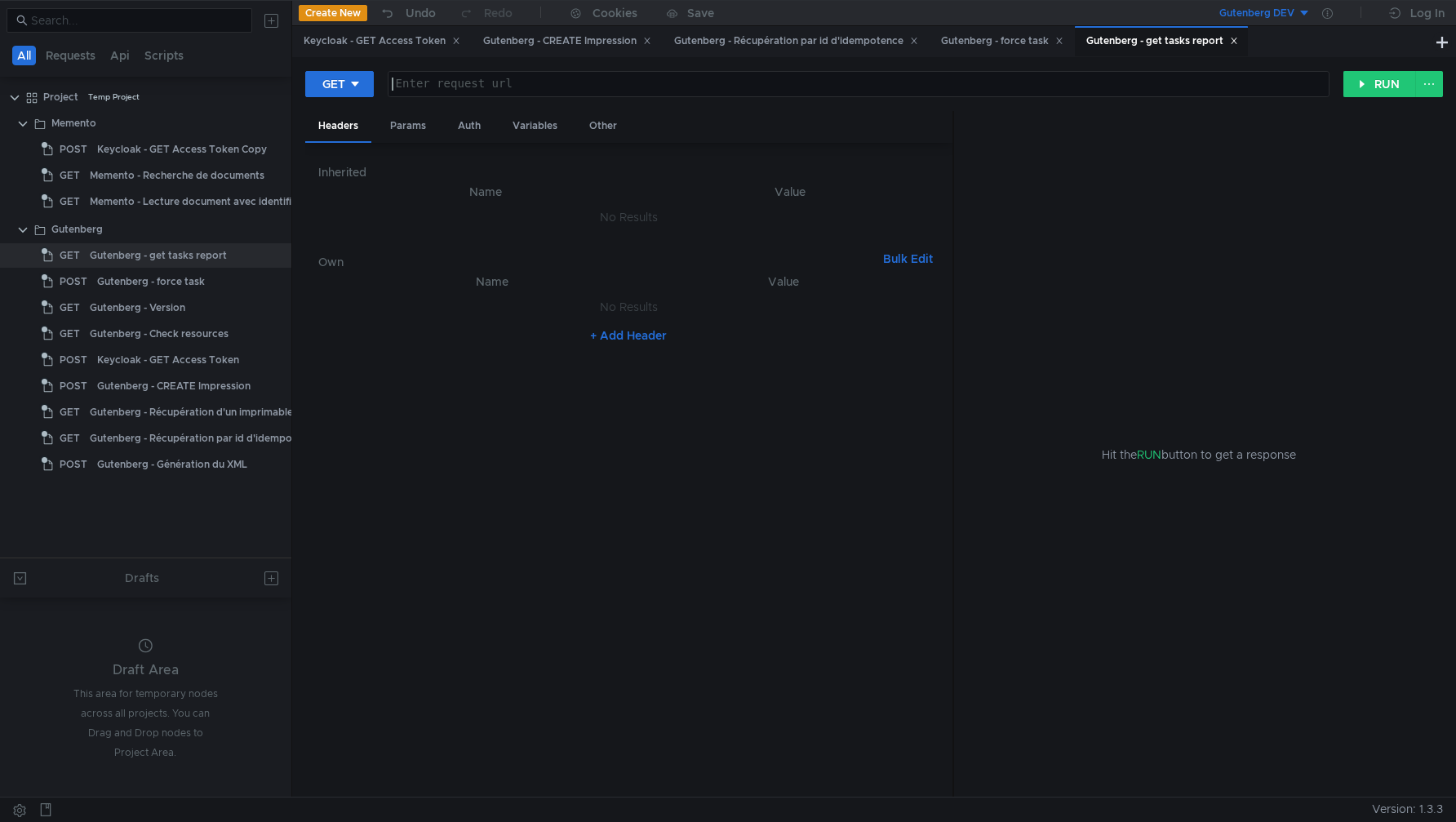
click at [422, 85] on div at bounding box center [858, 97] width 940 height 39
click at [997, 35] on div "Gutenberg - force task" at bounding box center [1002, 41] width 123 height 17
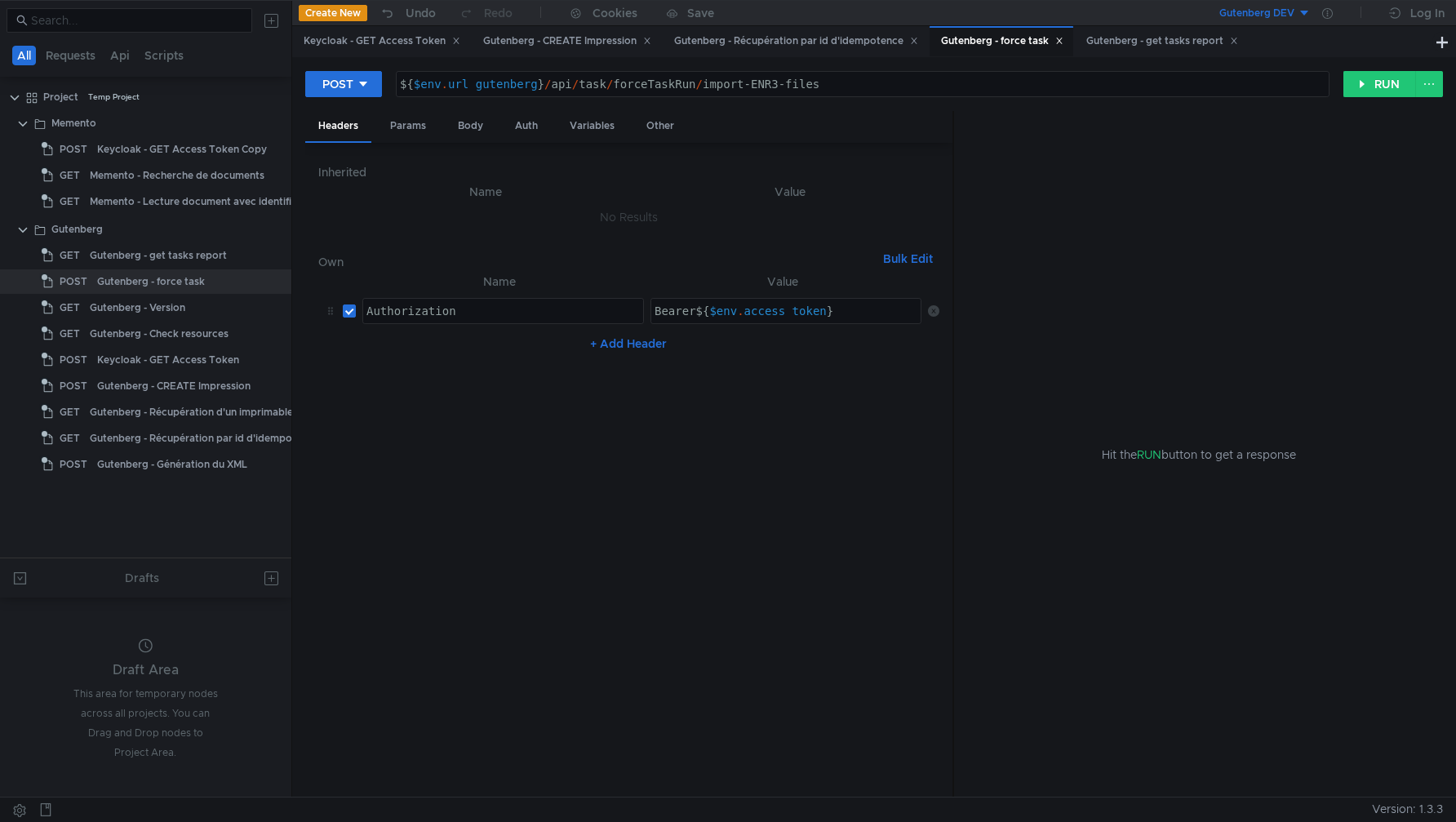
type textarea "${$env.url_gutenberg}/api/task/forceTaskRun/import-ENR3-files"
click at [636, 87] on div "${ $env . url_gutenberg } / api / task / forceTaskRun / import-ENR3-files" at bounding box center [863, 97] width 933 height 39
click at [1140, 39] on div "Gutenberg - get tasks report" at bounding box center [1162, 41] width 152 height 17
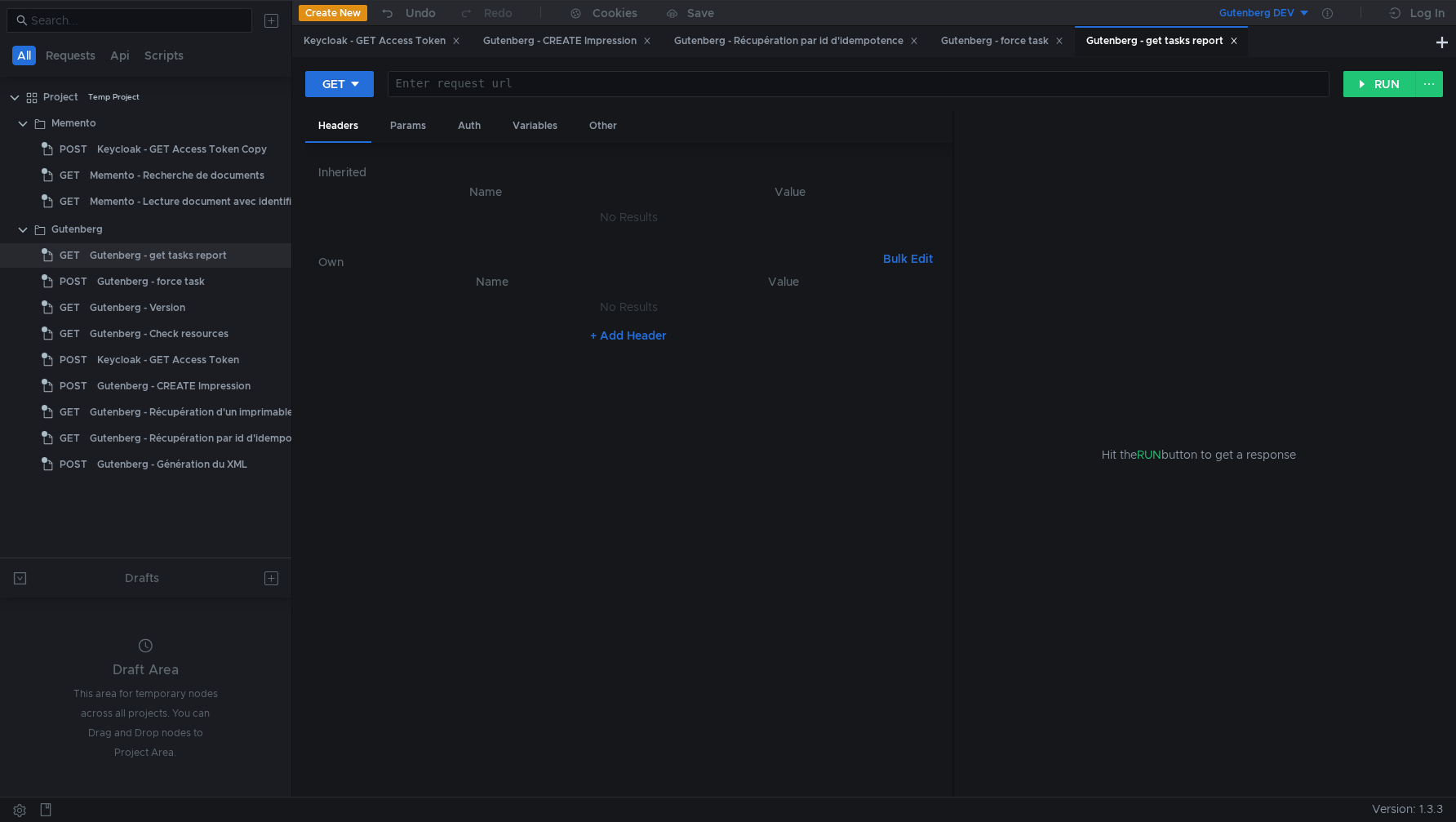
click at [578, 98] on div "GET Enter request url ההההההההההההההההההההההההההההההההההההההההההההההההההההההההה…" at bounding box center [874, 91] width 1138 height 41
click at [574, 94] on div at bounding box center [858, 97] width 940 height 39
paste textarea "${$env.url_gutenberg}/api/task/forceTaskRun/import-ENR3-files"
click at [643, 85] on div "${ $env . url_gutenberg } / api / task / forceTaskRun / import-ENR3-files" at bounding box center [858, 97] width 940 height 39
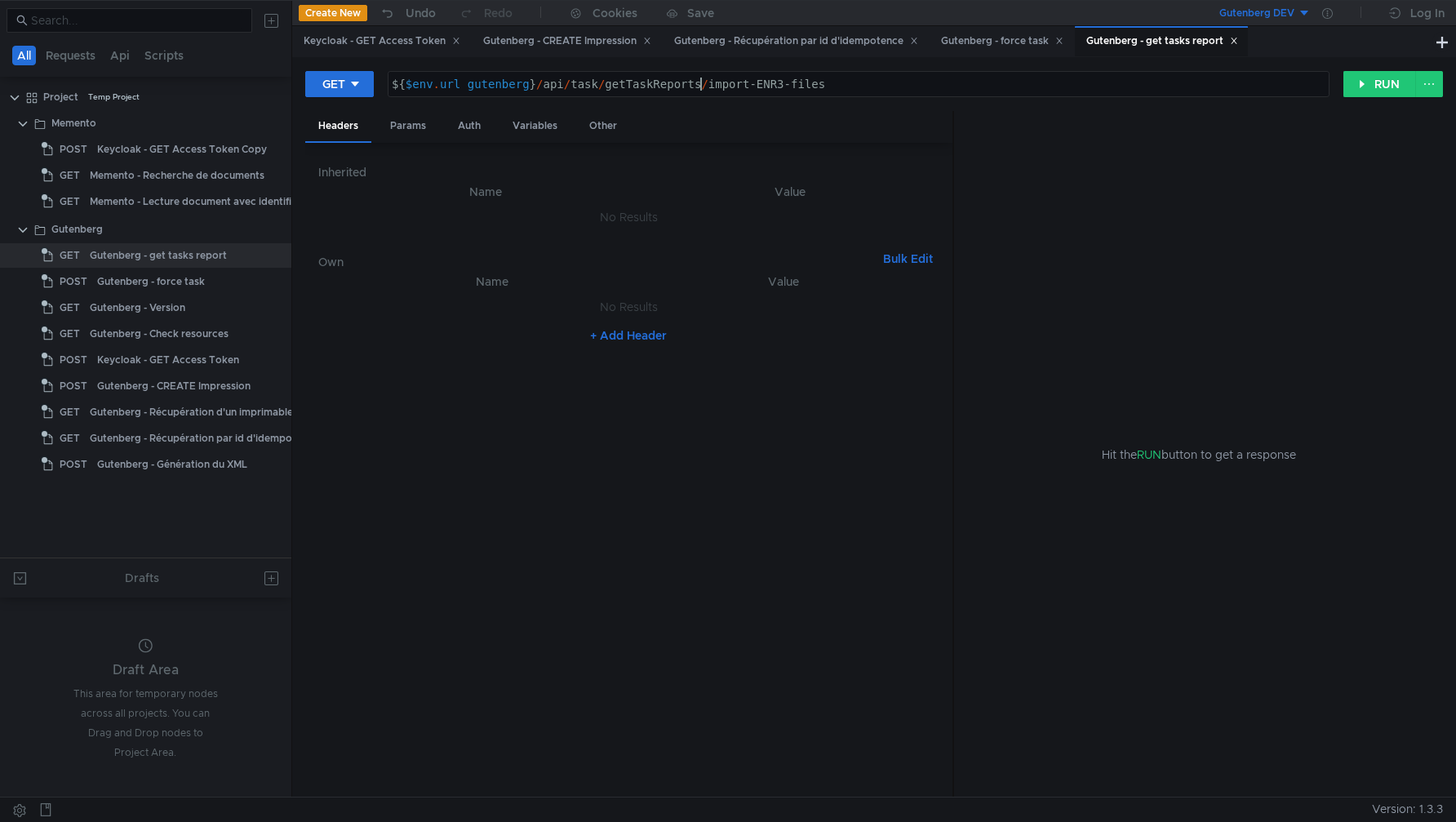
scroll to position [0, 22]
click at [708, 81] on div "${ $env . url_gutenberg } / api / task / getTaskReports / import-ENR3-files" at bounding box center [858, 97] width 940 height 39
type textarea "${$env.url_gutenberg}/api/task/getTaskReports/2025-09-25/import-ENR3-files"
click at [1012, 42] on div "Gutenberg - force task" at bounding box center [1002, 41] width 123 height 17
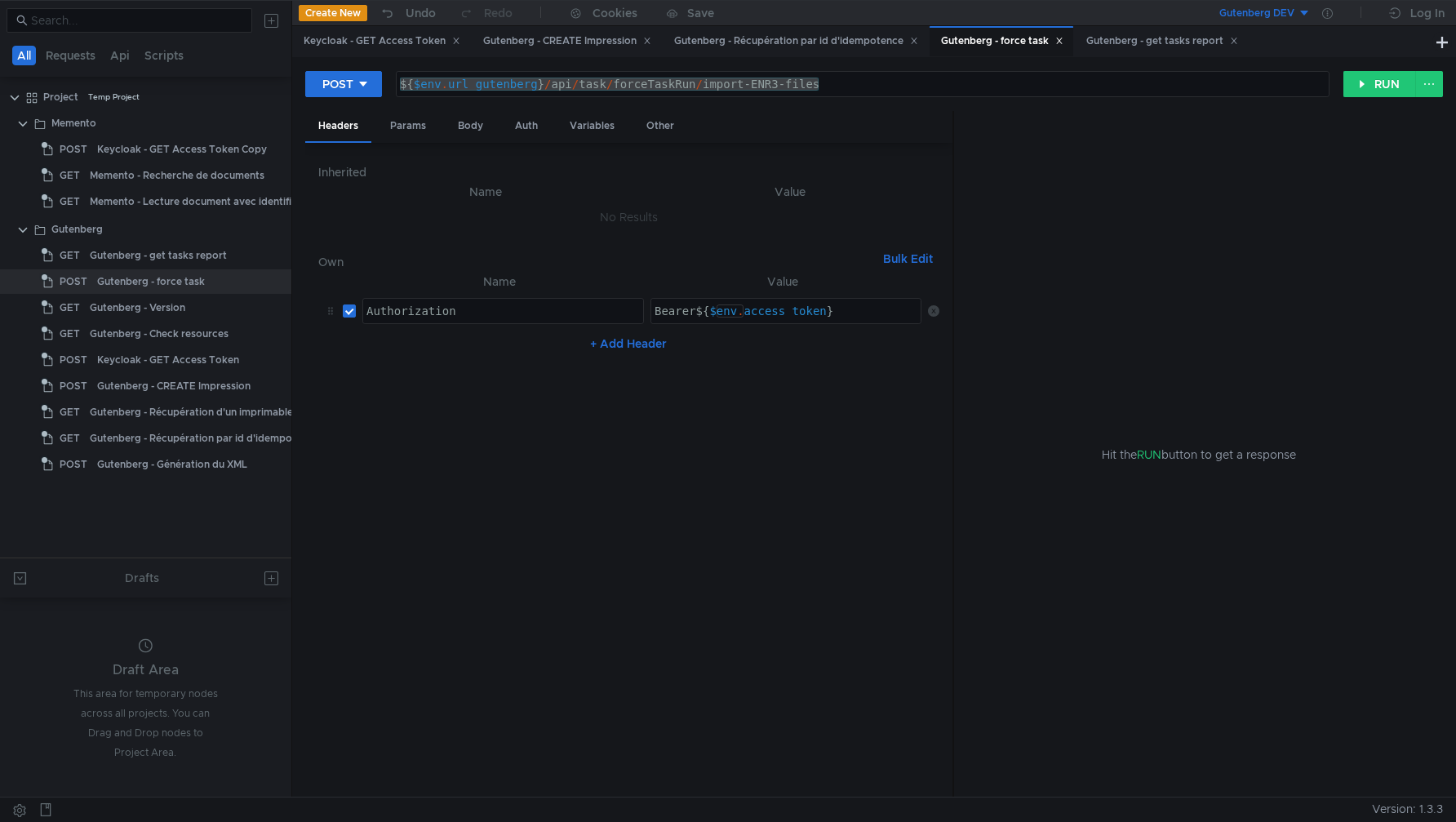
type textarea "Bearer ${$env.access_token}"
click at [703, 319] on div "Bearer ${ $env . access_token }" at bounding box center [787, 324] width 272 height 39
click at [702, 319] on div "Bearer ${ $env . access_token }" at bounding box center [787, 324] width 272 height 39
click at [1134, 38] on div "Gutenberg - get tasks report" at bounding box center [1162, 41] width 152 height 17
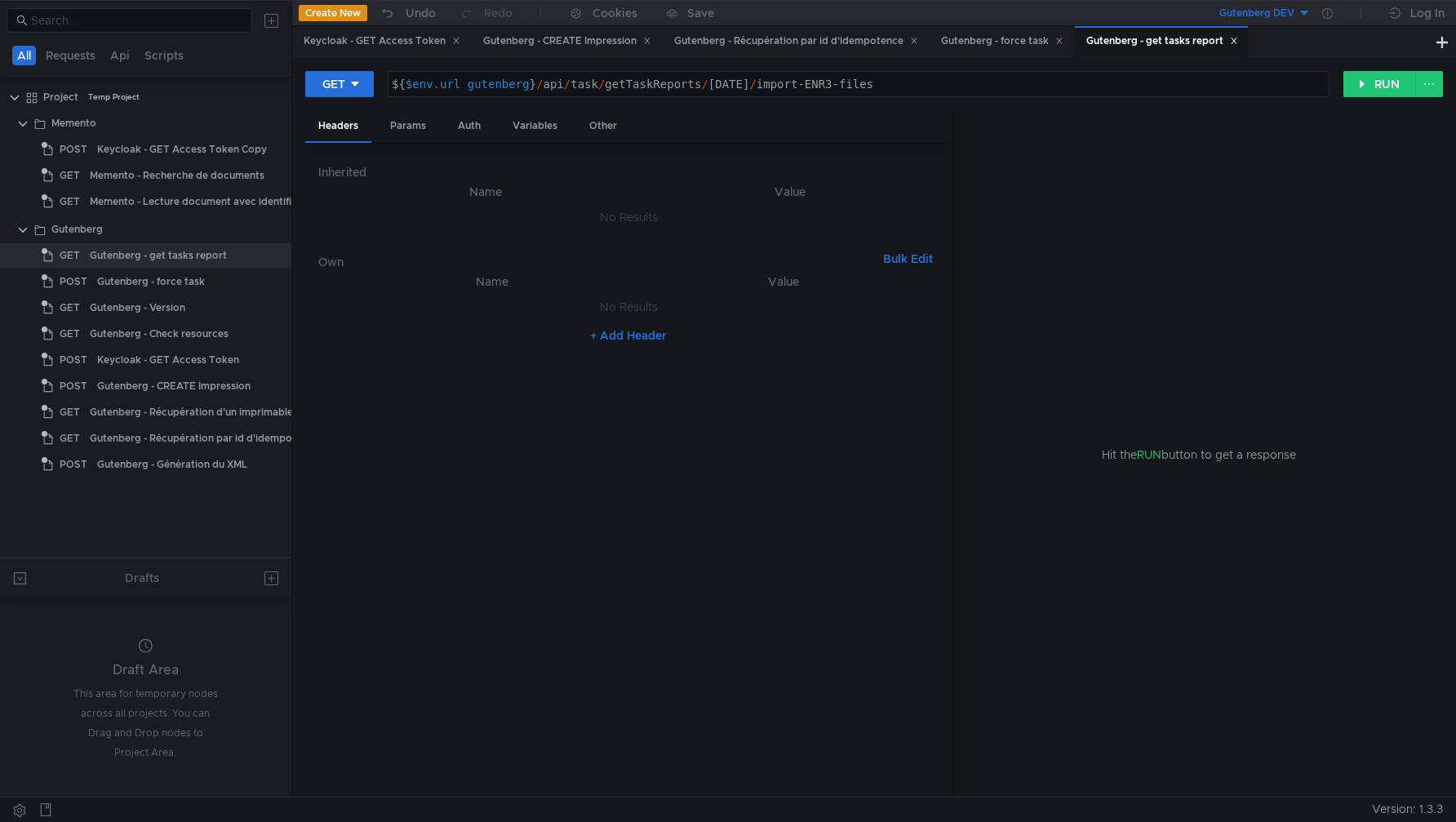
click at [623, 342] on button "+ Add Header" at bounding box center [629, 335] width 90 height 20
click at [387, 321] on div at bounding box center [502, 324] width 280 height 39
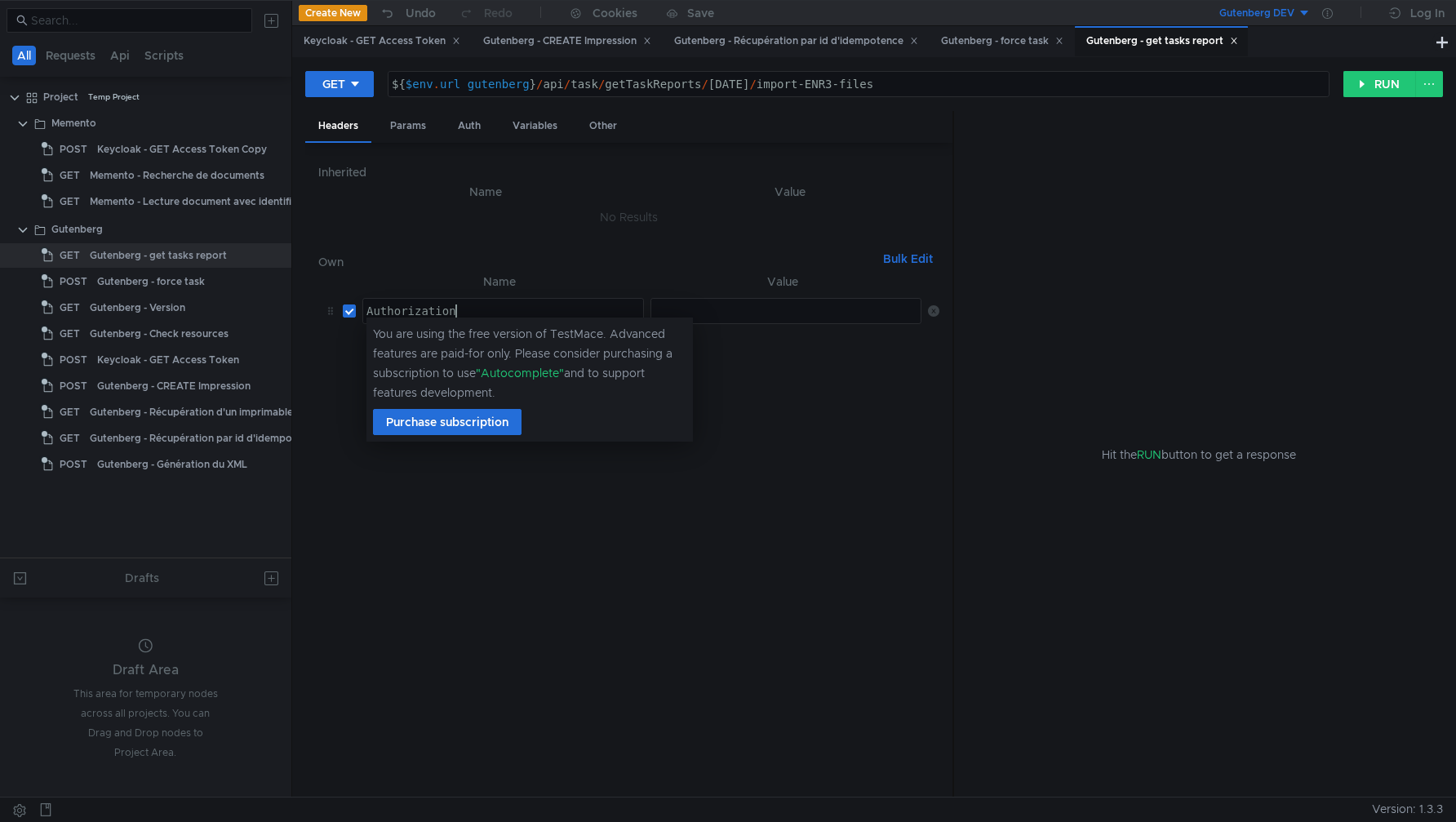
scroll to position [0, 6]
type textarea "Authorization"
click at [790, 300] on div at bounding box center [786, 311] width 270 height 24
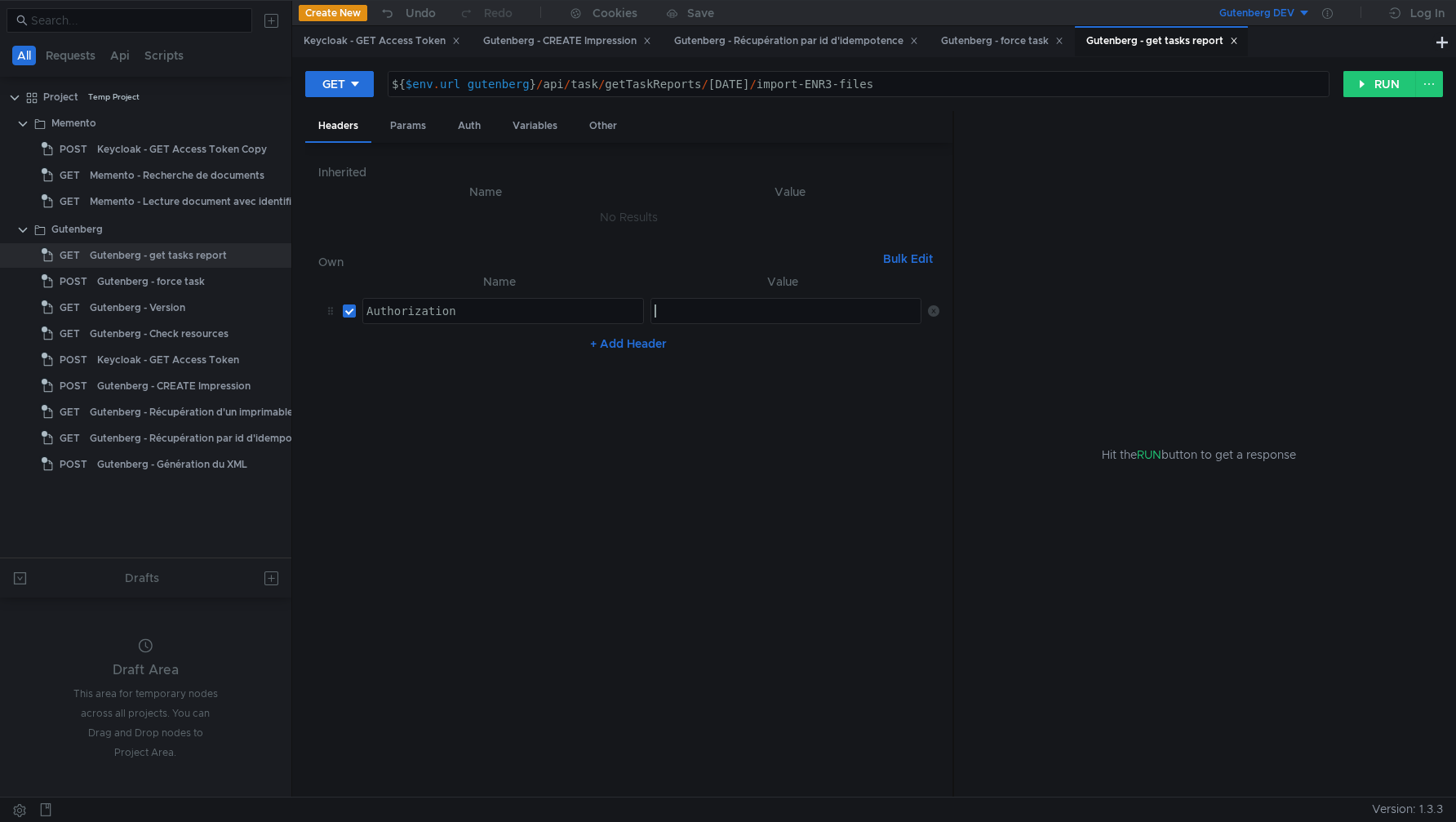
paste textarea "Bearer ${$env.access_token}"
type textarea "Bearer ${$env.access_token}"
click at [1384, 85] on button "RUN" at bounding box center [1380, 84] width 73 height 26
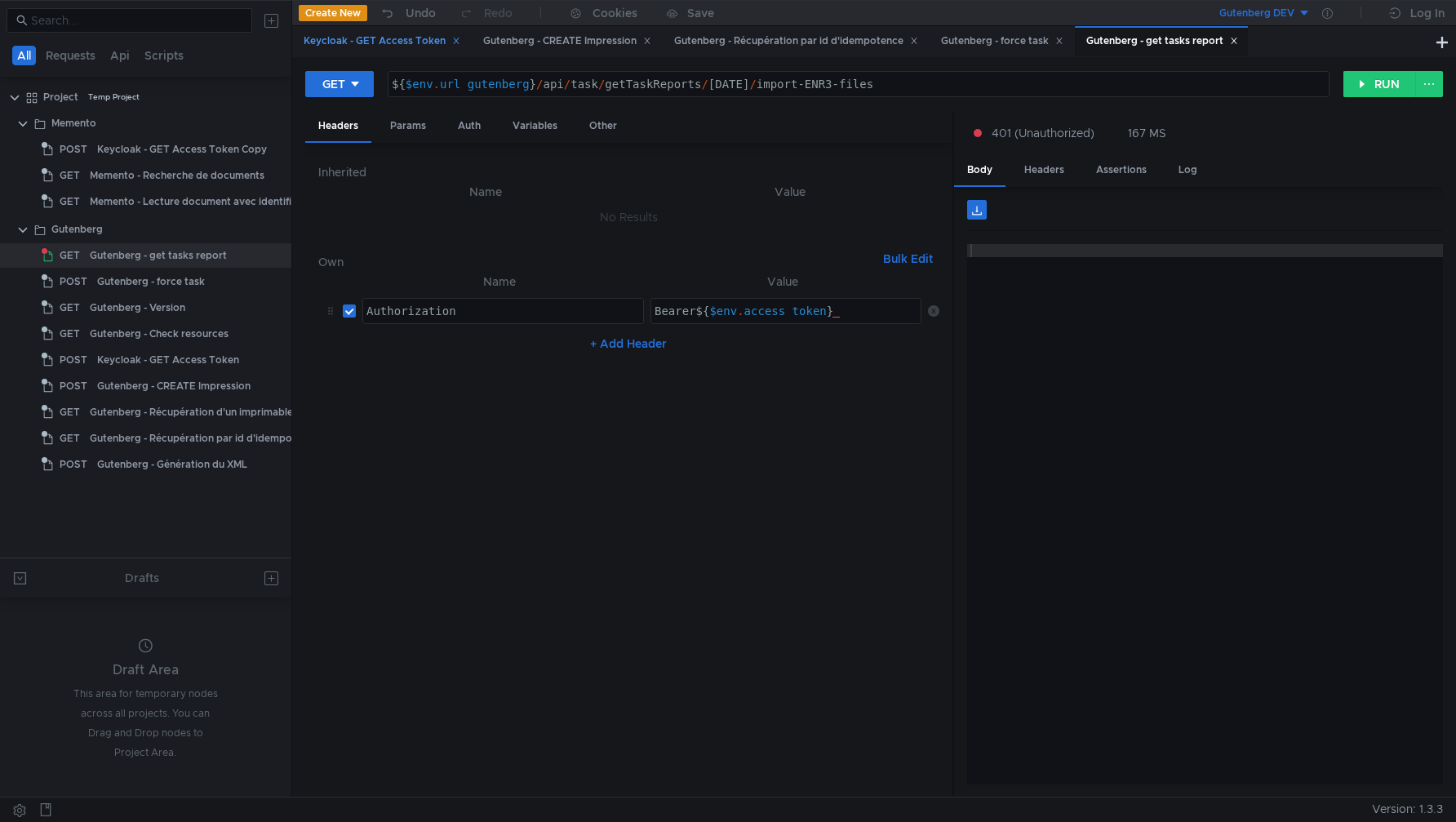
click at [401, 37] on div "Keycloak - GET Access Token" at bounding box center [382, 41] width 156 height 17
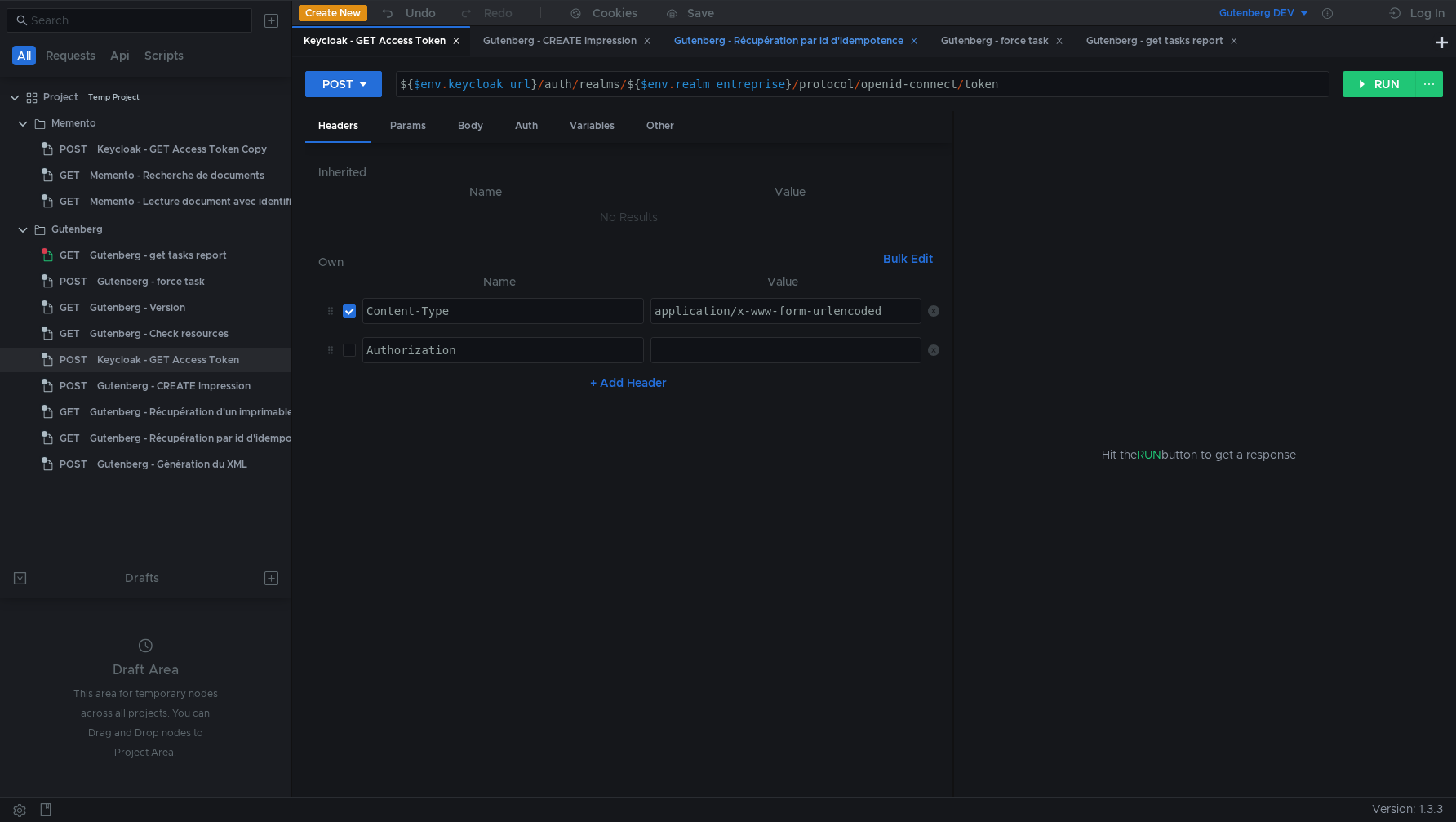
click at [821, 47] on div "Gutenberg - Récupération par id d'idempotence" at bounding box center [796, 41] width 244 height 17
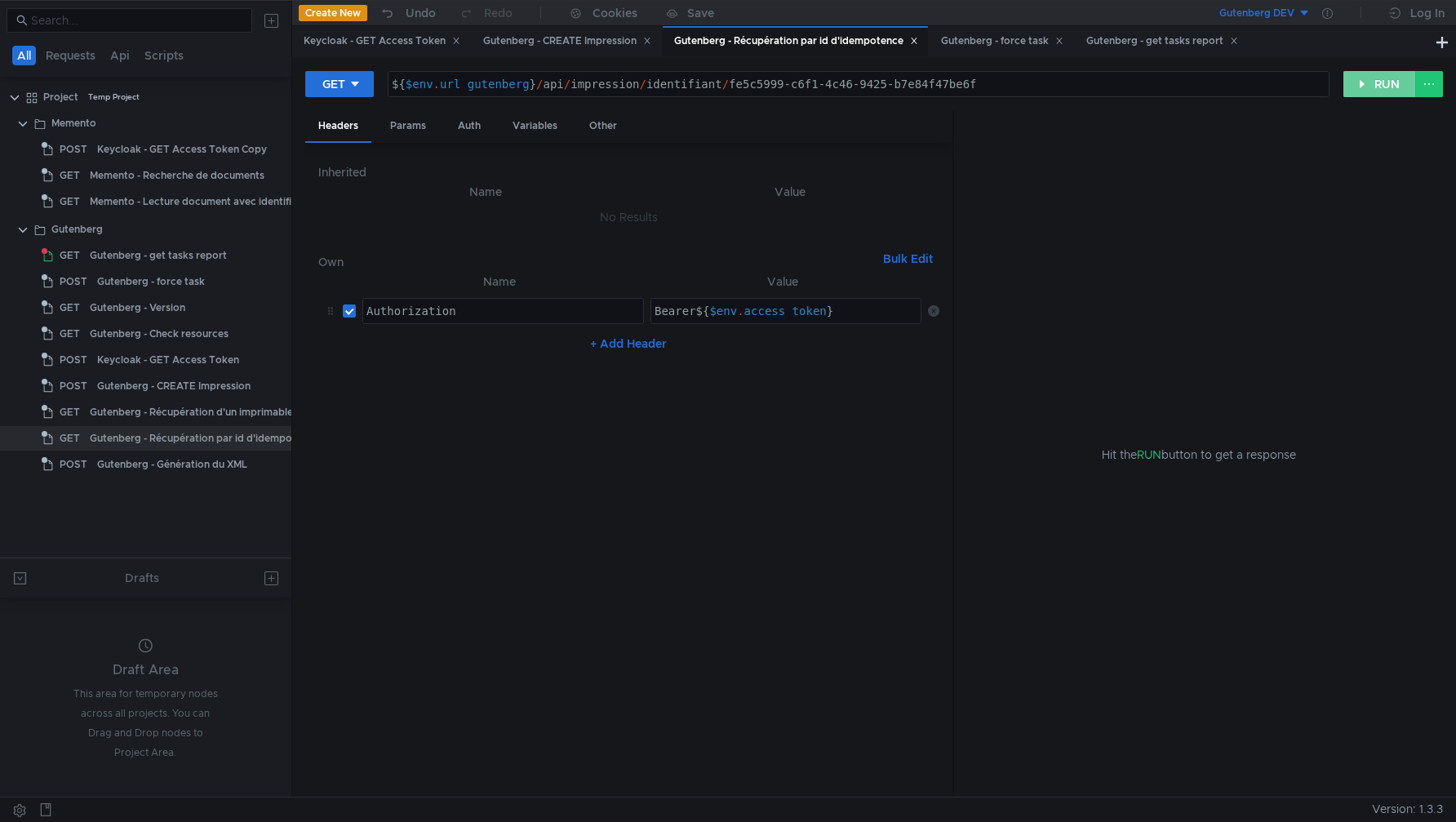
click at [1366, 87] on button "RUN" at bounding box center [1380, 84] width 73 height 26
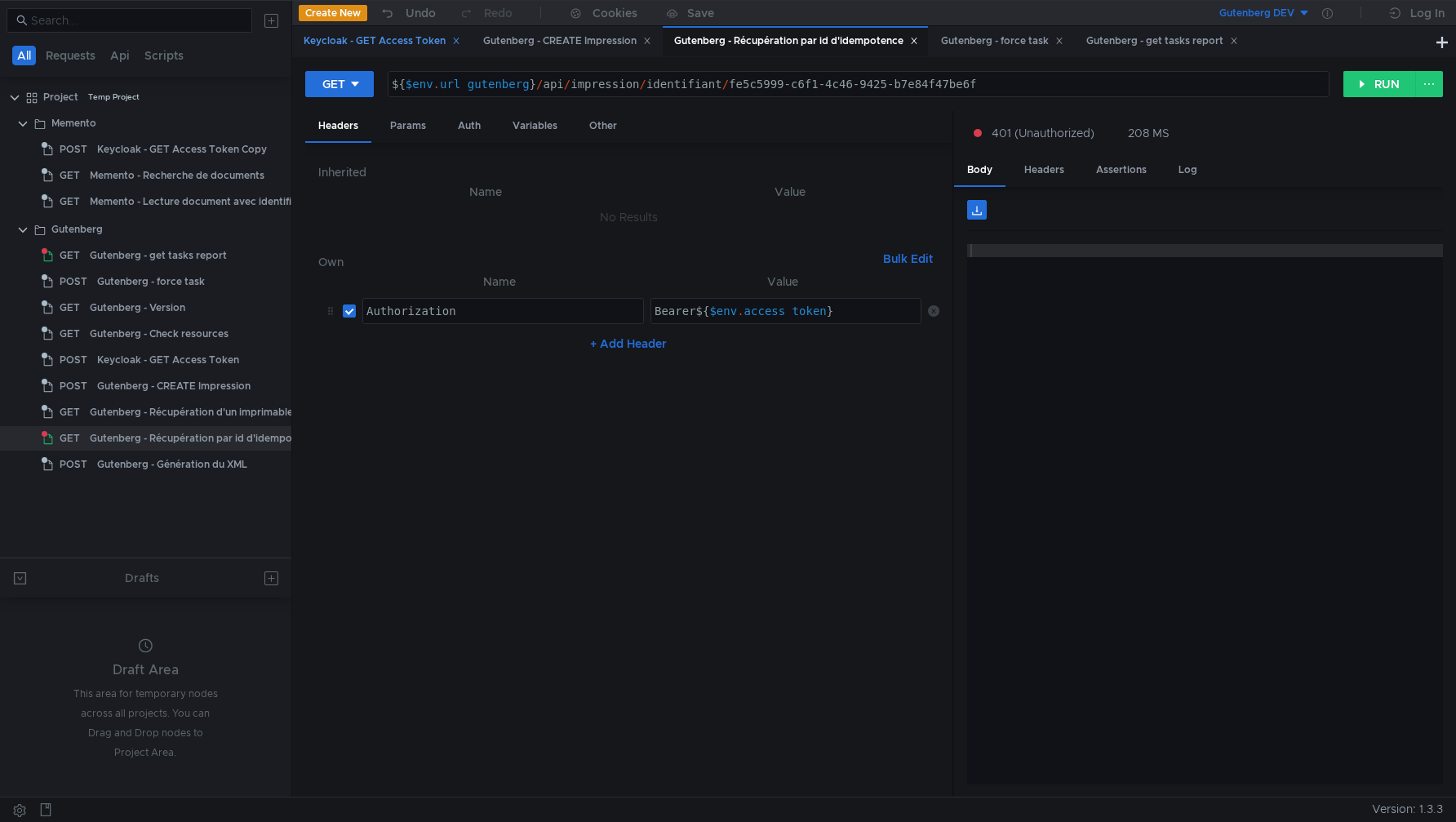
click at [370, 47] on div "Keycloak - GET Access Token" at bounding box center [382, 41] width 156 height 17
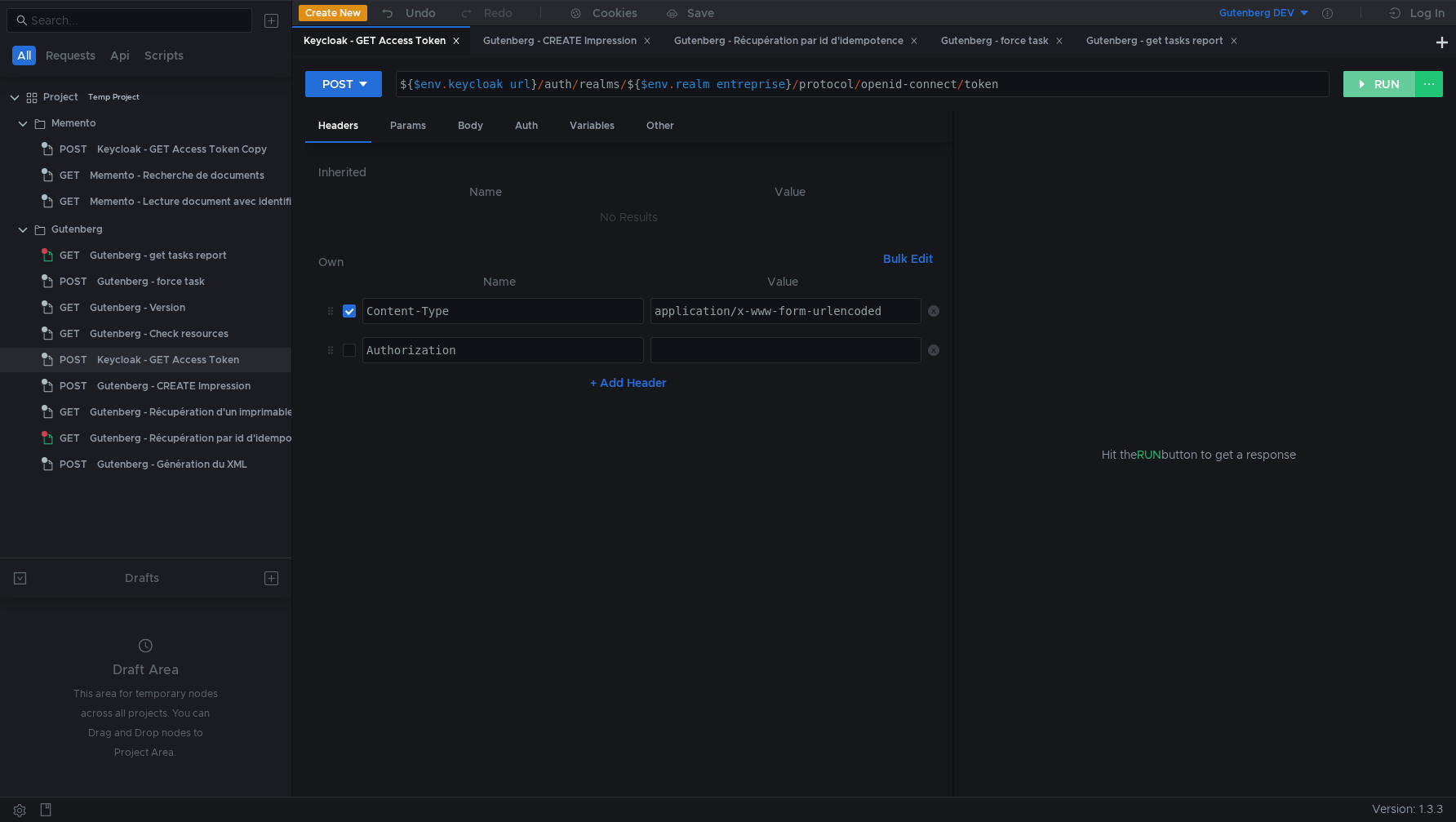
click at [1378, 88] on button "RUN" at bounding box center [1380, 84] width 73 height 26
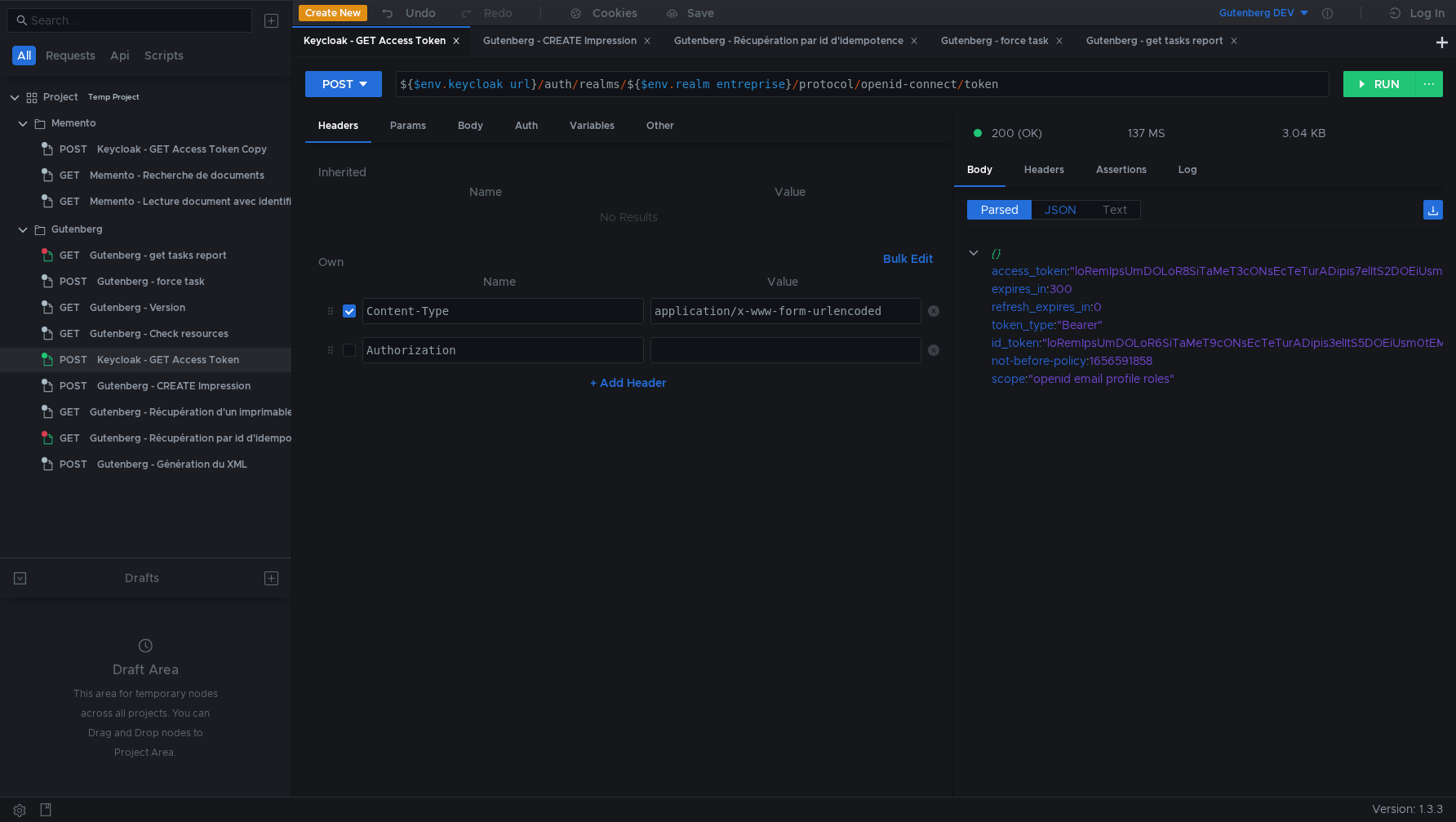
click at [1052, 208] on span "JSON" at bounding box center [1061, 210] width 32 height 15
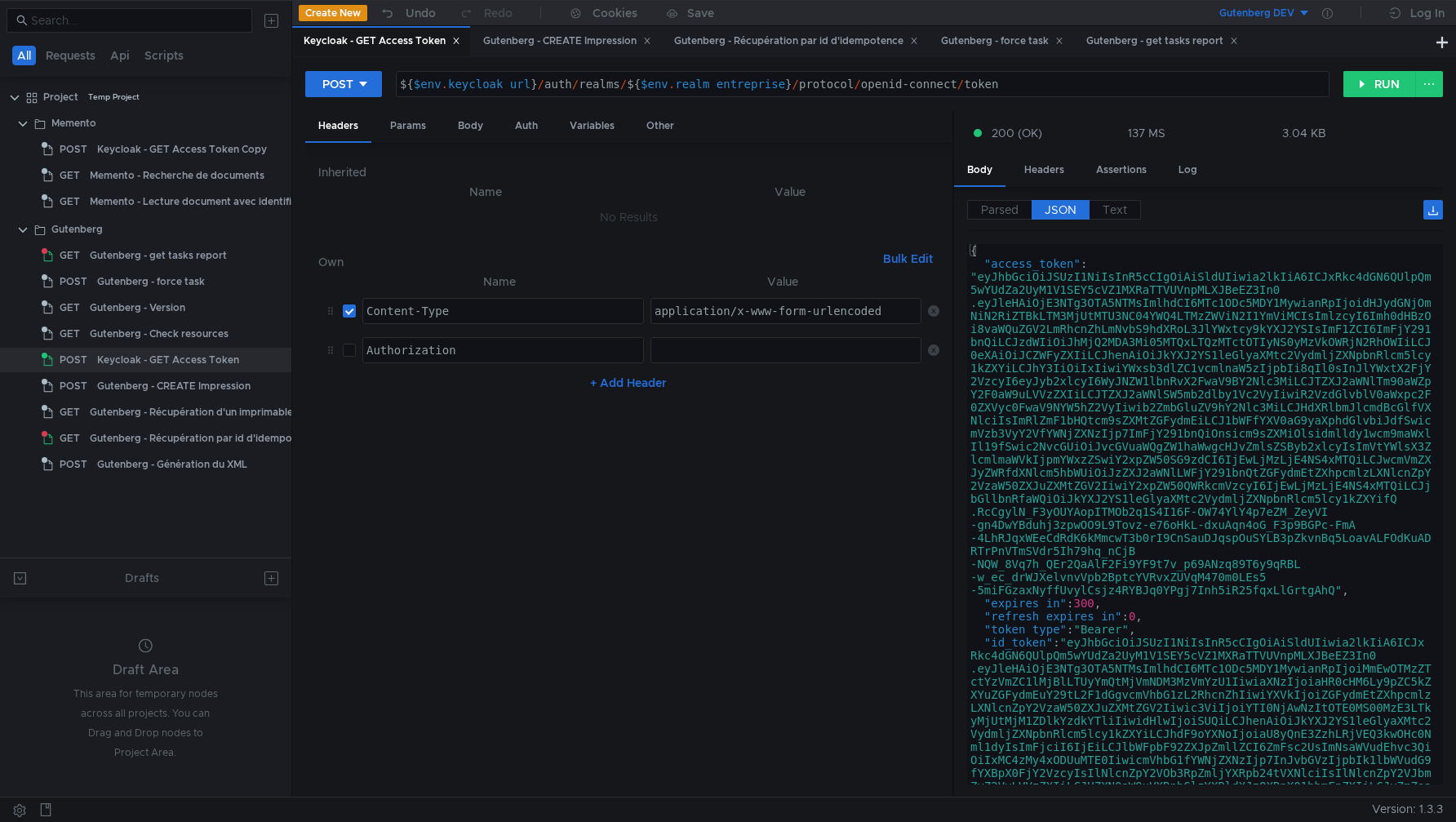
type textarea "[AUTH_TOKEN]"
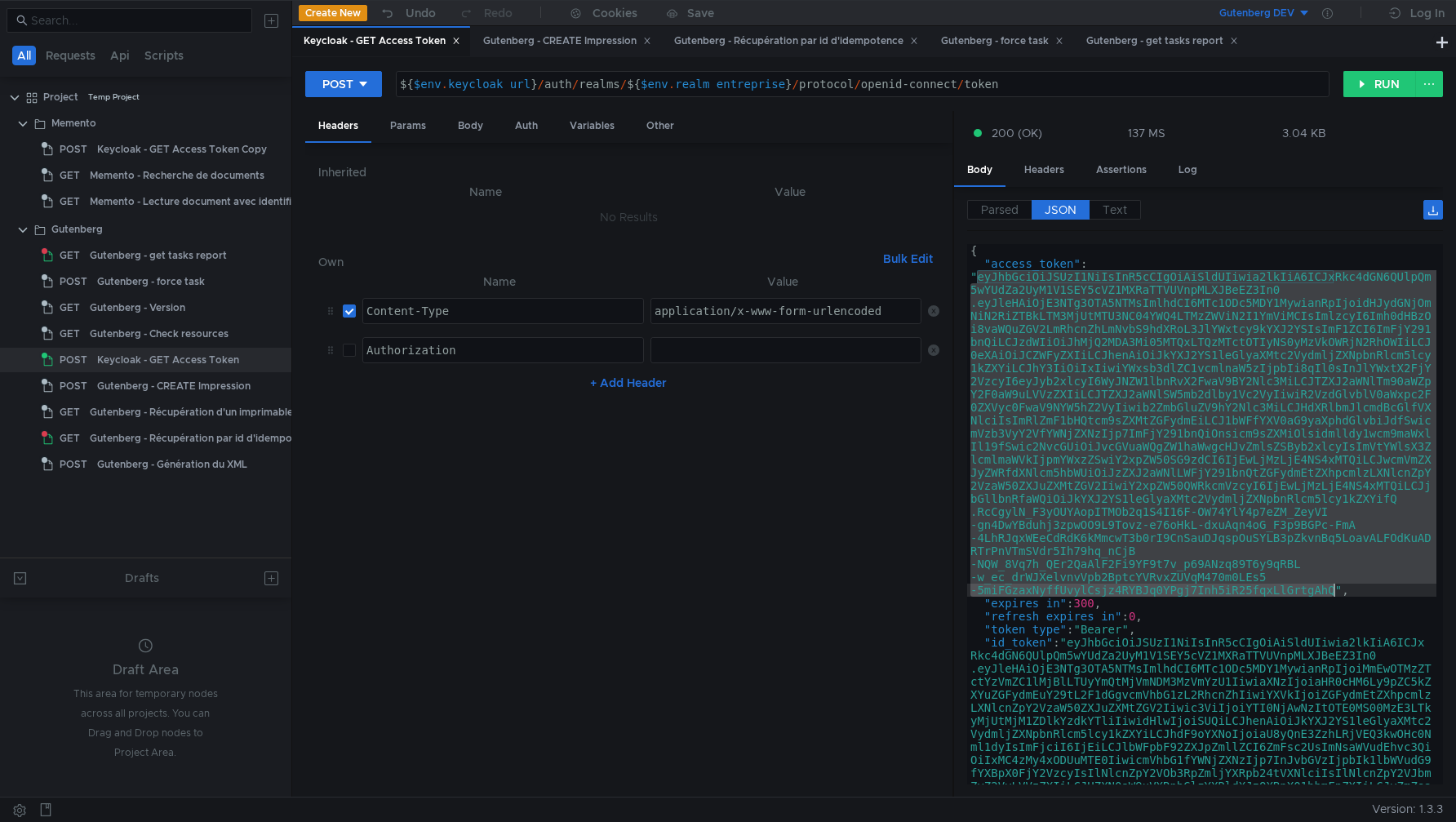
drag, startPoint x: 978, startPoint y: 278, endPoint x: 1336, endPoint y: 588, distance: 473.6
click at [1336, 588] on div "{ "access_token" : "eyJhbGciOiJSUzI1NiIsInR5cCIgOiAiSldUIiwia2lkIiA6ICJxRkc4dGN…" at bounding box center [1202, 671] width 470 height 854
click at [1322, 6] on div at bounding box center [1328, 13] width 34 height 26
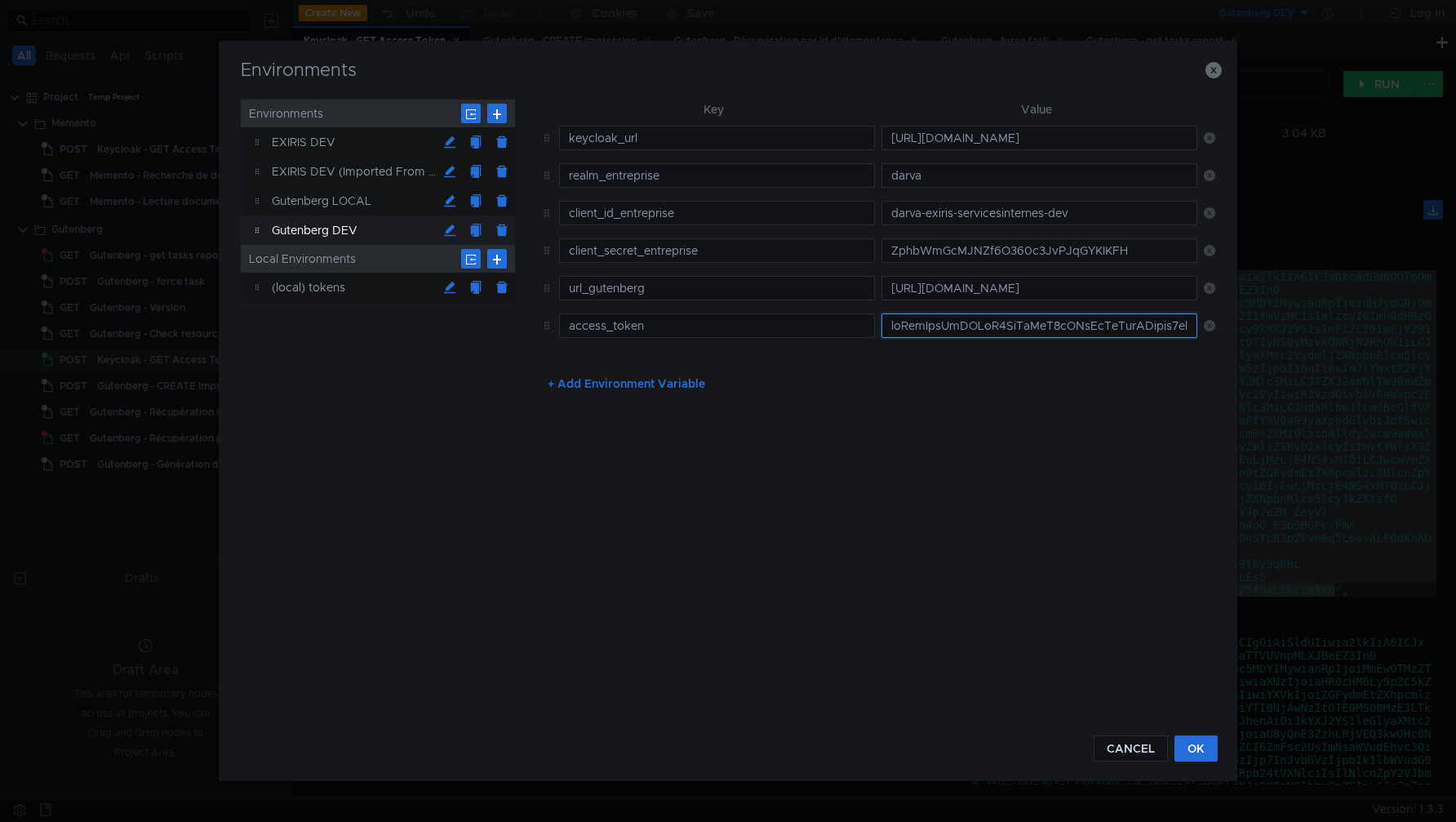
click at [997, 335] on input "text" at bounding box center [1040, 326] width 316 height 24
paste input "eyJhbGciOiJSUzI1NiIsInR5cCIgOiAiSldUIiwia2lkIiA6ICJxRkc4dGN6QUlpQm5wYUdZa2UyM1V…"
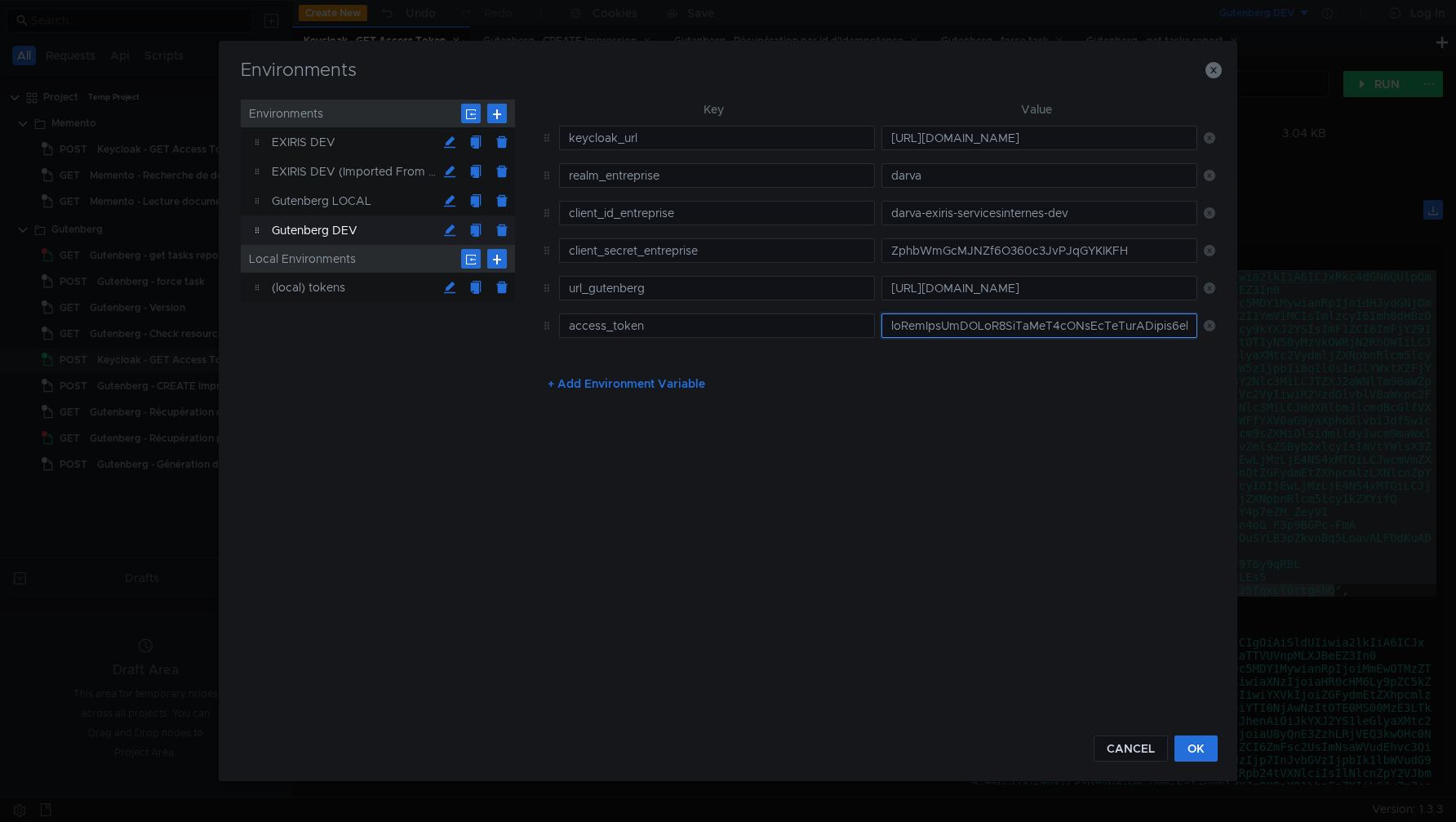
scroll to position [0, 10030]
type input "eyJhbGciOiJSUzI1NiIsInR5cCIgOiAiSldUIiwia2lkIiA6ICJxRkc4dGN6QUlpQm5wYUdZa2UyM1V…"
click at [1200, 755] on button "OK" at bounding box center [1196, 749] width 43 height 26
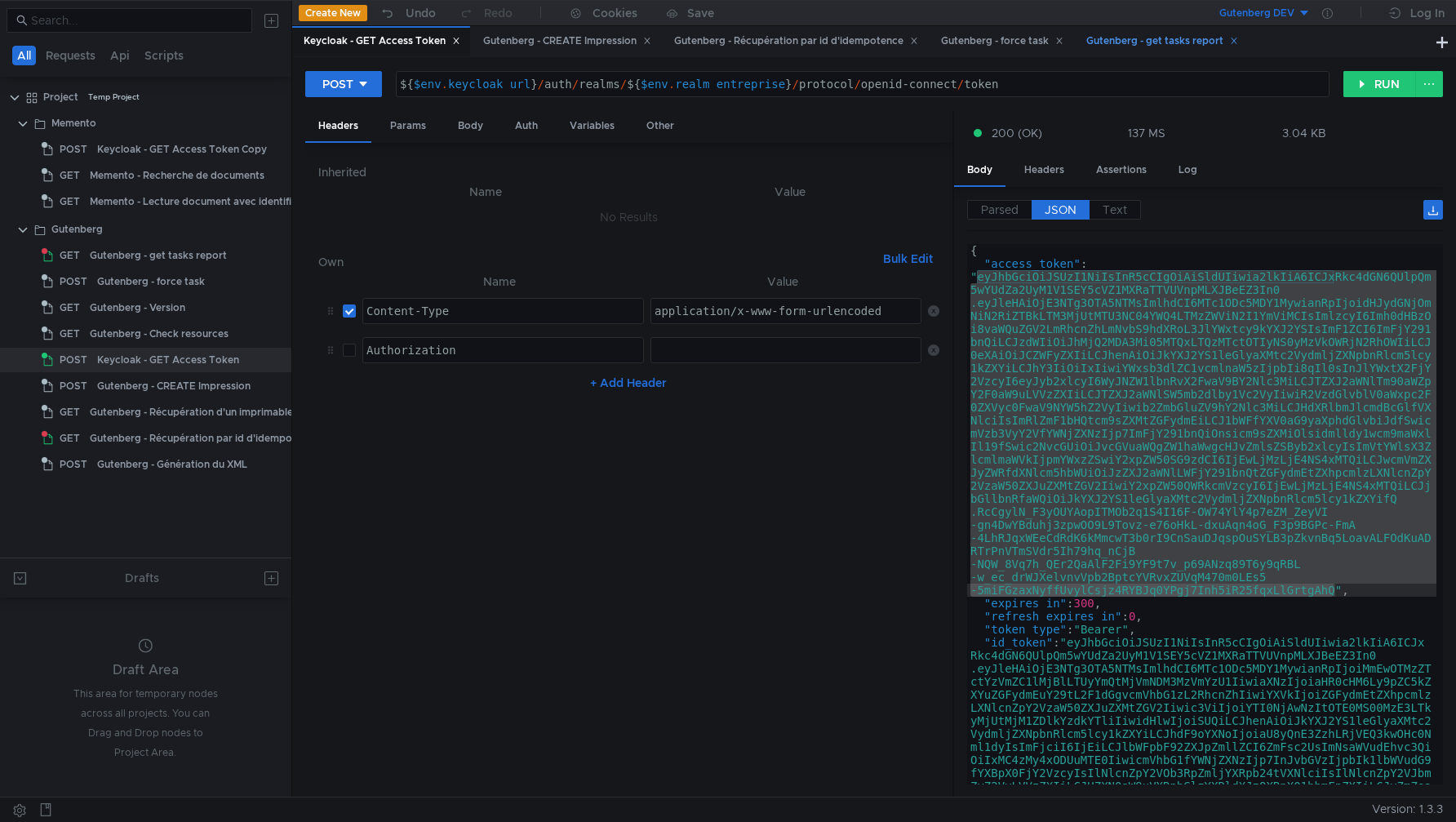
click at [1147, 44] on div "Gutenberg - get tasks report" at bounding box center [1162, 41] width 152 height 17
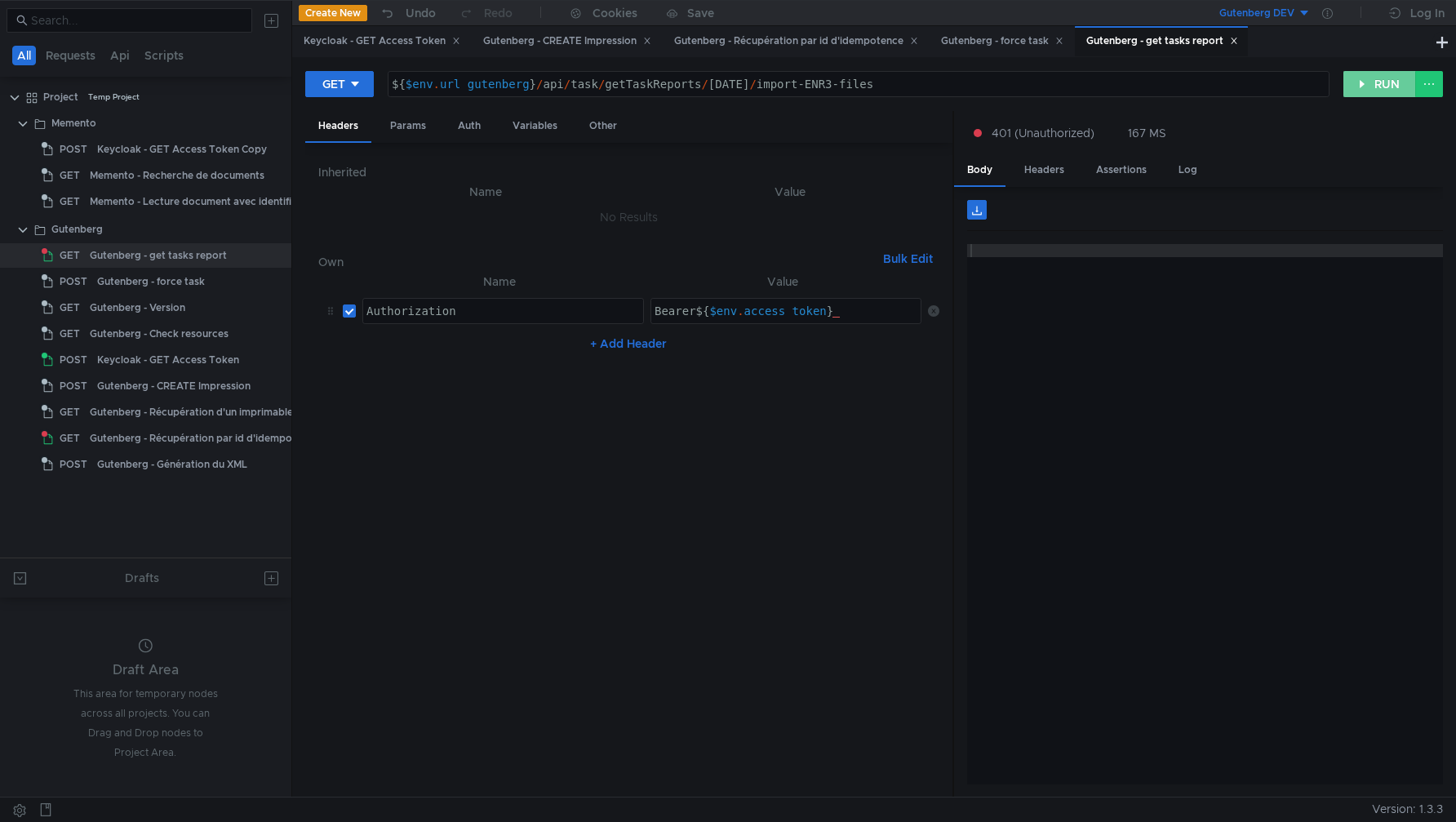
click at [1384, 94] on button "RUN" at bounding box center [1380, 84] width 73 height 26
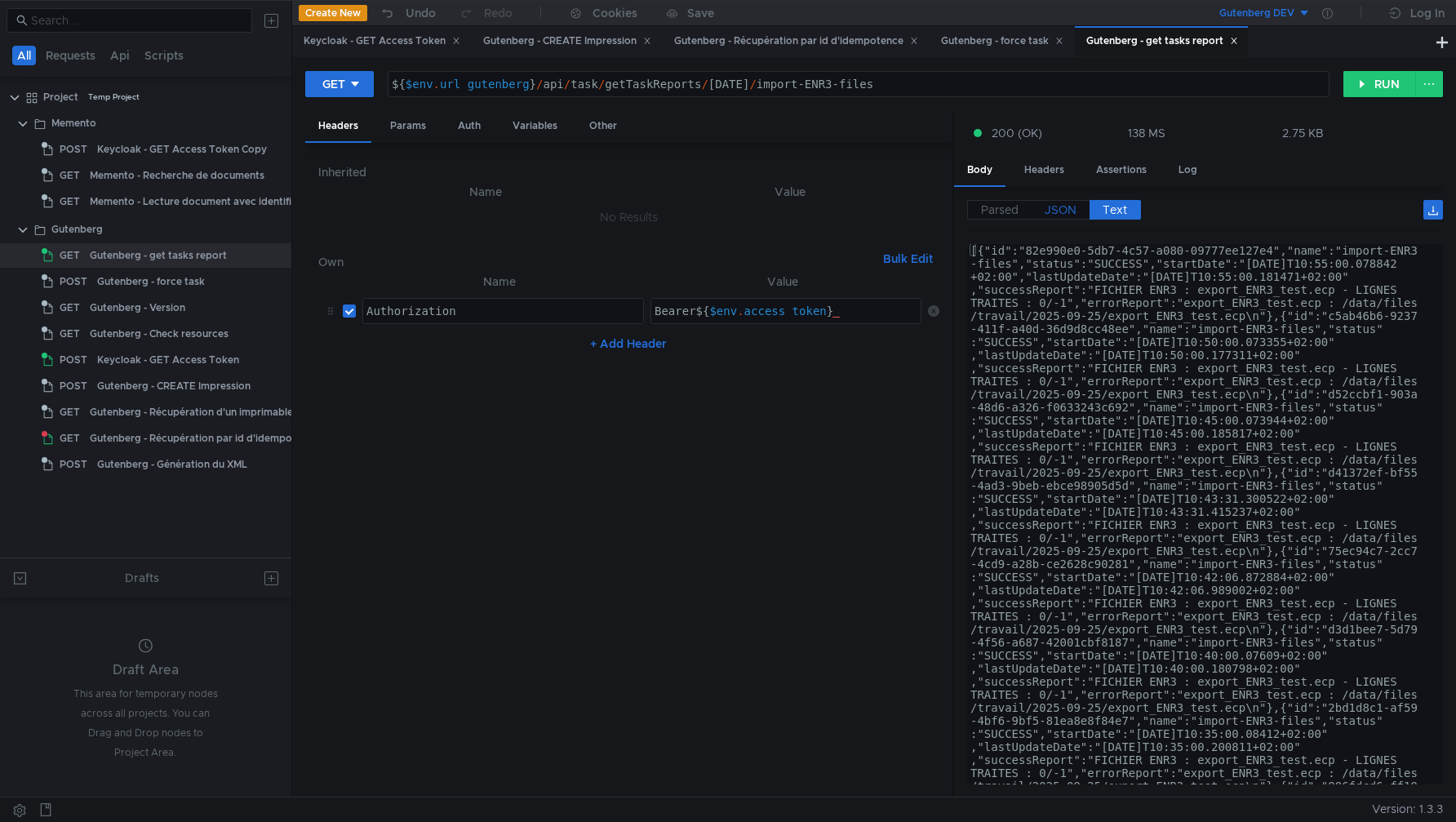
click at [1055, 204] on span "JSON" at bounding box center [1061, 210] width 32 height 15
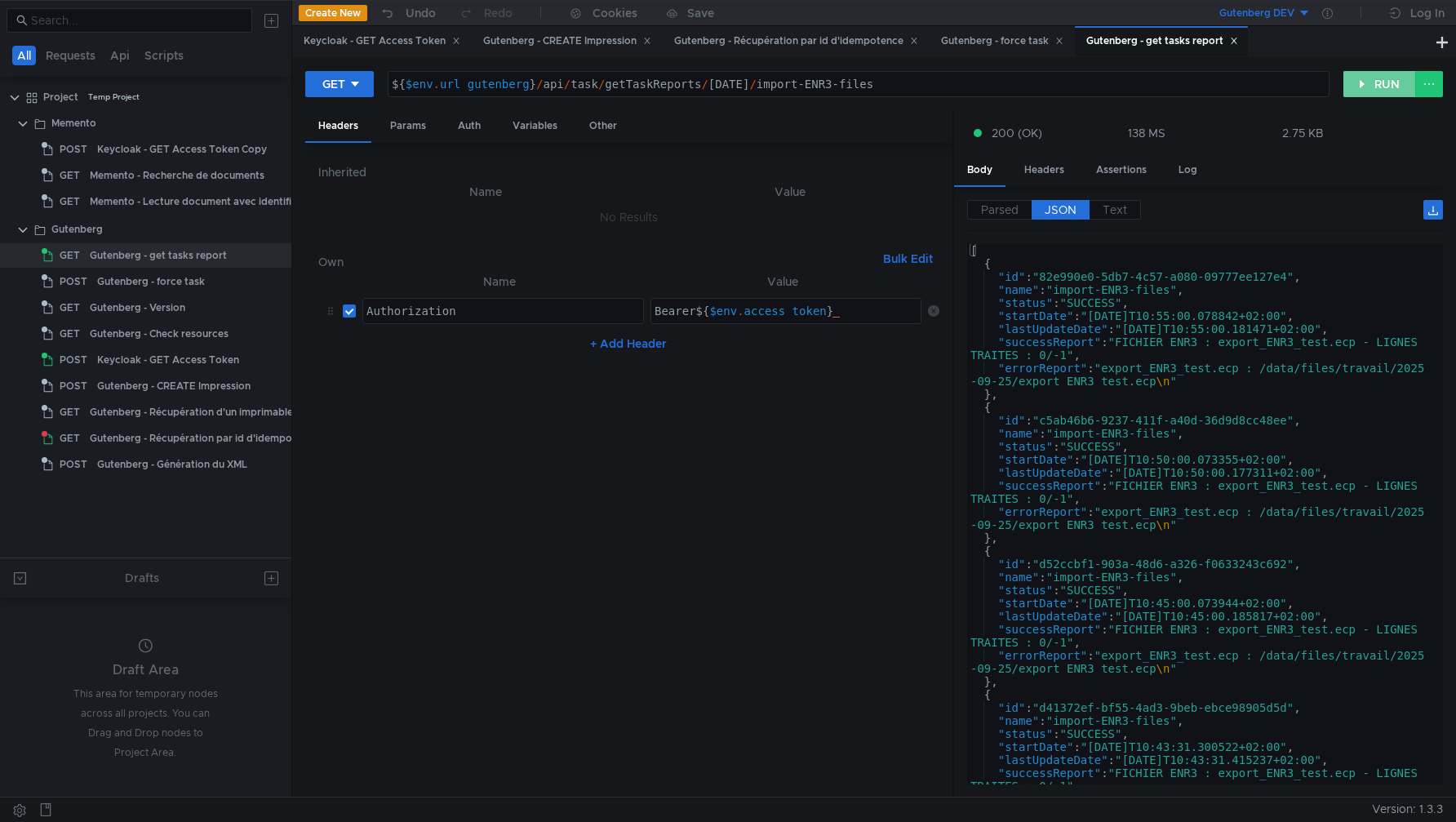
click at [1367, 73] on button "RUN" at bounding box center [1380, 84] width 73 height 26
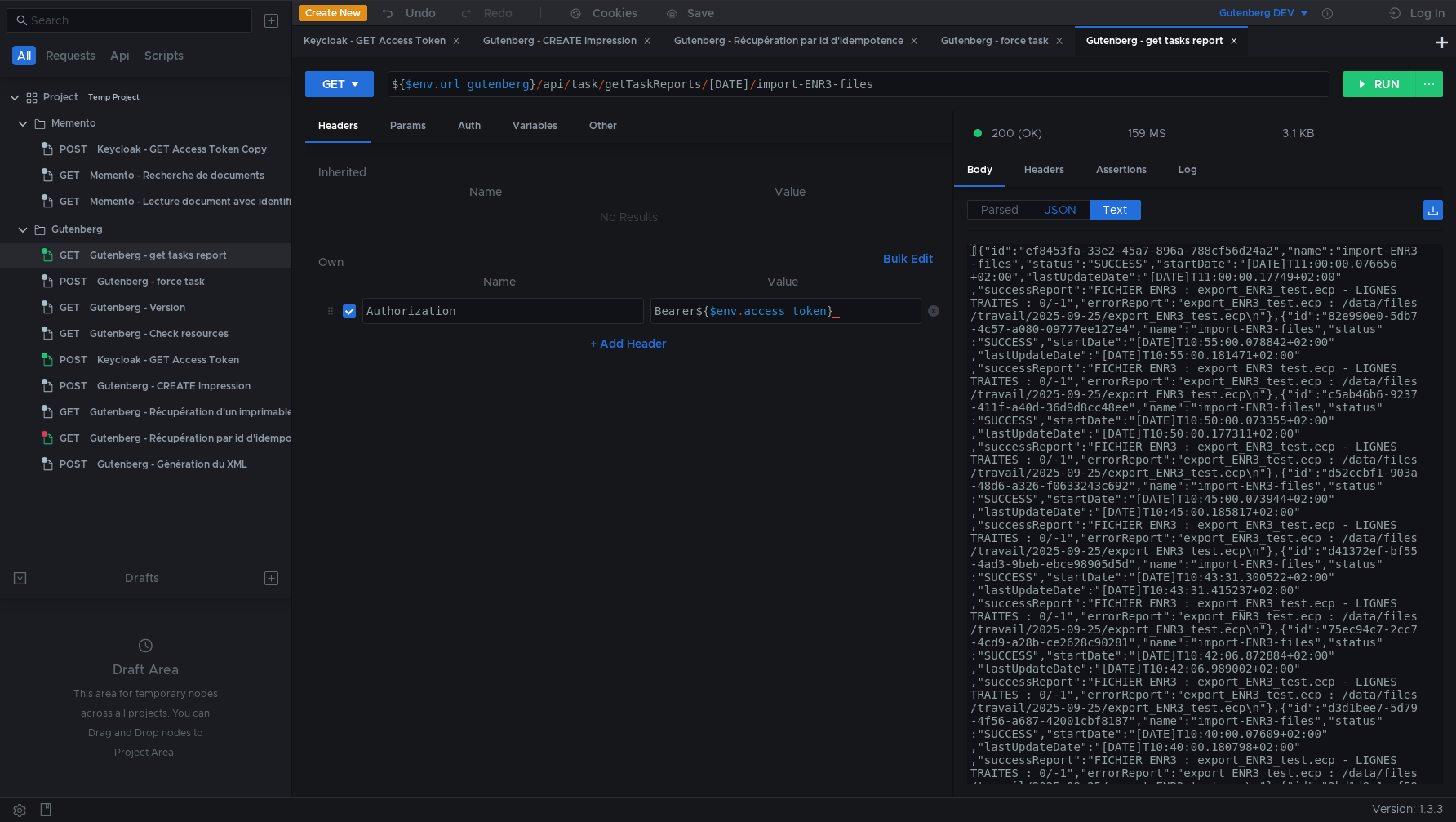
click at [1065, 214] on span "JSON" at bounding box center [1061, 210] width 32 height 15
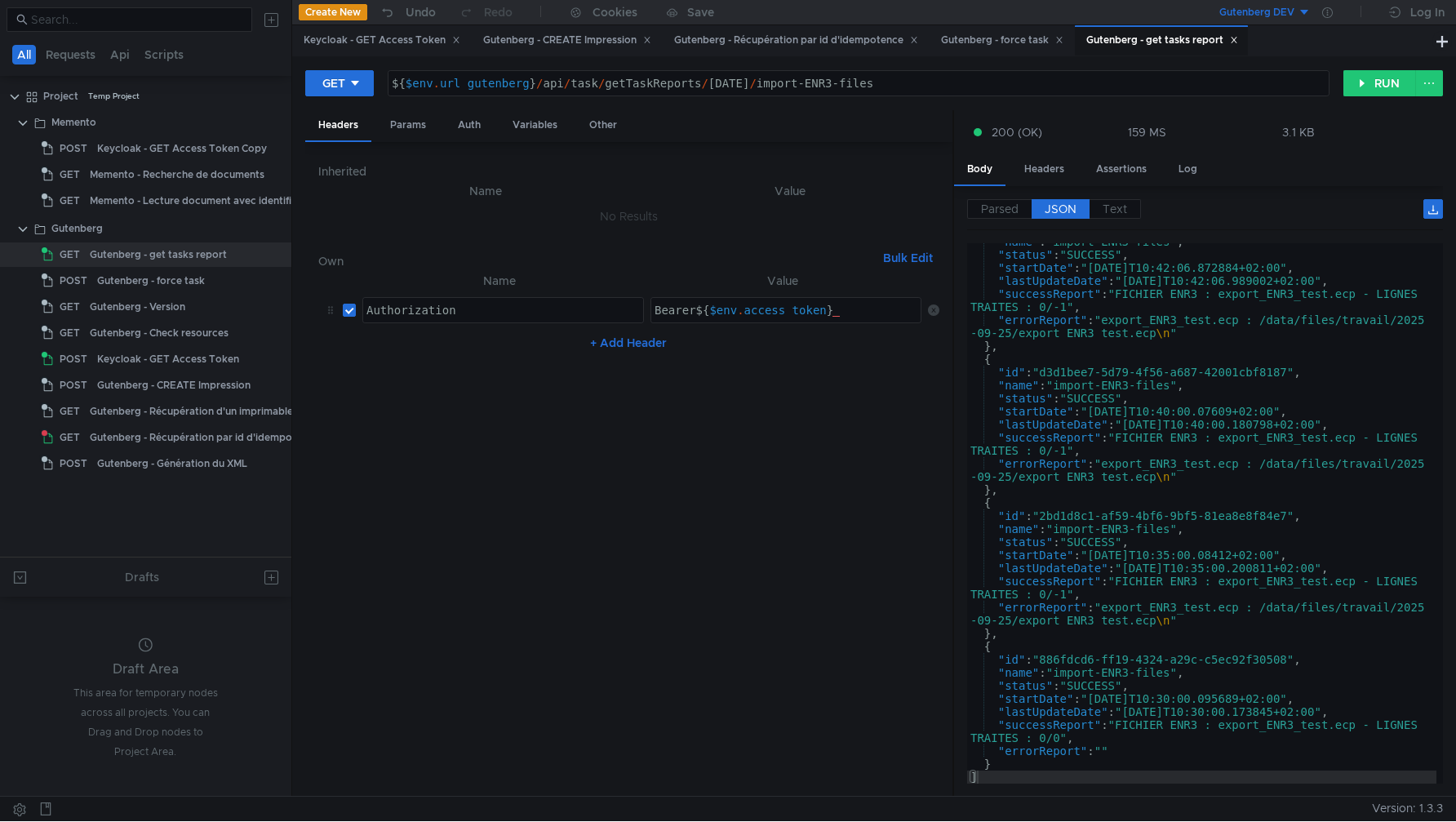
scroll to position [128, 0]
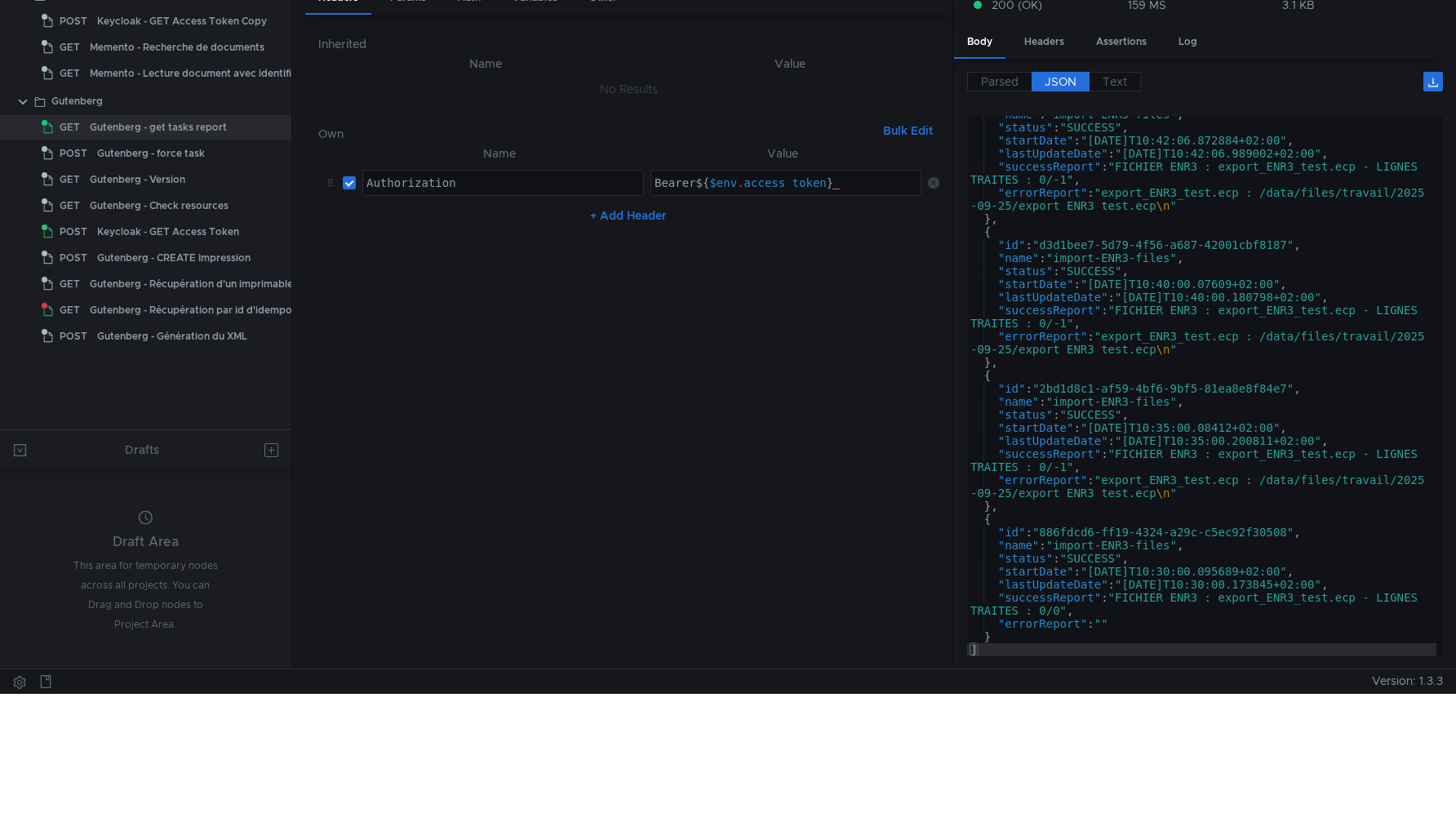
click at [810, 426] on nz-table "Name Value Authorization Authorization הההההההההההההההההההההההההההההההההההההההה…" at bounding box center [629, 401] width 622 height 513
